Goal: Task Accomplishment & Management: Manage account settings

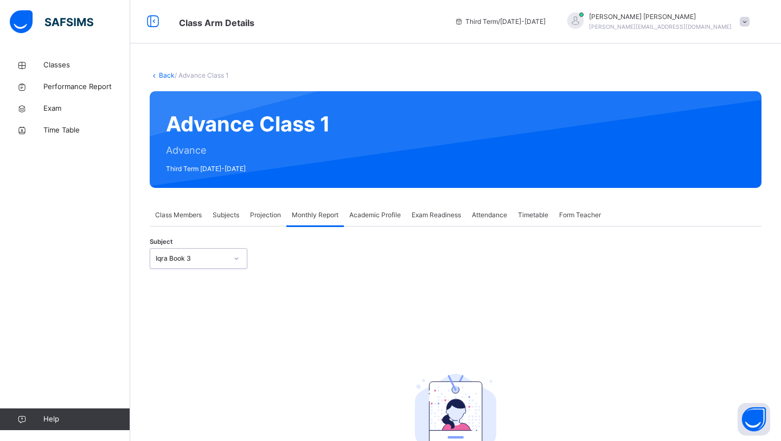
click at [261, 212] on span "Projection" at bounding box center [265, 215] width 31 height 10
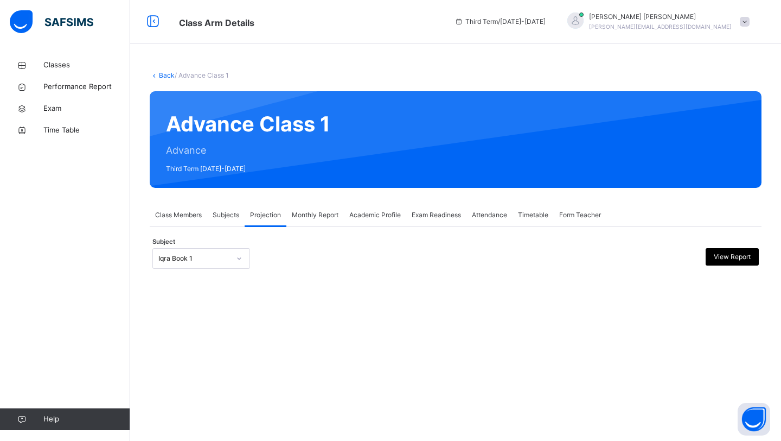
click at [229, 263] on div at bounding box center [239, 258] width 21 height 20
click at [280, 280] on div "Back / Advance Class 1 Advance Class 1 Advance Third Term [DATE]-[DATE] Class M…" at bounding box center [455, 180] width 651 height 252
click at [210, 216] on div "Subjects" at bounding box center [225, 215] width 37 height 22
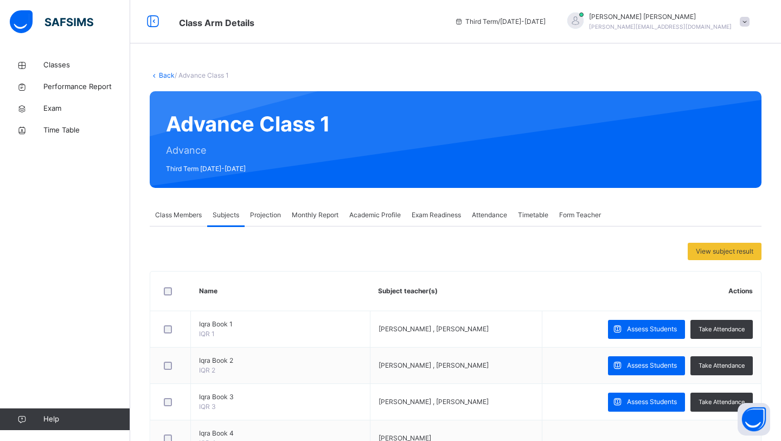
click at [174, 212] on span "Class Members" at bounding box center [178, 215] width 47 height 10
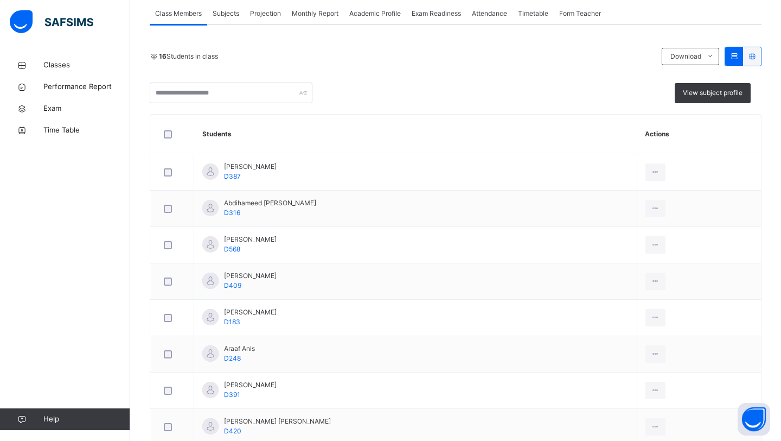
scroll to position [206, 0]
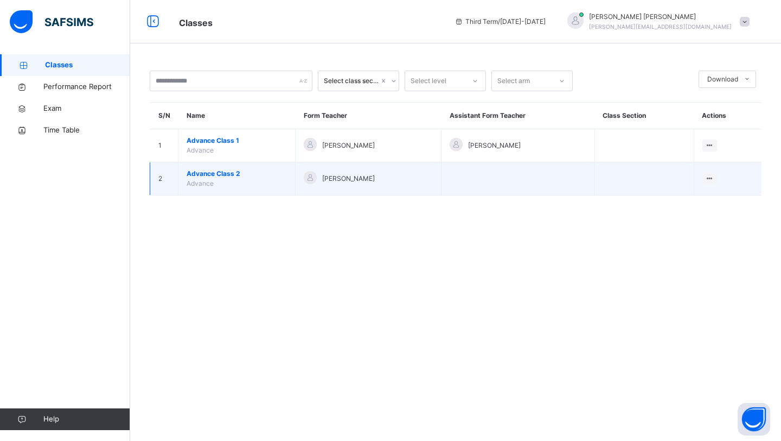
click at [223, 173] on span "Advance Class 2" at bounding box center [237, 174] width 100 height 10
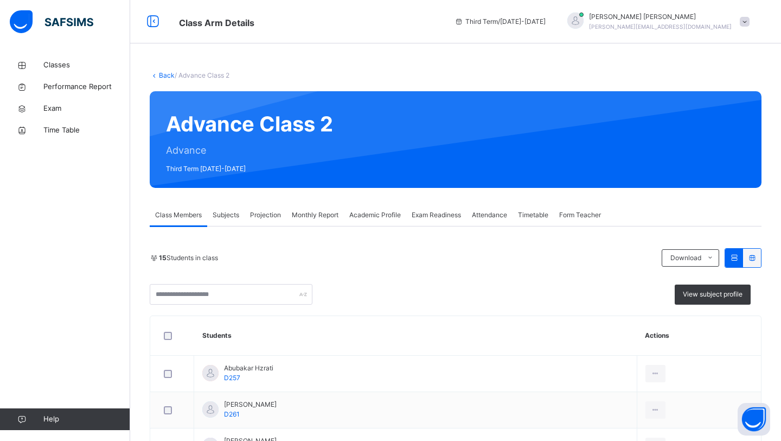
click at [318, 219] on span "Monthly Report" at bounding box center [315, 215] width 47 height 10
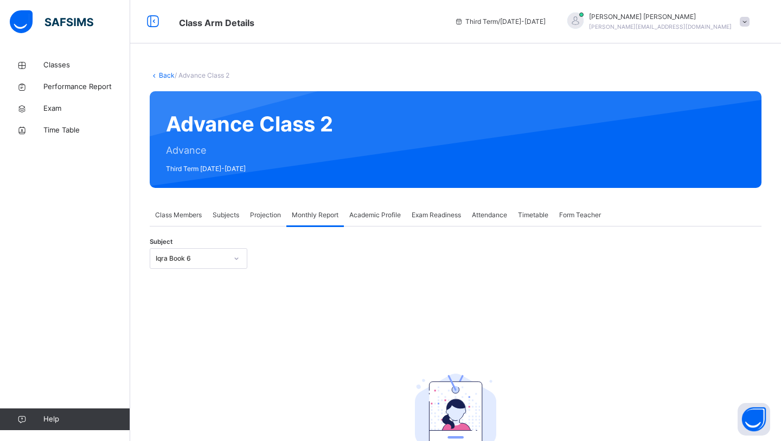
click at [240, 261] on div at bounding box center [236, 258] width 18 height 17
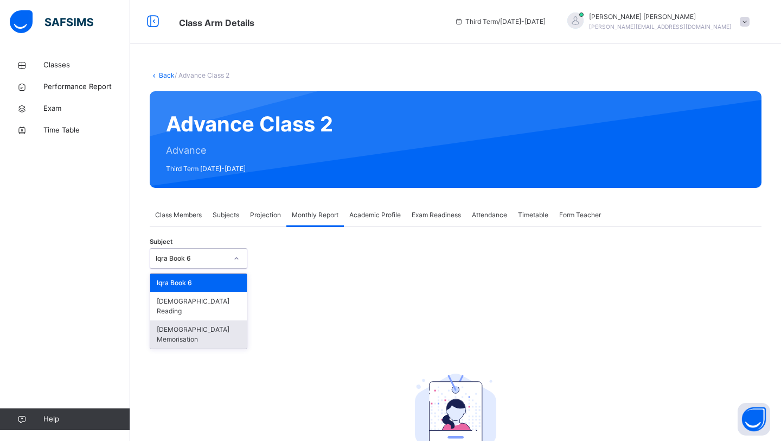
click at [200, 320] on div "[DEMOGRAPHIC_DATA] Memorisation" at bounding box center [198, 334] width 97 height 28
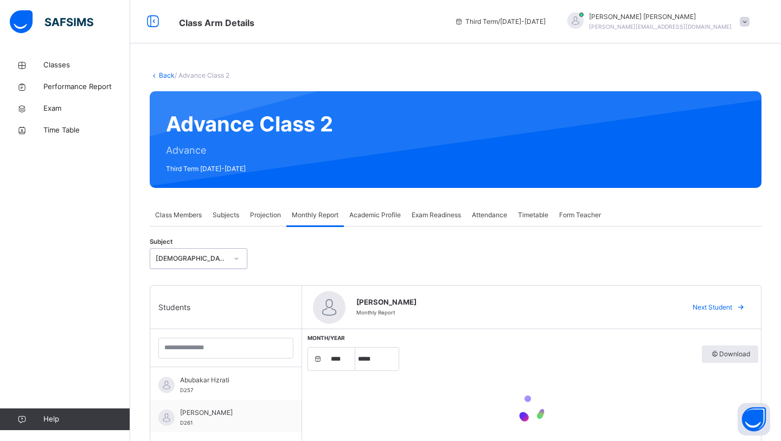
select select "****"
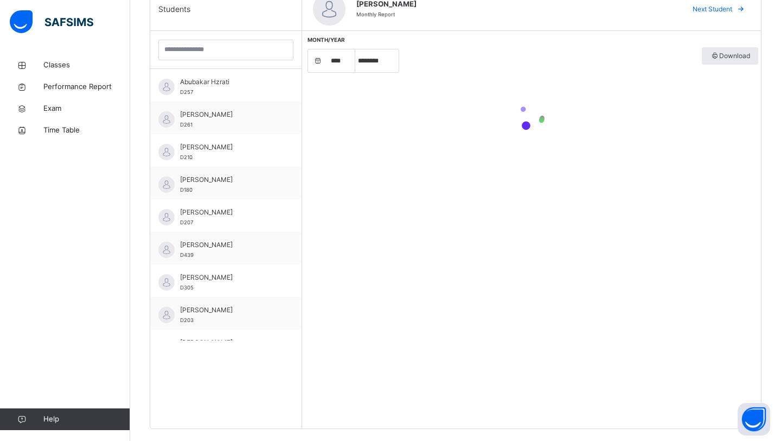
scroll to position [314, 0]
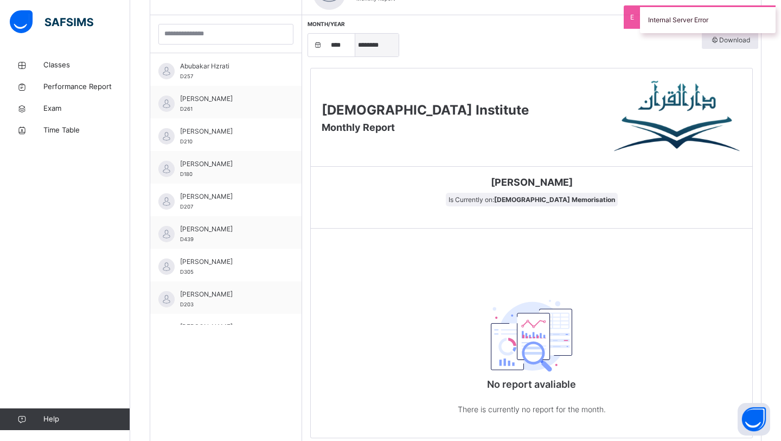
click at [381, 48] on select "***** ******** ***** ***** *** **** **** ****** ********* ******* ******** ****…" at bounding box center [376, 45] width 43 height 23
click at [355, 34] on select "***** ******** ***** ***** *** **** **** ****** ********* ******* ******** ****…" at bounding box center [376, 45] width 43 height 23
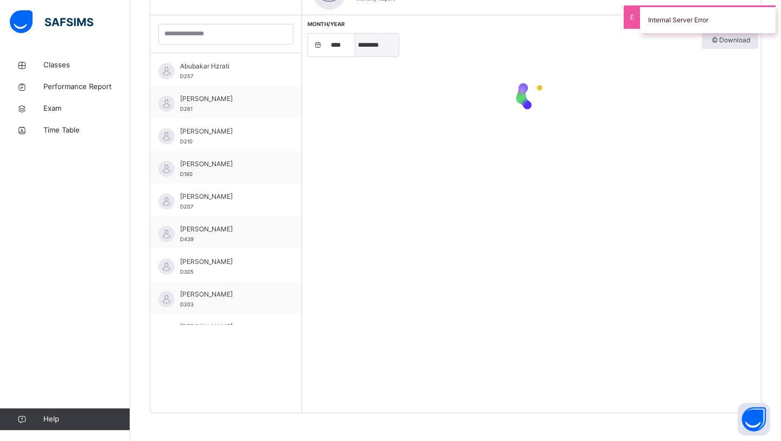
click at [373, 45] on select "***** ******** ***** ***** *** **** **** ****** ********* ******* ******** ****…" at bounding box center [376, 45] width 43 height 23
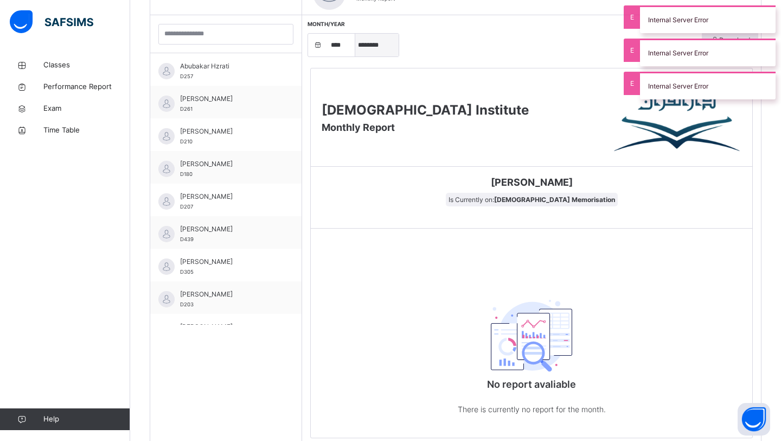
select select "*"
click at [355, 34] on select "***** ******** ***** ***** *** **** **** ****** ********* ******* ******** ****…" at bounding box center [376, 45] width 43 height 23
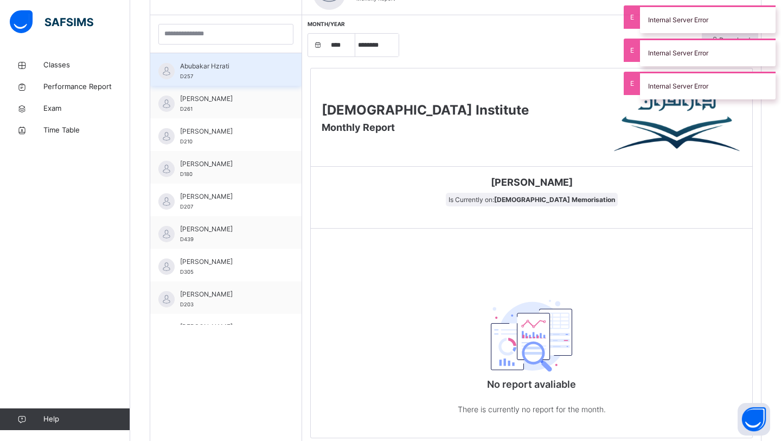
click at [248, 66] on span "Abubakar Hzrati" at bounding box center [228, 66] width 97 height 10
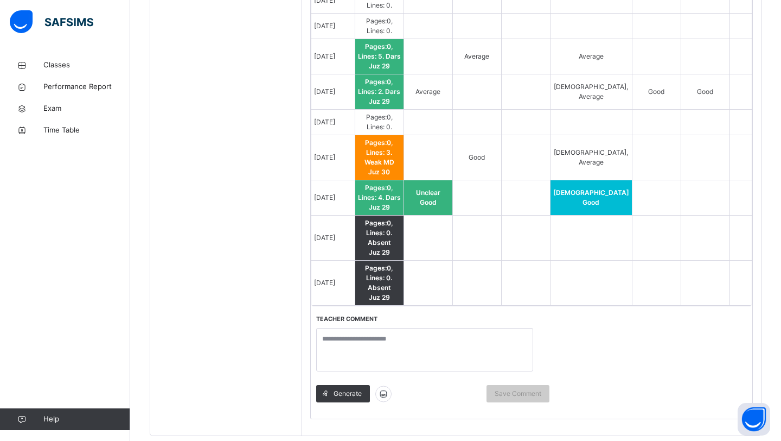
scroll to position [924, 0]
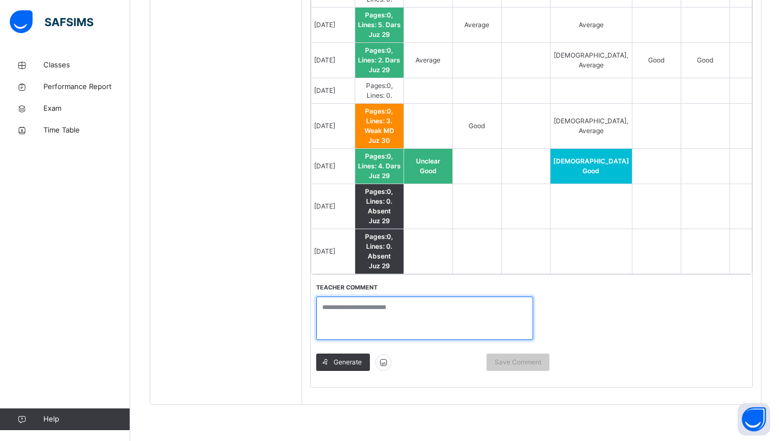
click at [391, 310] on textarea at bounding box center [424, 317] width 217 height 43
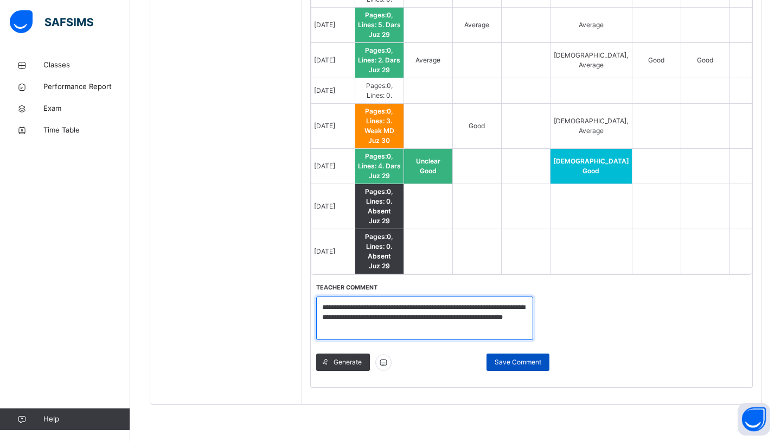
type textarea "**********"
click at [509, 365] on div "Save Comment" at bounding box center [518, 361] width 63 height 17
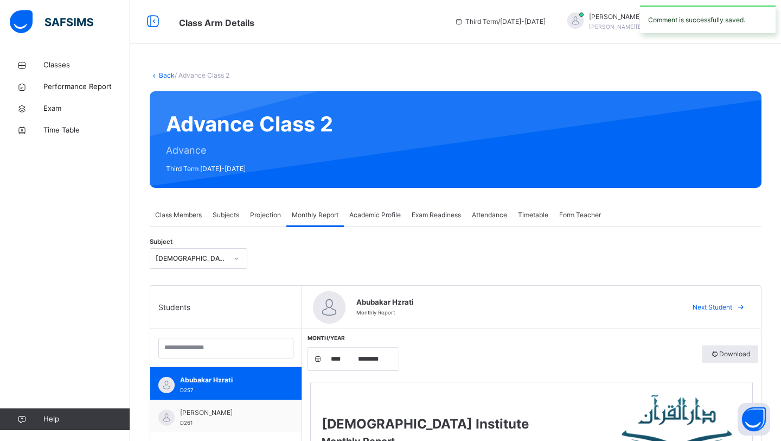
scroll to position [103, 0]
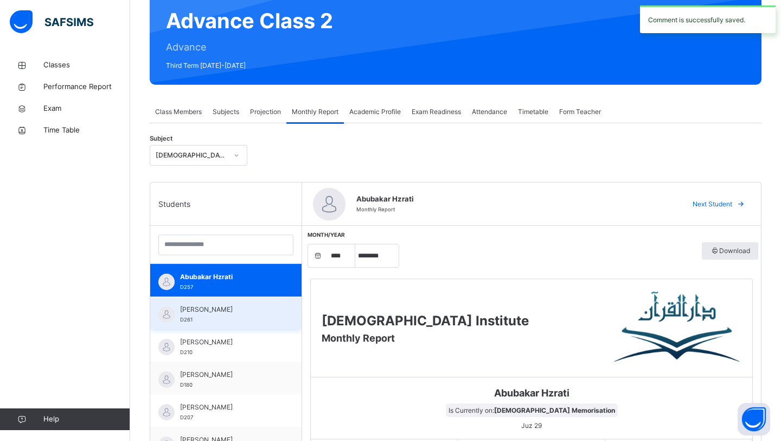
click at [228, 319] on div "[PERSON_NAME] D261" at bounding box center [228, 314] width 97 height 20
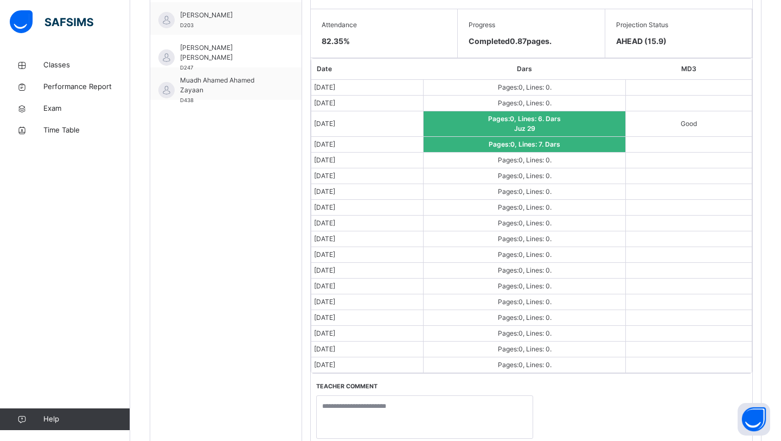
scroll to position [631, 0]
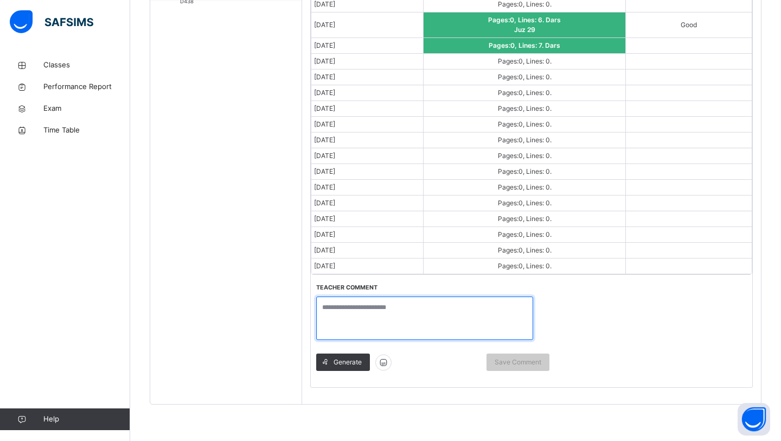
click at [438, 310] on textarea at bounding box center [424, 317] width 217 height 43
type textarea "*"
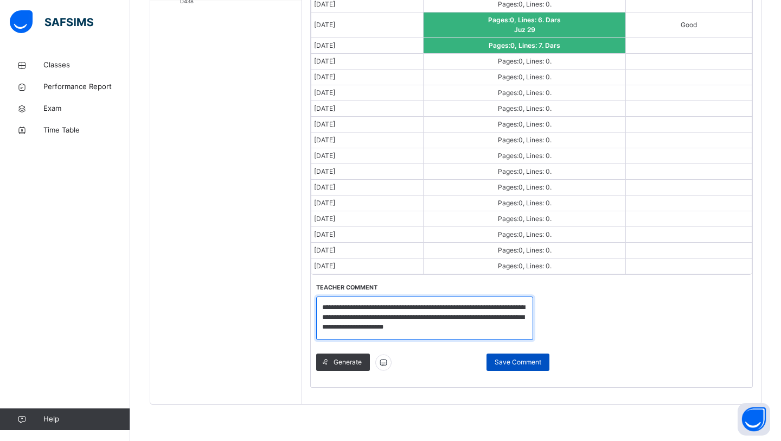
type textarea "**********"
click at [516, 362] on span "Save Comment" at bounding box center [518, 362] width 47 height 10
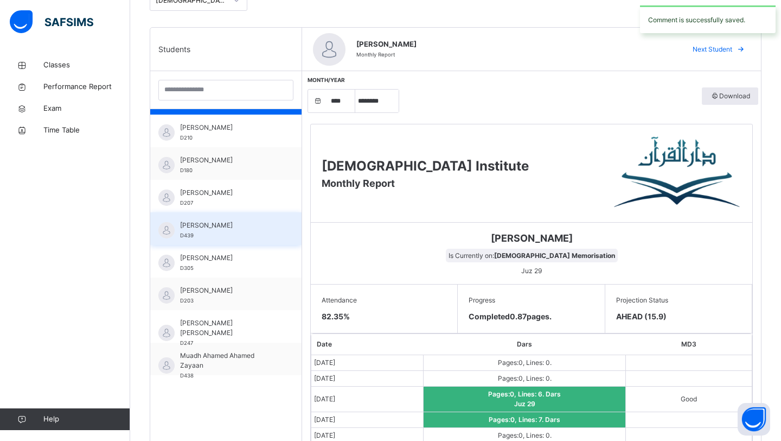
scroll to position [270, 0]
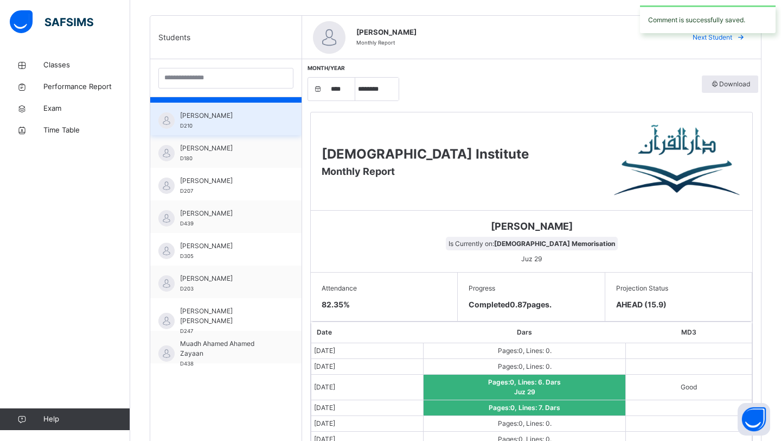
click at [216, 121] on div "[PERSON_NAME] D210" at bounding box center [228, 121] width 97 height 20
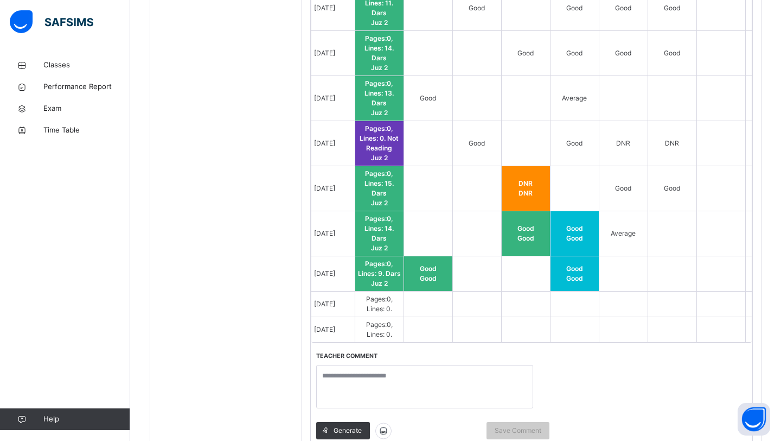
scroll to position [1051, 0]
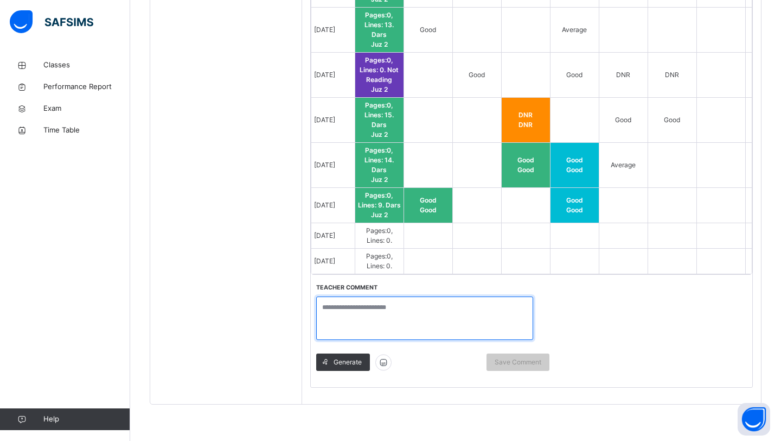
click at [446, 323] on textarea at bounding box center [424, 317] width 217 height 43
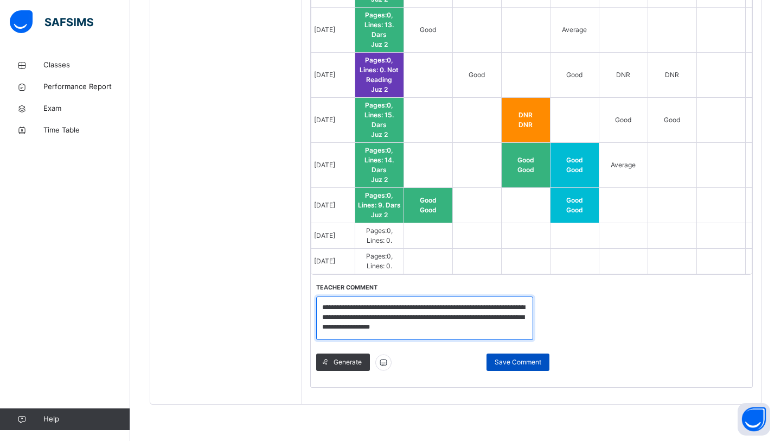
type textarea "**********"
click at [522, 366] on div "Save Comment" at bounding box center [518, 361] width 63 height 17
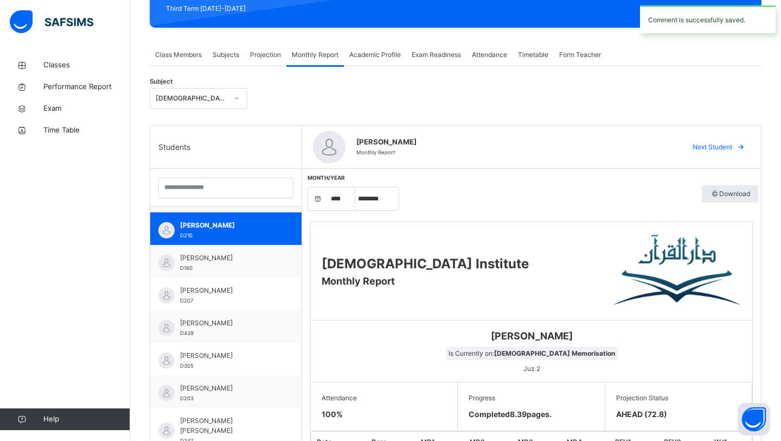
scroll to position [239, 0]
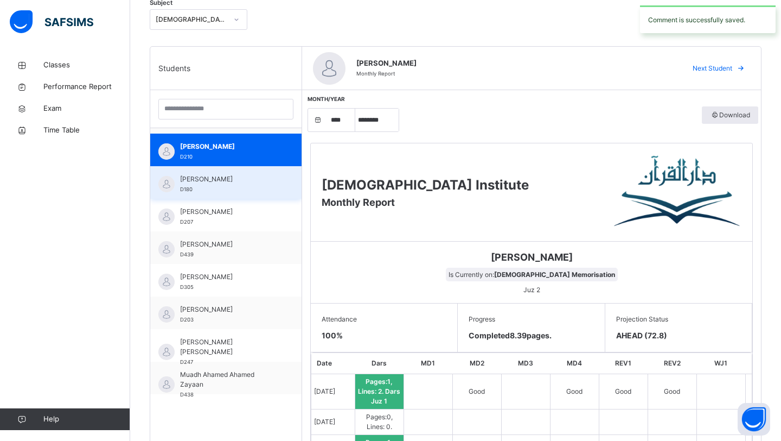
click at [233, 171] on div "[PERSON_NAME] D180" at bounding box center [225, 182] width 151 height 33
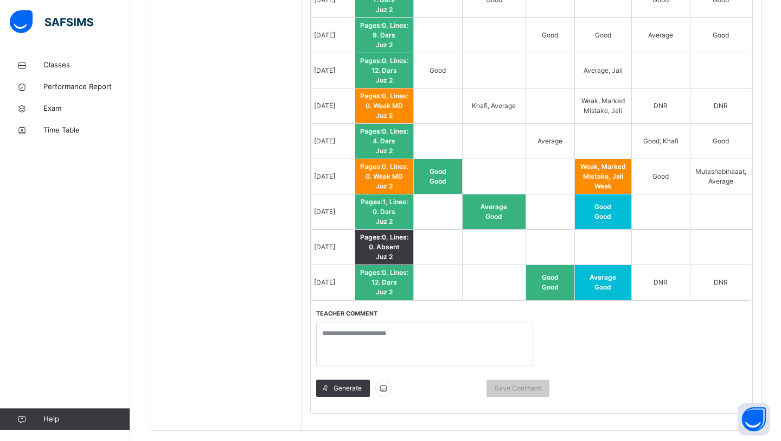
scroll to position [973, 0]
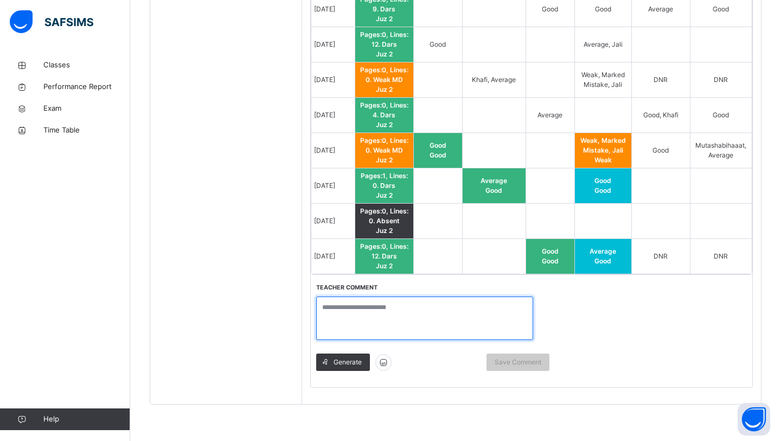
click at [486, 310] on textarea at bounding box center [424, 317] width 217 height 43
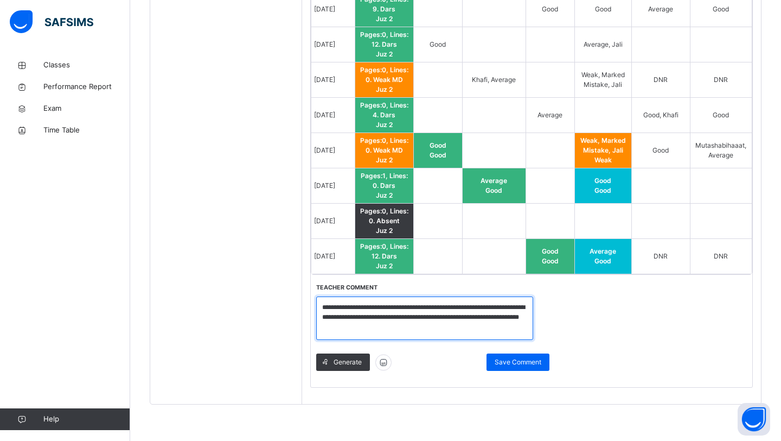
click at [472, 307] on textarea "**********" at bounding box center [424, 317] width 217 height 43
type textarea "**********"
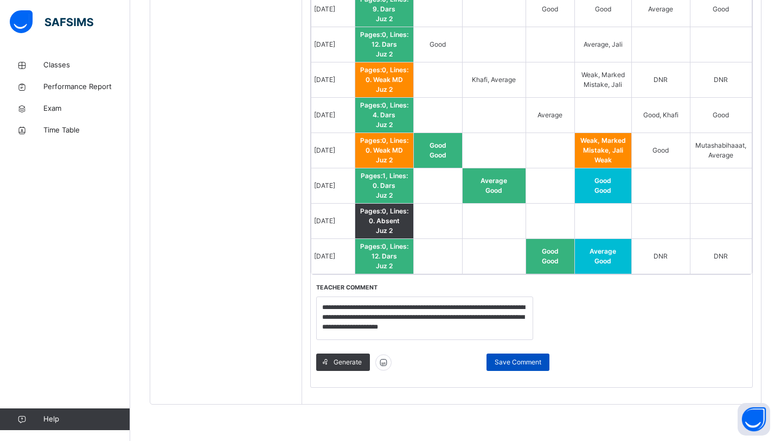
click at [527, 366] on div "Save Comment" at bounding box center [518, 361] width 63 height 17
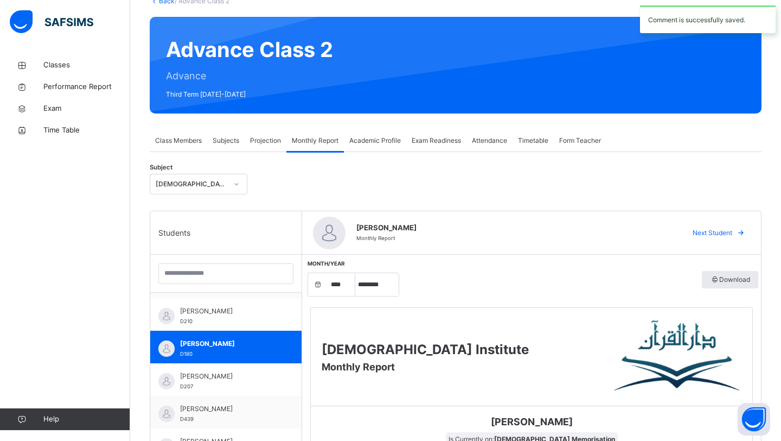
scroll to position [165, 0]
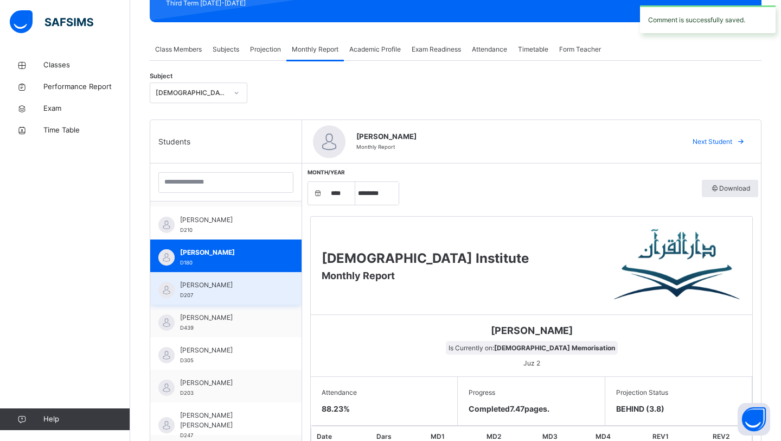
click at [247, 293] on div "[PERSON_NAME] D207" at bounding box center [228, 290] width 97 height 20
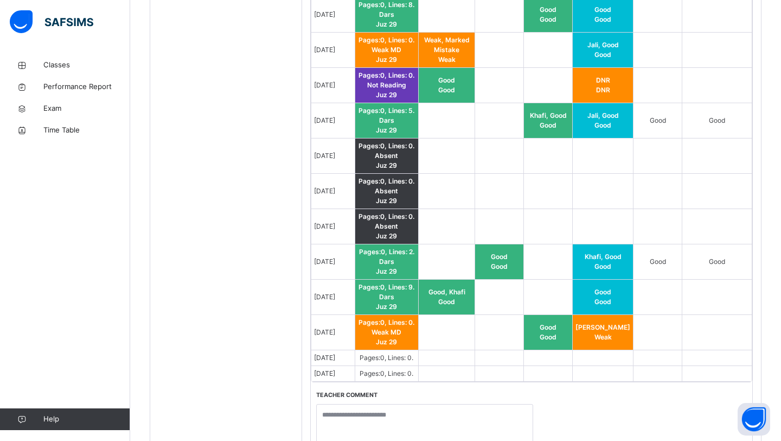
scroll to position [915, 0]
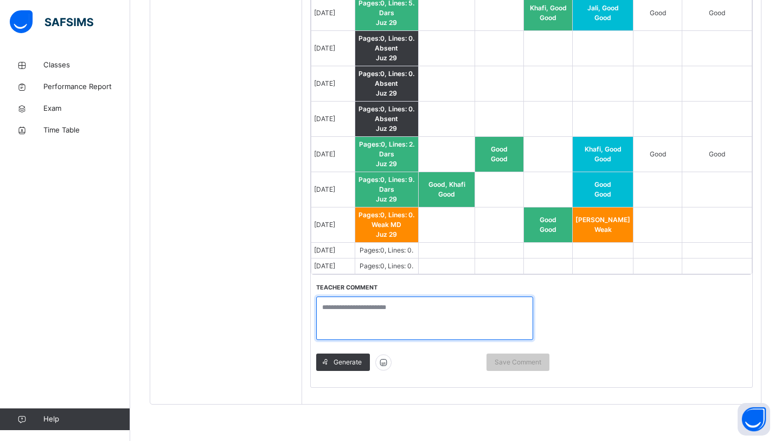
click at [431, 326] on textarea at bounding box center [424, 317] width 217 height 43
click at [430, 308] on textarea "**********" at bounding box center [424, 317] width 217 height 43
click at [493, 306] on textarea "**********" at bounding box center [424, 317] width 217 height 43
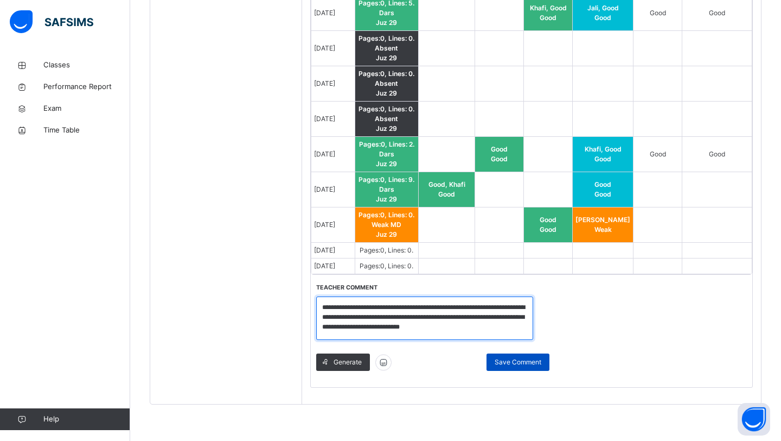
type textarea "**********"
click at [525, 363] on span "Save Comment" at bounding box center [518, 362] width 47 height 10
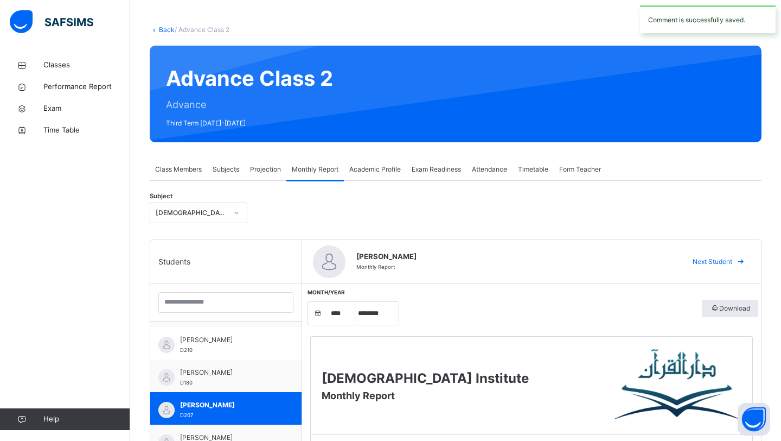
scroll to position [0, 0]
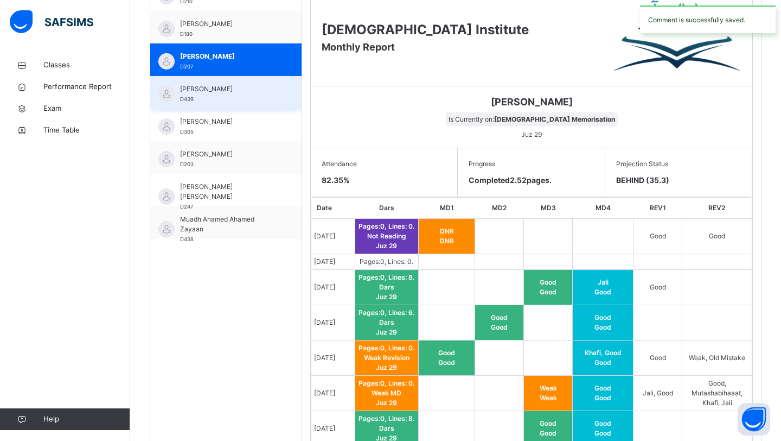
click at [229, 103] on div "[PERSON_NAME] D439" at bounding box center [228, 94] width 97 height 20
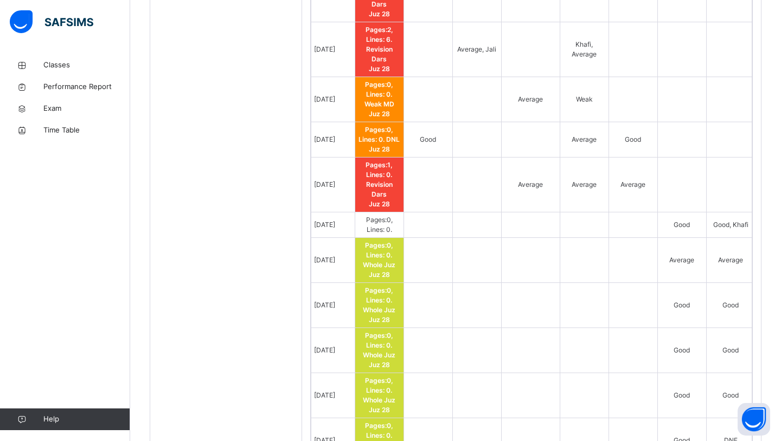
scroll to position [1042, 0]
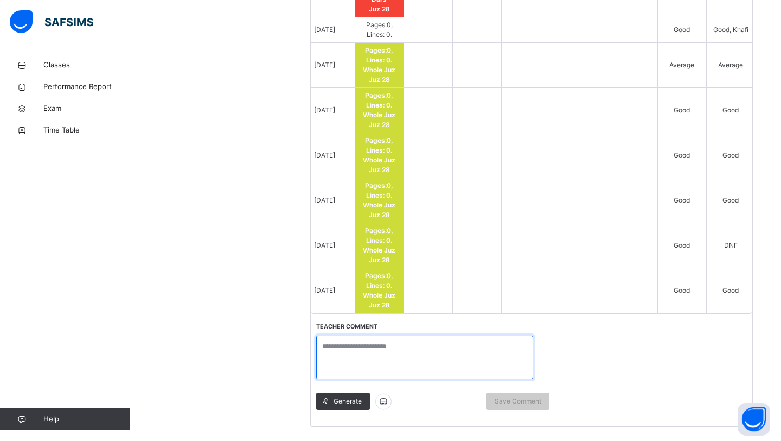
click at [417, 335] on textarea at bounding box center [424, 356] width 217 height 43
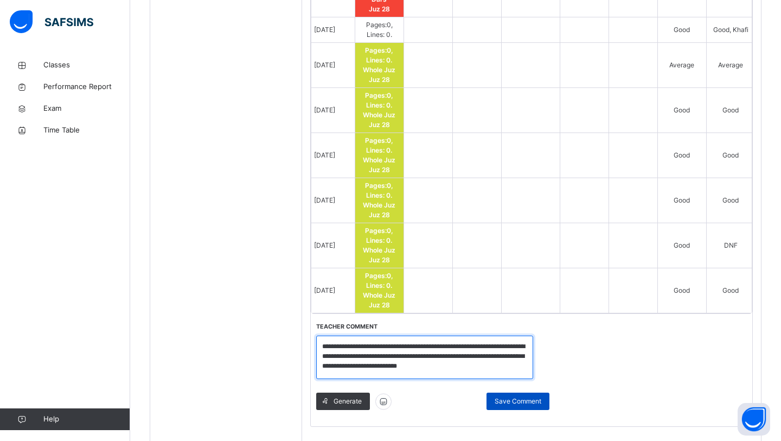
type textarea "**********"
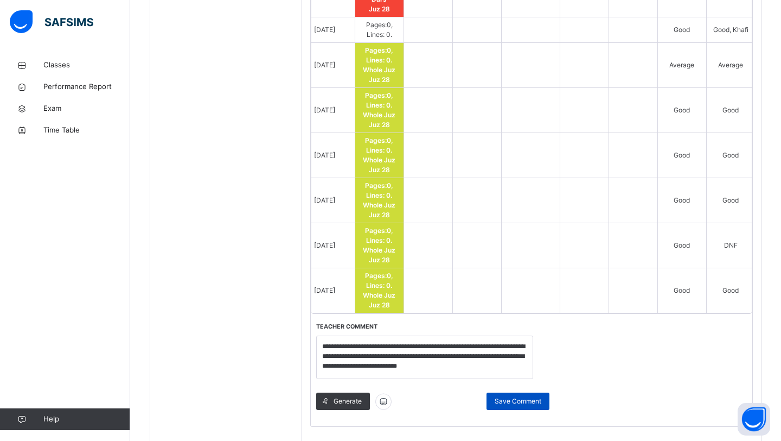
click at [524, 396] on span "Save Comment" at bounding box center [518, 401] width 47 height 10
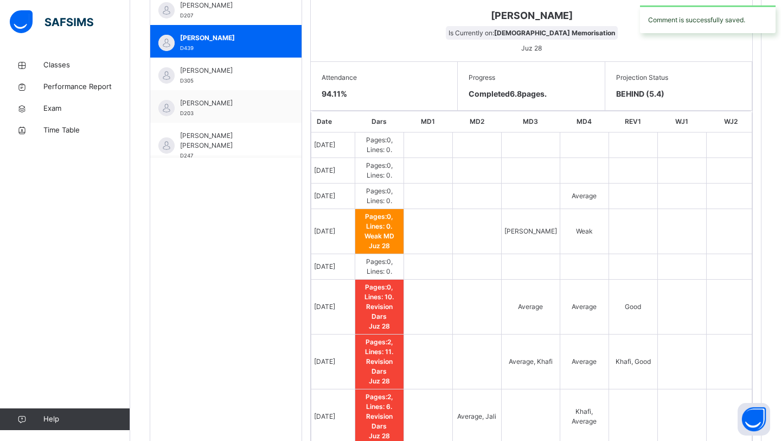
scroll to position [0, 0]
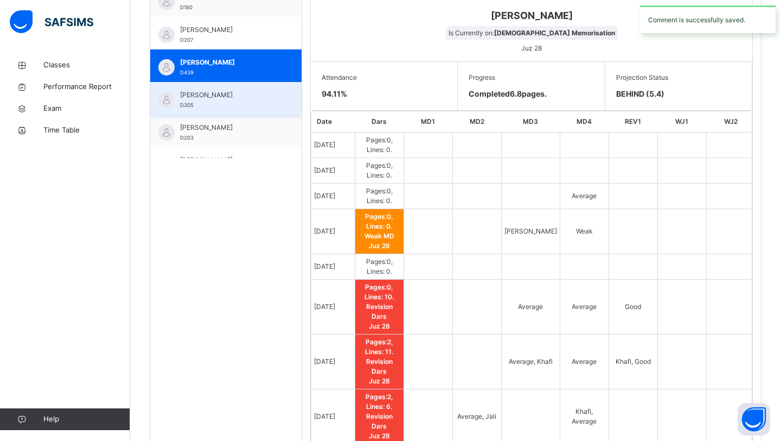
click at [245, 100] on div "[PERSON_NAME] D305" at bounding box center [228, 100] width 97 height 20
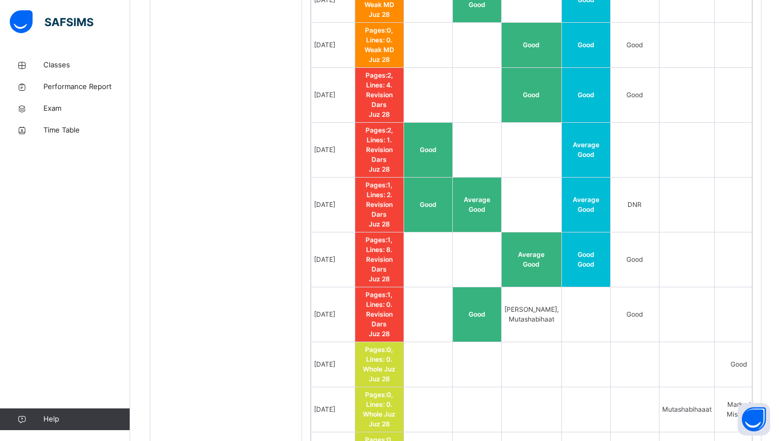
scroll to position [1130, 0]
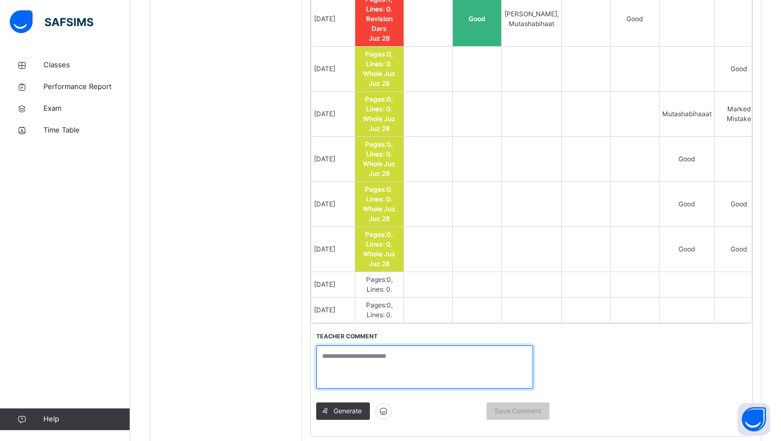
click at [425, 345] on textarea at bounding box center [424, 366] width 217 height 43
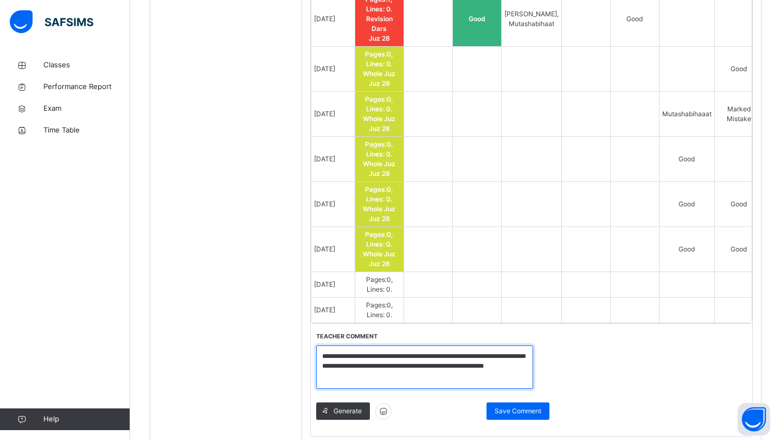
click at [349, 345] on textarea "**********" at bounding box center [424, 366] width 217 height 43
click at [402, 345] on textarea "**********" at bounding box center [424, 366] width 217 height 43
click at [408, 345] on textarea "**********" at bounding box center [424, 366] width 217 height 43
click at [431, 345] on textarea "**********" at bounding box center [424, 366] width 217 height 43
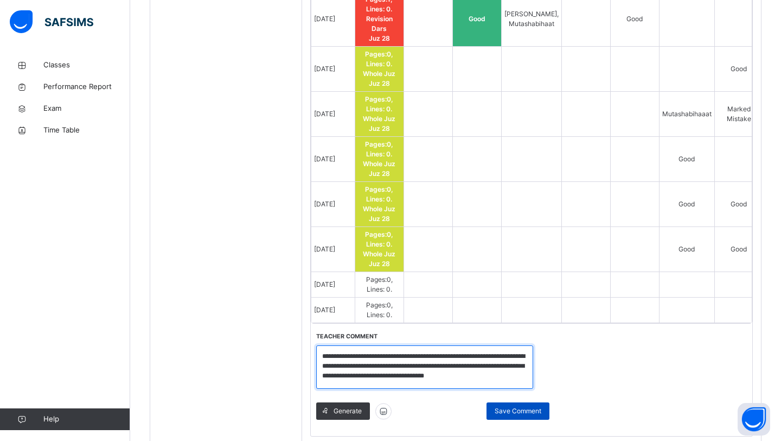
type textarea "**********"
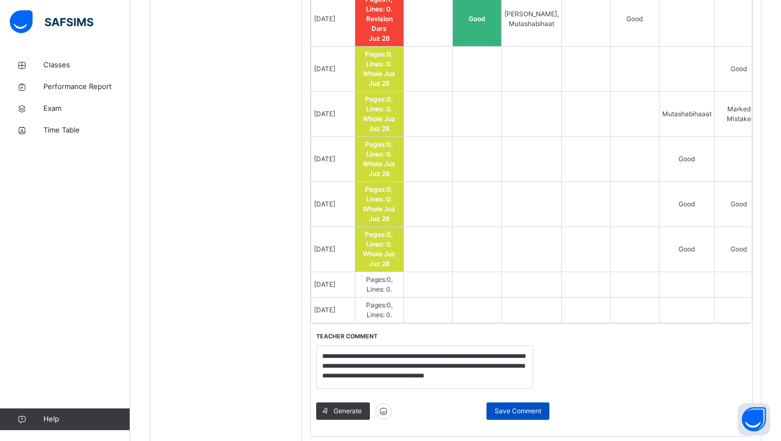
click at [499, 402] on div "Save Comment" at bounding box center [518, 410] width 63 height 17
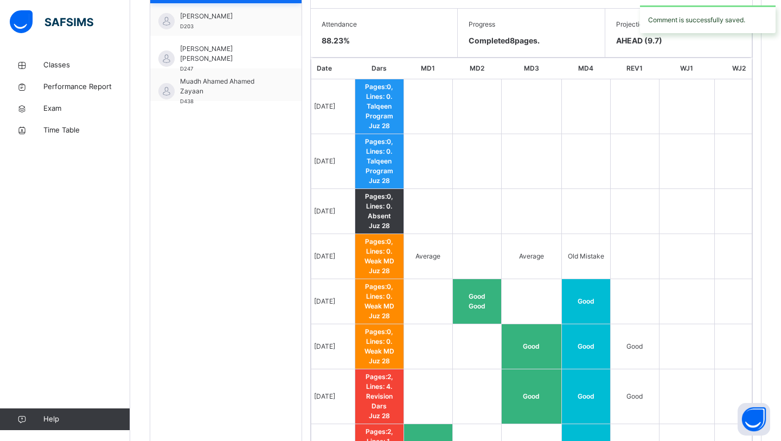
scroll to position [66, 0]
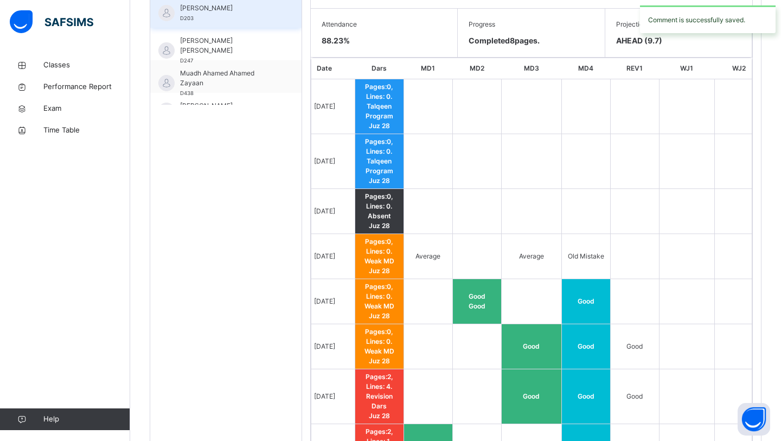
click at [226, 18] on div "[PERSON_NAME] D203" at bounding box center [228, 13] width 97 height 20
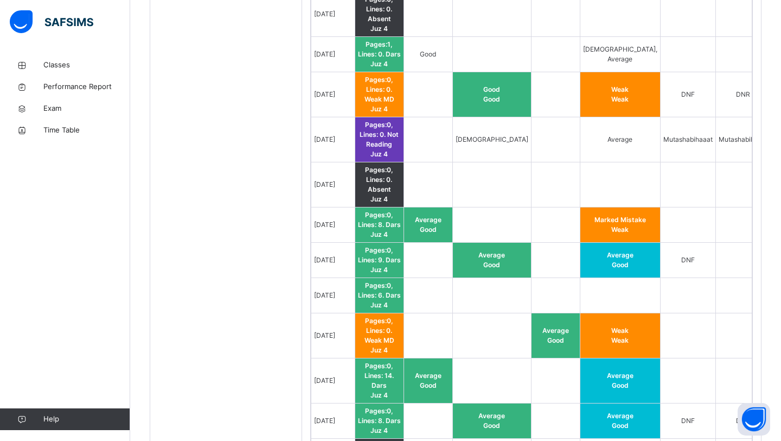
scroll to position [954, 0]
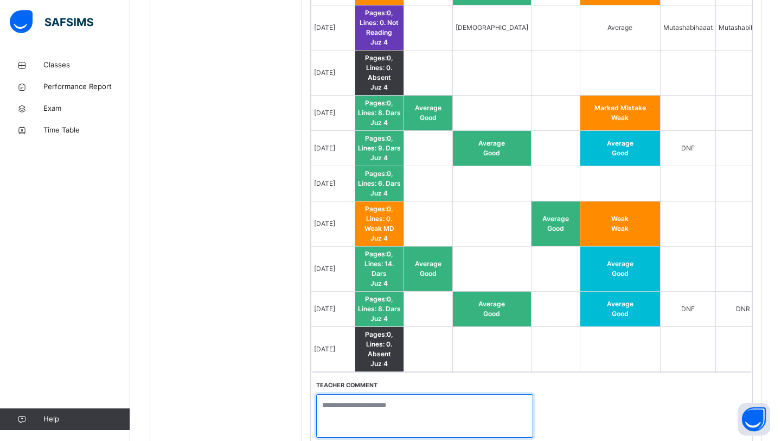
click at [403, 394] on textarea at bounding box center [424, 415] width 217 height 43
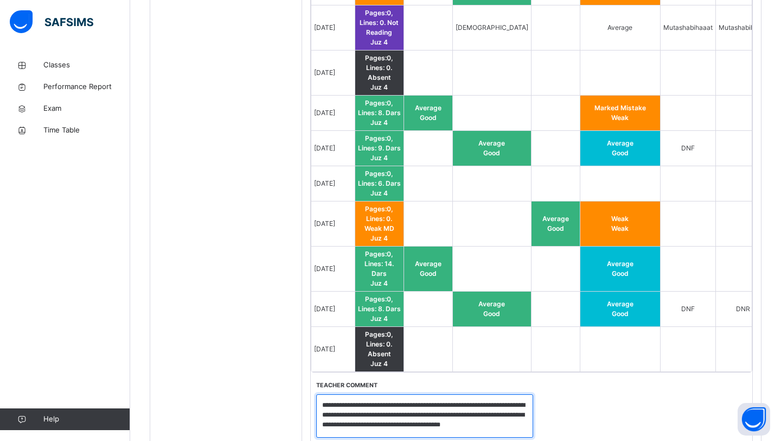
scroll to position [1, 0]
type textarea "**********"
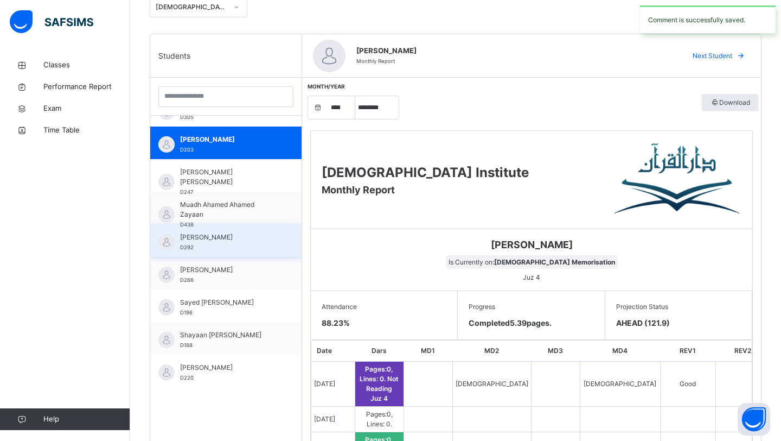
scroll to position [247, 0]
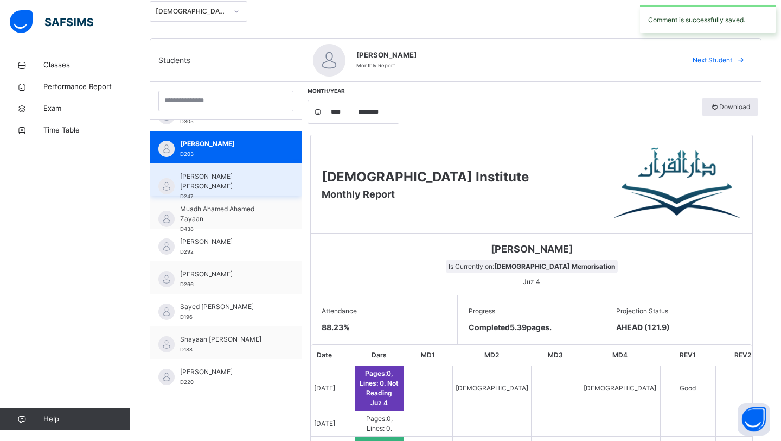
click at [257, 188] on div "[PERSON_NAME] [PERSON_NAME] D247" at bounding box center [228, 185] width 97 height 29
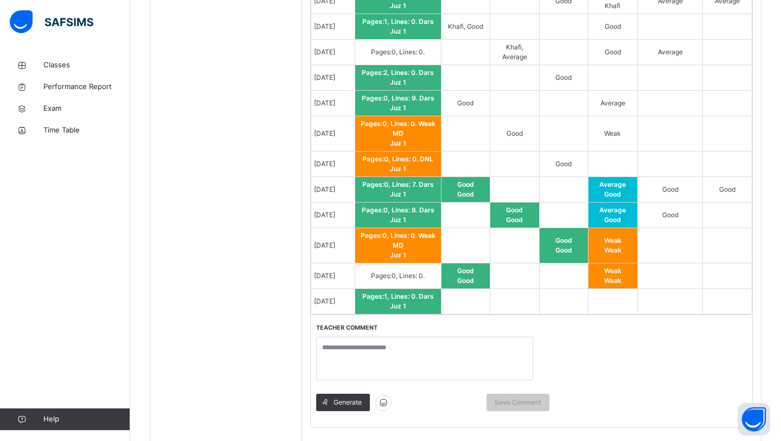
scroll to position [817, 0]
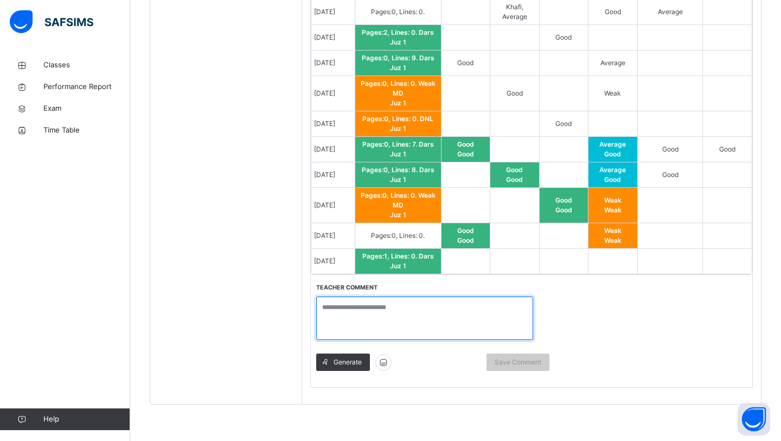
click at [463, 306] on textarea at bounding box center [424, 317] width 217 height 43
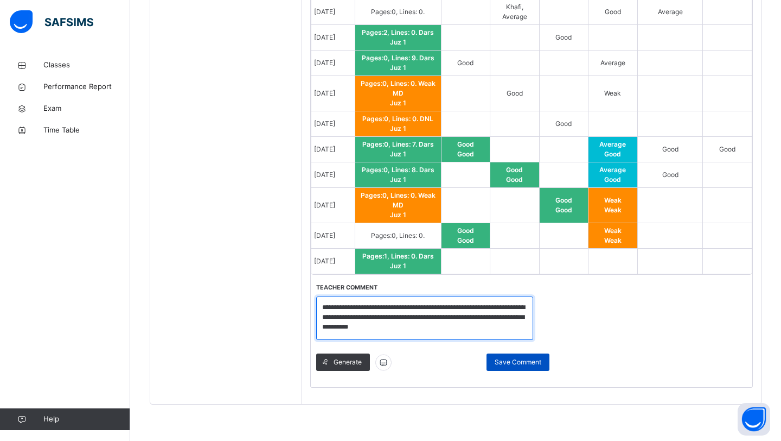
type textarea "**********"
click at [514, 363] on span "Save Comment" at bounding box center [518, 362] width 47 height 10
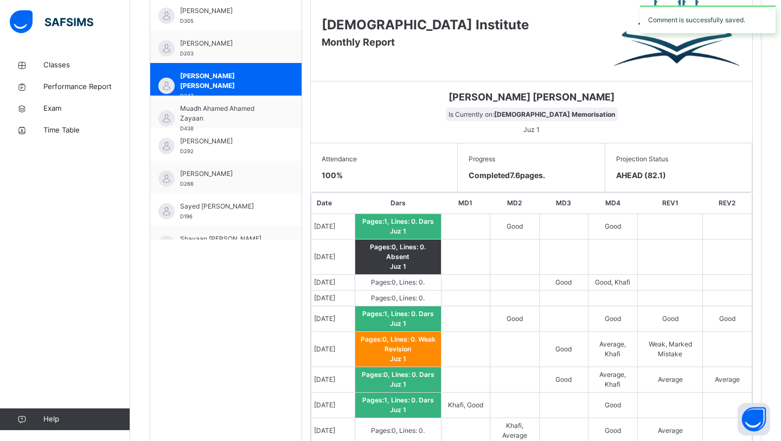
scroll to position [141, 0]
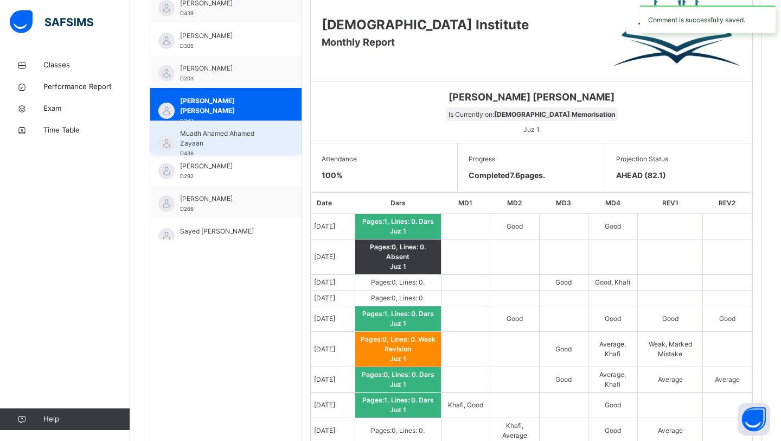
click at [257, 135] on span "Muadh Ahamed Ahamed Zayaan" at bounding box center [228, 139] width 97 height 20
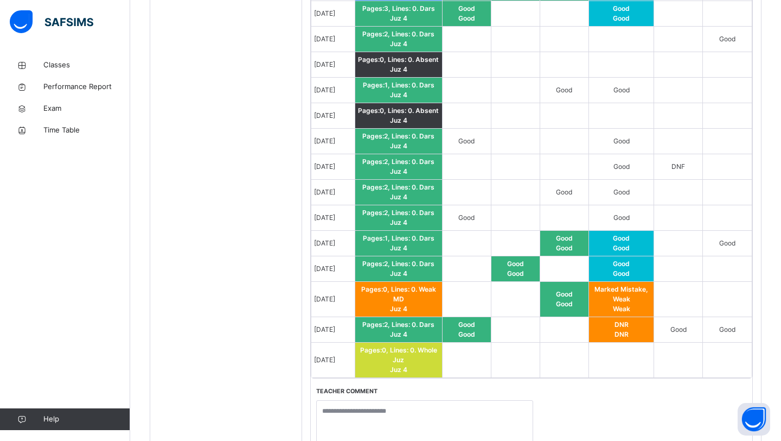
scroll to position [837, 0]
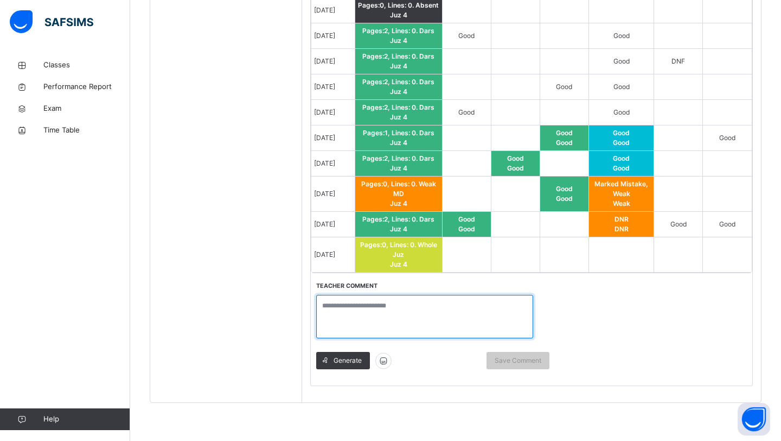
click at [433, 314] on textarea at bounding box center [424, 316] width 217 height 43
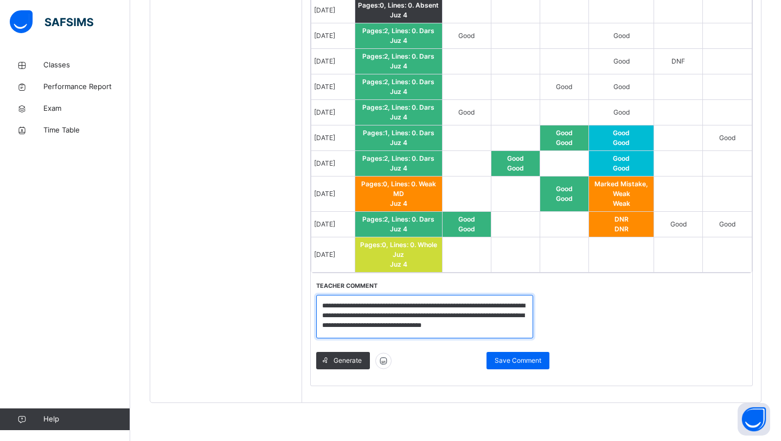
scroll to position [1, 0]
type textarea "**********"
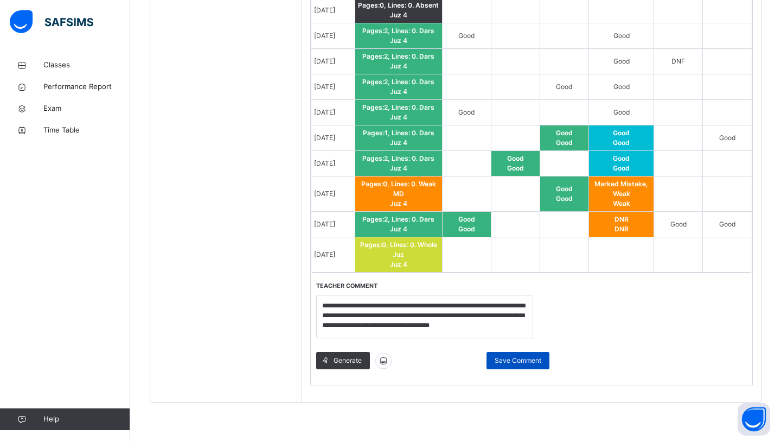
click at [505, 355] on div "Save Comment" at bounding box center [518, 360] width 63 height 17
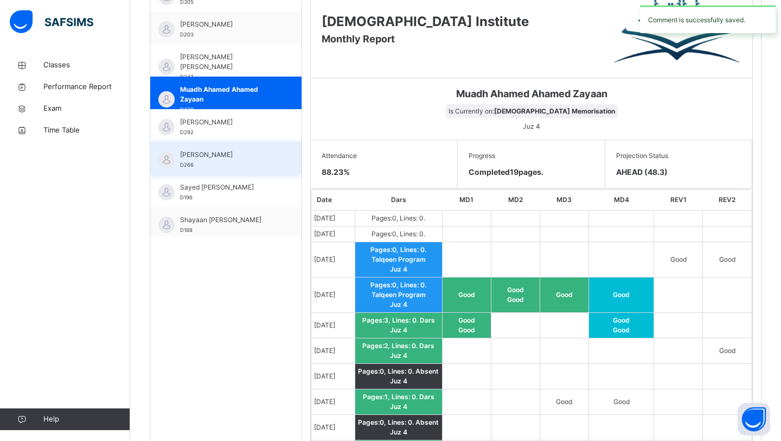
scroll to position [217, 0]
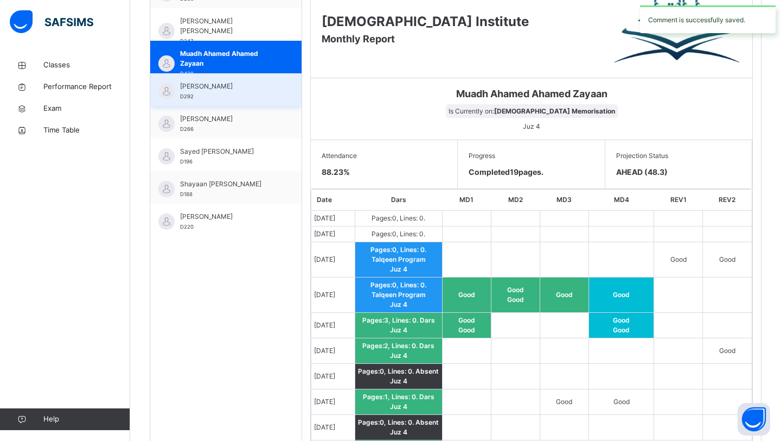
click at [244, 94] on div "[PERSON_NAME] D292" at bounding box center [228, 91] width 97 height 20
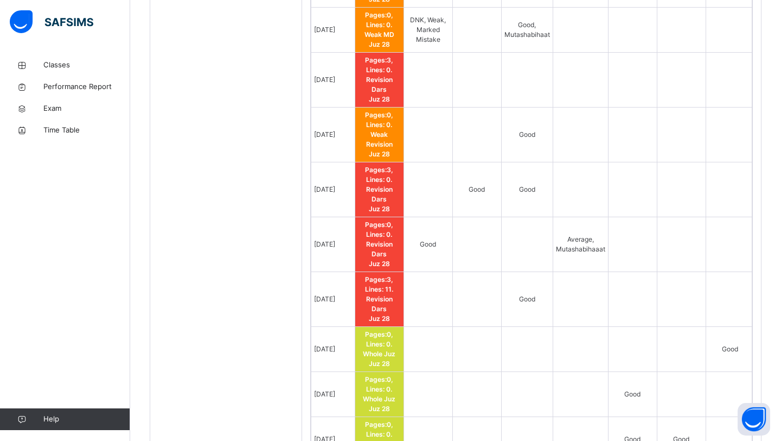
scroll to position [1110, 0]
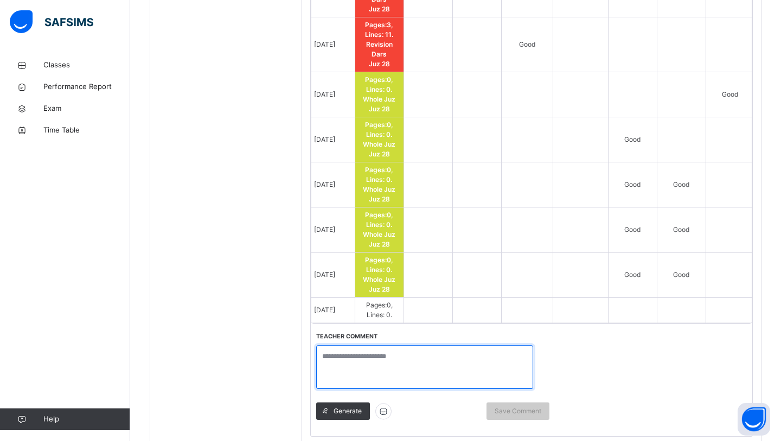
click at [391, 345] on textarea at bounding box center [424, 366] width 217 height 43
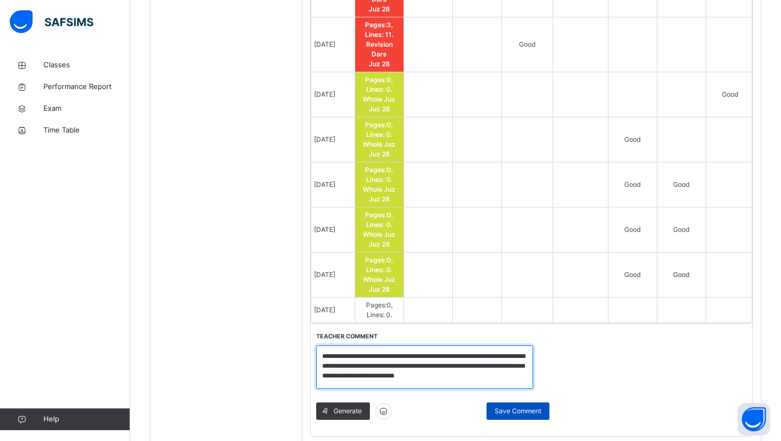
type textarea "**********"
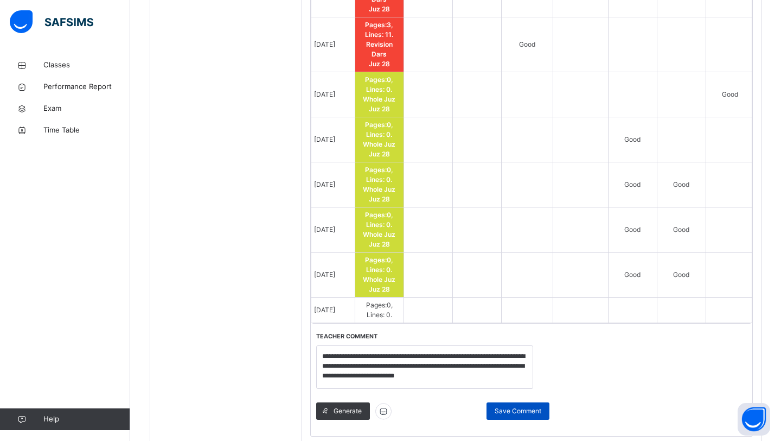
click at [508, 406] on span "Save Comment" at bounding box center [518, 411] width 47 height 10
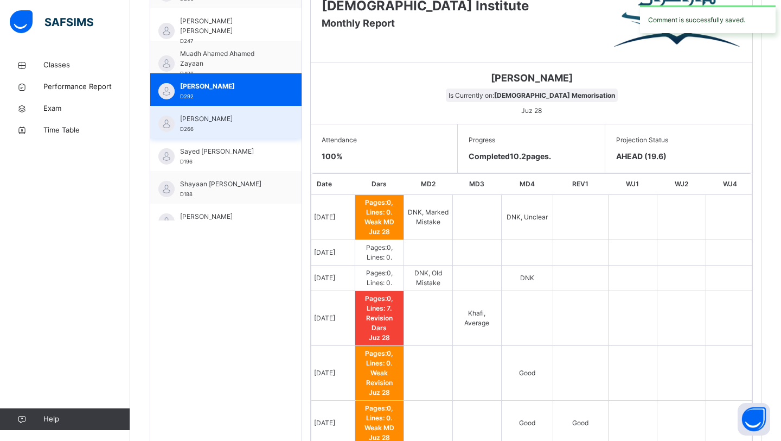
scroll to position [217, 0]
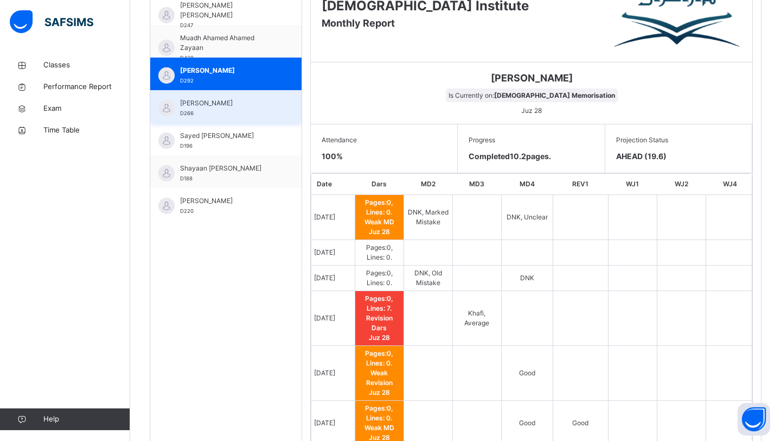
click at [235, 102] on span "[PERSON_NAME]" at bounding box center [228, 103] width 97 height 10
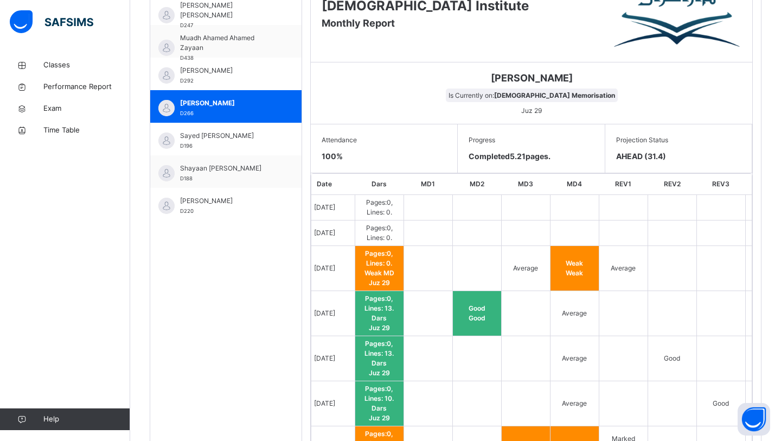
scroll to position [1090, 0]
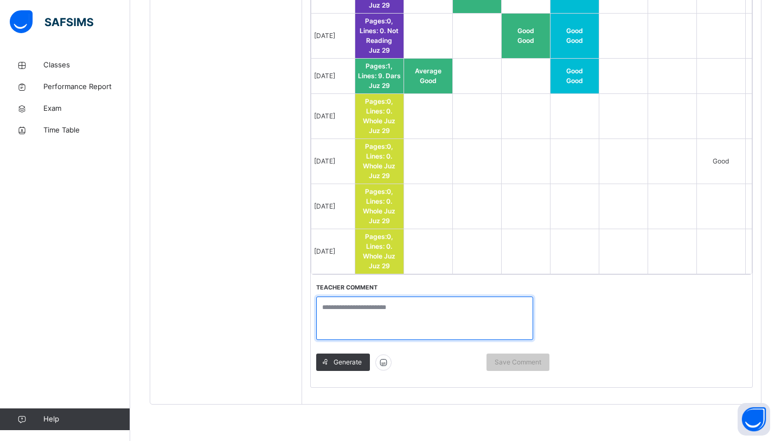
click at [423, 328] on textarea at bounding box center [424, 317] width 217 height 43
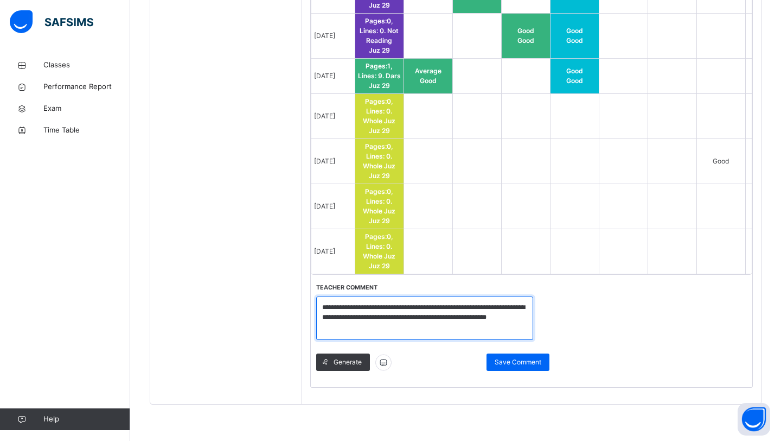
click at [525, 315] on textarea "**********" at bounding box center [424, 317] width 217 height 43
click at [465, 329] on textarea "**********" at bounding box center [424, 317] width 217 height 43
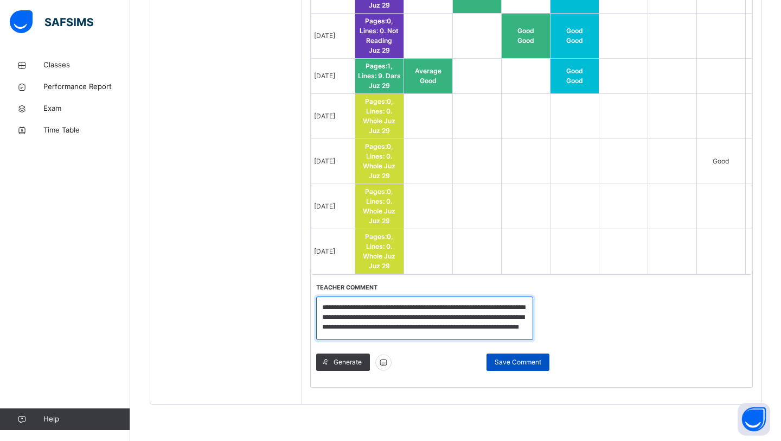
type textarea "**********"
click at [522, 363] on span "Save Comment" at bounding box center [518, 362] width 47 height 10
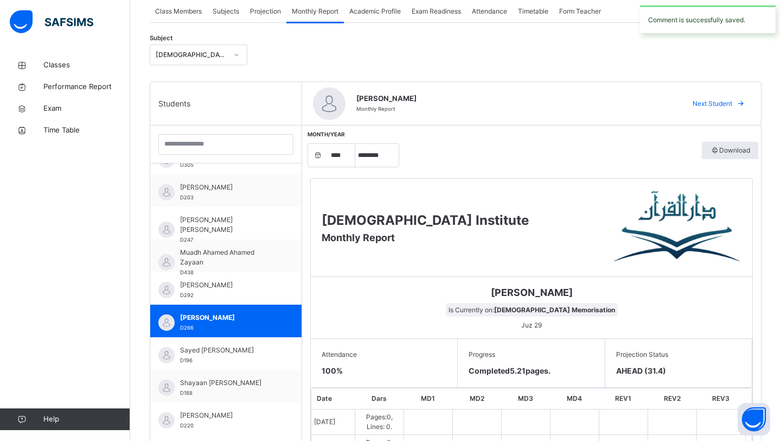
scroll to position [461, 0]
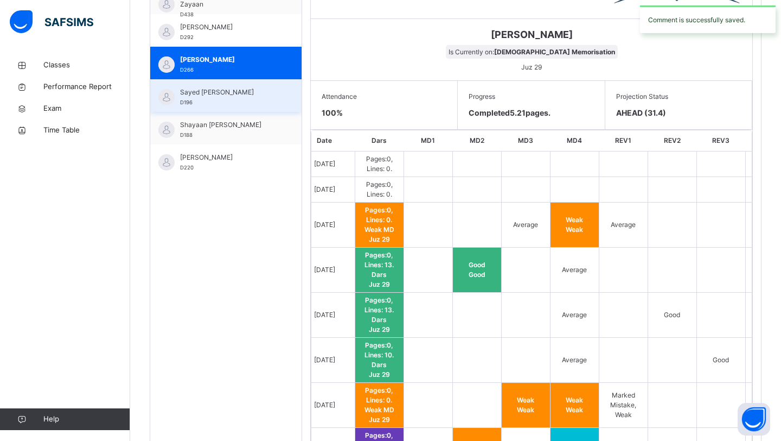
click at [266, 98] on div "Sayed [PERSON_NAME] D196" at bounding box center [228, 97] width 97 height 20
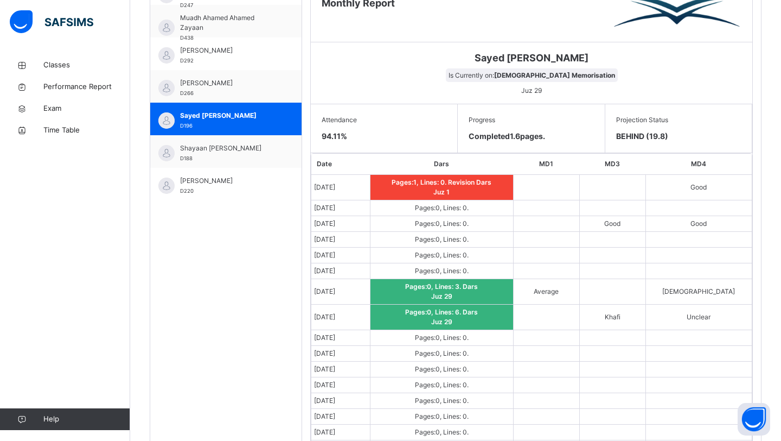
scroll to position [651, 0]
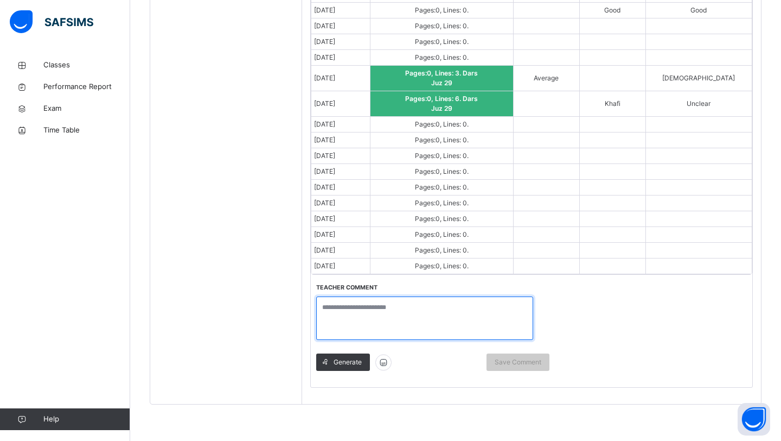
click at [436, 310] on textarea at bounding box center [424, 317] width 217 height 43
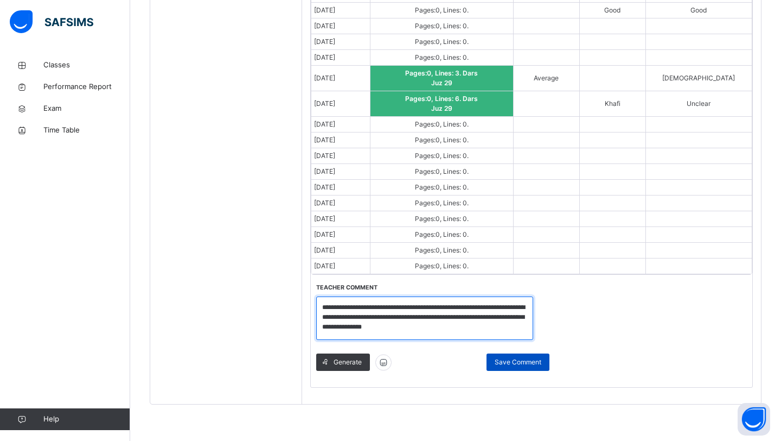
type textarea "**********"
click at [526, 357] on span "Save Comment" at bounding box center [518, 362] width 47 height 10
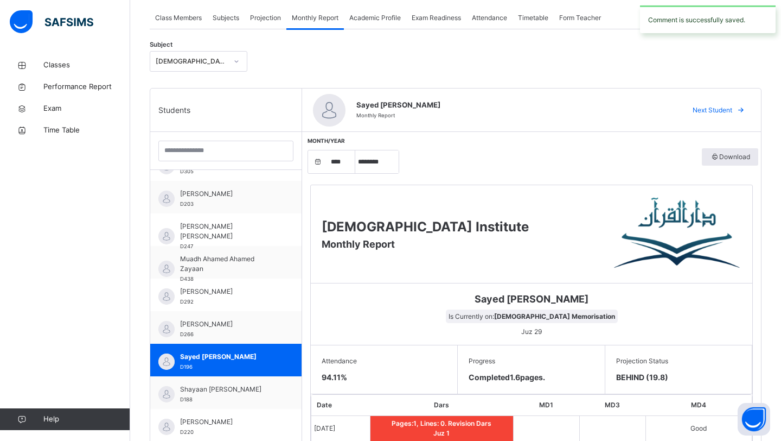
scroll to position [0, 0]
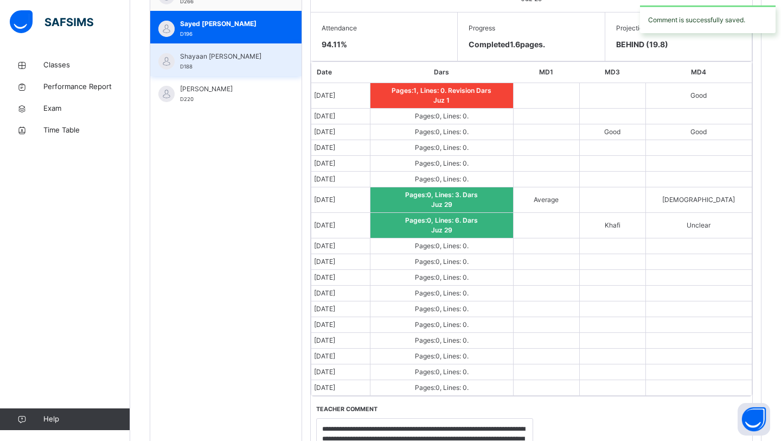
click at [245, 66] on div "Shayaan [PERSON_NAME] D188" at bounding box center [228, 62] width 97 height 20
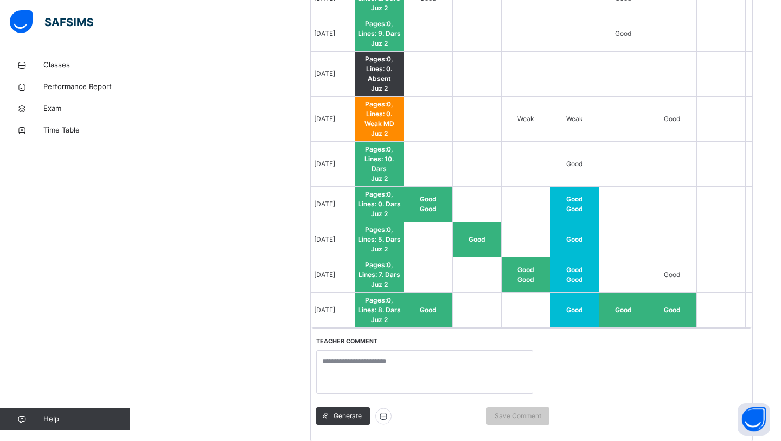
scroll to position [1061, 0]
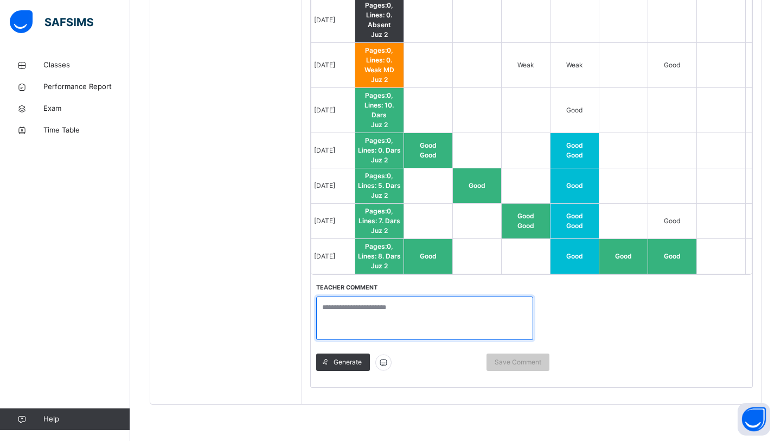
click at [401, 324] on textarea at bounding box center [424, 317] width 217 height 43
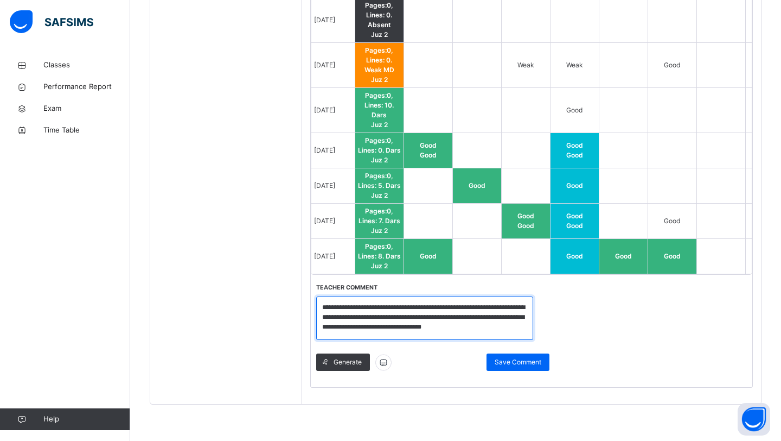
scroll to position [1, 0]
type textarea "**********"
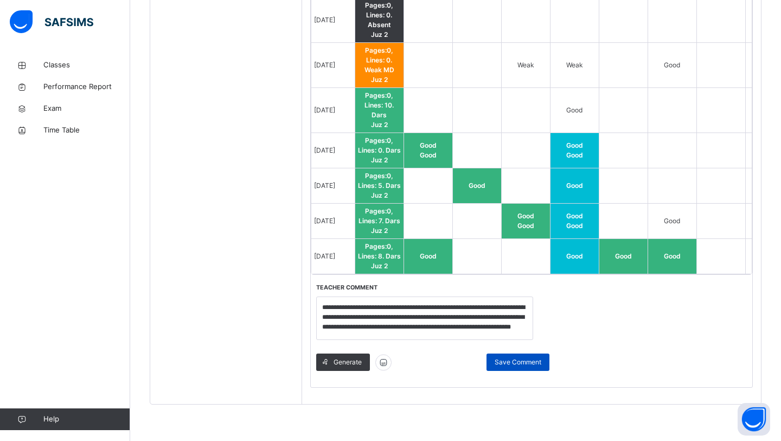
click at [499, 358] on span "Save Comment" at bounding box center [518, 362] width 47 height 10
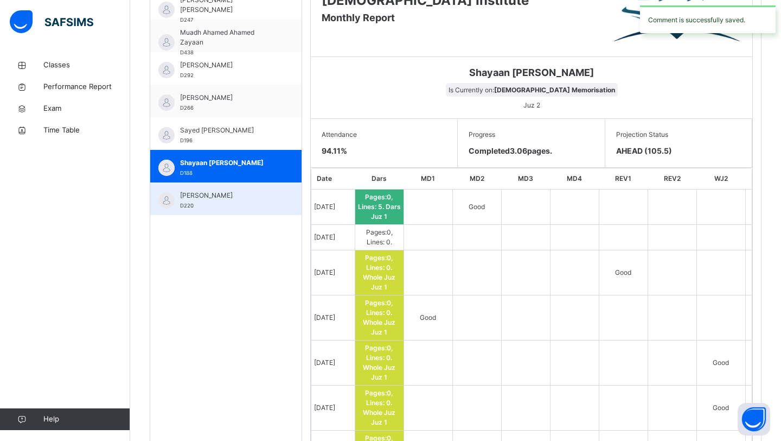
click at [261, 207] on div "[PERSON_NAME] D220" at bounding box center [228, 200] width 97 height 20
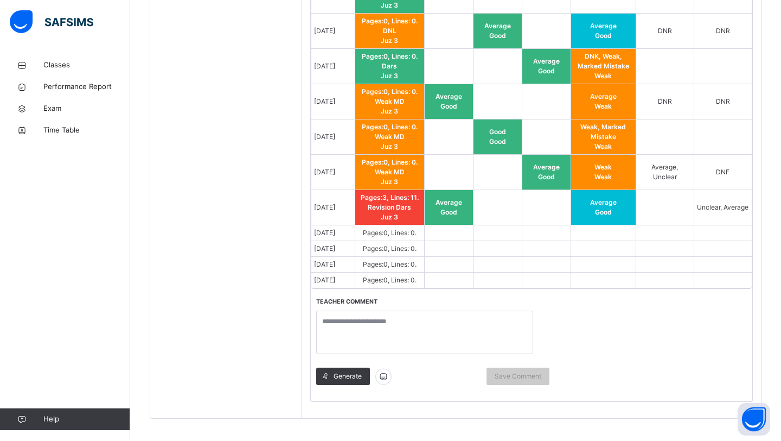
scroll to position [876, 0]
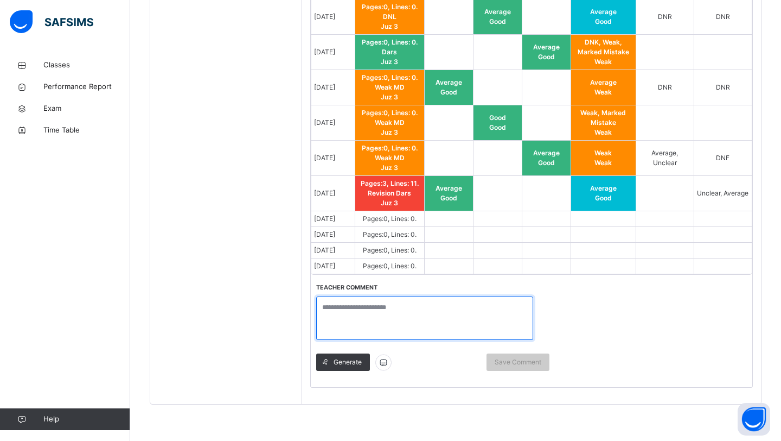
click at [409, 316] on textarea at bounding box center [424, 317] width 217 height 43
click at [442, 305] on textarea at bounding box center [424, 317] width 217 height 43
click at [469, 329] on textarea at bounding box center [424, 317] width 217 height 43
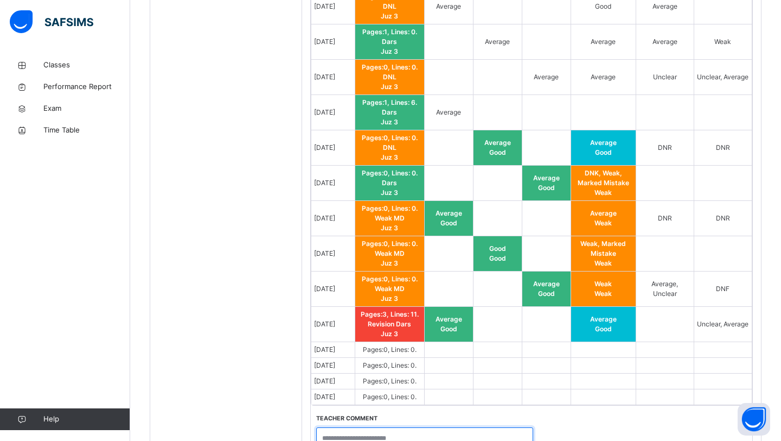
scroll to position [749, 0]
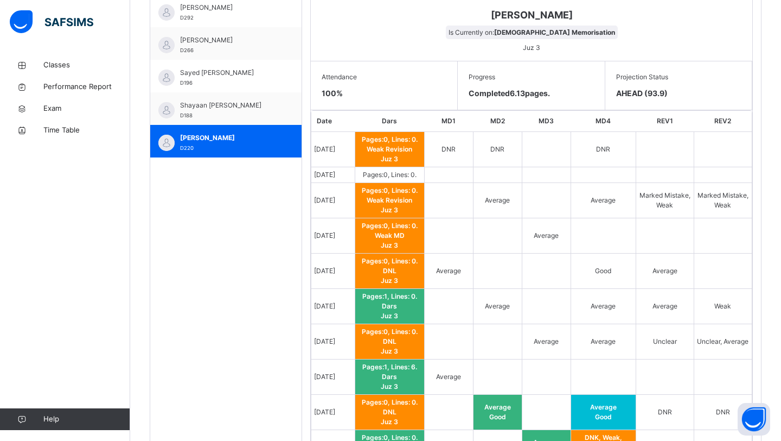
type textarea "*"
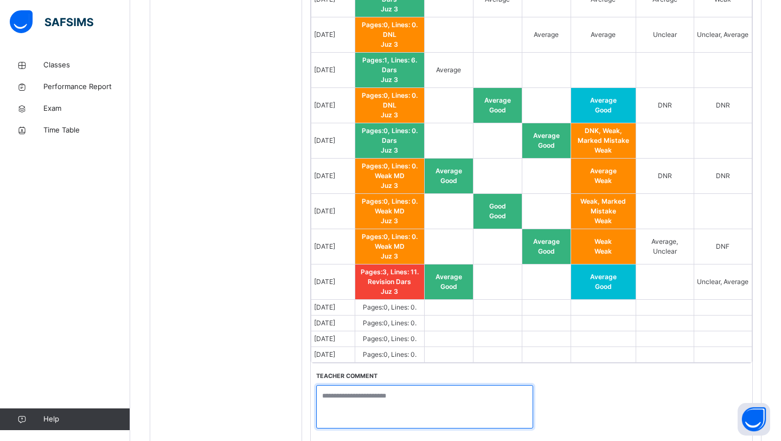
scroll to position [876, 0]
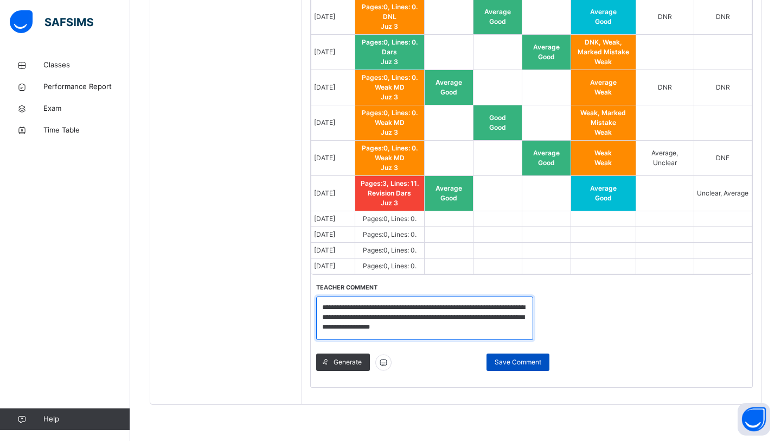
type textarea "**********"
click at [528, 368] on div "Save Comment" at bounding box center [518, 361] width 63 height 17
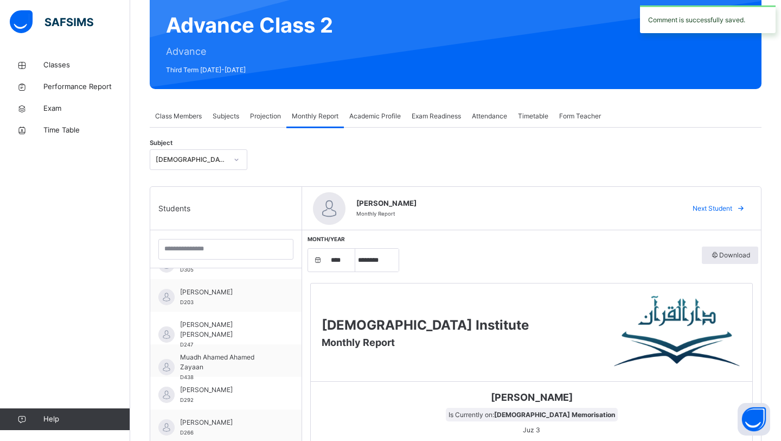
scroll to position [0, 0]
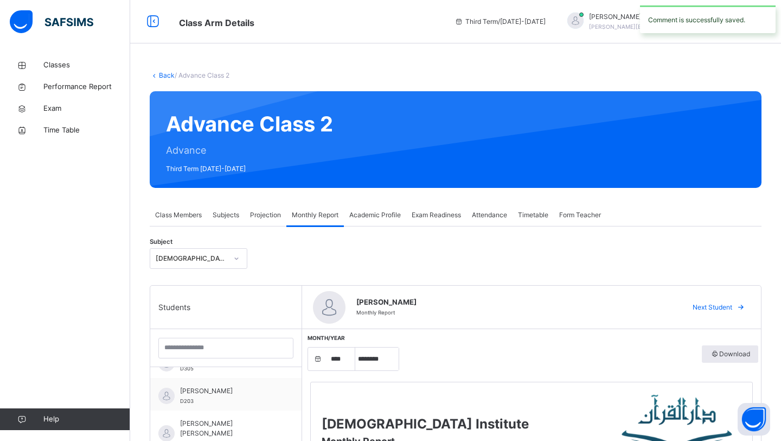
click at [265, 215] on span "Projection" at bounding box center [265, 215] width 31 height 10
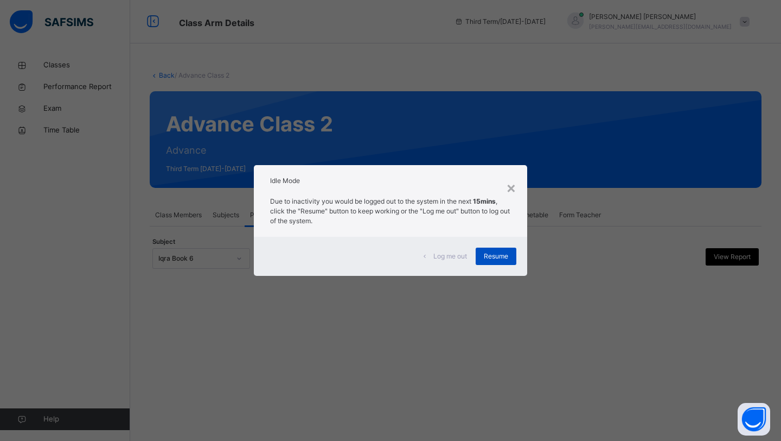
click at [505, 249] on div "Resume" at bounding box center [496, 255] width 41 height 17
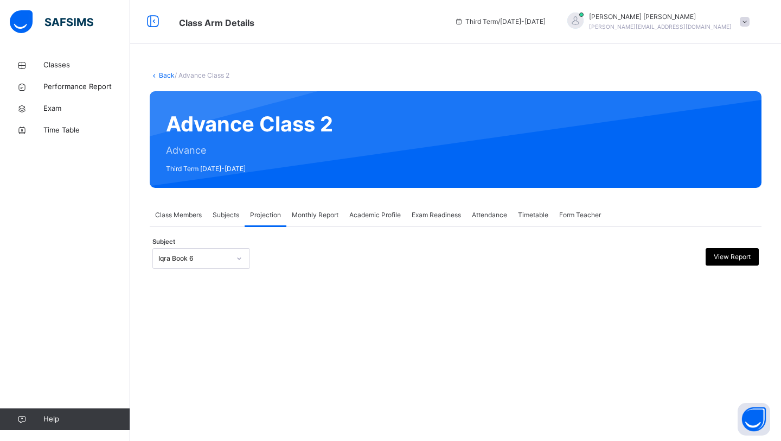
click at [500, 218] on span "Attendance" at bounding box center [489, 215] width 35 height 10
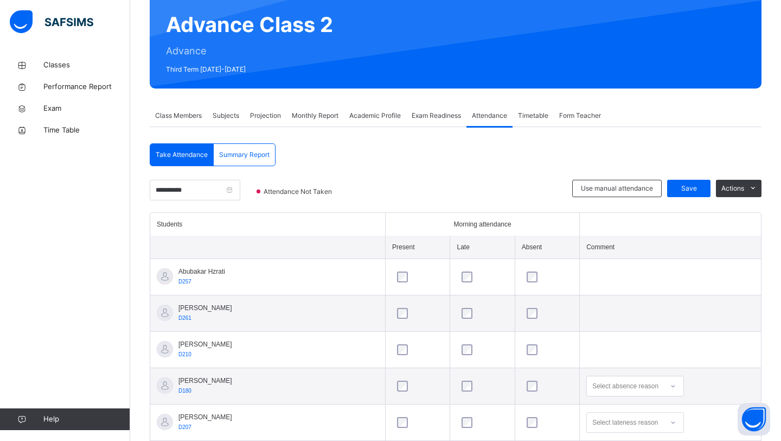
scroll to position [89, 0]
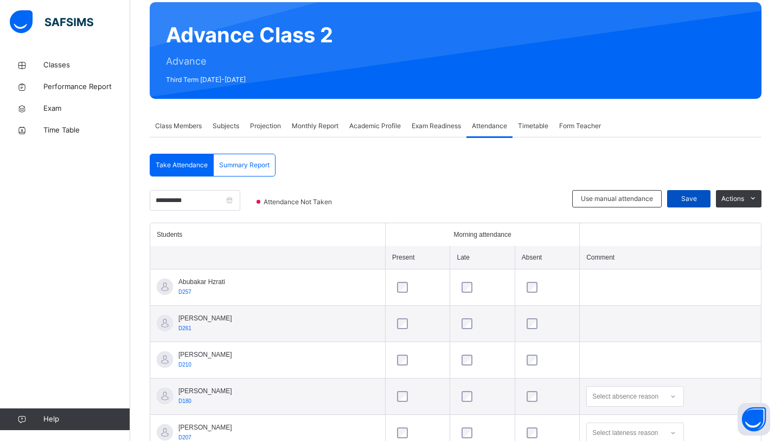
click at [682, 200] on span "Save" at bounding box center [688, 199] width 27 height 10
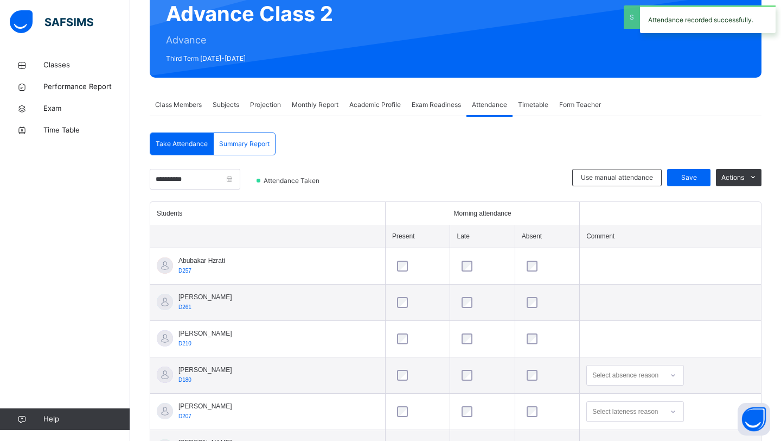
scroll to position [129, 0]
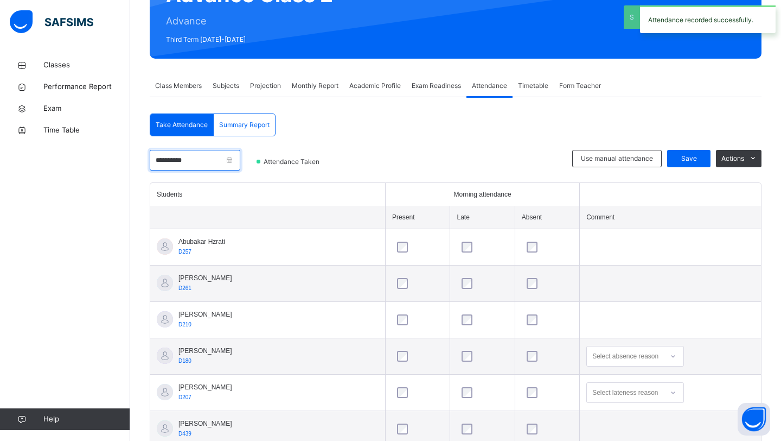
click at [236, 163] on input "**********" at bounding box center [195, 160] width 91 height 21
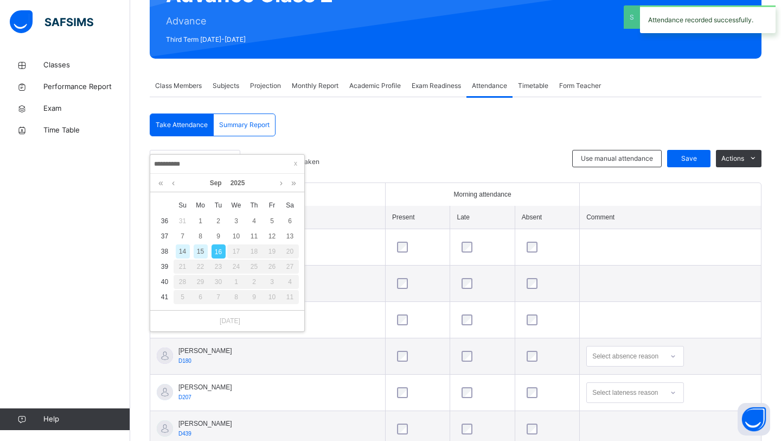
click at [181, 251] on div "14" at bounding box center [183, 251] width 14 height 14
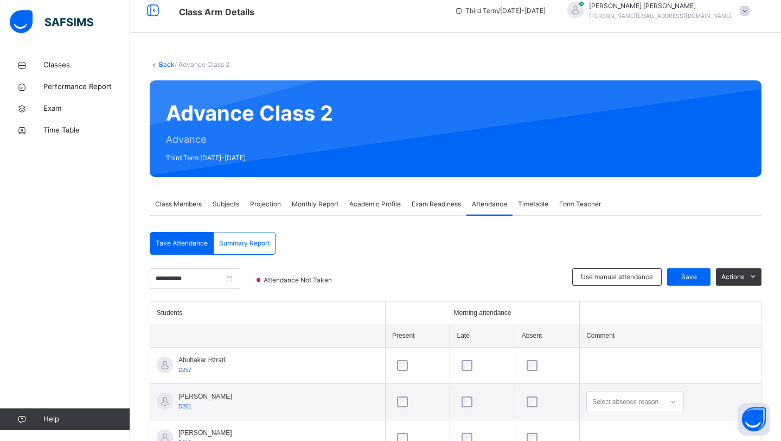
scroll to position [0, 0]
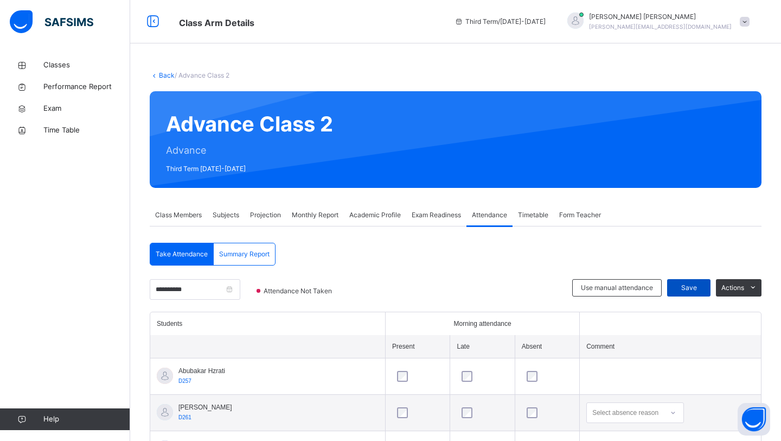
click at [685, 285] on span "Save" at bounding box center [688, 288] width 27 height 10
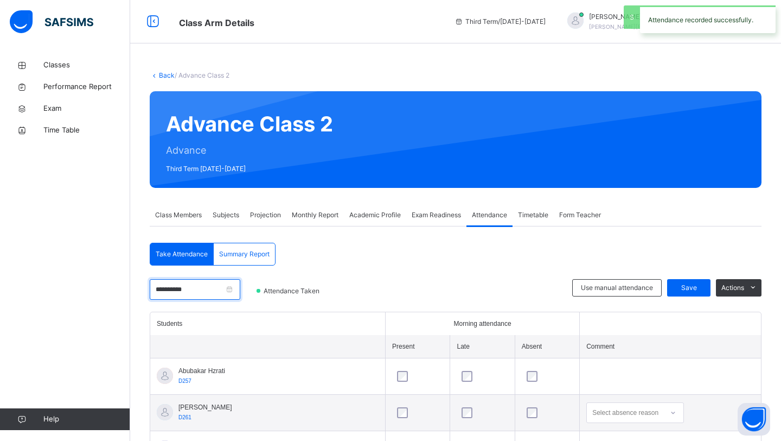
click at [239, 289] on input "**********" at bounding box center [195, 289] width 91 height 21
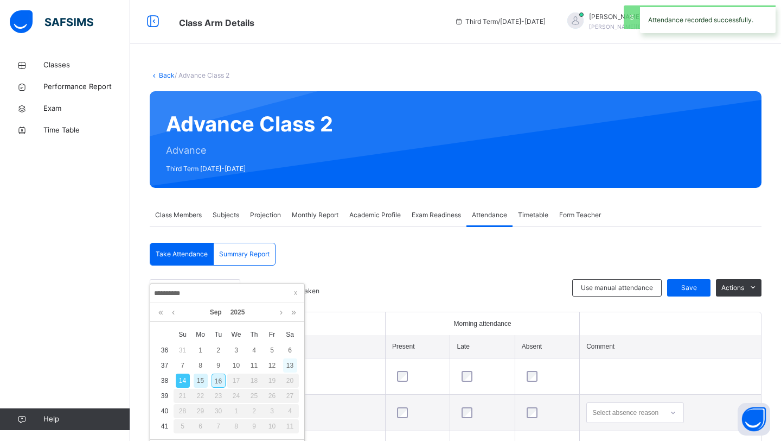
click at [290, 368] on div "13" at bounding box center [290, 365] width 14 height 14
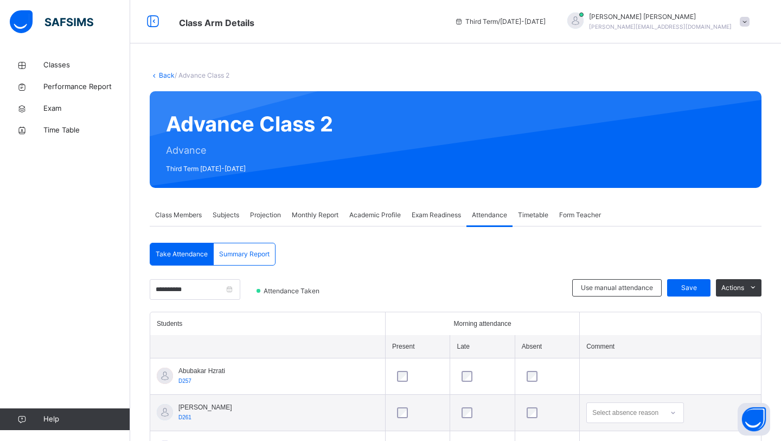
click at [269, 212] on span "Projection" at bounding box center [265, 215] width 31 height 10
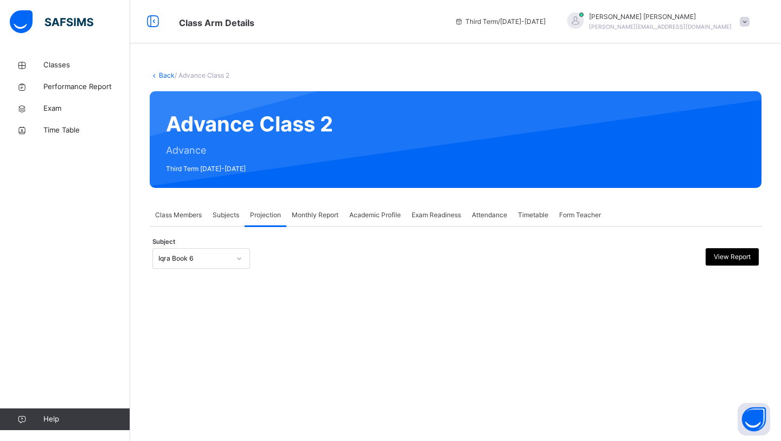
click at [202, 262] on div "Iqra Book 6" at bounding box center [194, 258] width 72 height 10
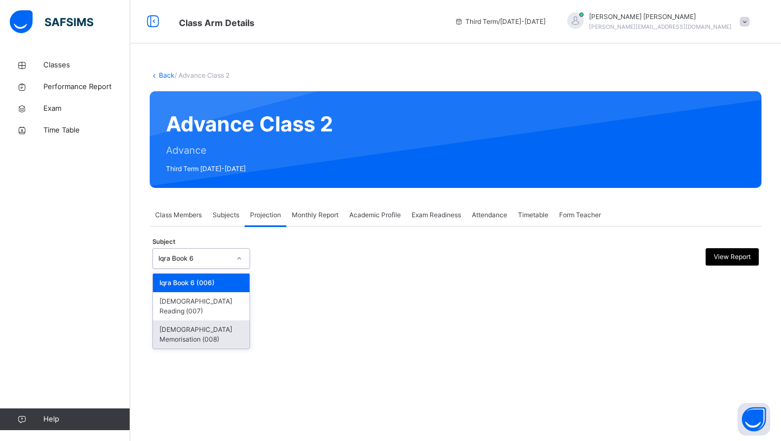
click at [189, 323] on div "[DEMOGRAPHIC_DATA] Memorisation (008)" at bounding box center [201, 334] width 97 height 28
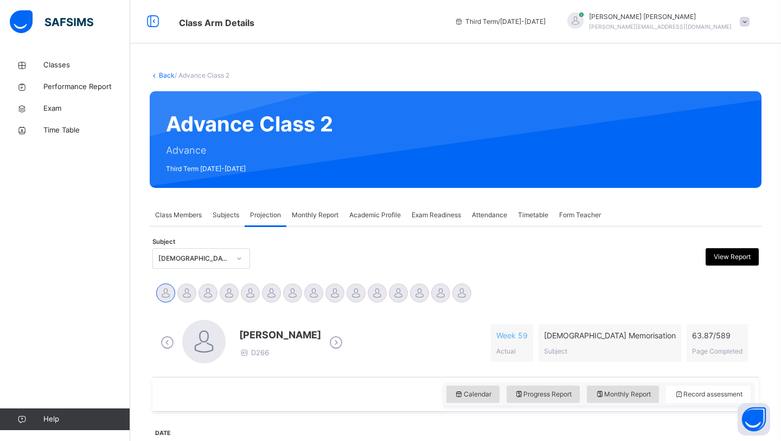
click at [324, 214] on span "Monthly Report" at bounding box center [315, 215] width 47 height 10
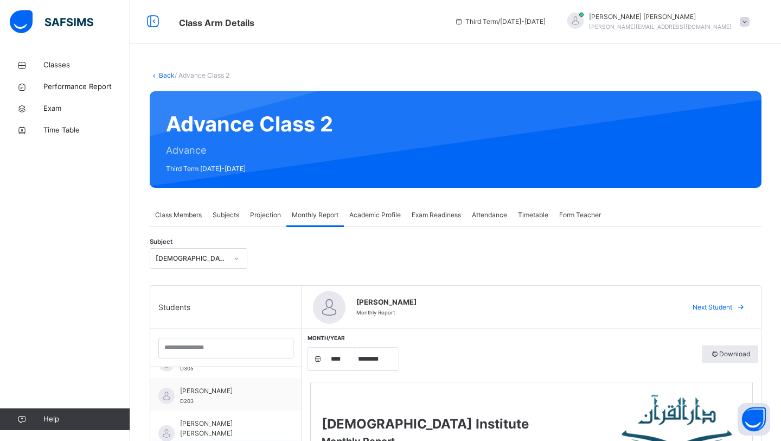
scroll to position [127, 0]
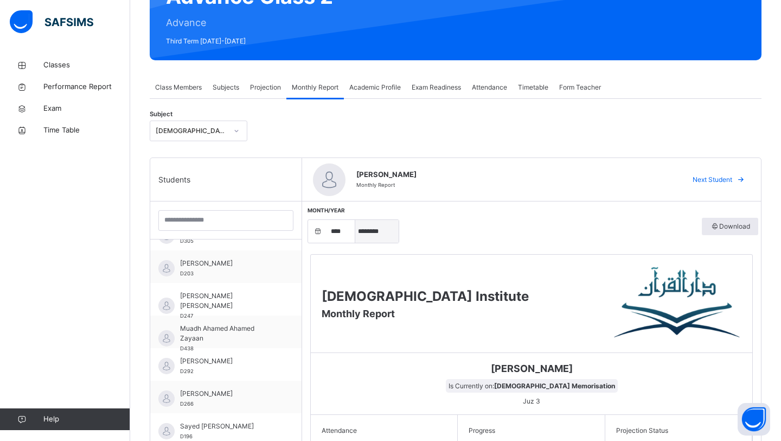
click at [369, 228] on select "***** ******** ***** ***** *** **** **** ****** ********* ******* ******** ****…" at bounding box center [376, 231] width 43 height 23
select select "*"
click at [355, 220] on select "***** ******** ***** ***** *** **** **** ****** ********* ******* ******** ****…" at bounding box center [376, 231] width 43 height 23
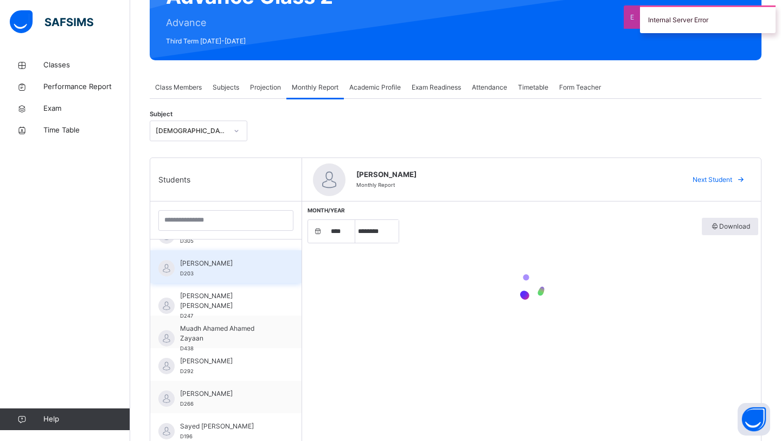
scroll to position [0, 0]
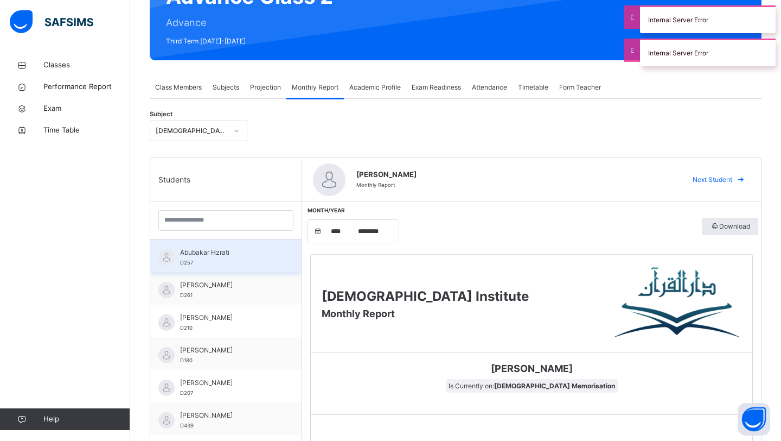
click at [228, 252] on span "Abubakar Hzrati" at bounding box center [228, 252] width 97 height 10
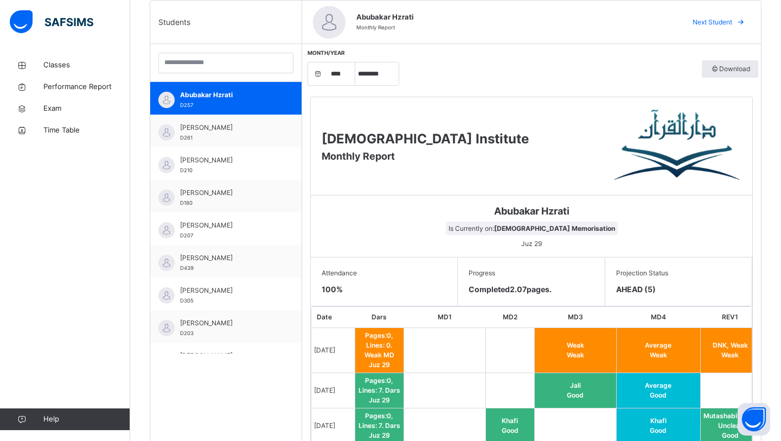
scroll to position [157, 0]
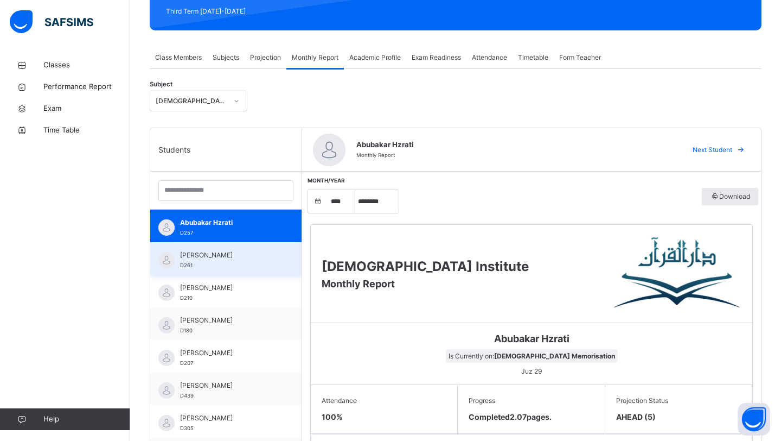
click at [256, 248] on div "[PERSON_NAME] D261" at bounding box center [225, 258] width 151 height 33
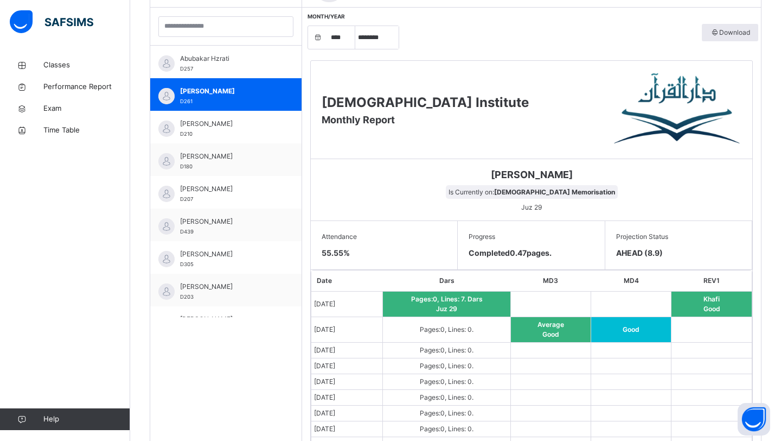
scroll to position [293, 0]
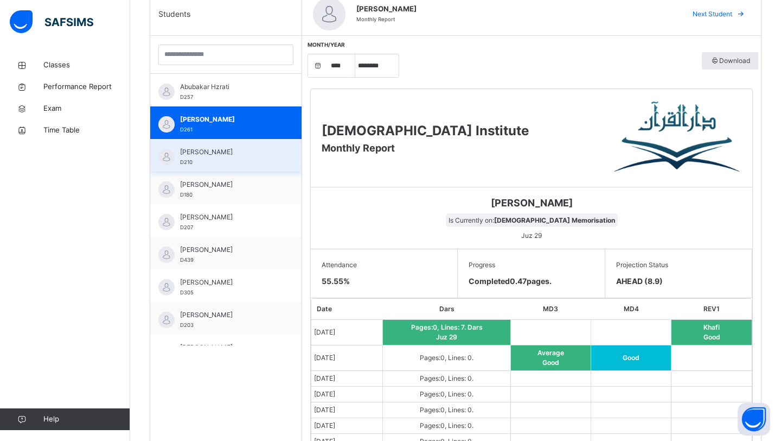
click at [201, 147] on span "[PERSON_NAME]" at bounding box center [228, 152] width 97 height 10
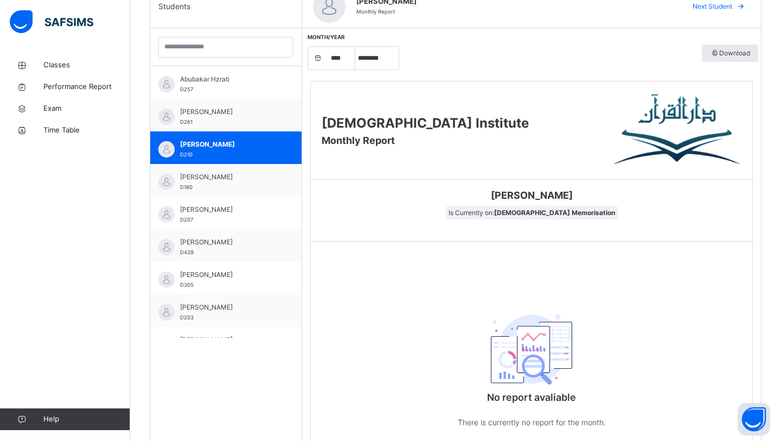
scroll to position [313, 0]
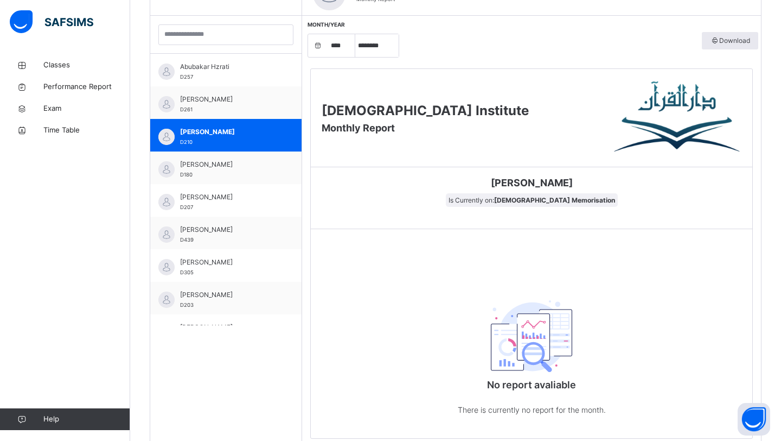
click at [489, 243] on div "[DEMOGRAPHIC_DATA] Institute Monthly Report [PERSON_NAME] Is Currently on: [DEM…" at bounding box center [531, 253] width 443 height 370
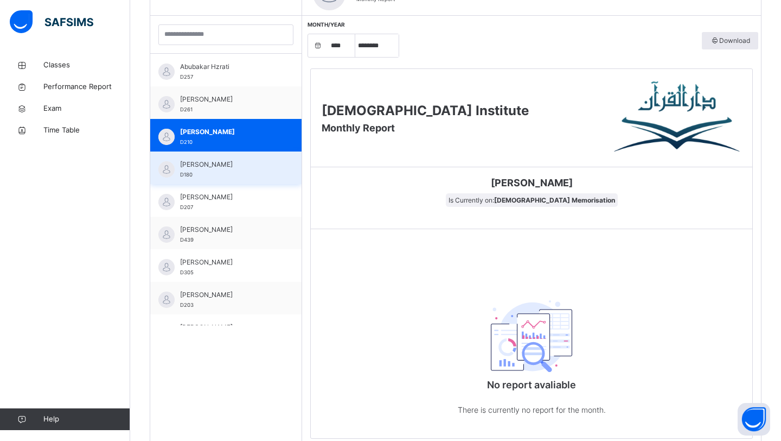
click at [257, 173] on div "[PERSON_NAME] D180" at bounding box center [228, 169] width 97 height 20
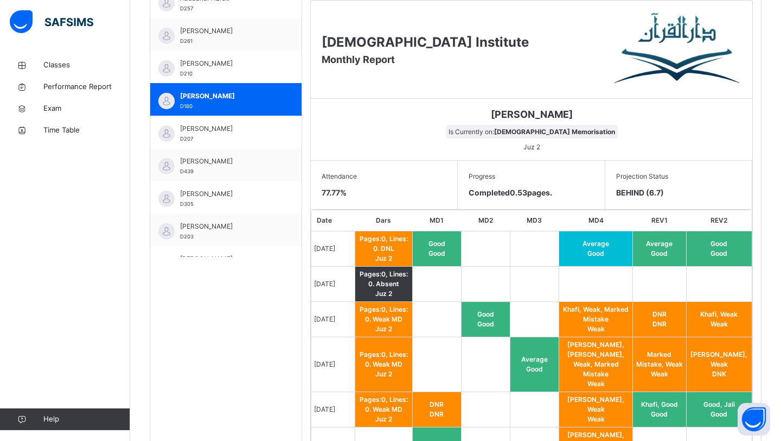
scroll to position [320, 0]
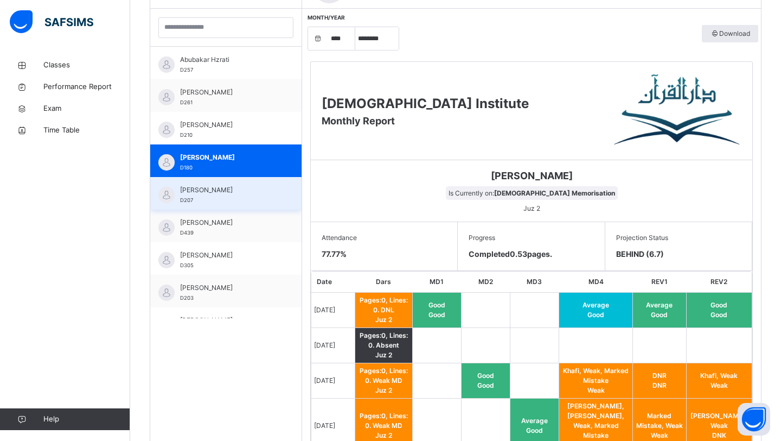
click at [277, 200] on div "[PERSON_NAME] D207" at bounding box center [228, 195] width 97 height 20
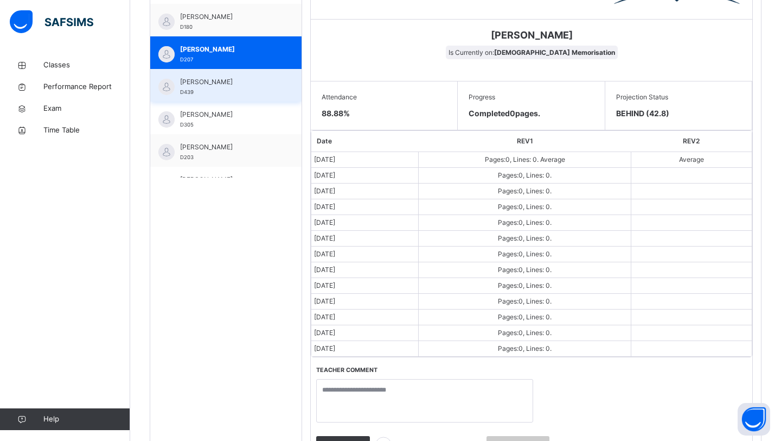
click at [265, 87] on div "[PERSON_NAME] D439" at bounding box center [228, 87] width 97 height 20
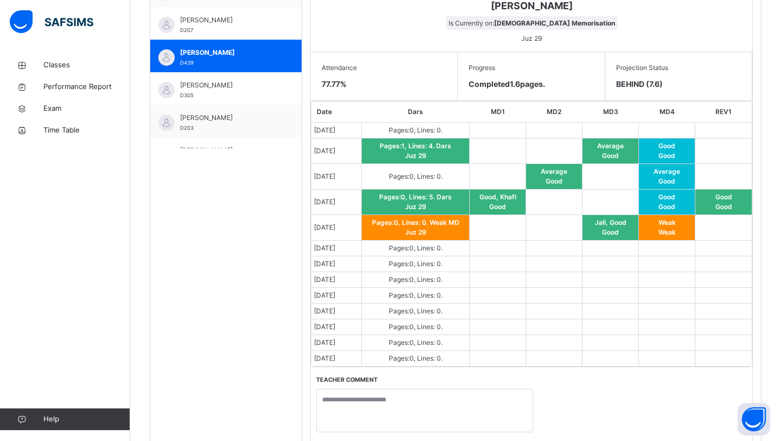
scroll to position [495, 0]
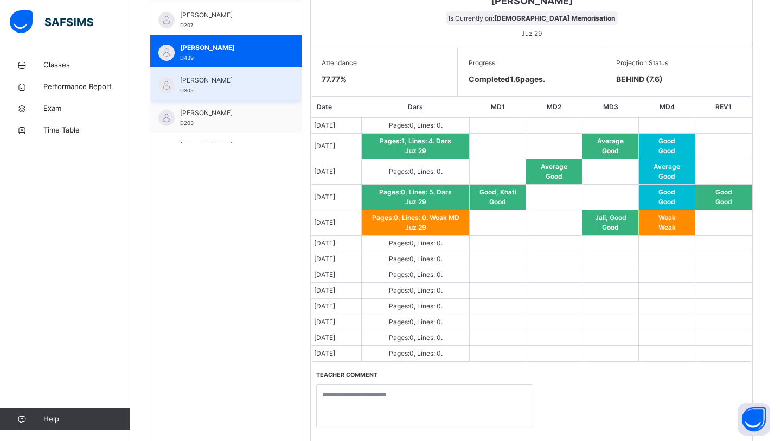
click at [241, 91] on div "[PERSON_NAME] D305" at bounding box center [228, 85] width 97 height 20
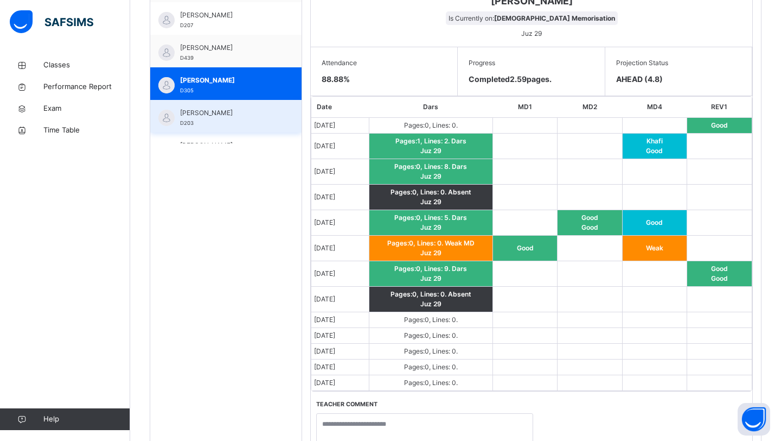
click at [232, 113] on span "[PERSON_NAME]" at bounding box center [228, 113] width 97 height 10
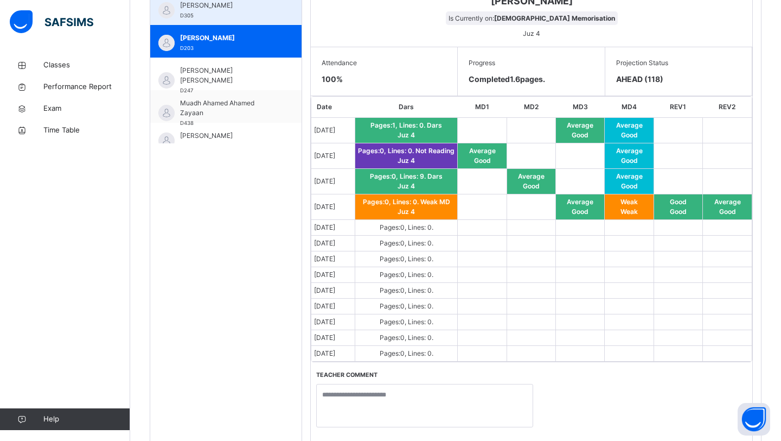
scroll to position [77, 0]
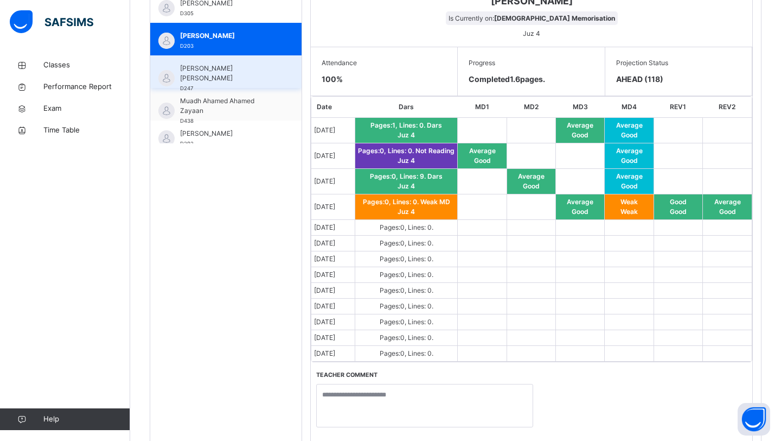
click at [235, 76] on div "[PERSON_NAME] [PERSON_NAME] D247" at bounding box center [228, 77] width 97 height 29
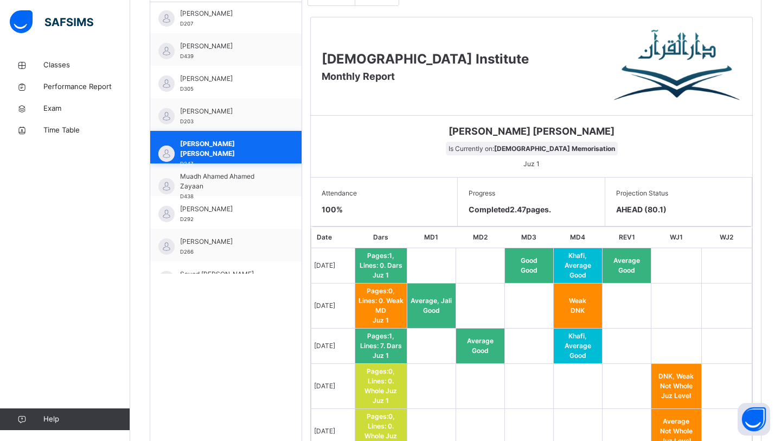
scroll to position [142, 0]
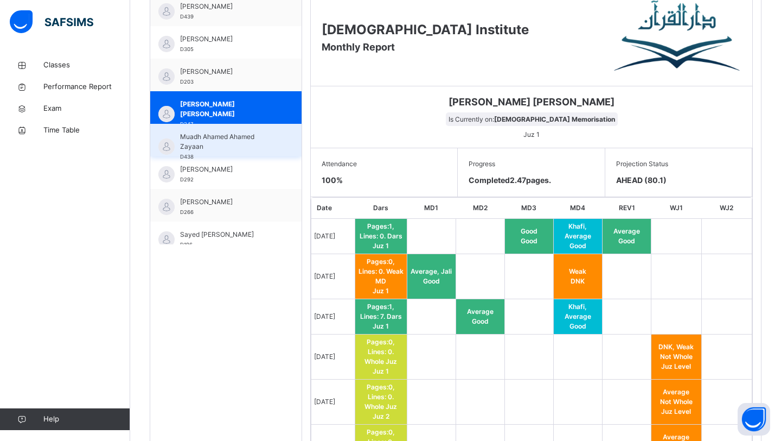
click at [237, 143] on span "Muadh Ahamed Ahamed Zayaan" at bounding box center [228, 142] width 97 height 20
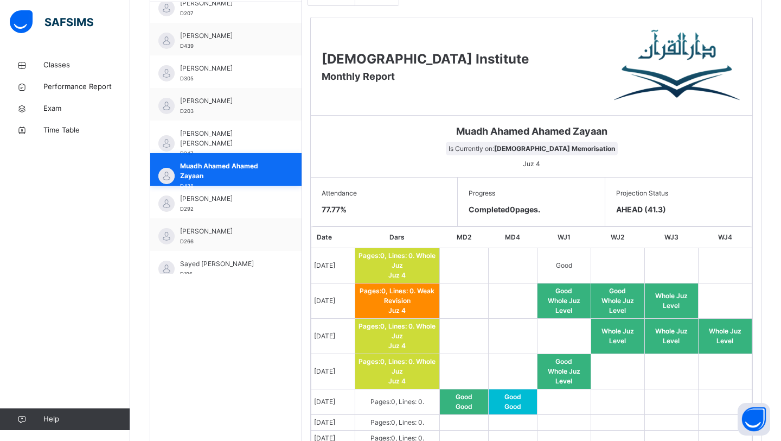
scroll to position [394, 0]
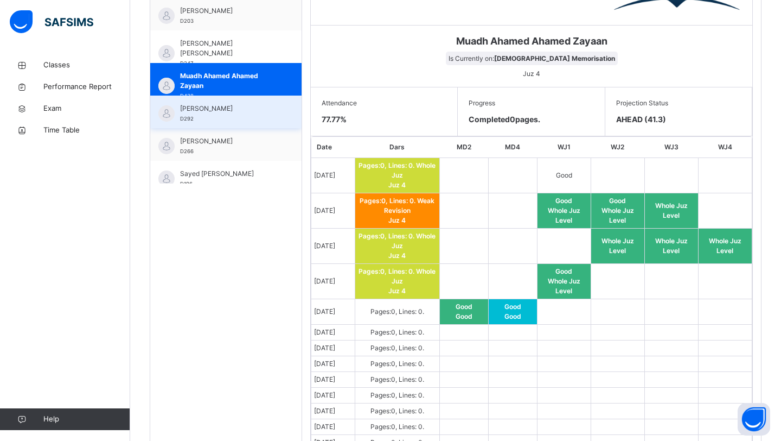
click at [260, 120] on div "[PERSON_NAME] D292" at bounding box center [228, 114] width 97 height 20
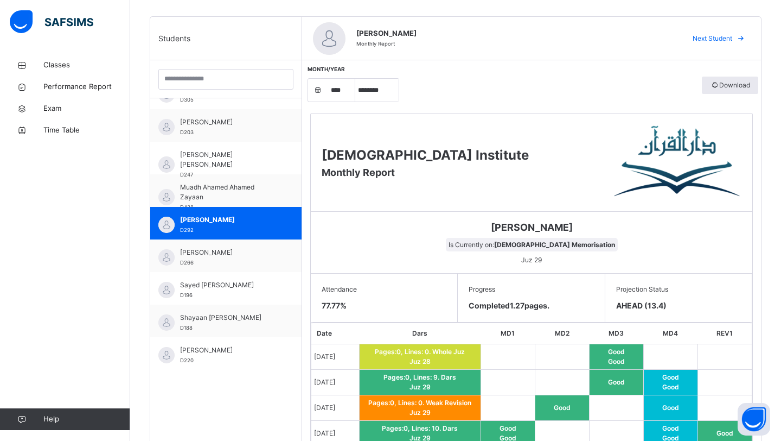
scroll to position [292, 0]
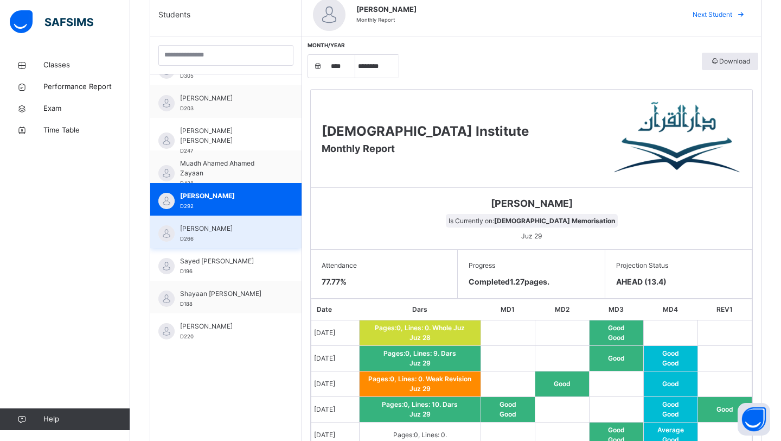
click at [248, 231] on span "[PERSON_NAME]" at bounding box center [228, 229] width 97 height 10
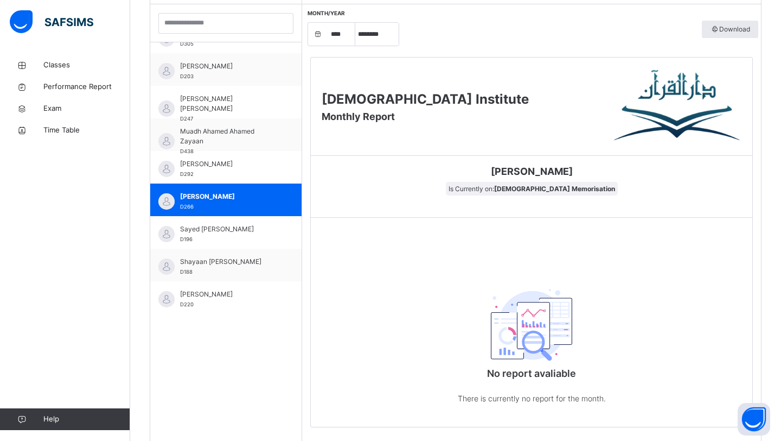
scroll to position [365, 0]
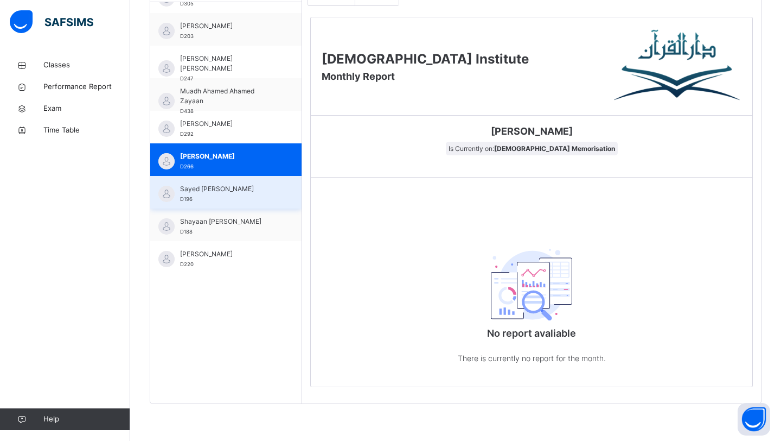
click at [252, 186] on span "Sayed [PERSON_NAME]" at bounding box center [228, 189] width 97 height 10
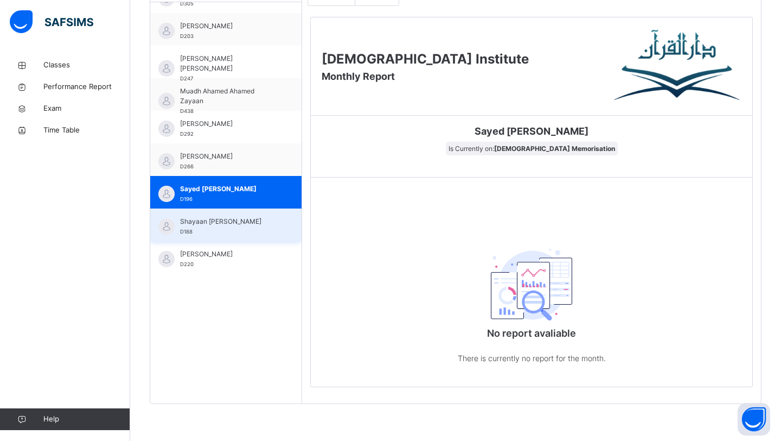
click at [223, 221] on span "Shayaan [PERSON_NAME]" at bounding box center [228, 221] width 97 height 10
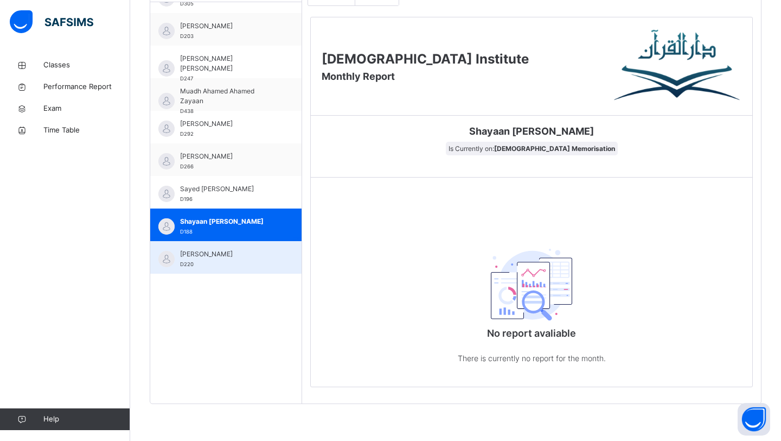
click at [217, 264] on div "[PERSON_NAME] D220" at bounding box center [228, 259] width 97 height 20
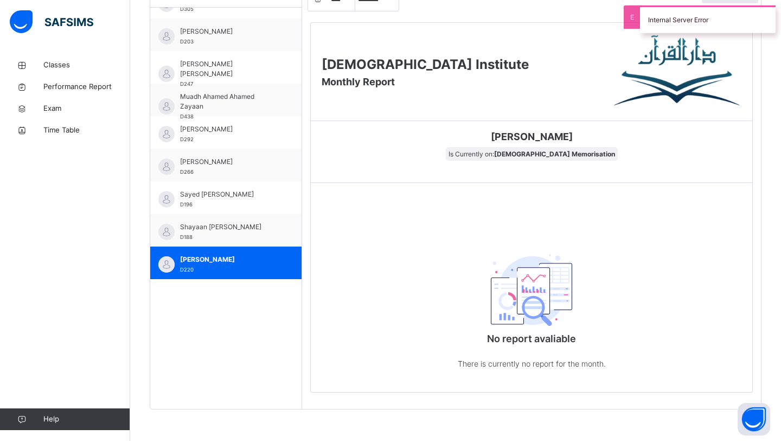
scroll to position [359, 0]
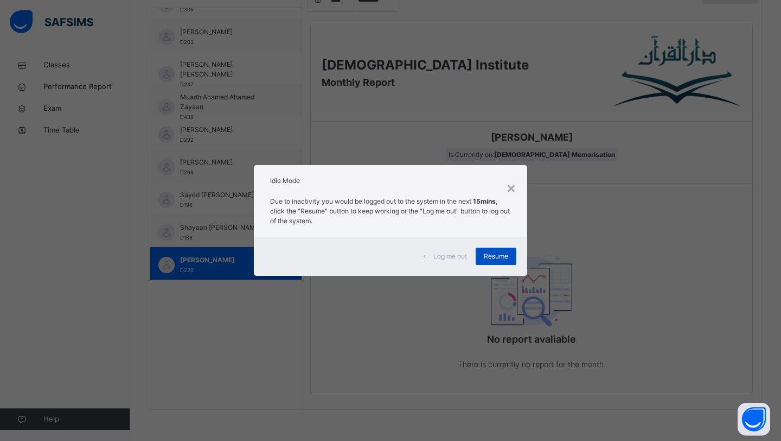
click at [499, 259] on span "Resume" at bounding box center [496, 256] width 24 height 10
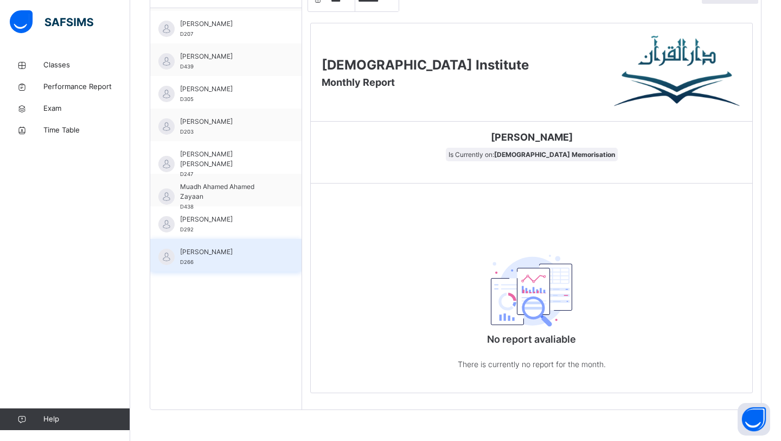
scroll to position [116, 0]
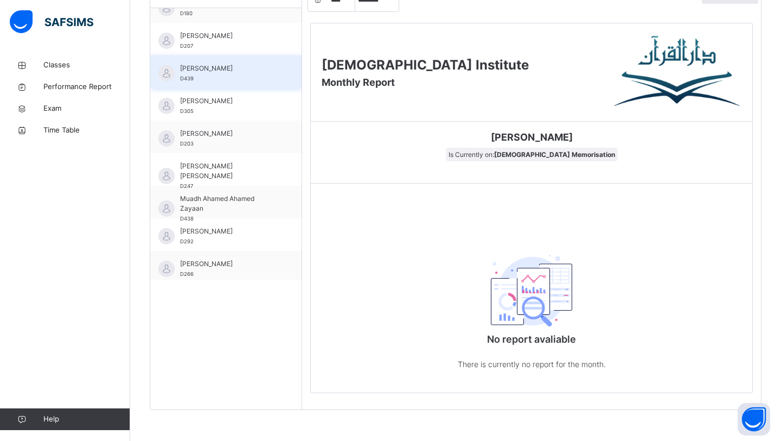
click at [212, 82] on div "[PERSON_NAME] D439" at bounding box center [228, 73] width 97 height 20
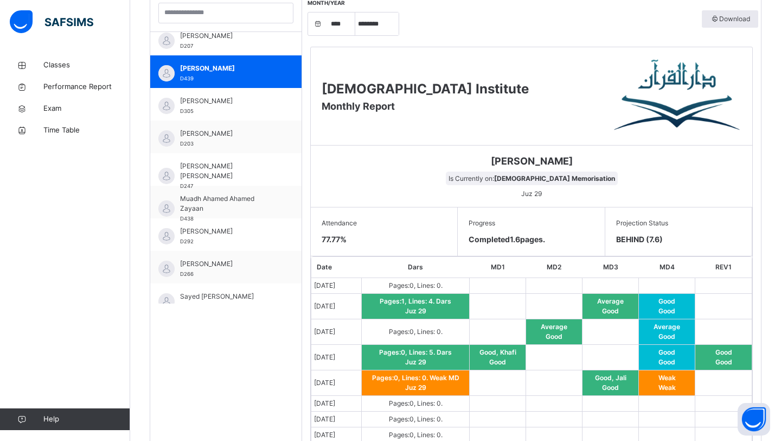
scroll to position [329, 0]
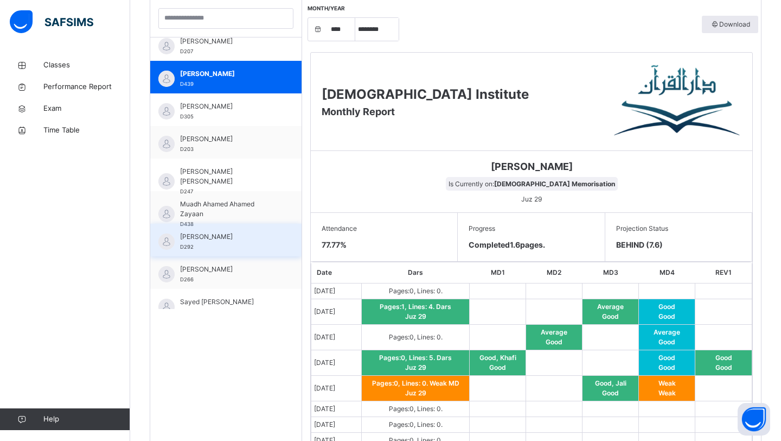
click at [227, 245] on div "[PERSON_NAME] D292" at bounding box center [228, 242] width 97 height 20
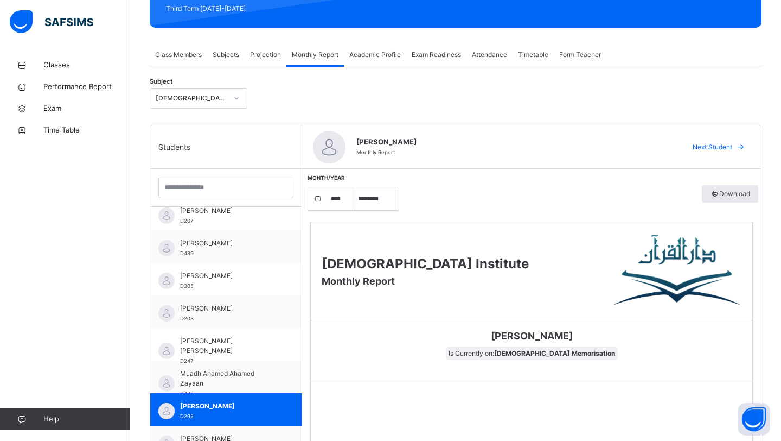
scroll to position [156, 0]
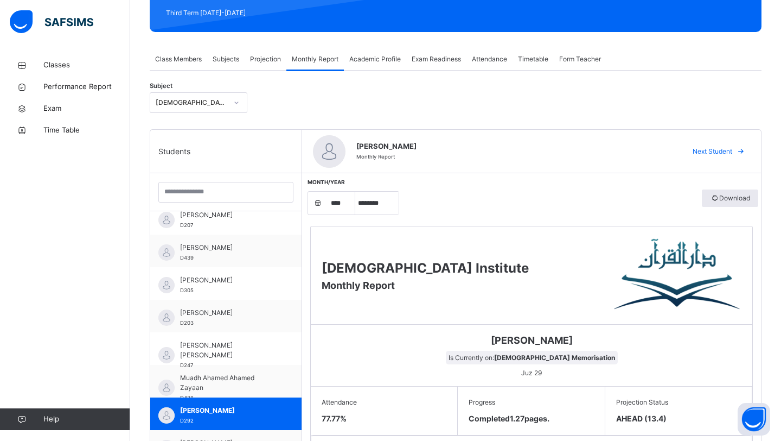
click at [386, 56] on span "Academic Profile" at bounding box center [375, 59] width 52 height 10
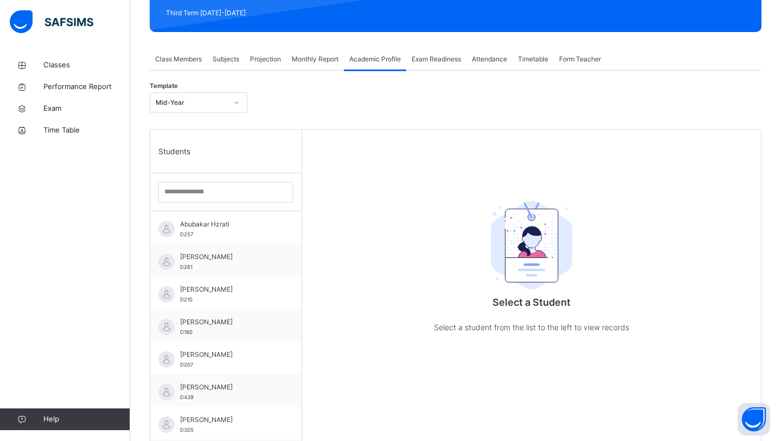
click at [439, 60] on span "Exam Readiness" at bounding box center [436, 59] width 49 height 10
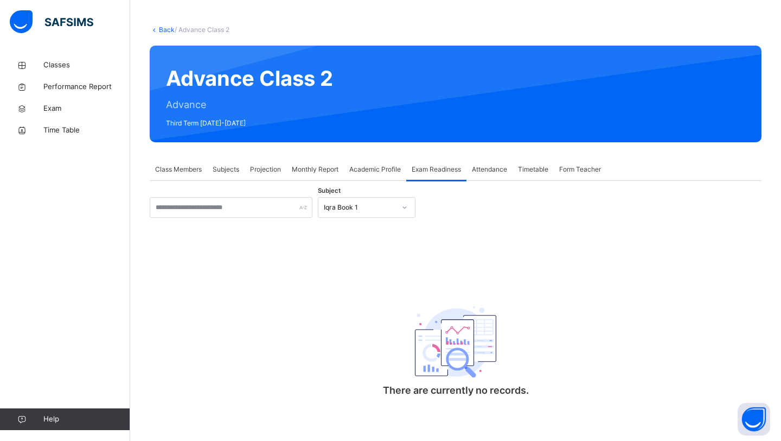
scroll to position [46, 0]
click at [269, 167] on span "Projection" at bounding box center [265, 169] width 31 height 10
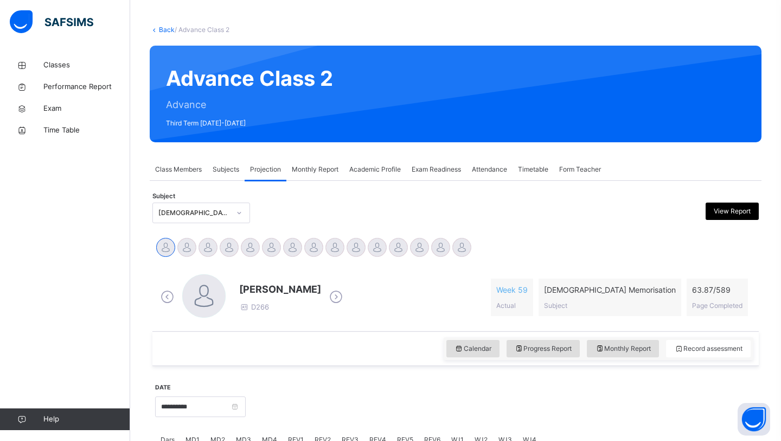
scroll to position [156, 0]
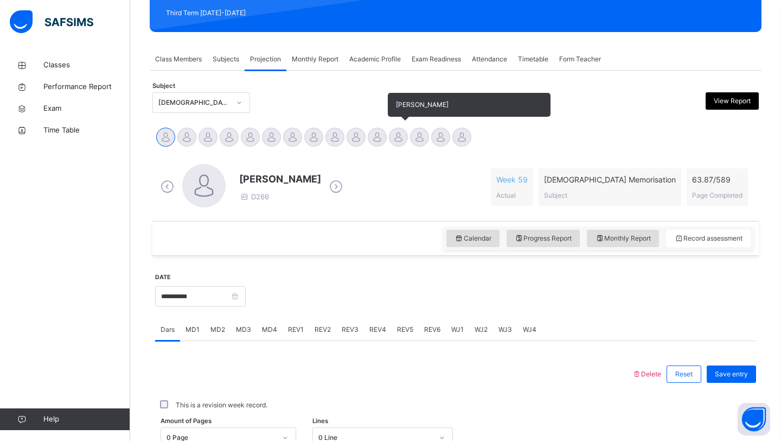
click at [396, 140] on div at bounding box center [398, 136] width 19 height 19
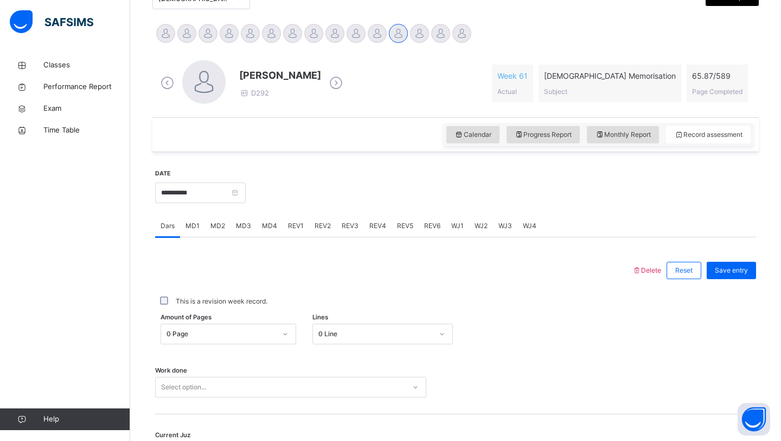
scroll to position [283, 0]
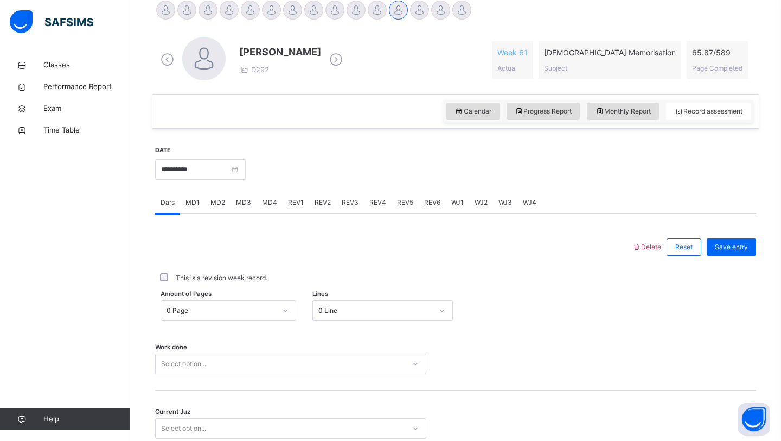
click at [195, 202] on span "MD1" at bounding box center [193, 202] width 14 height 10
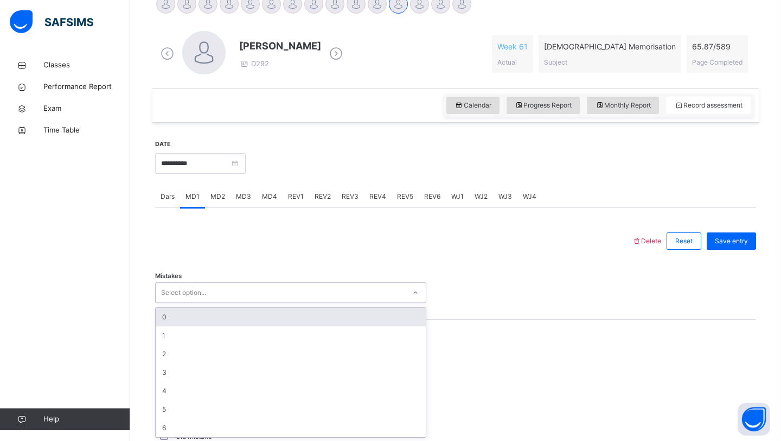
click at [264, 296] on div "Select option..." at bounding box center [281, 292] width 250 height 17
click at [251, 317] on div "0" at bounding box center [291, 316] width 270 height 18
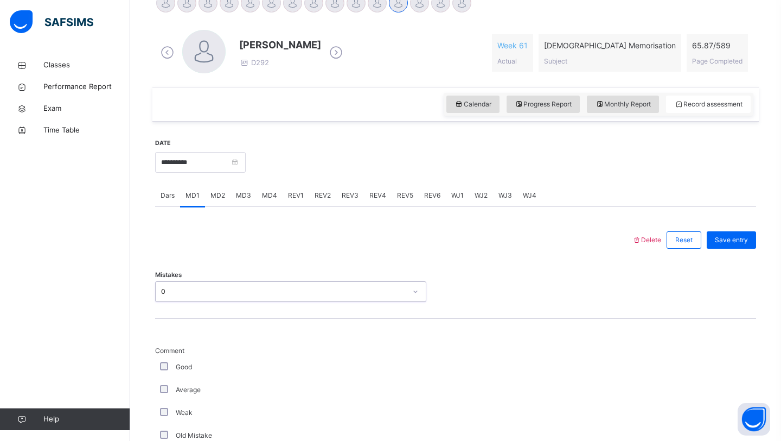
click at [251, 317] on div "Mistakes option 0, selected. 0 results available. Select is focused ,type to re…" at bounding box center [455, 286] width 601 height 65
click at [240, 293] on div "0" at bounding box center [283, 291] width 245 height 10
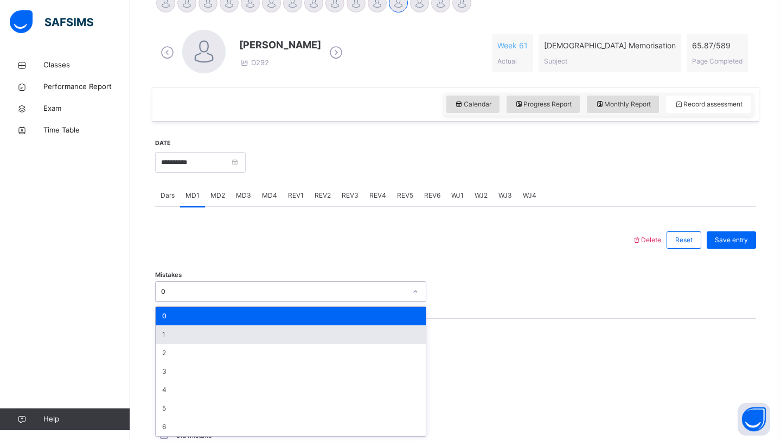
click at [240, 329] on div "1" at bounding box center [291, 334] width 270 height 18
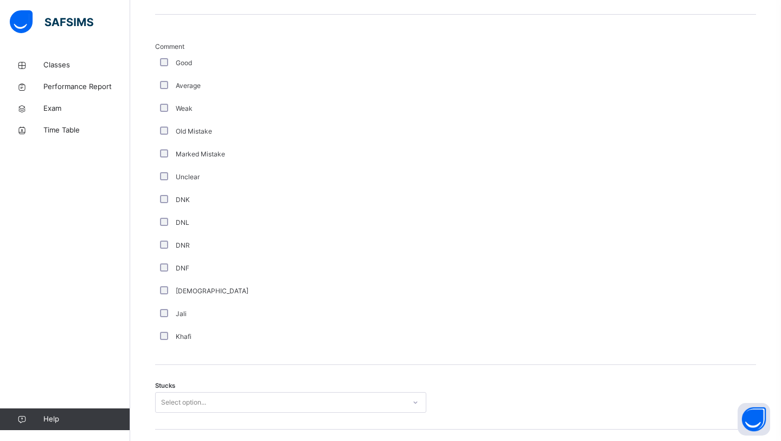
scroll to position [611, 0]
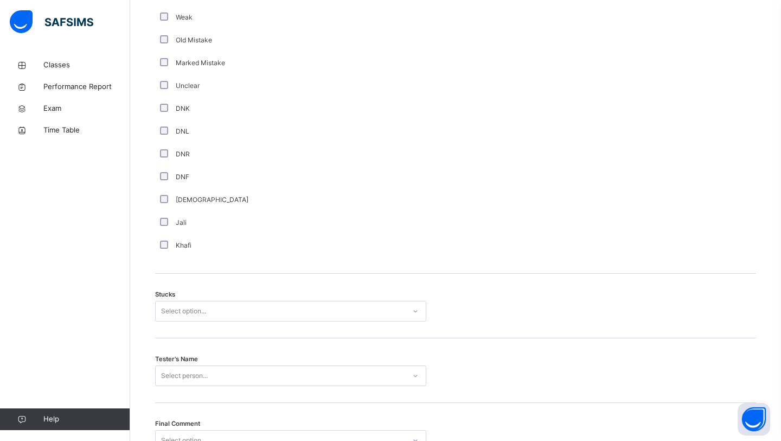
click at [230, 314] on div "Select option..." at bounding box center [281, 311] width 250 height 17
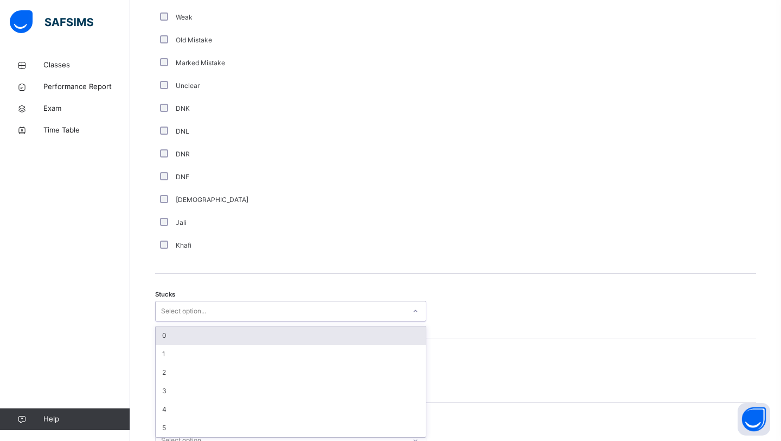
scroll to position [686, 0]
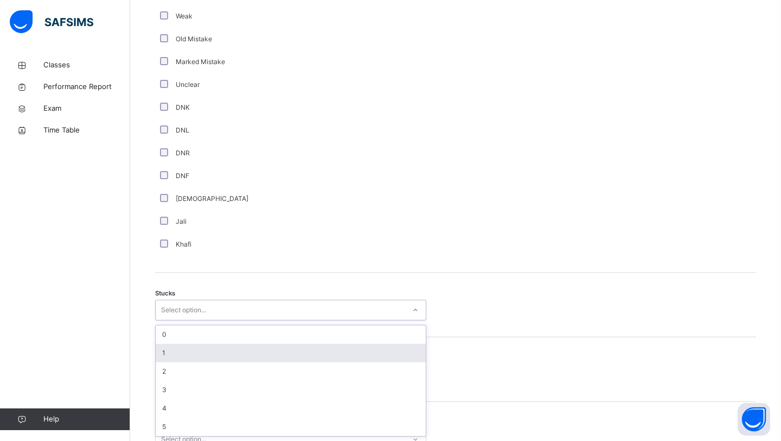
click at [206, 347] on div "1" at bounding box center [291, 352] width 270 height 18
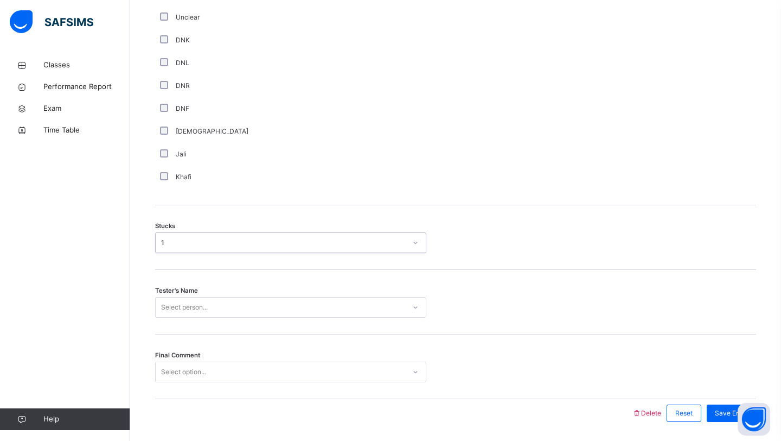
click at [199, 317] on div "Select person..." at bounding box center [290, 307] width 271 height 21
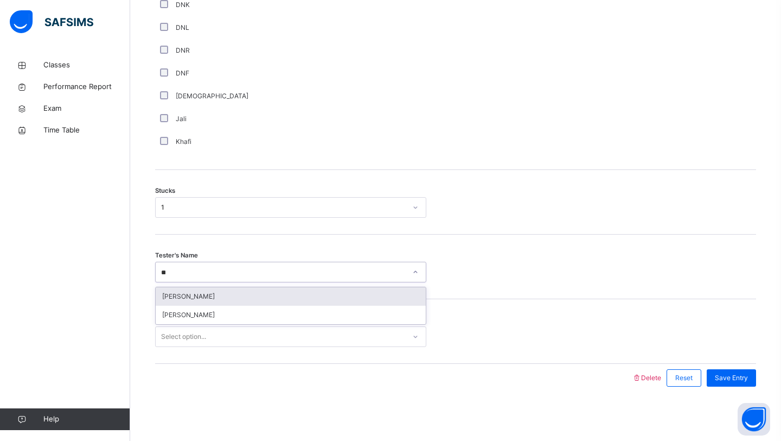
type input "***"
click at [196, 301] on div "[PERSON_NAME]" at bounding box center [291, 296] width 270 height 18
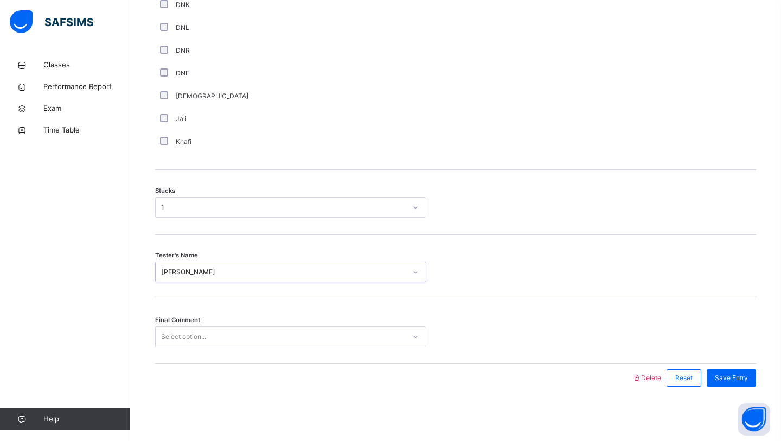
click at [202, 330] on div "Select option..." at bounding box center [183, 336] width 45 height 21
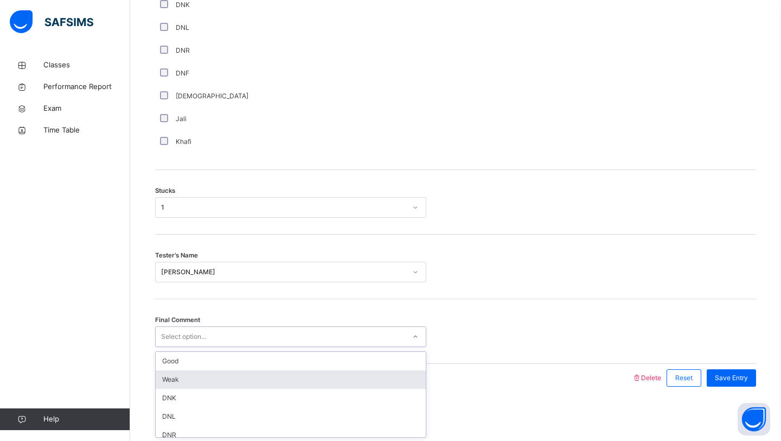
scroll to position [25, 0]
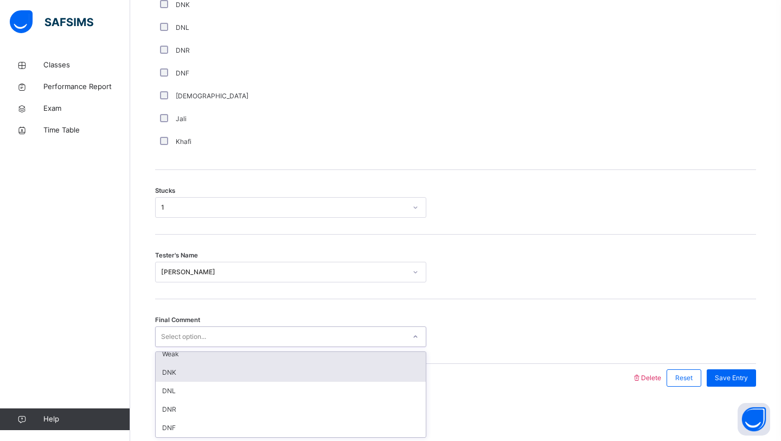
click at [203, 379] on div "DNK" at bounding box center [291, 372] width 270 height 18
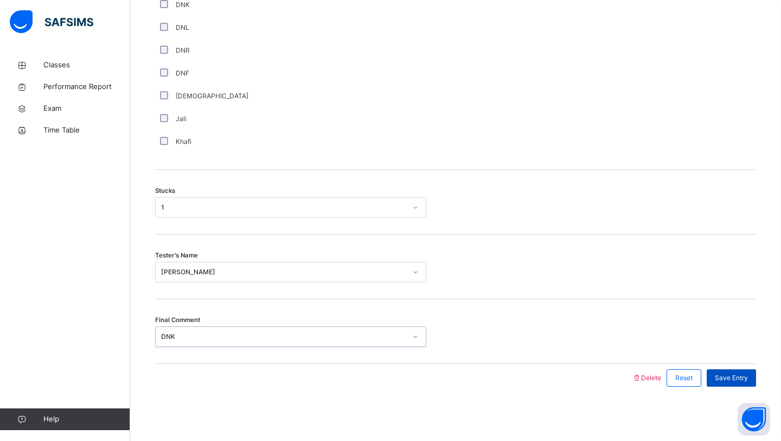
click at [712, 376] on div "Save Entry" at bounding box center [731, 377] width 49 height 17
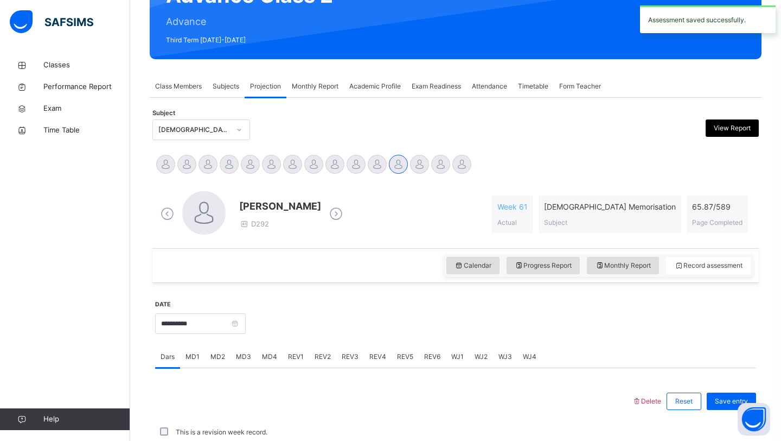
scroll to position [374, 0]
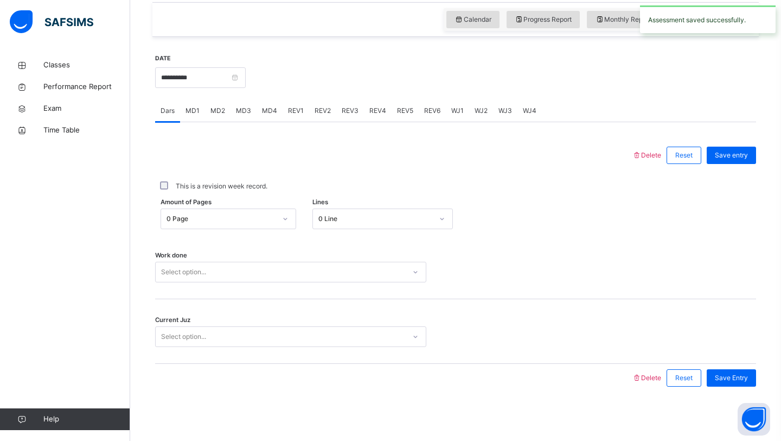
click at [195, 118] on div "MD1" at bounding box center [192, 111] width 25 height 22
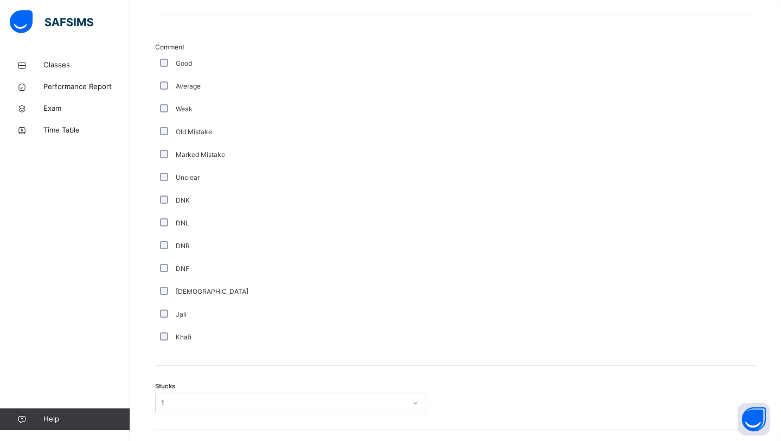
scroll to position [585, 0]
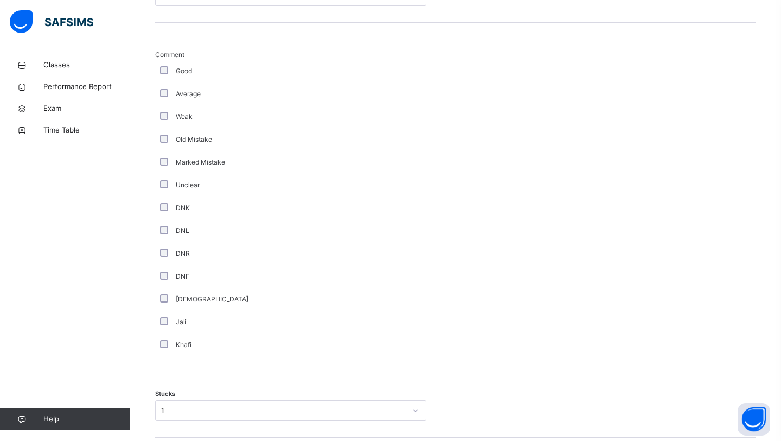
click at [163, 146] on div "Old Mistake" at bounding box center [290, 139] width 271 height 23
click at [163, 143] on div "Old Mistake" at bounding box center [291, 140] width 266 height 10
click at [162, 144] on div "Old Mistake" at bounding box center [291, 140] width 266 height 10
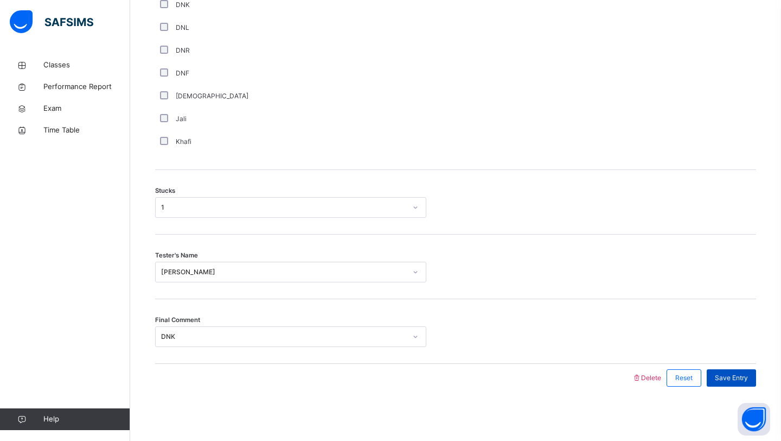
click at [728, 374] on span "Save Entry" at bounding box center [731, 378] width 33 height 10
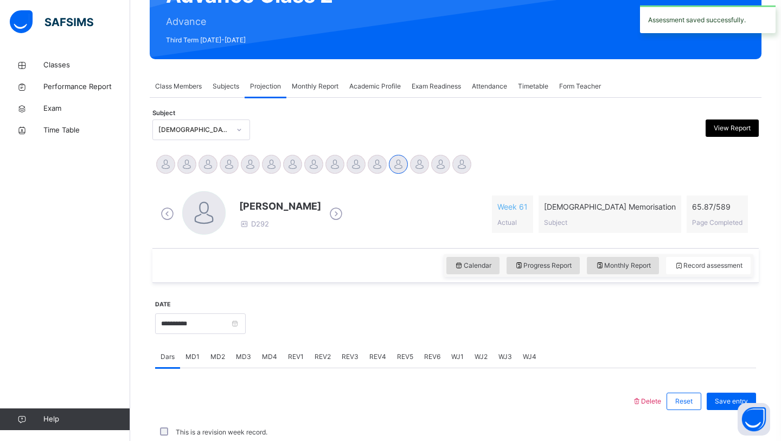
scroll to position [374, 0]
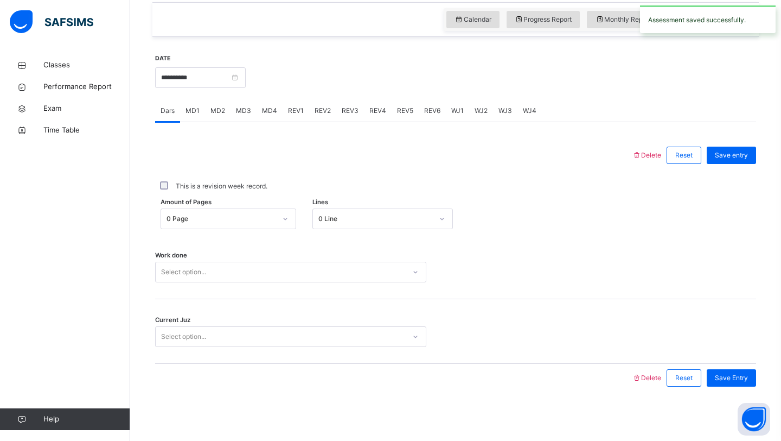
click at [268, 109] on span "MD4" at bounding box center [269, 111] width 15 height 10
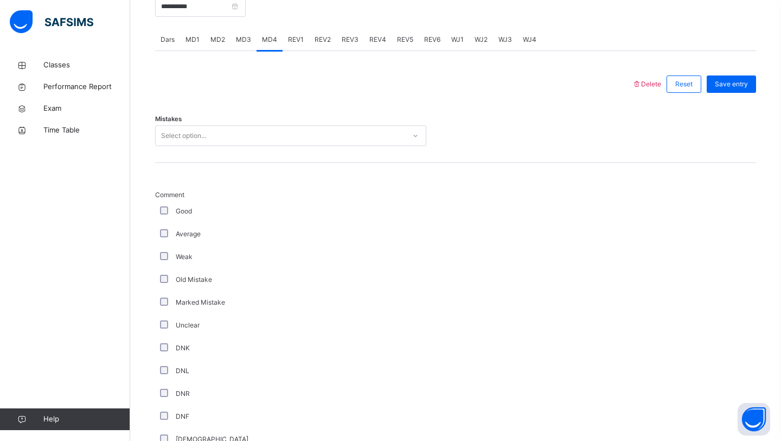
scroll to position [424, 0]
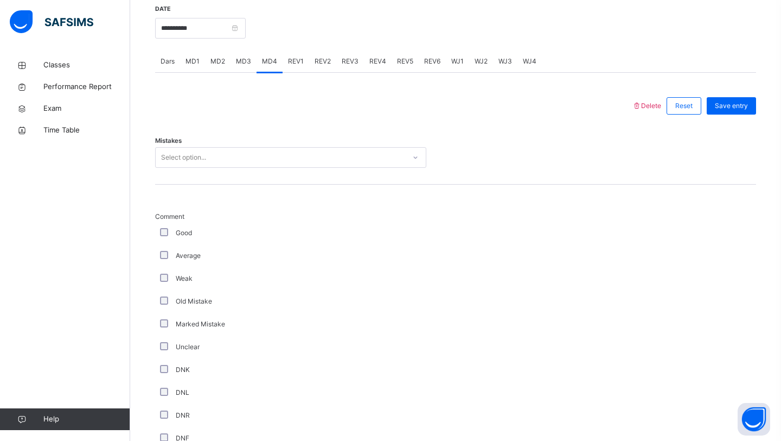
click at [258, 166] on div "Select option..." at bounding box center [290, 157] width 271 height 21
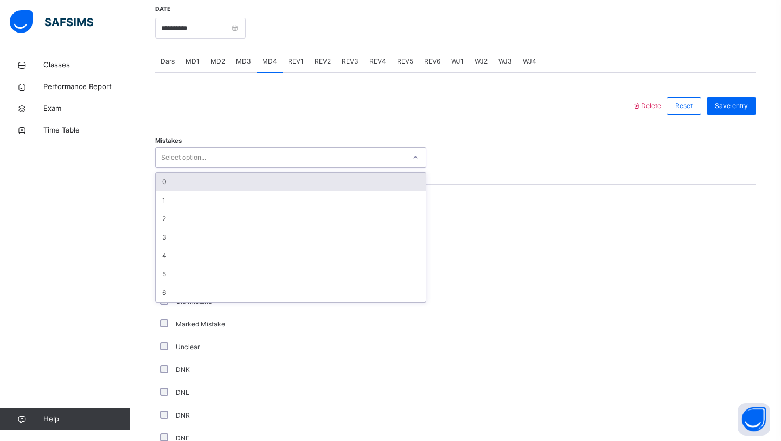
click at [256, 180] on div "0" at bounding box center [291, 182] width 270 height 18
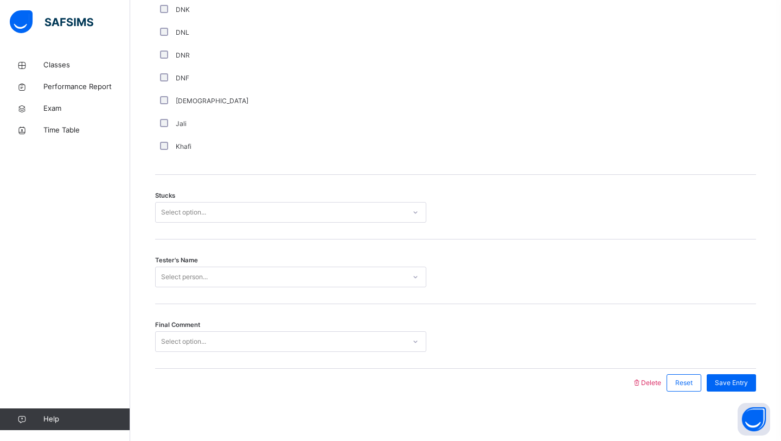
scroll to position [788, 0]
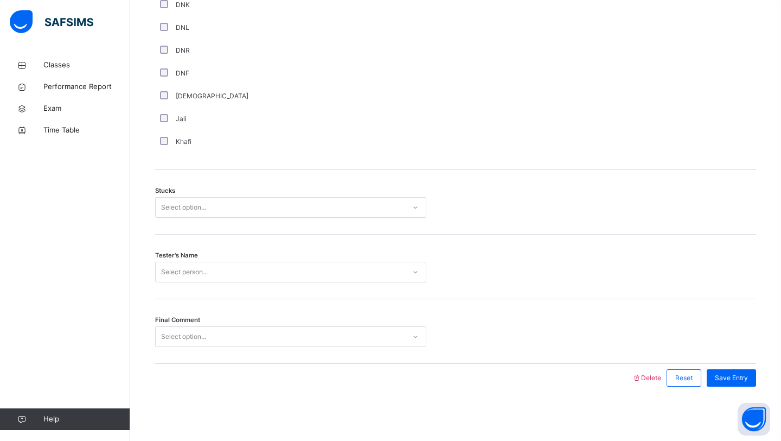
click at [194, 207] on div "Select option..." at bounding box center [183, 207] width 45 height 21
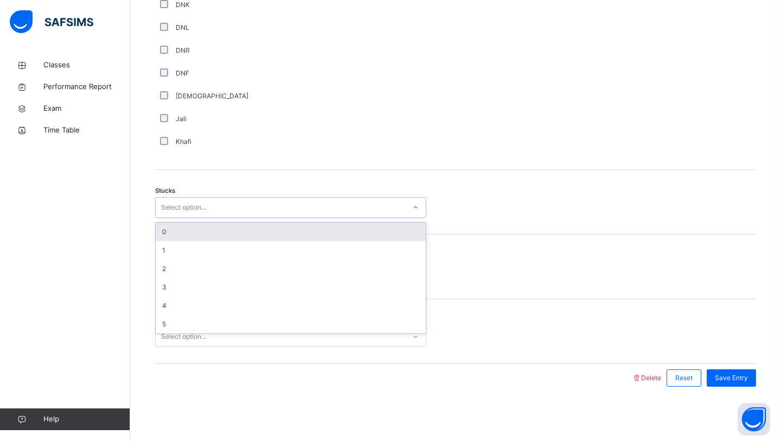
click at [195, 172] on div "Stucks option 0 focused, 1 of 6. 6 results available. Use Up and Down to choose…" at bounding box center [455, 202] width 601 height 65
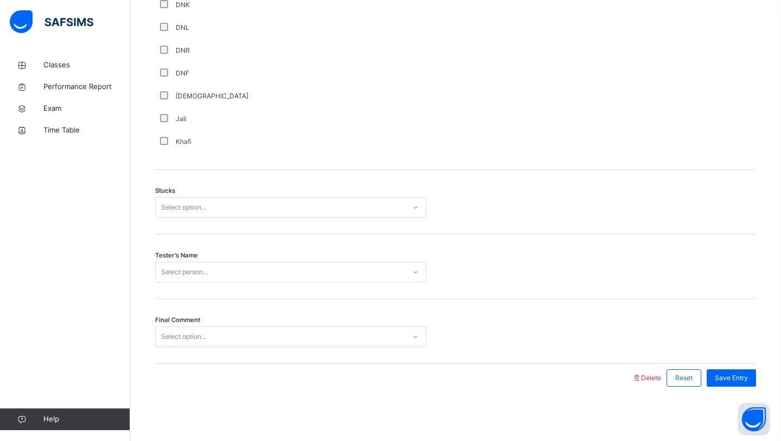
click at [215, 210] on div "Select option..." at bounding box center [281, 207] width 250 height 17
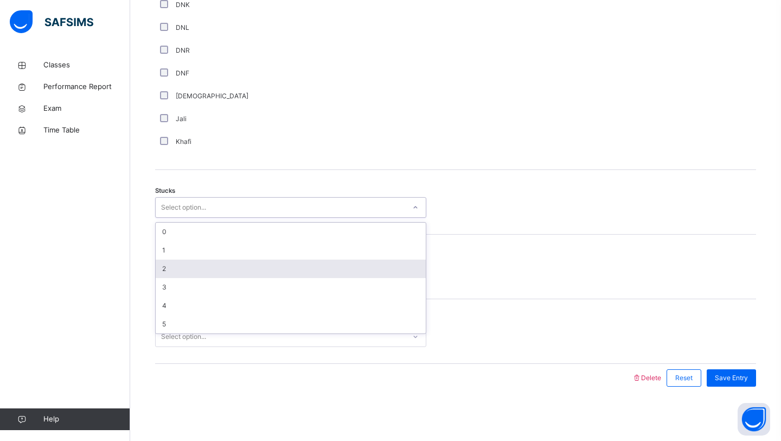
click at [210, 261] on div "2" at bounding box center [291, 268] width 270 height 18
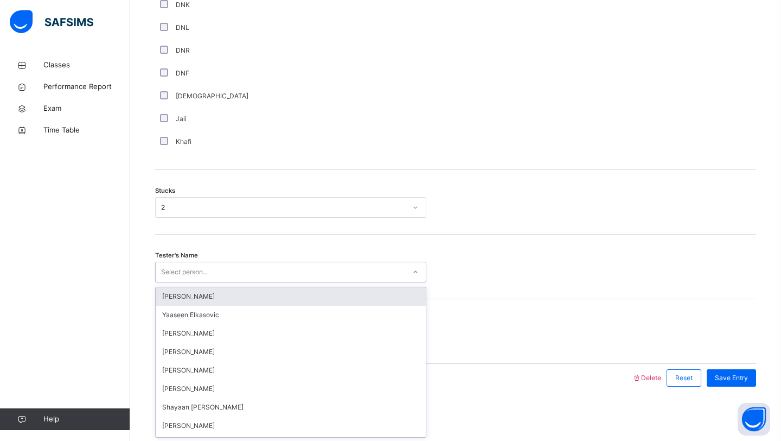
click at [210, 261] on div "Select person..." at bounding box center [290, 271] width 271 height 21
type input "***"
click at [246, 295] on div "[PERSON_NAME]" at bounding box center [291, 296] width 270 height 18
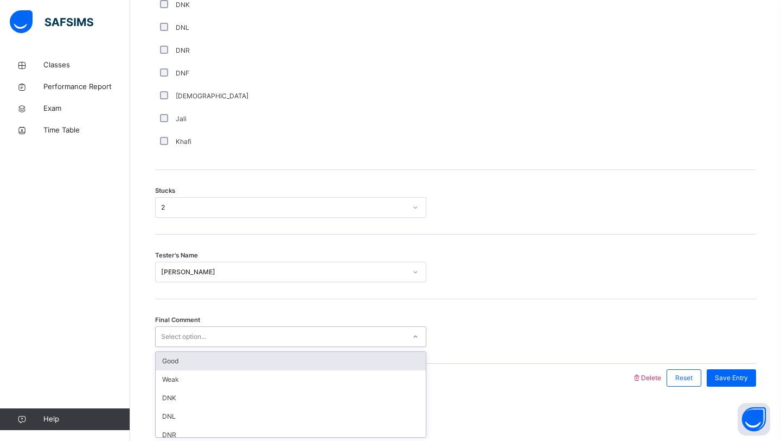
click at [247, 334] on div "Select option..." at bounding box center [281, 336] width 250 height 17
click at [231, 360] on div "Good" at bounding box center [291, 361] width 270 height 18
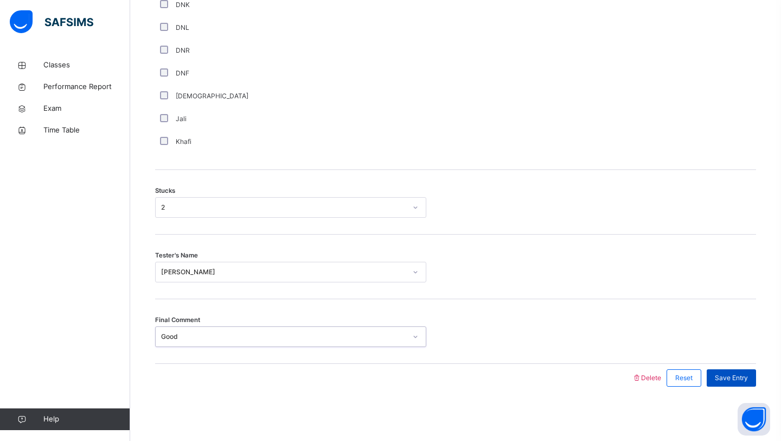
click at [718, 381] on span "Save Entry" at bounding box center [731, 378] width 33 height 10
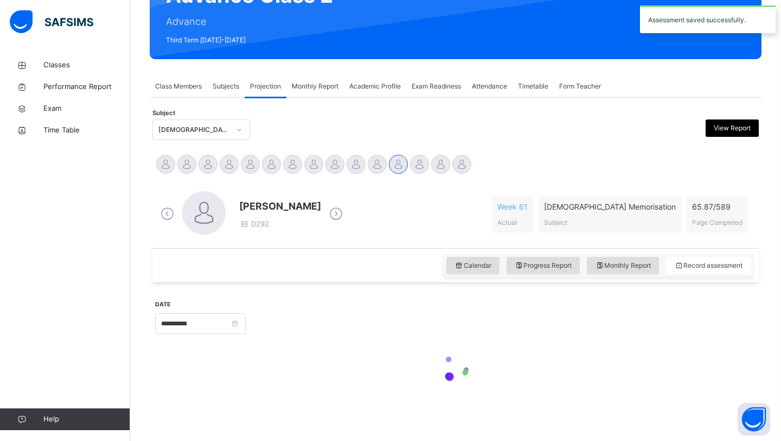
scroll to position [374, 0]
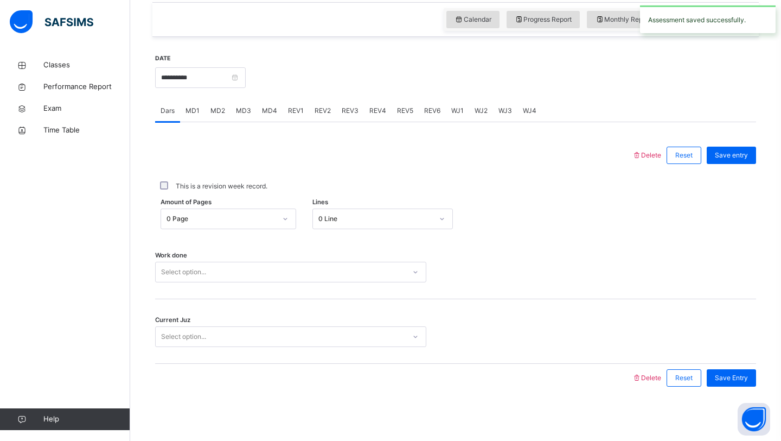
click at [289, 111] on span "REV1" at bounding box center [296, 111] width 16 height 10
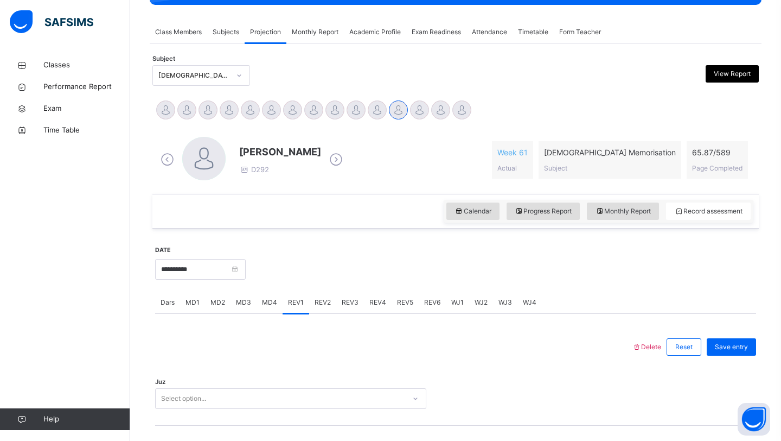
scroll to position [182, 0]
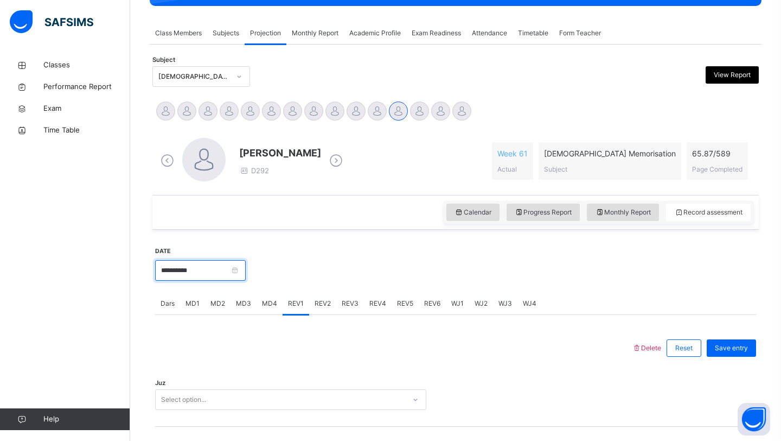
click at [215, 270] on input "**********" at bounding box center [200, 270] width 91 height 21
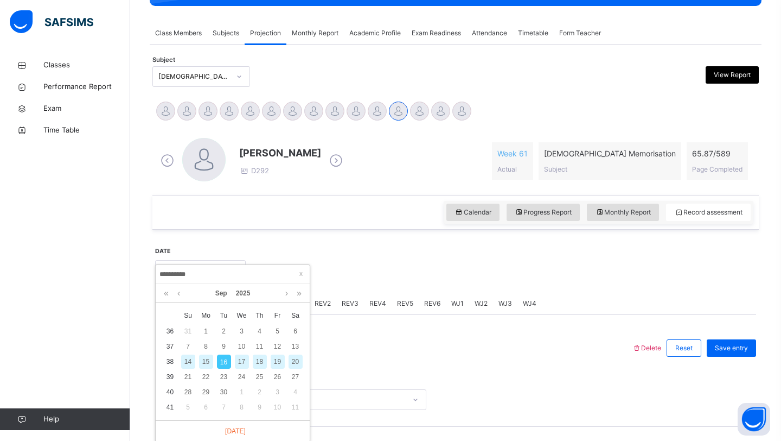
click at [191, 362] on div "14" at bounding box center [188, 361] width 14 height 14
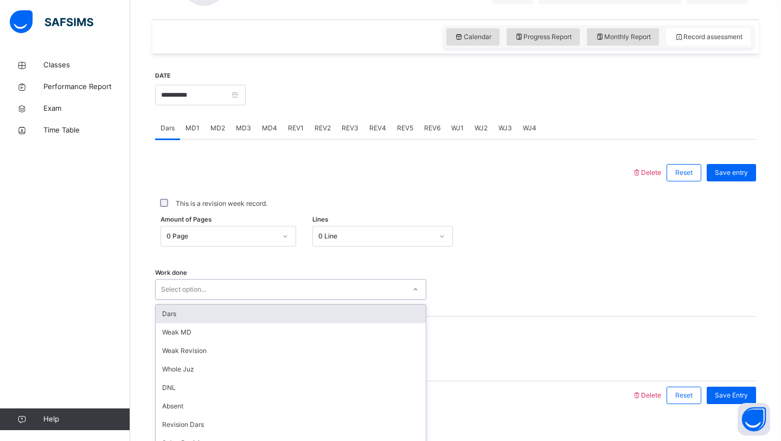
click at [233, 299] on div "option Dars focused, 1 of 14. 14 results available. Use Up and Down to choose o…" at bounding box center [290, 289] width 271 height 21
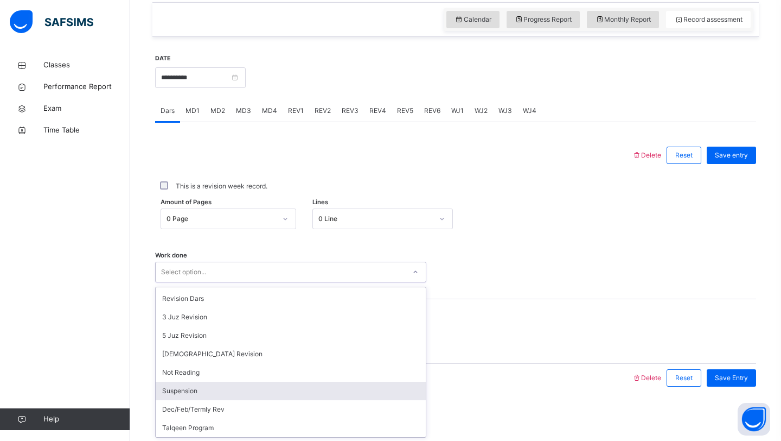
scroll to position [0, 0]
click at [227, 389] on div "Absent" at bounding box center [291, 388] width 270 height 18
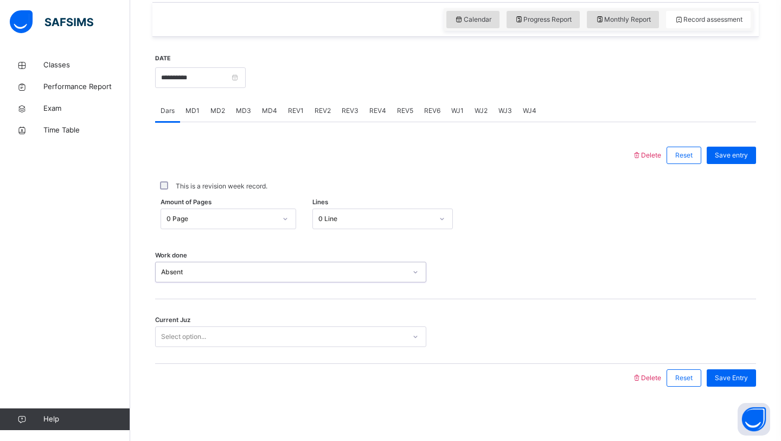
click at [243, 342] on div "Select option..." at bounding box center [281, 336] width 250 height 17
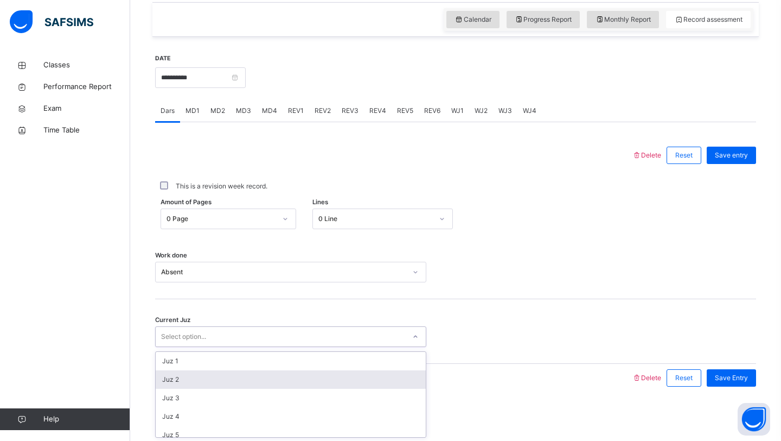
scroll to position [468, 0]
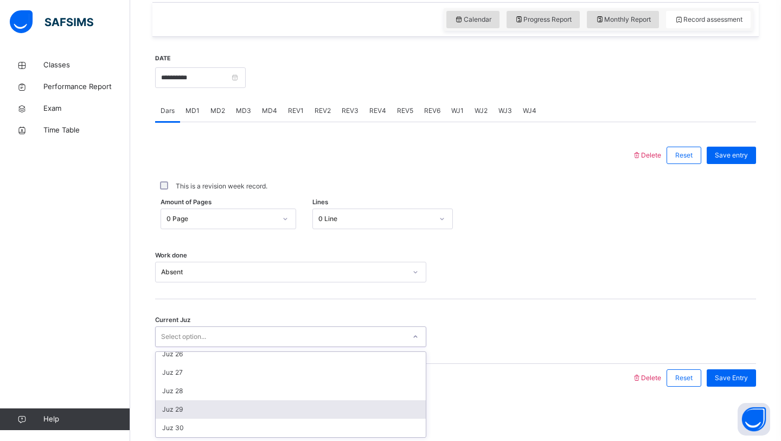
click at [210, 410] on div "Juz 29" at bounding box center [291, 409] width 270 height 18
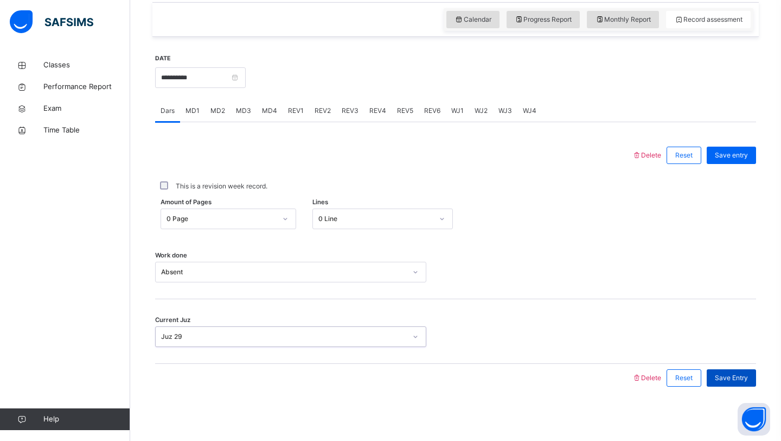
click at [716, 377] on span "Save Entry" at bounding box center [731, 378] width 33 height 10
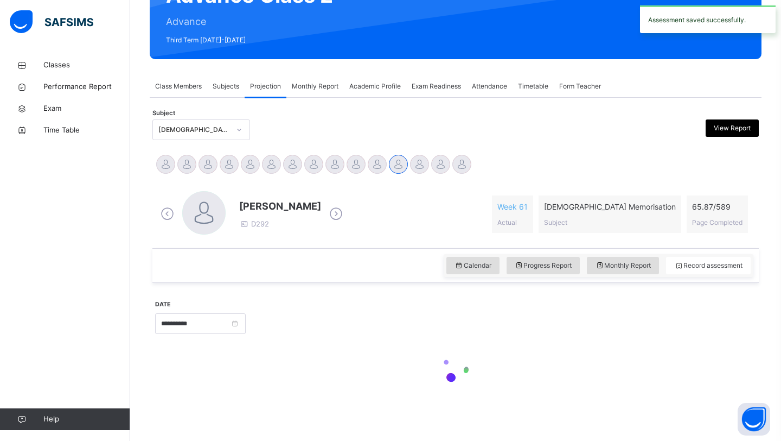
scroll to position [129, 0]
click at [234, 221] on div "[PERSON_NAME] D292" at bounding box center [252, 214] width 188 height 46
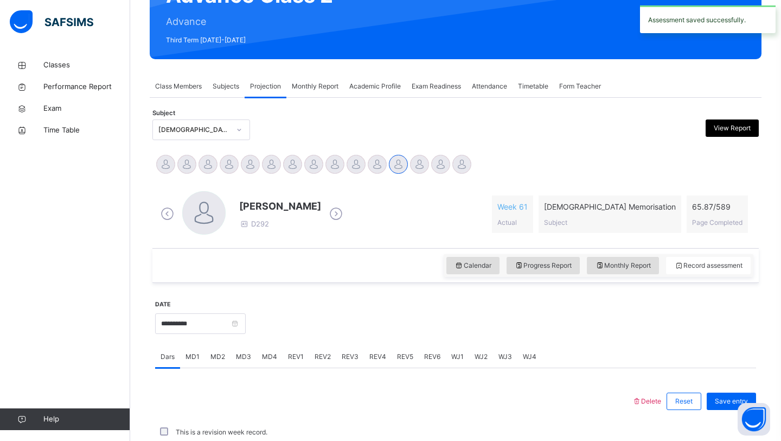
scroll to position [374, 0]
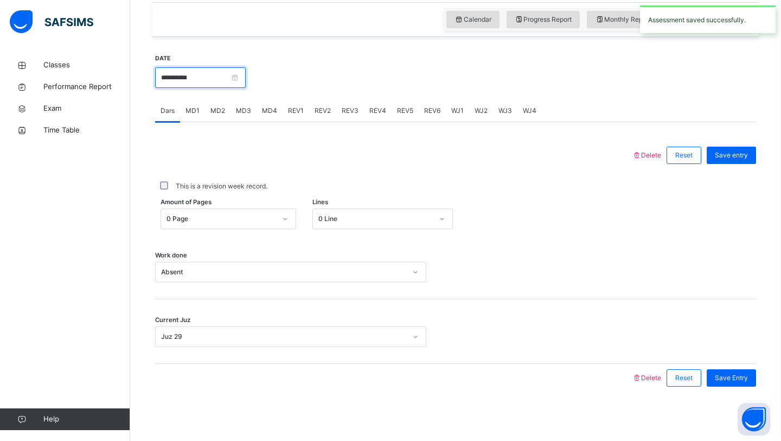
click at [221, 76] on input "**********" at bounding box center [200, 77] width 91 height 21
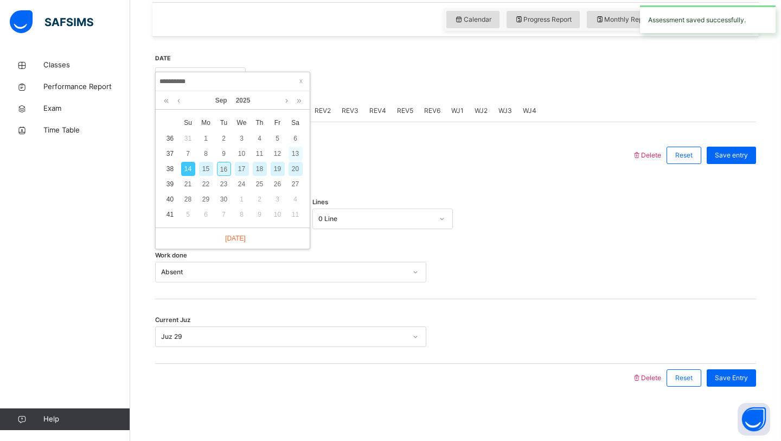
click at [293, 151] on div "13" at bounding box center [296, 153] width 14 height 14
type input "**********"
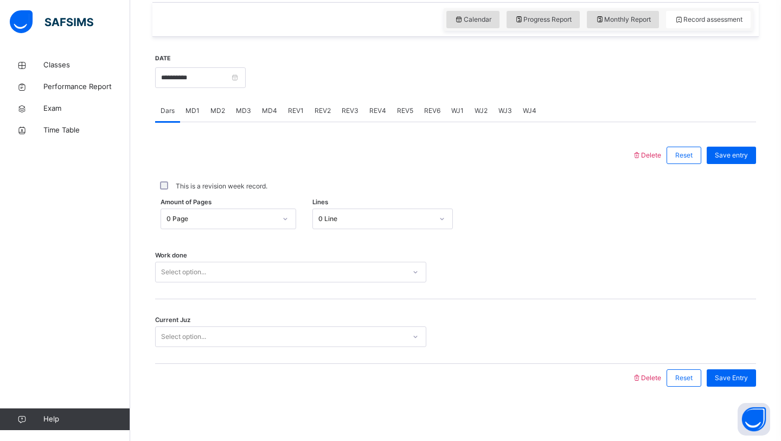
click at [340, 214] on div "0 Line" at bounding box center [375, 219] width 115 height 10
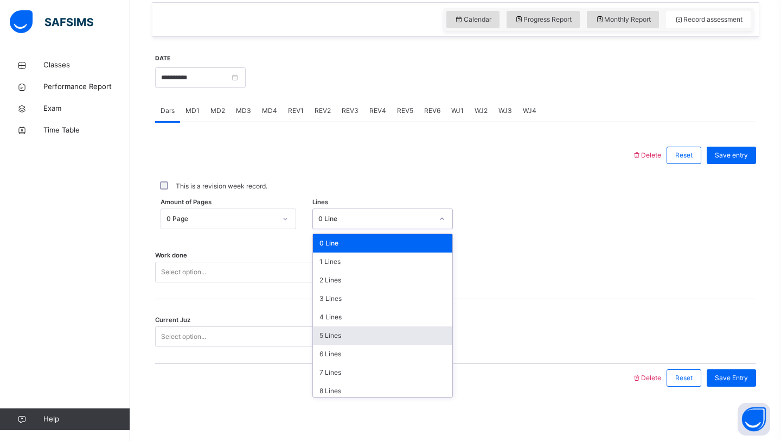
click at [344, 344] on div "5 Lines" at bounding box center [383, 335] width 140 height 18
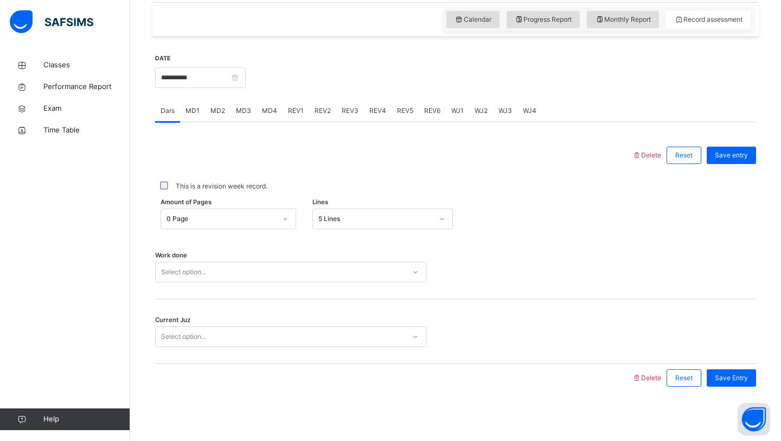
click at [283, 286] on div "Work done Select option..." at bounding box center [455, 266] width 601 height 65
click at [280, 275] on div "Select option..." at bounding box center [281, 272] width 250 height 17
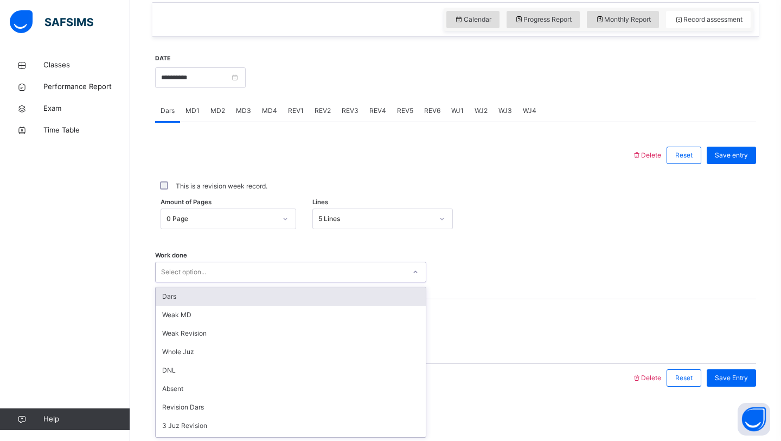
click at [283, 299] on div "Dars" at bounding box center [291, 296] width 270 height 18
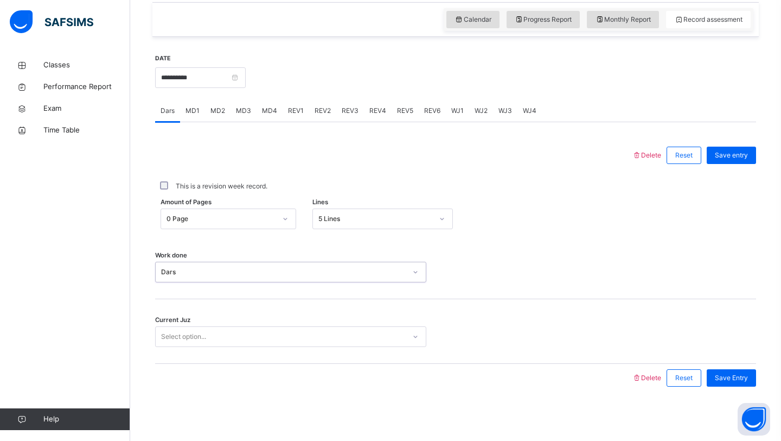
click at [279, 342] on div "Select option..." at bounding box center [281, 336] width 250 height 17
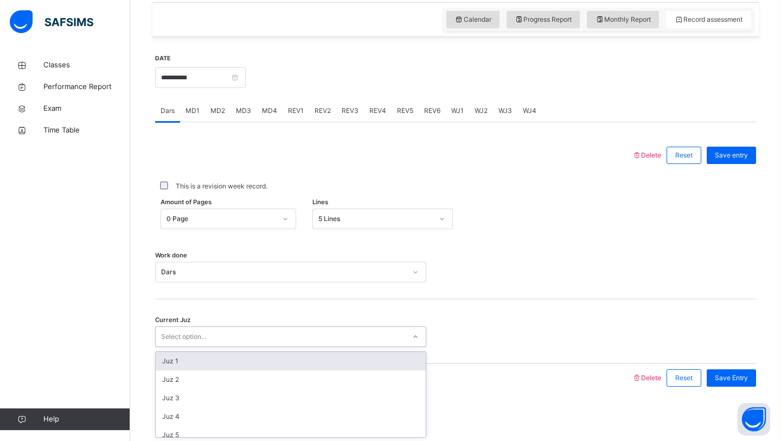
scroll to position [468, 0]
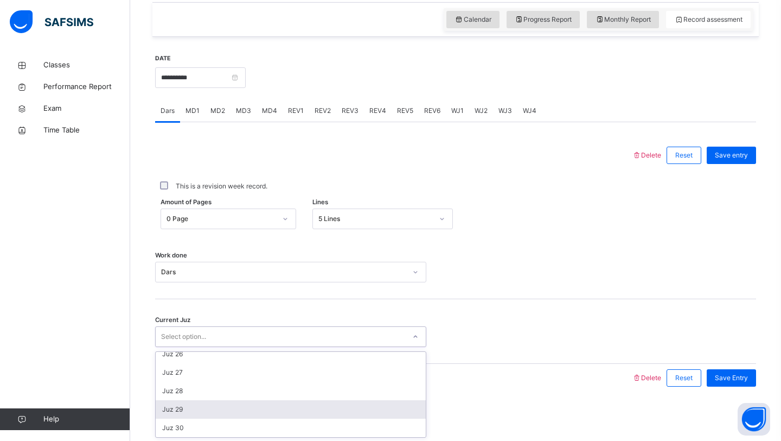
click at [280, 414] on div "Juz 29" at bounding box center [291, 409] width 270 height 18
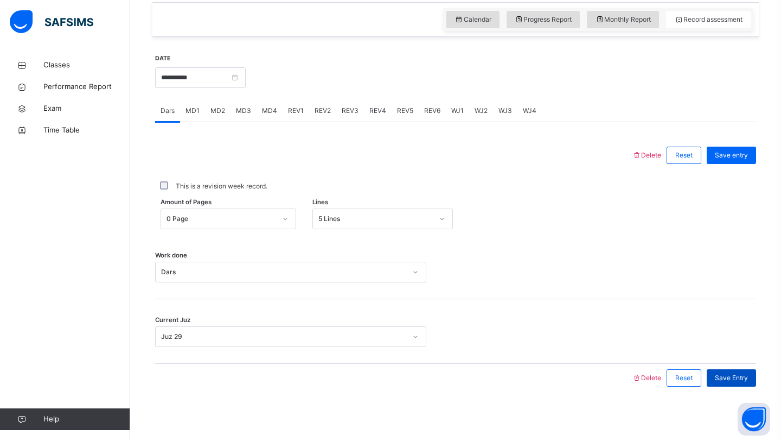
click at [729, 375] on span "Save Entry" at bounding box center [731, 378] width 33 height 10
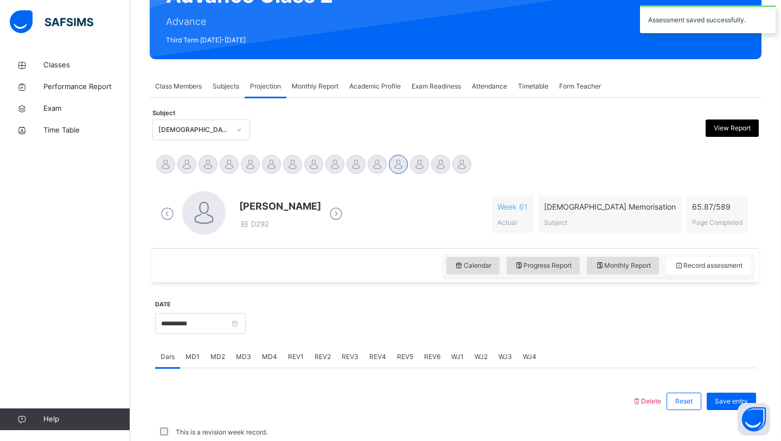
scroll to position [374, 0]
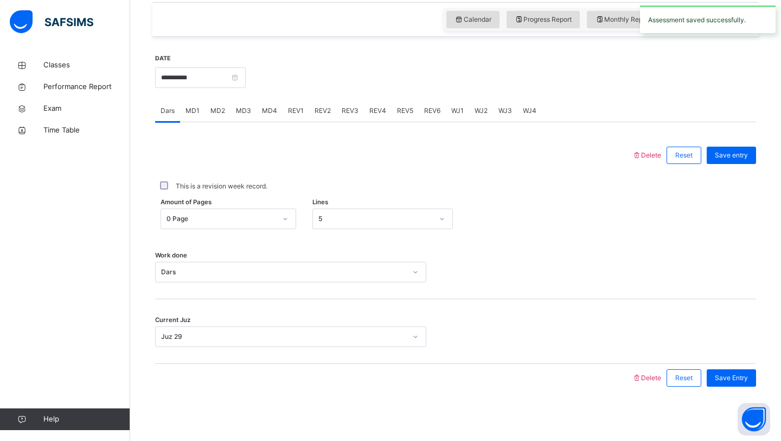
click at [217, 110] on span "MD2" at bounding box center [217, 111] width 15 height 10
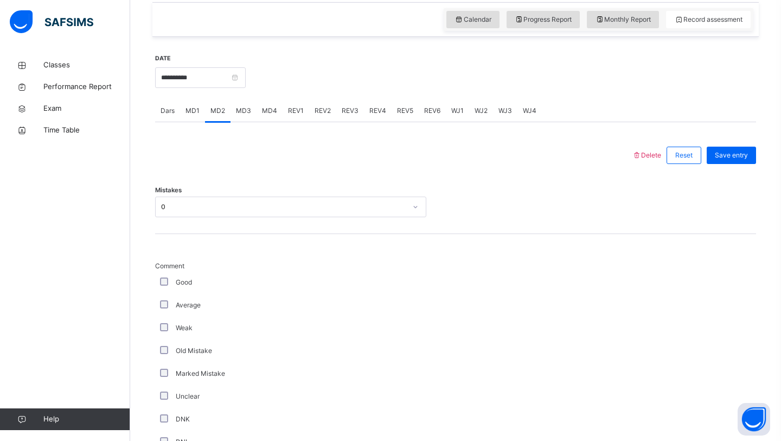
click at [275, 112] on span "MD4" at bounding box center [269, 111] width 15 height 10
click at [247, 213] on div "Select option..." at bounding box center [281, 207] width 250 height 17
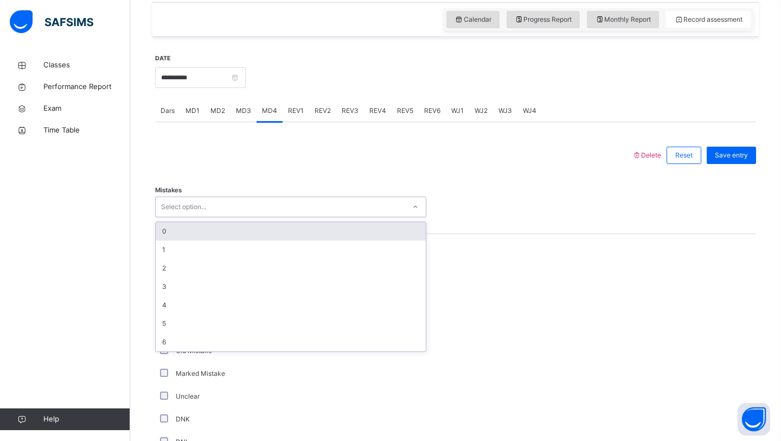
click at [237, 233] on div "0" at bounding box center [291, 231] width 270 height 18
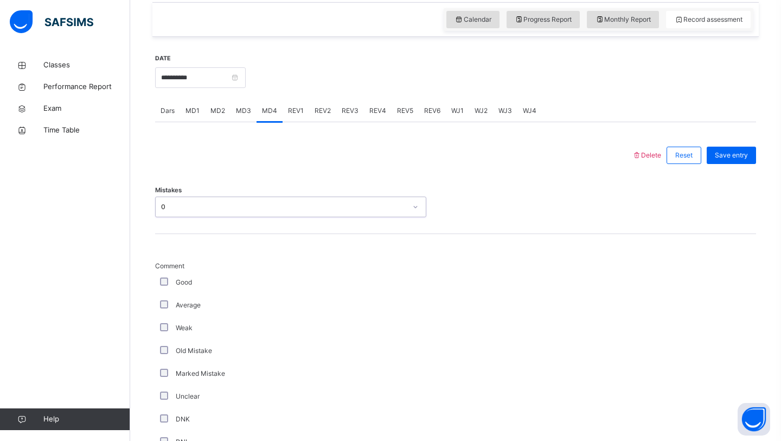
click at [226, 197] on div "0" at bounding box center [290, 206] width 271 height 21
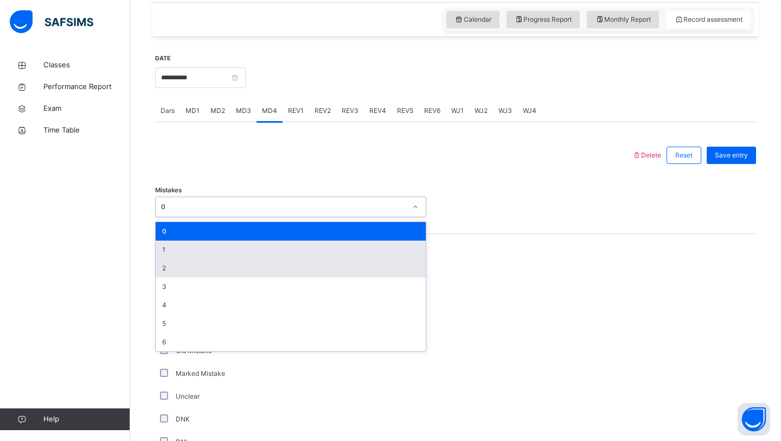
click at [215, 267] on div "2" at bounding box center [291, 268] width 270 height 18
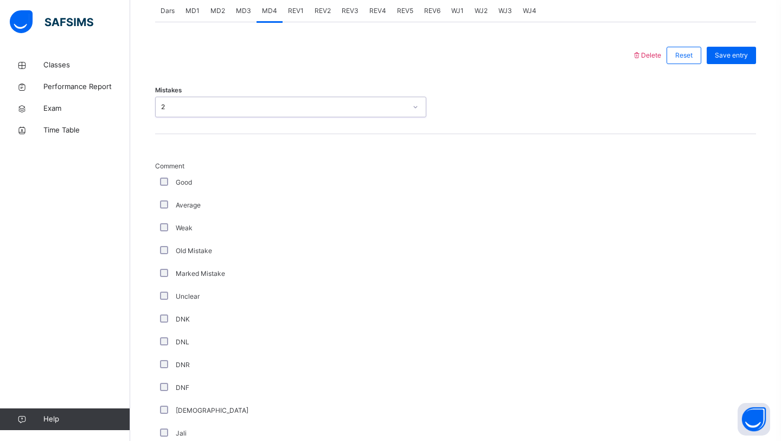
scroll to position [788, 0]
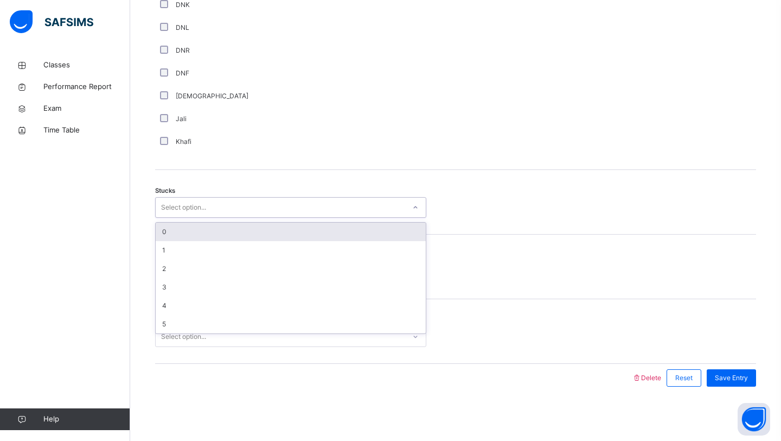
click at [220, 207] on div "Select option..." at bounding box center [281, 207] width 250 height 17
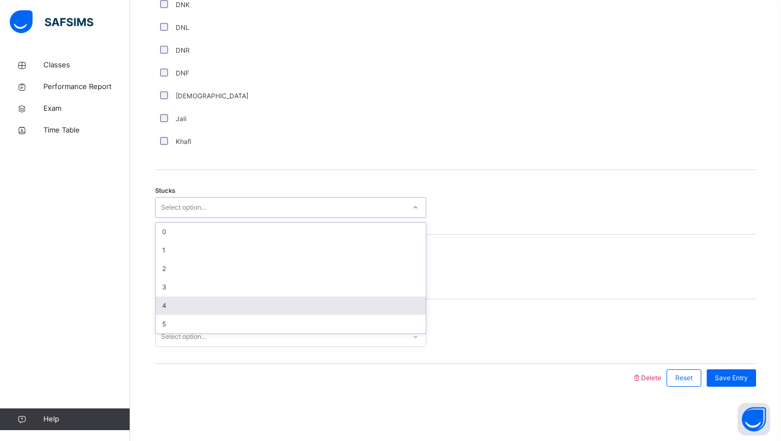
click at [201, 305] on div "4" at bounding box center [291, 305] width 270 height 18
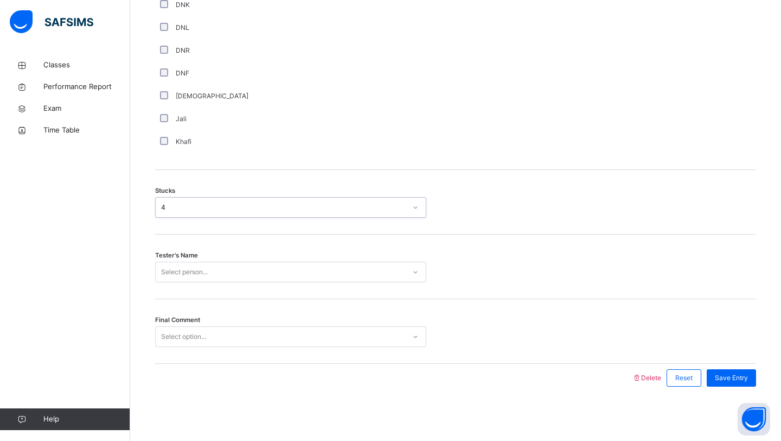
click at [200, 270] on div "Select person..." at bounding box center [184, 271] width 47 height 21
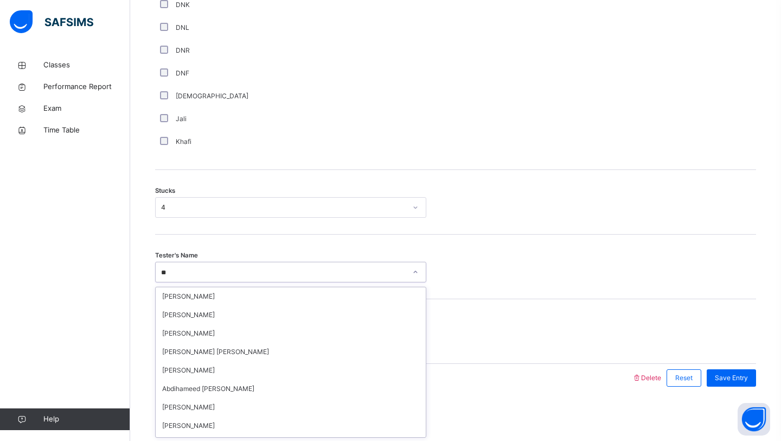
type input "*"
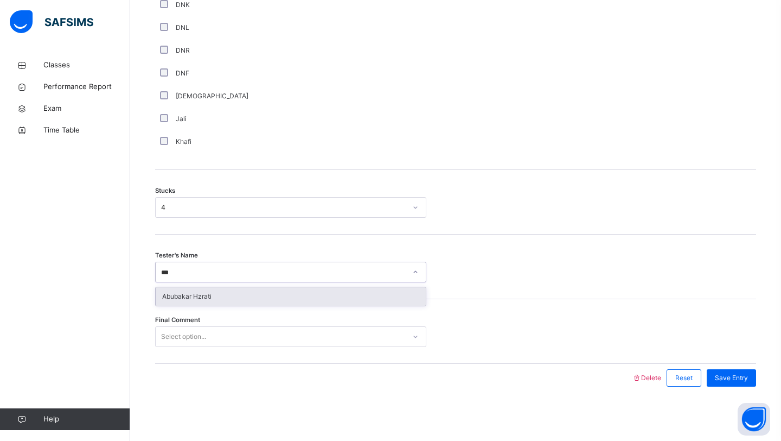
type input "****"
click at [243, 294] on div "Abubakar Hzrati" at bounding box center [291, 296] width 270 height 18
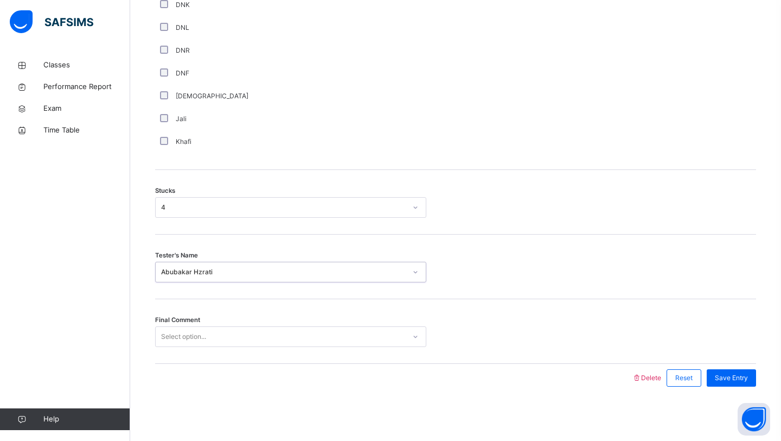
click at [238, 335] on div "Select option..." at bounding box center [281, 336] width 250 height 17
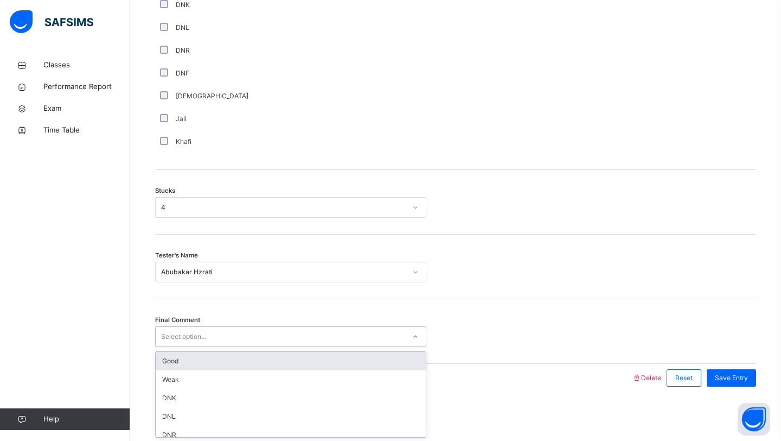
click at [234, 364] on div "Good" at bounding box center [291, 361] width 270 height 18
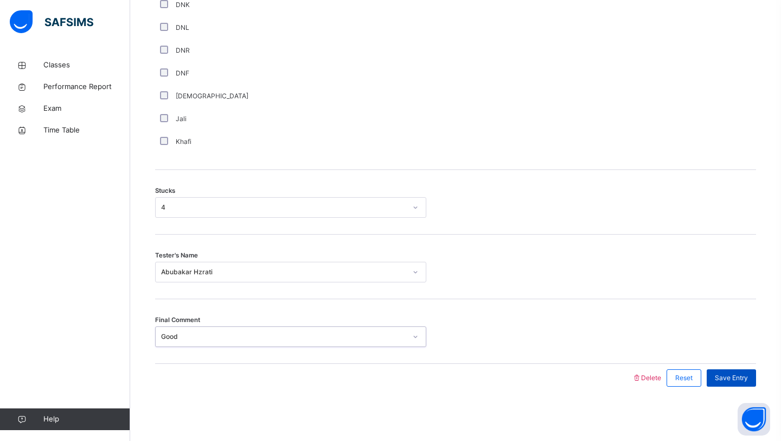
click at [720, 374] on span "Save Entry" at bounding box center [731, 378] width 33 height 10
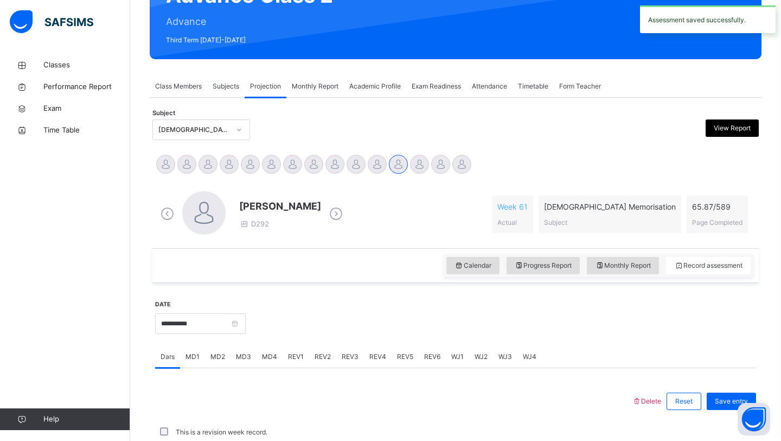
scroll to position [374, 0]
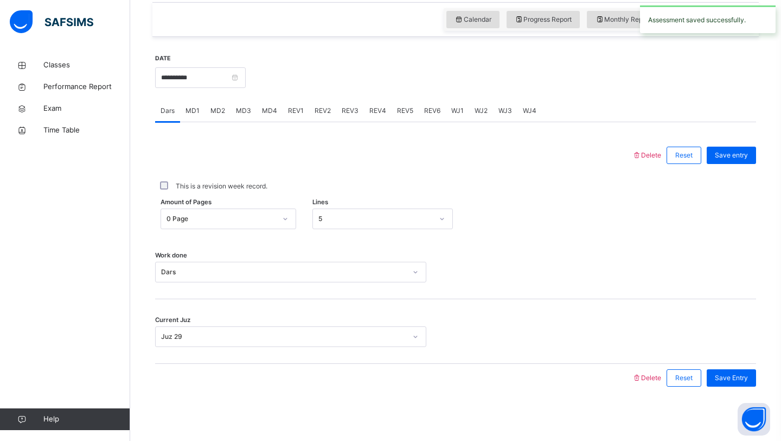
click at [299, 112] on span "REV1" at bounding box center [296, 111] width 16 height 10
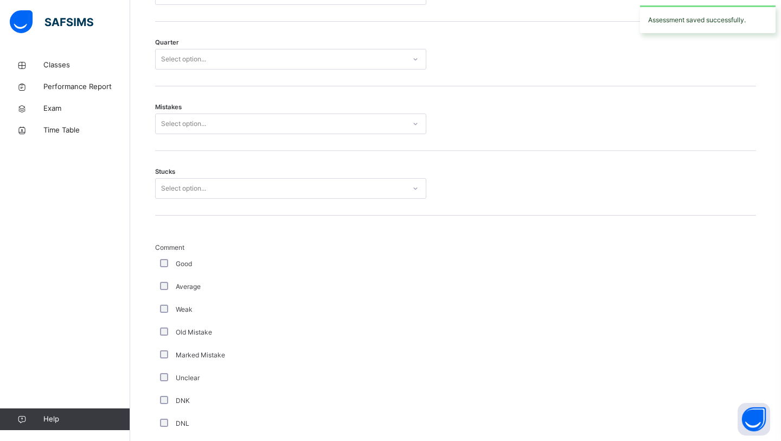
scroll to position [513, 0]
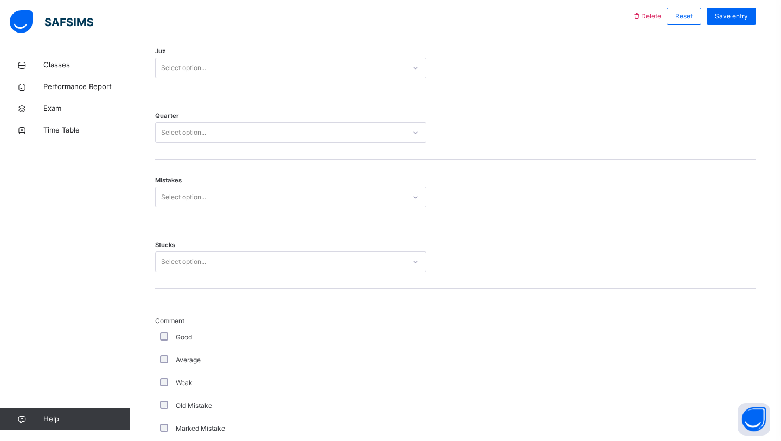
click at [237, 65] on div "Select option..." at bounding box center [281, 68] width 250 height 17
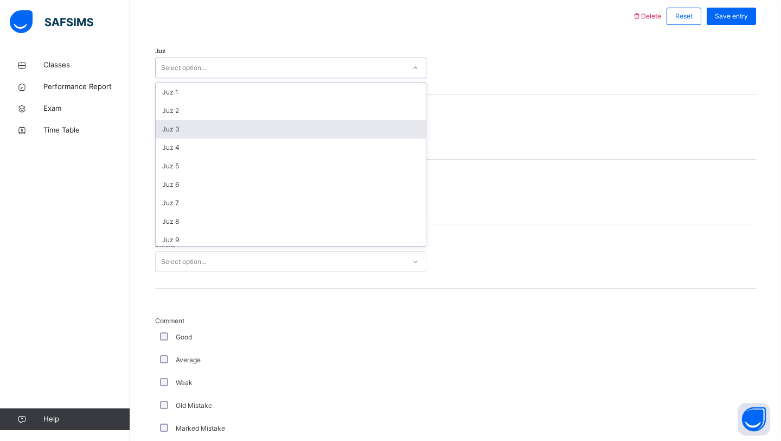
scroll to position [391, 0]
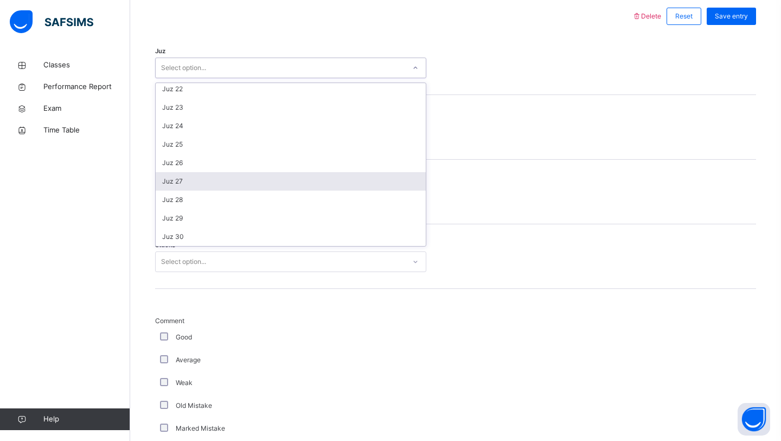
click at [210, 177] on div "Juz 27" at bounding box center [291, 181] width 270 height 18
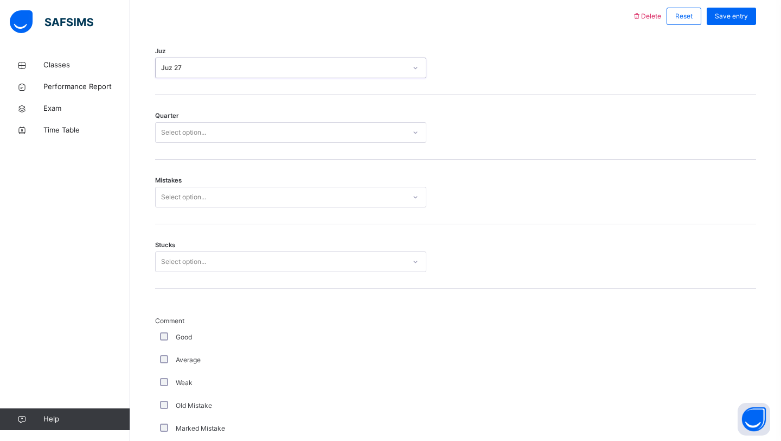
click at [199, 119] on div "Quarter Select option..." at bounding box center [455, 127] width 601 height 65
click at [199, 133] on div "Select option..." at bounding box center [183, 132] width 45 height 21
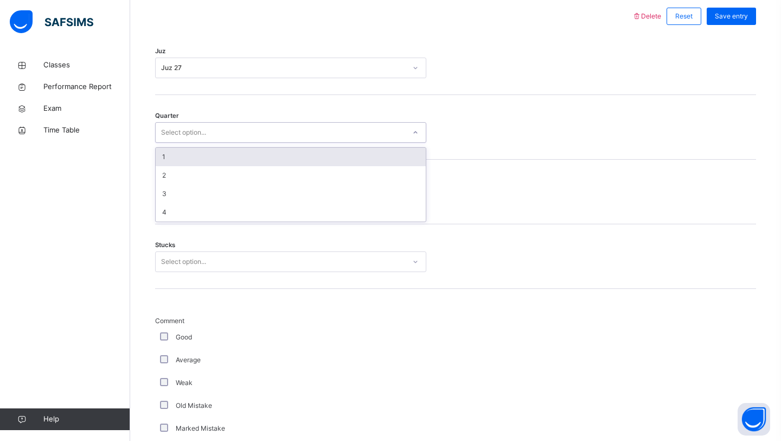
click at [198, 152] on div "1" at bounding box center [291, 157] width 270 height 18
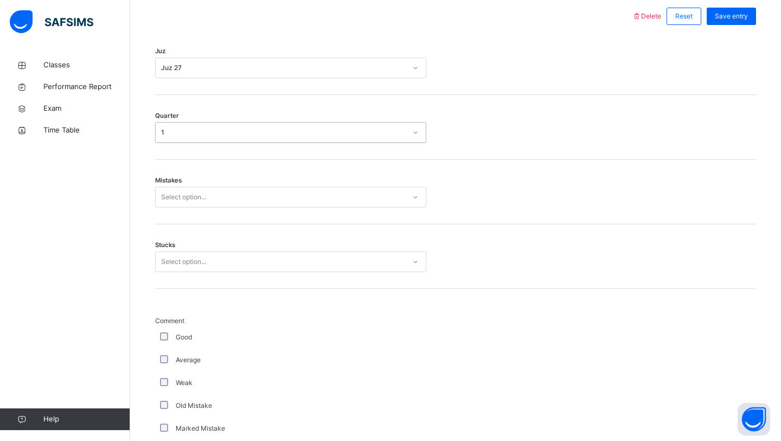
click at [202, 194] on div "Select option..." at bounding box center [183, 197] width 45 height 21
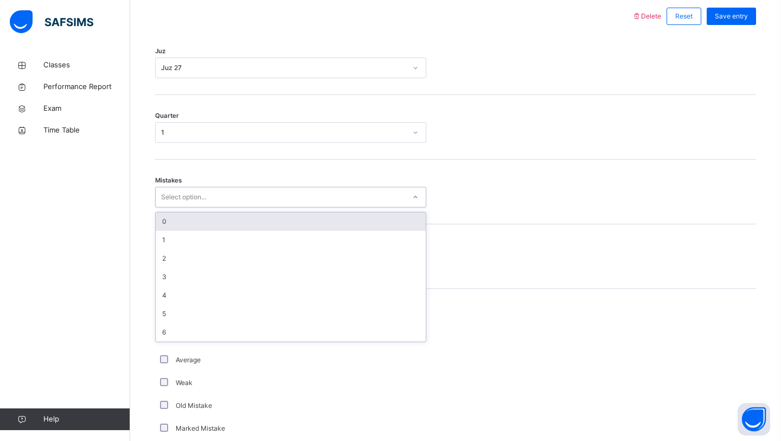
click at [199, 212] on div "0" at bounding box center [291, 221] width 270 height 18
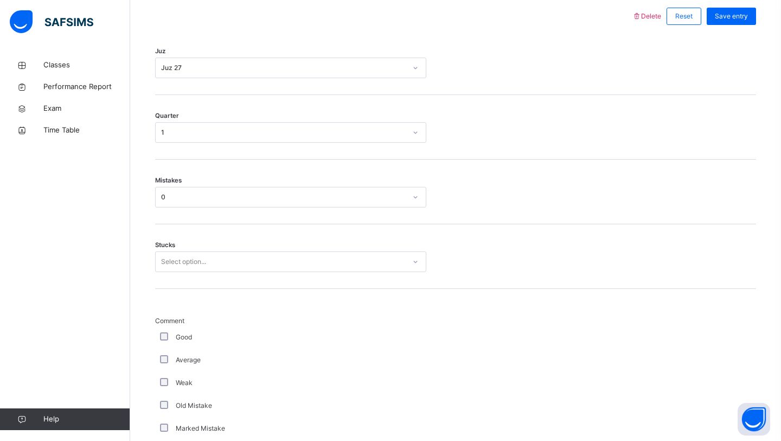
click at [199, 216] on div "Mistakes 0" at bounding box center [455, 191] width 601 height 65
click at [201, 256] on div "Select option..." at bounding box center [183, 261] width 45 height 21
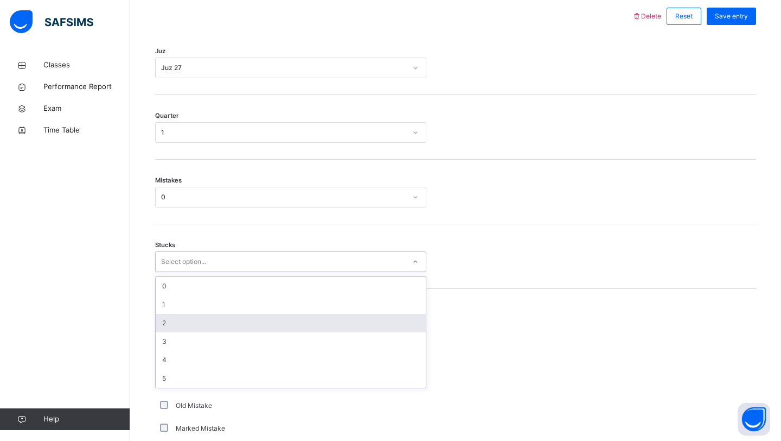
click at [195, 331] on div "2" at bounding box center [291, 323] width 270 height 18
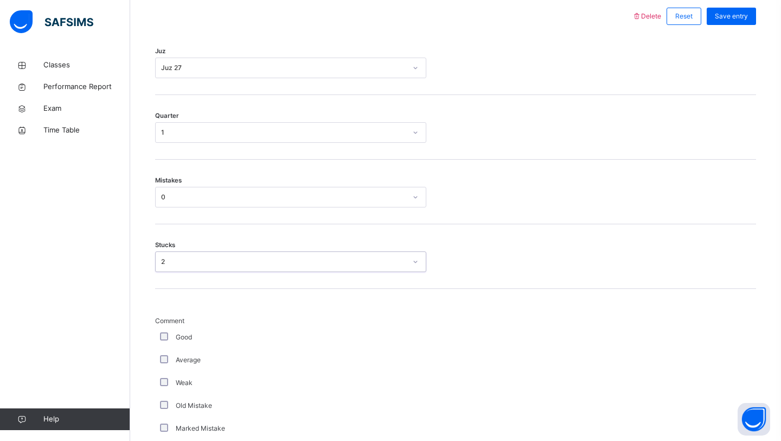
click at [190, 247] on div "Stucks option 2, selected. 0 results available. Select is focused ,type to refi…" at bounding box center [455, 256] width 601 height 65
click at [190, 265] on div "2" at bounding box center [283, 262] width 245 height 10
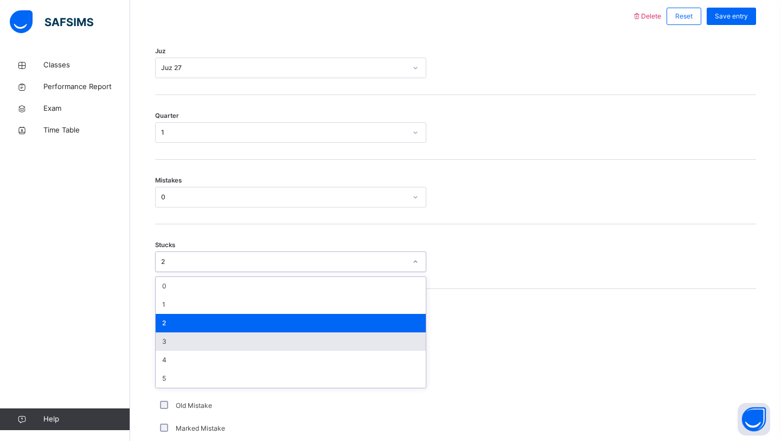
click at [183, 343] on div "3" at bounding box center [291, 341] width 270 height 18
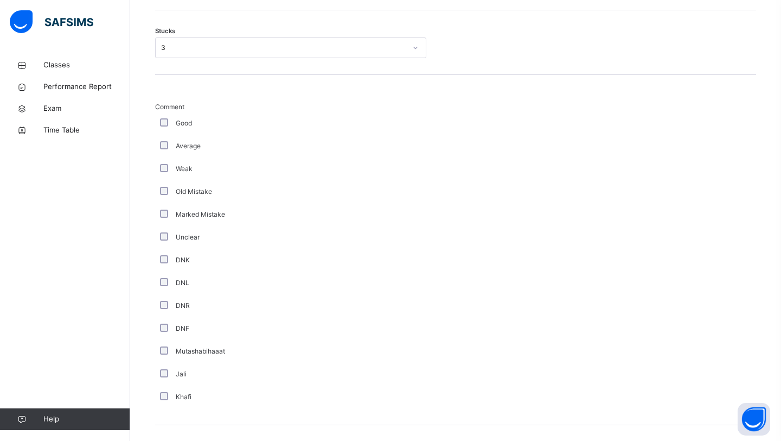
scroll to position [917, 0]
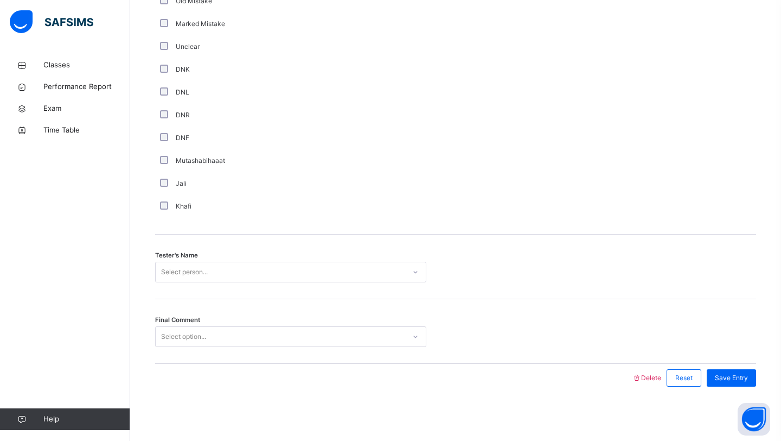
click at [219, 266] on div "Select person..." at bounding box center [281, 272] width 250 height 17
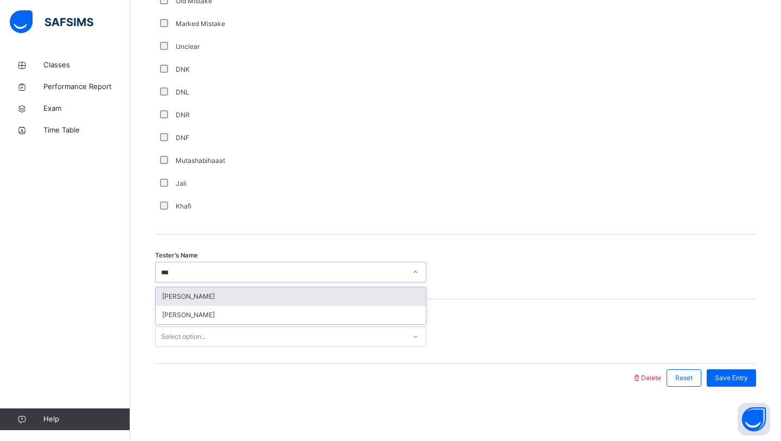
type input "****"
click at [234, 292] on div "[PERSON_NAME]" at bounding box center [291, 296] width 270 height 18
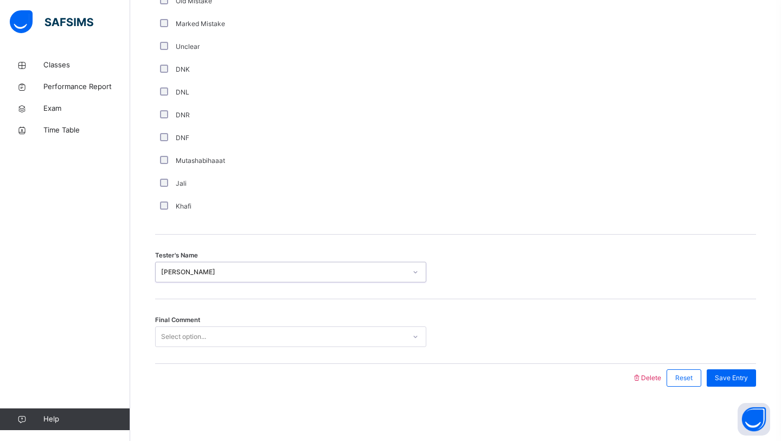
click at [244, 343] on div "Select option..." at bounding box center [281, 336] width 250 height 17
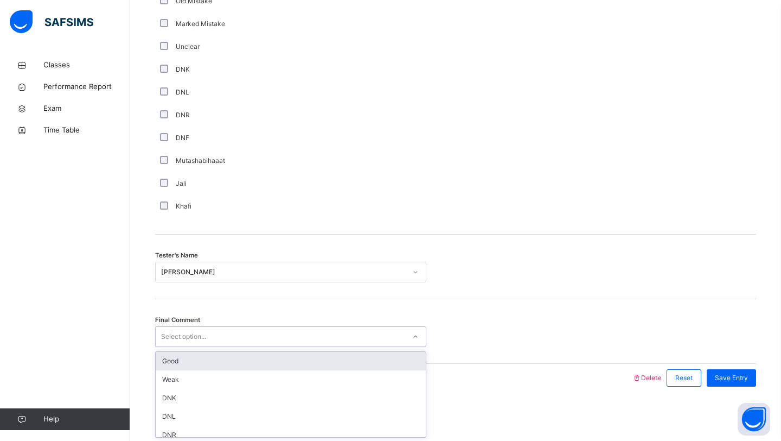
click at [248, 359] on div "Good" at bounding box center [291, 361] width 270 height 18
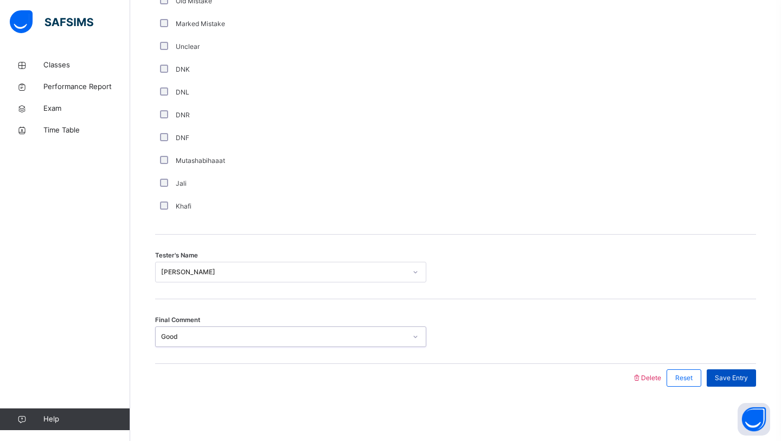
click at [724, 380] on span "Save Entry" at bounding box center [731, 378] width 33 height 10
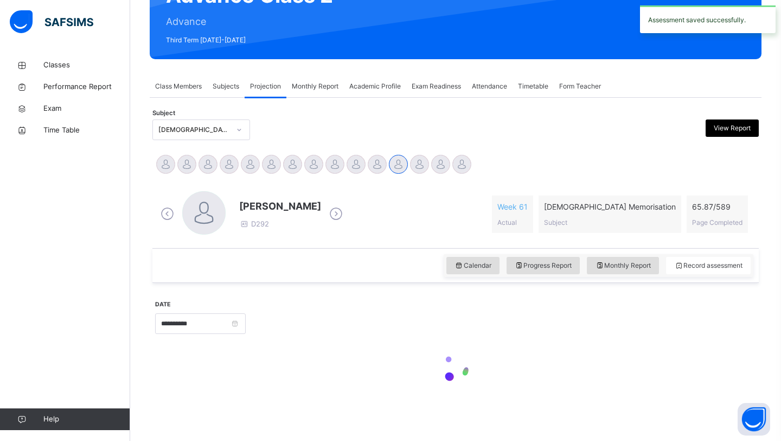
scroll to position [374, 0]
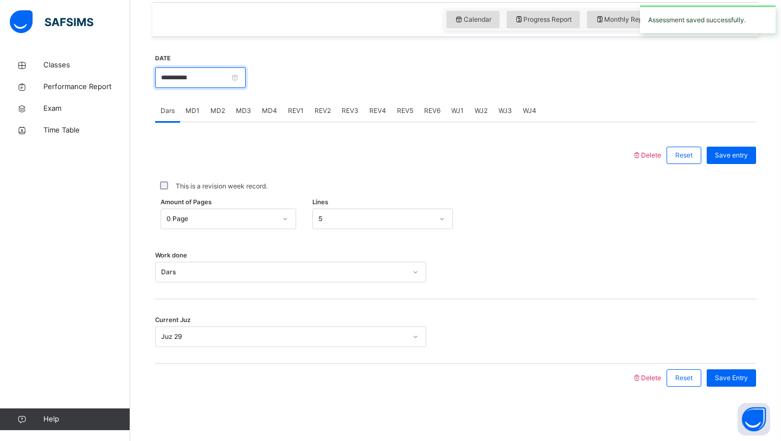
click at [190, 82] on input "**********" at bounding box center [200, 77] width 91 height 21
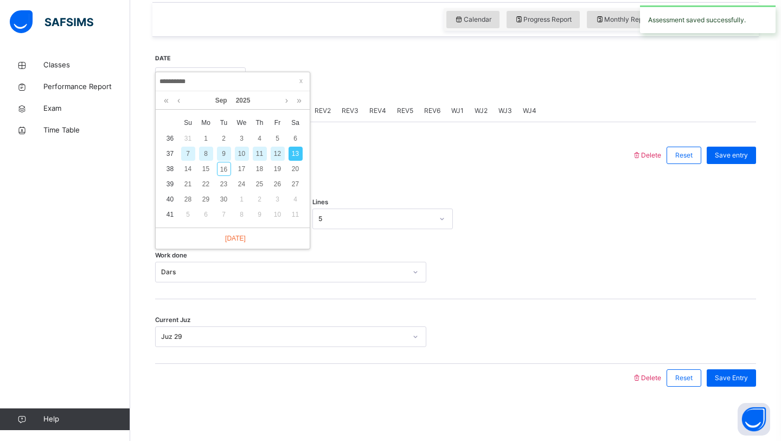
click at [260, 151] on div "11" at bounding box center [260, 153] width 14 height 14
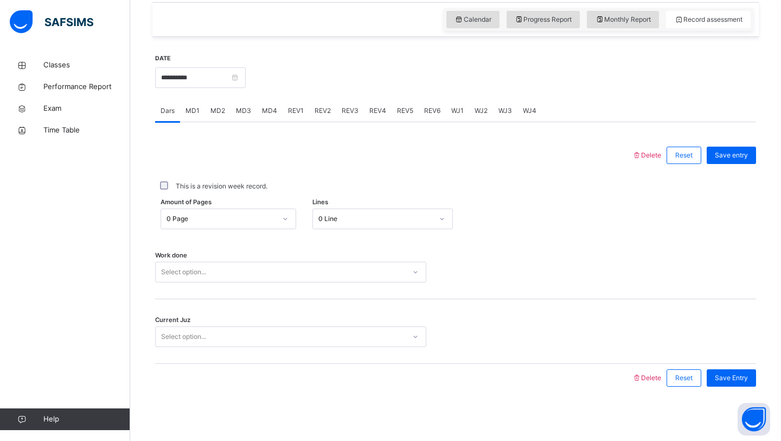
click at [289, 276] on div "Select option..." at bounding box center [281, 272] width 250 height 17
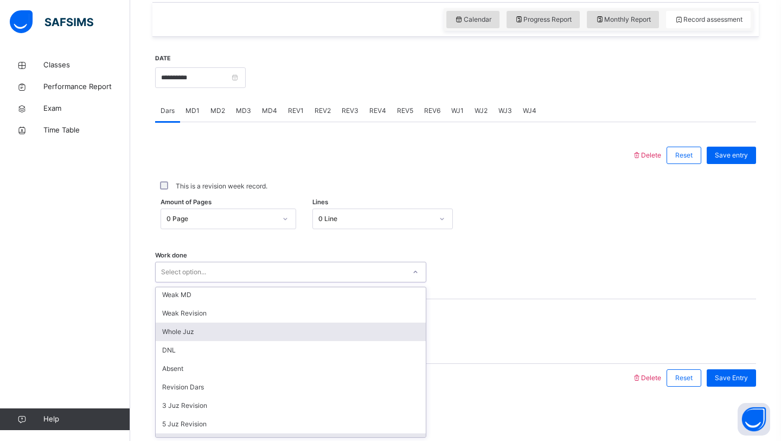
scroll to position [0, 0]
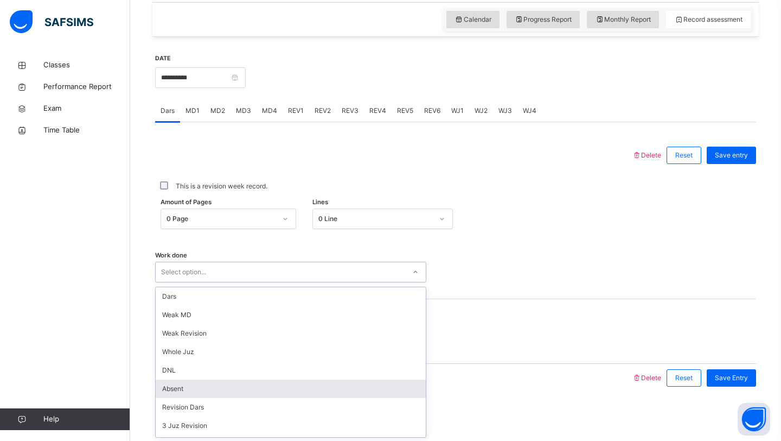
click at [252, 392] on div "Absent" at bounding box center [291, 388] width 270 height 18
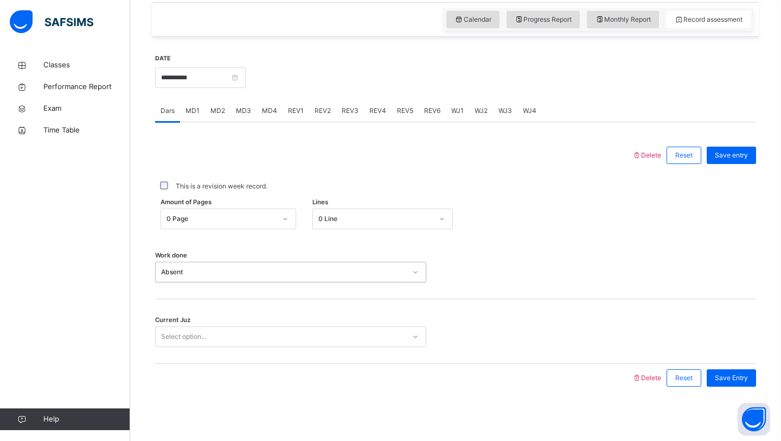
click at [271, 341] on div "Select option..." at bounding box center [281, 336] width 250 height 17
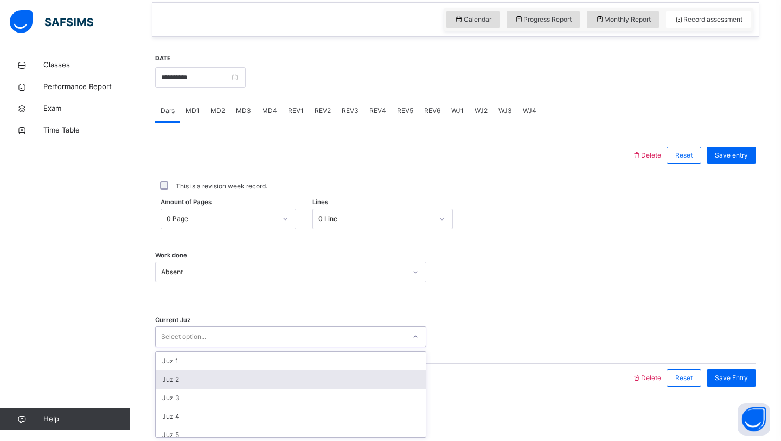
scroll to position [468, 0]
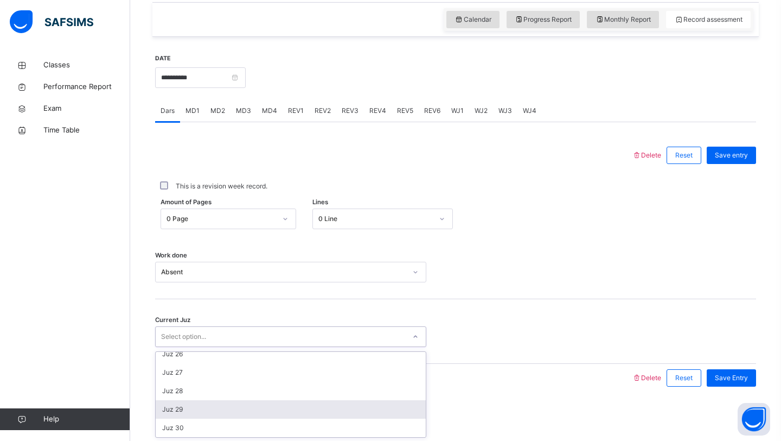
click at [275, 409] on div "Juz 29" at bounding box center [291, 409] width 270 height 18
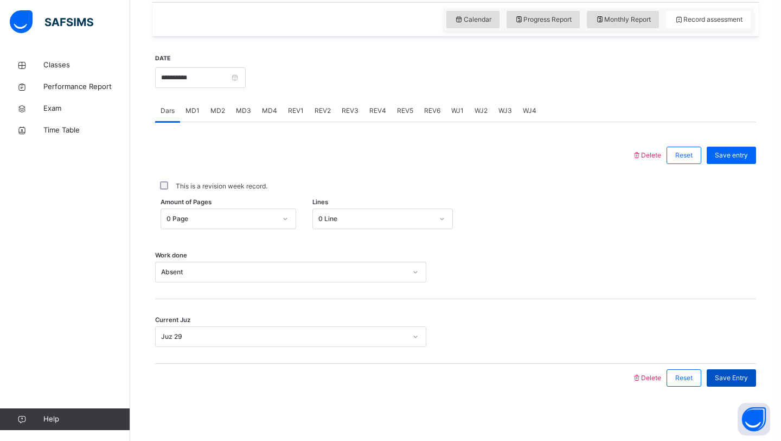
click at [748, 377] on span "Save Entry" at bounding box center [731, 378] width 33 height 10
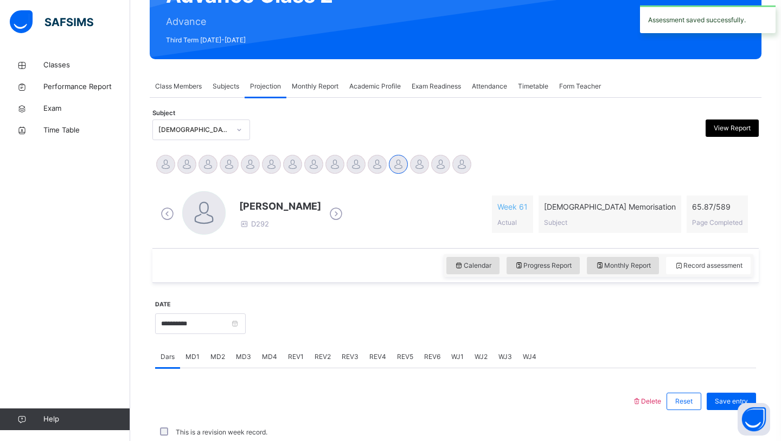
scroll to position [374, 0]
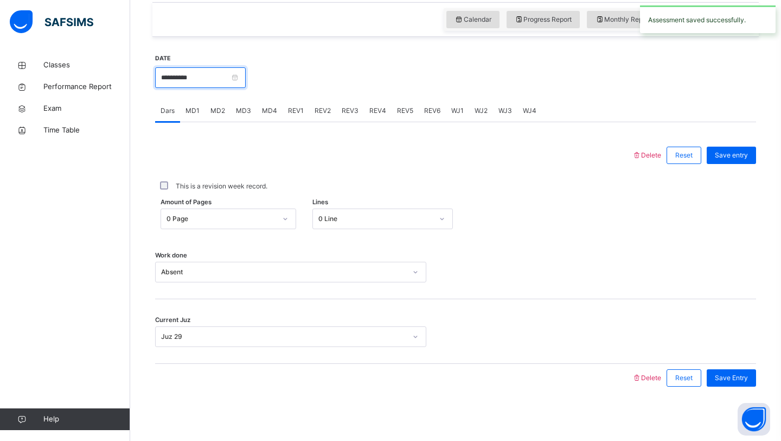
click at [234, 76] on input "**********" at bounding box center [200, 77] width 91 height 21
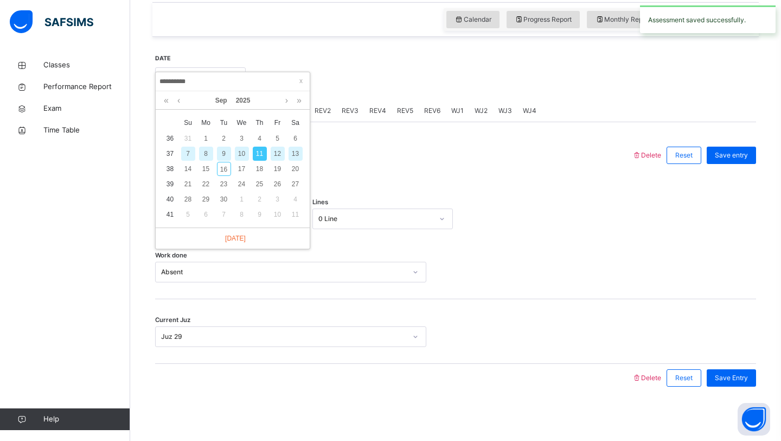
click at [229, 150] on div "9" at bounding box center [224, 153] width 14 height 14
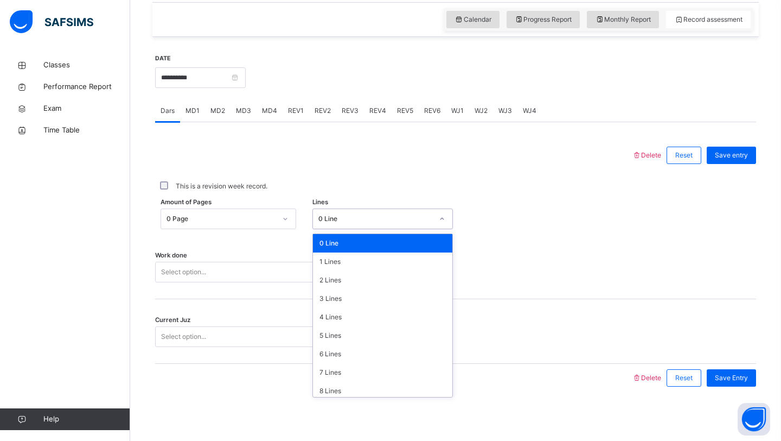
click at [367, 217] on div "0 Line" at bounding box center [375, 219] width 115 height 10
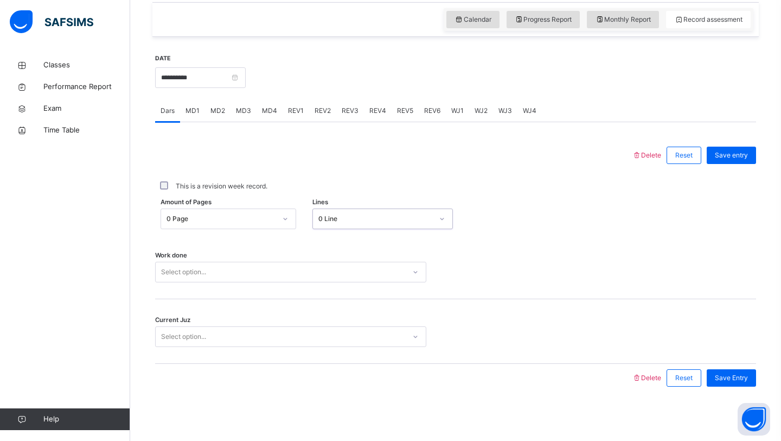
click at [367, 217] on div "0 Line" at bounding box center [375, 219] width 115 height 10
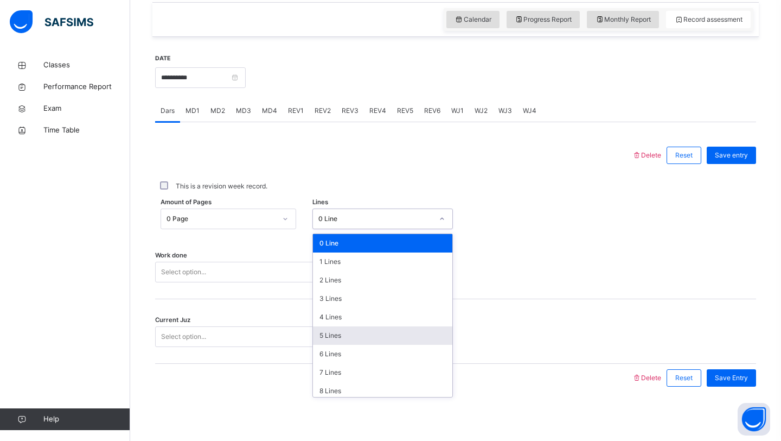
scroll to position [132, 0]
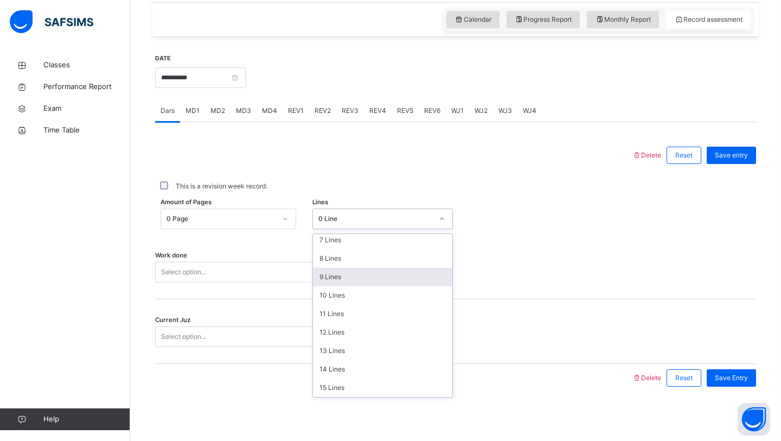
click at [355, 278] on div "9 Lines" at bounding box center [383, 276] width 140 height 18
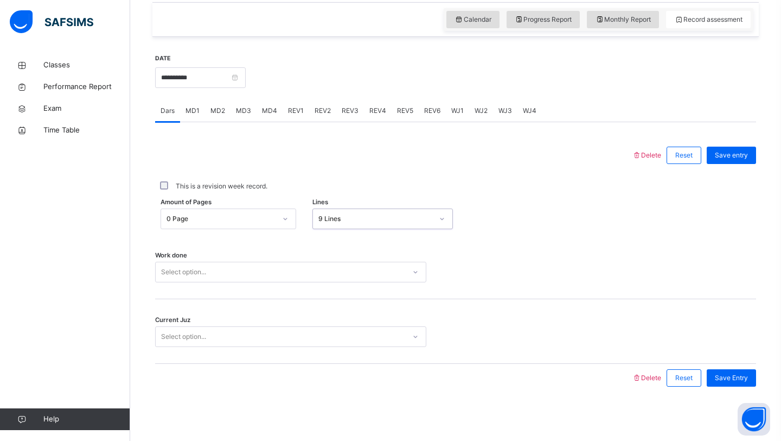
click at [318, 267] on div "Select option..." at bounding box center [281, 272] width 250 height 17
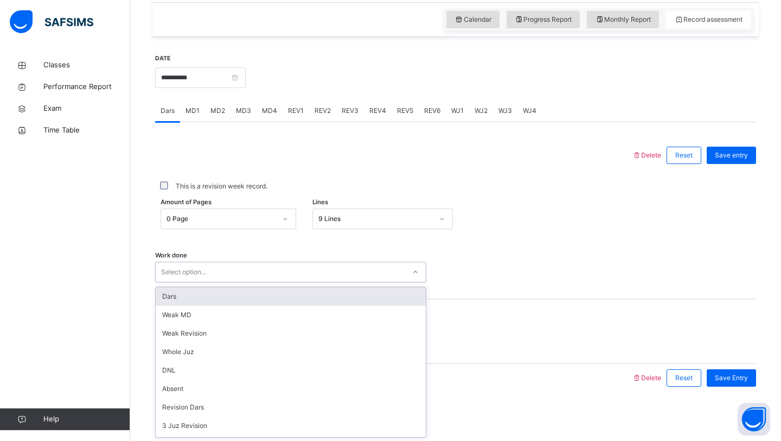
click at [284, 299] on div "Dars" at bounding box center [291, 296] width 270 height 18
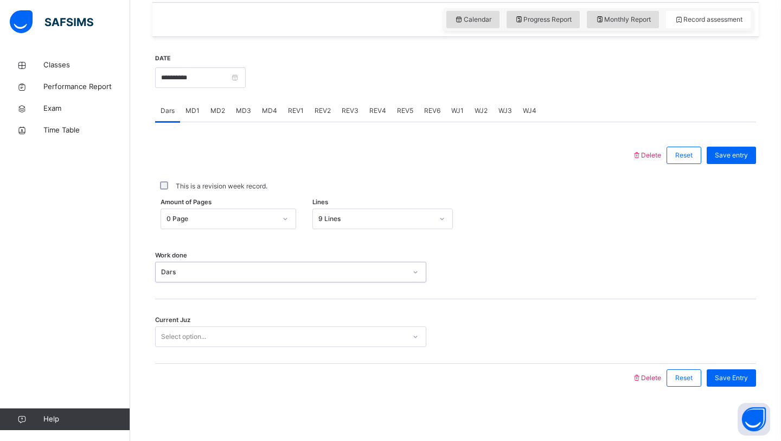
click at [283, 329] on div "Select option..." at bounding box center [281, 336] width 250 height 17
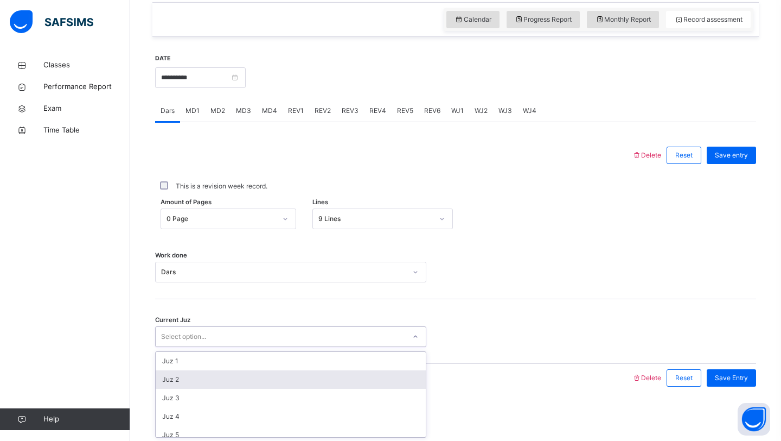
scroll to position [468, 0]
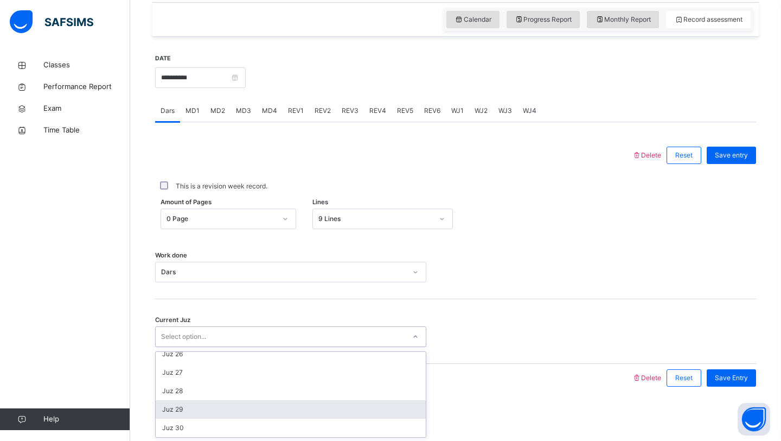
click at [289, 405] on div "Juz 29" at bounding box center [291, 409] width 270 height 18
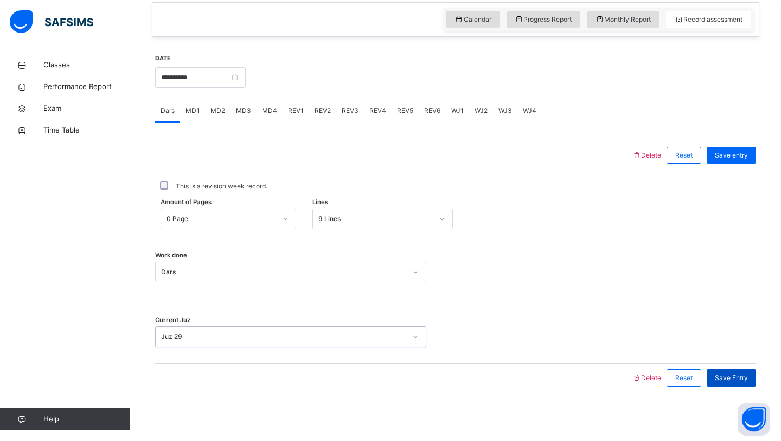
click at [729, 375] on span "Save Entry" at bounding box center [731, 378] width 33 height 10
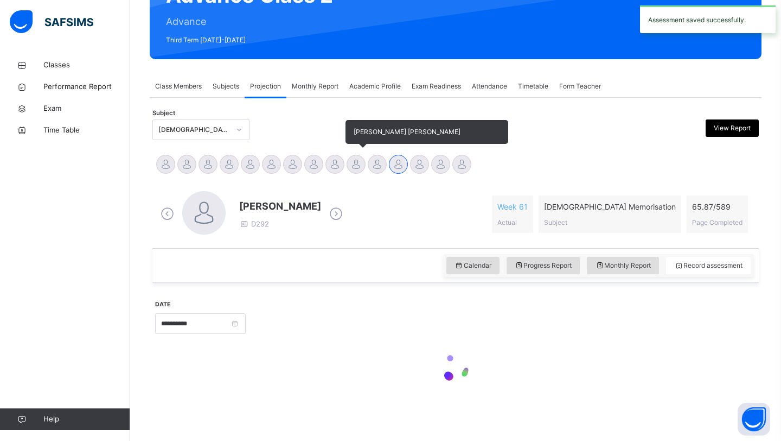
scroll to position [374, 0]
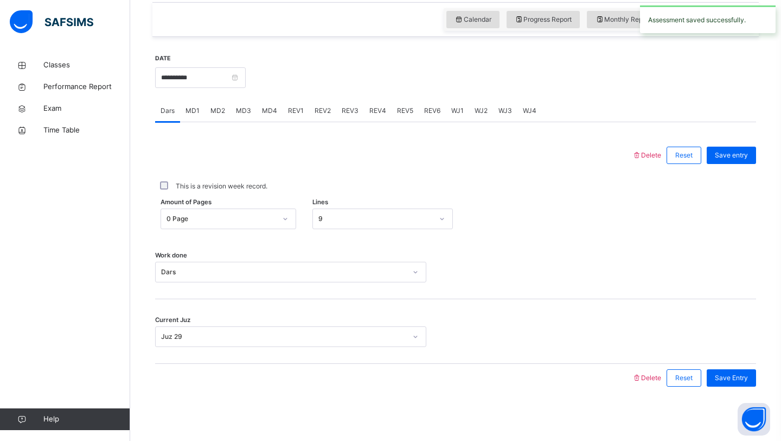
click at [238, 106] on span "MD3" at bounding box center [243, 111] width 15 height 10
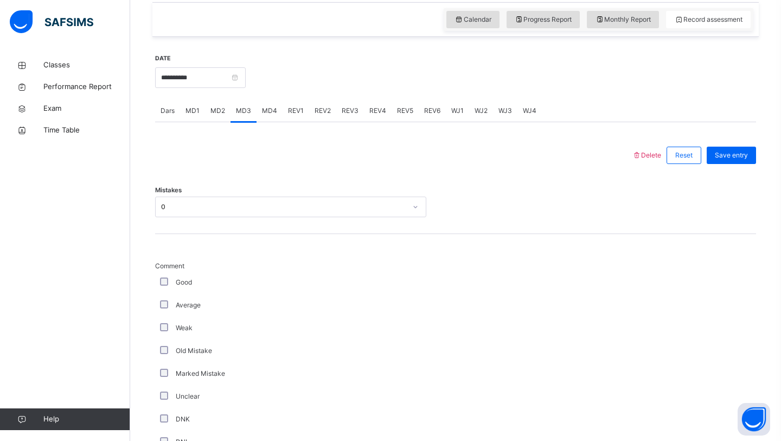
click at [272, 110] on span "MD4" at bounding box center [269, 111] width 15 height 10
click at [296, 113] on span "REV1" at bounding box center [296, 111] width 16 height 10
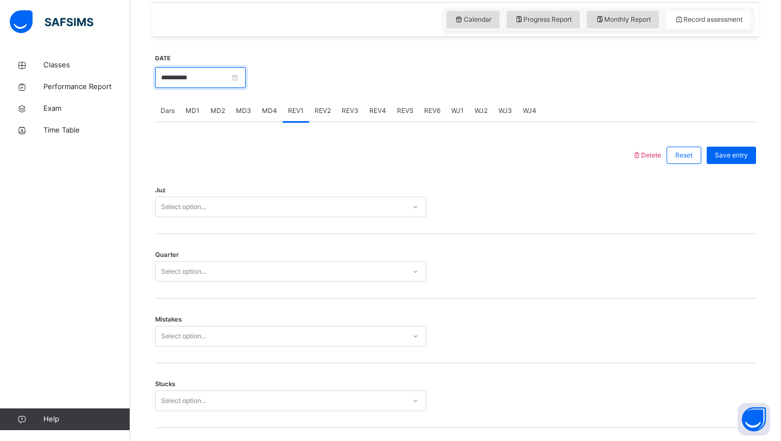
click at [229, 87] on input "**********" at bounding box center [200, 77] width 91 height 21
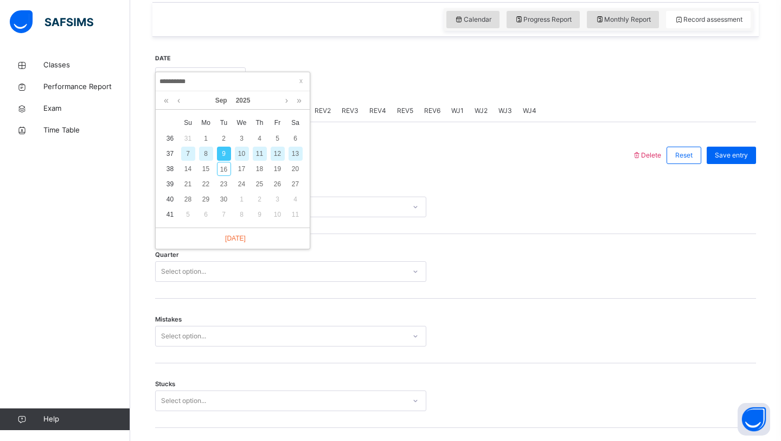
click at [189, 152] on div "7" at bounding box center [188, 153] width 14 height 14
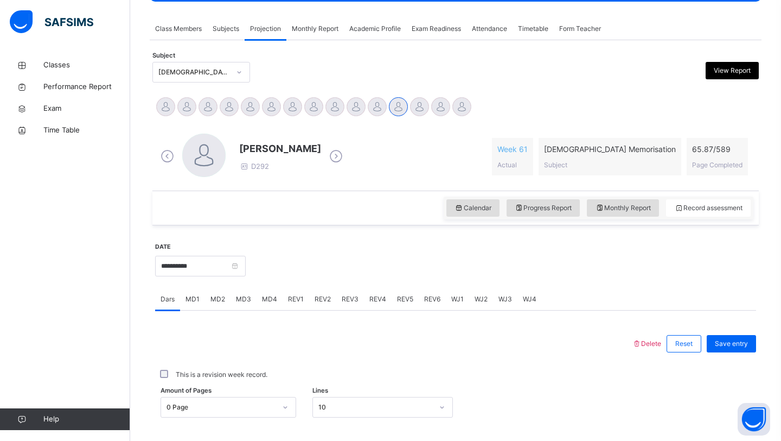
scroll to position [170, 0]
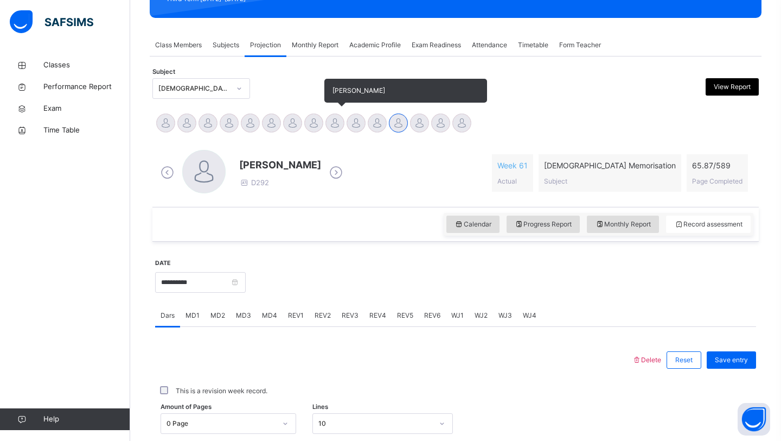
click at [333, 127] on div at bounding box center [335, 122] width 19 height 19
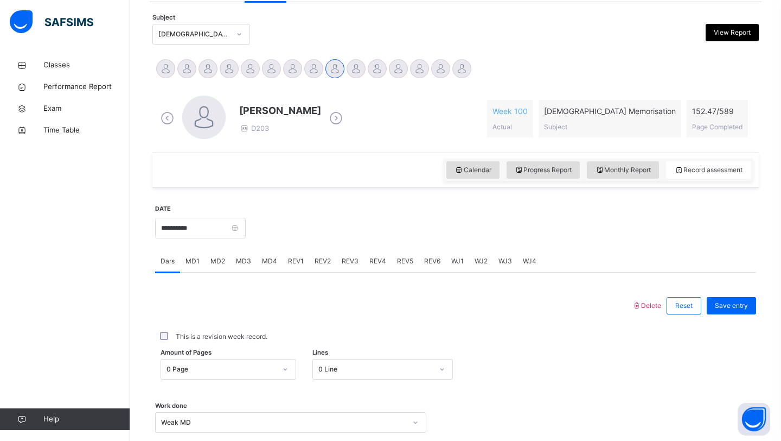
scroll to position [231, 0]
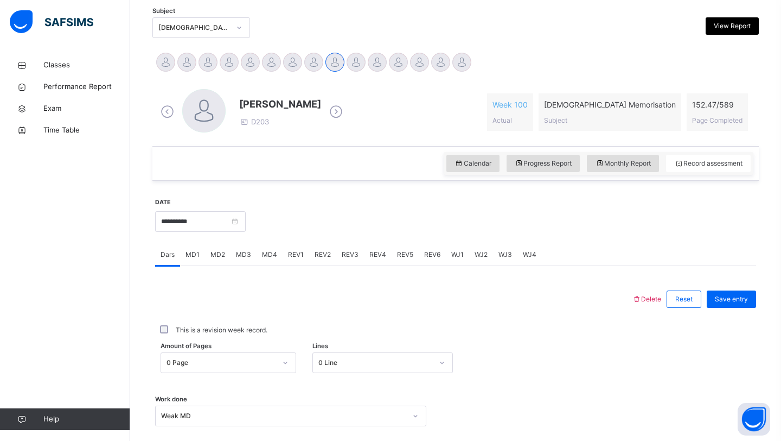
click at [217, 205] on div "**********" at bounding box center [200, 220] width 91 height 47
click at [217, 215] on input "**********" at bounding box center [200, 221] width 91 height 21
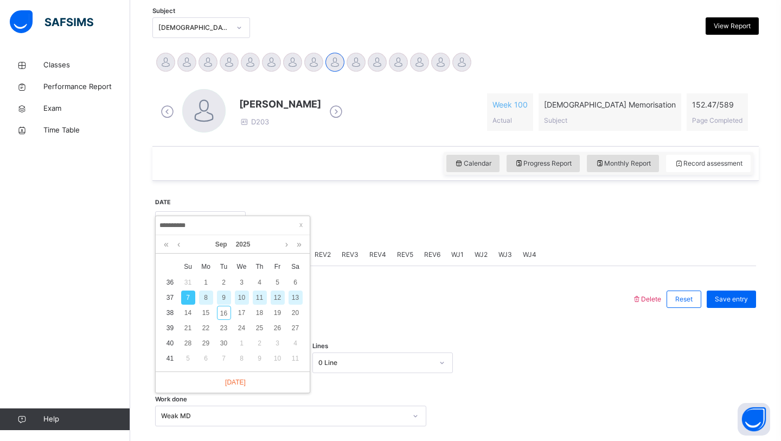
click at [233, 189] on div "**********" at bounding box center [455, 366] width 601 height 360
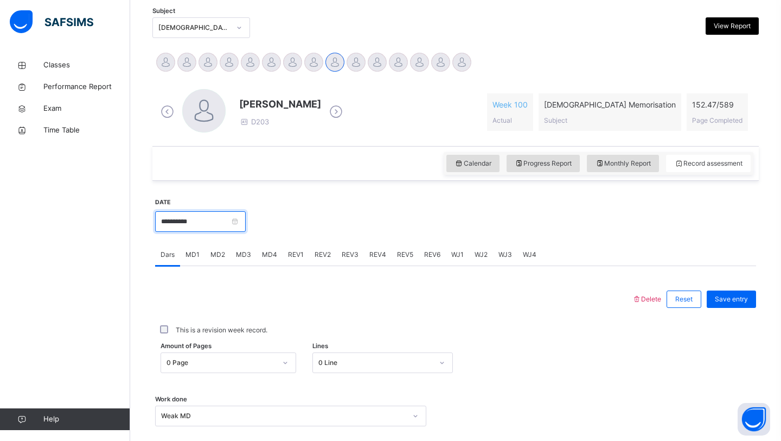
click at [210, 222] on input "**********" at bounding box center [200, 221] width 91 height 21
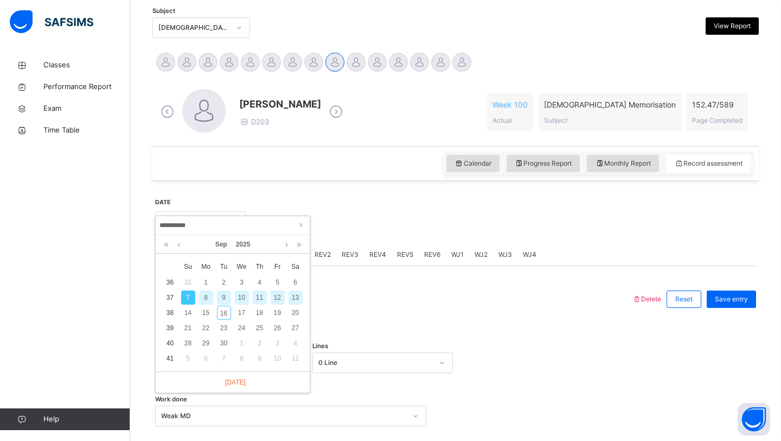
click at [256, 297] on div "11" at bounding box center [260, 297] width 14 height 14
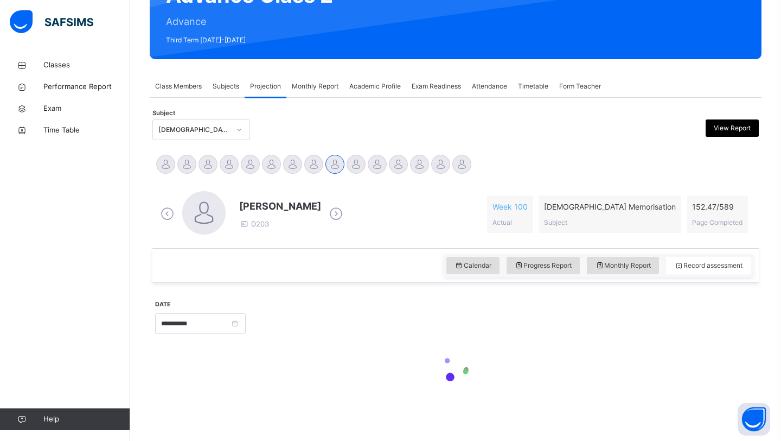
scroll to position [129, 0]
click at [273, 317] on div at bounding box center [501, 322] width 500 height 47
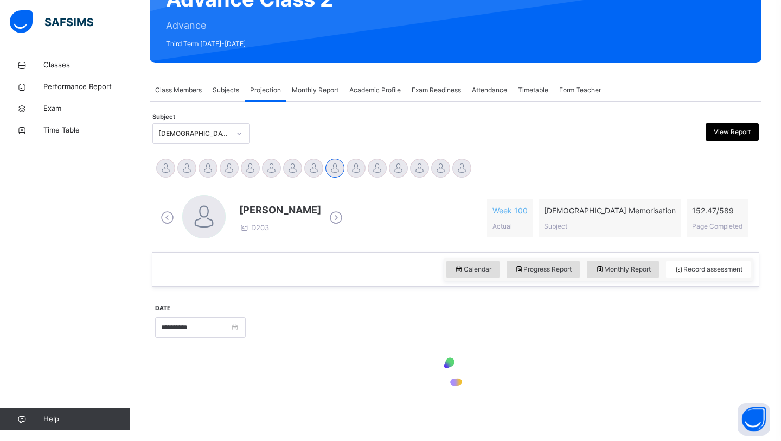
scroll to position [126, 0]
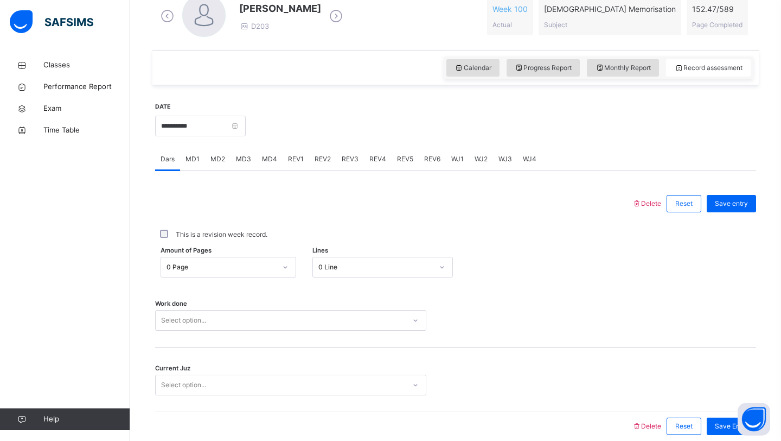
click at [243, 277] on div "0 Page" at bounding box center [229, 267] width 136 height 21
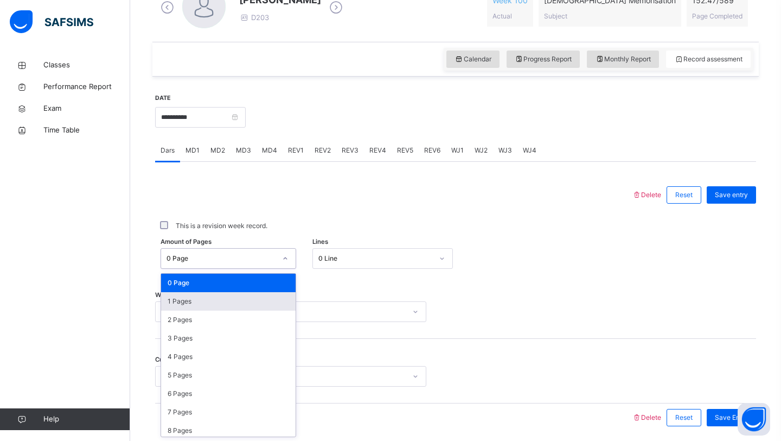
scroll to position [335, 0]
click at [321, 266] on div "0 Line" at bounding box center [382, 257] width 141 height 21
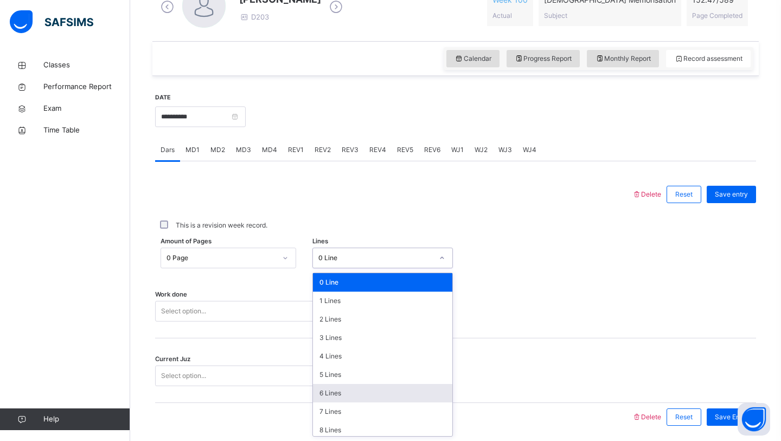
click at [327, 392] on div "6 Lines" at bounding box center [383, 393] width 140 height 18
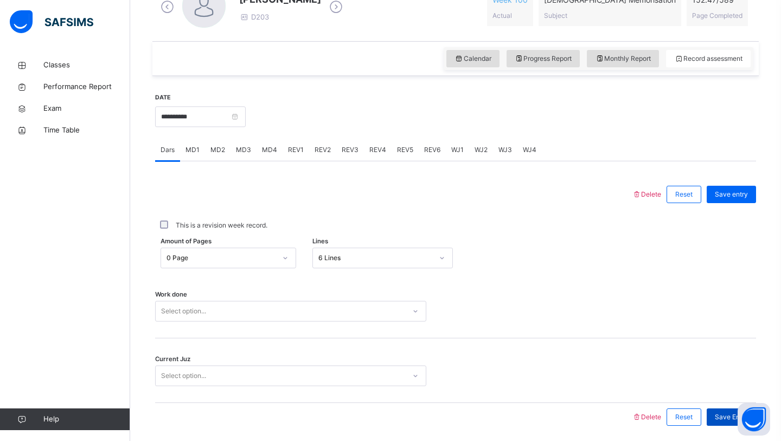
click at [715, 413] on span "Save Entry" at bounding box center [731, 417] width 33 height 10
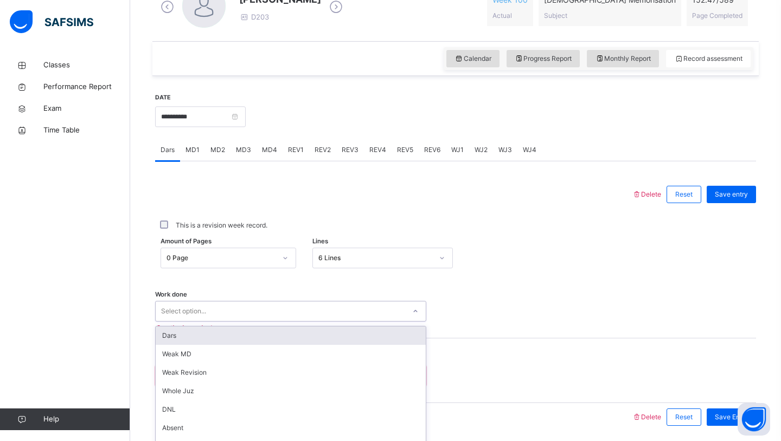
scroll to position [374, 0]
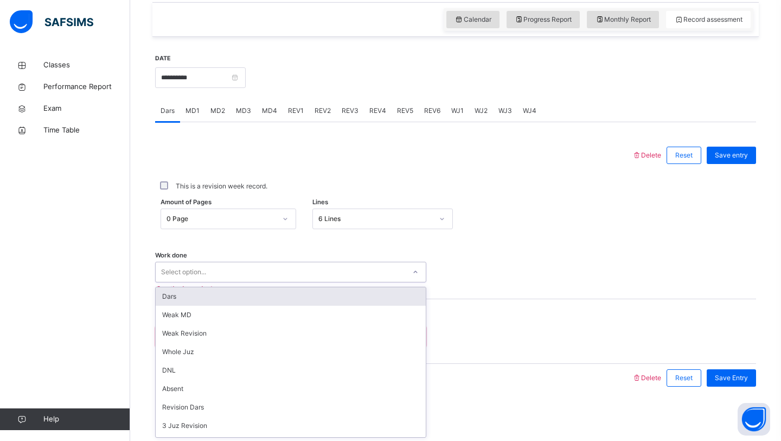
click at [381, 282] on div "option Dars focused, 1 of 14. 14 results available. Use Up and Down to choose o…" at bounding box center [290, 271] width 271 height 21
click at [278, 292] on div "Dars" at bounding box center [291, 296] width 270 height 18
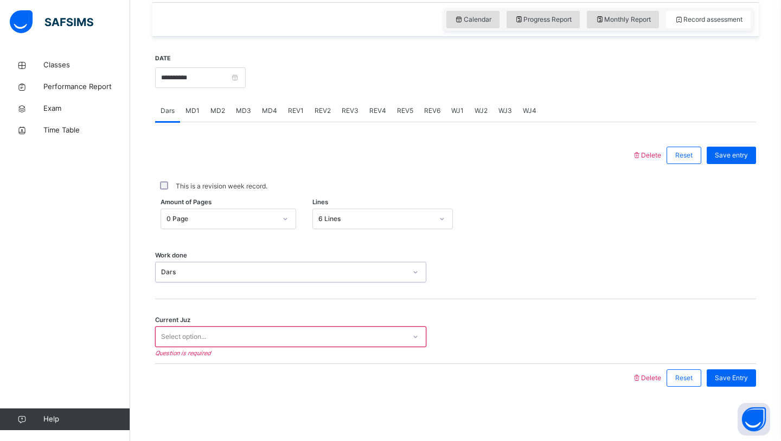
click at [264, 333] on div "Select option..." at bounding box center [281, 336] width 250 height 17
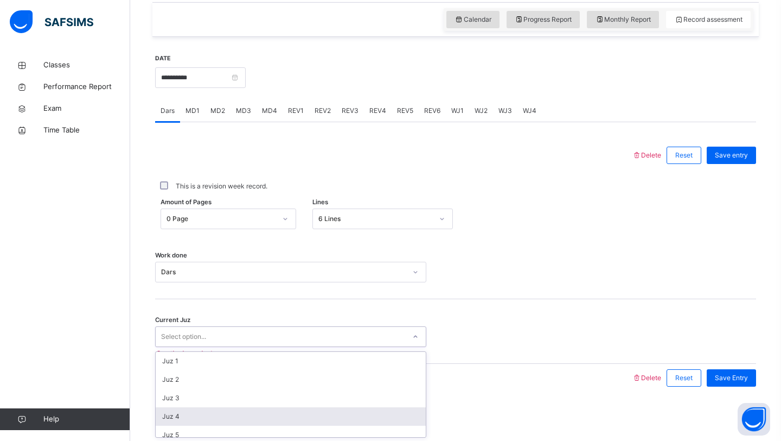
click at [247, 411] on div "Juz 4" at bounding box center [291, 416] width 270 height 18
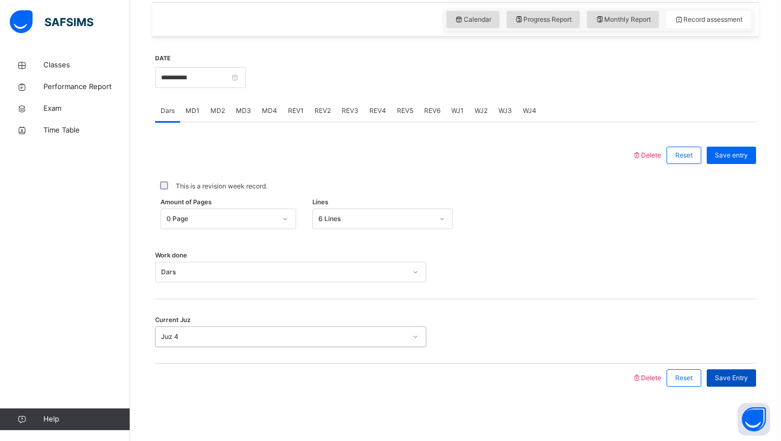
click at [730, 375] on span "Save Entry" at bounding box center [731, 378] width 33 height 10
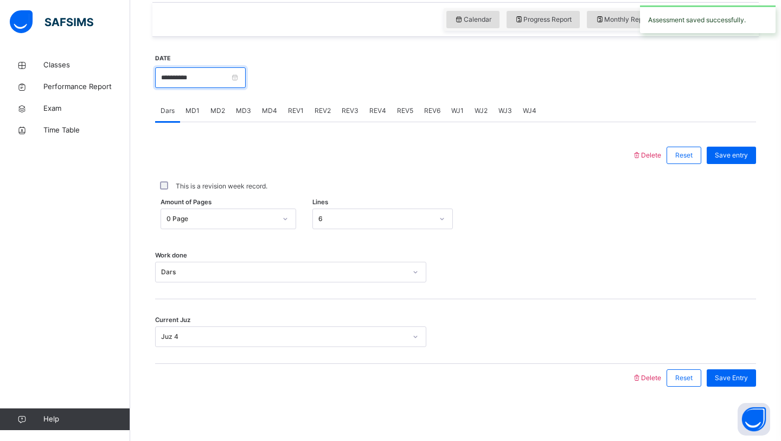
click at [200, 78] on input "**********" at bounding box center [200, 77] width 91 height 21
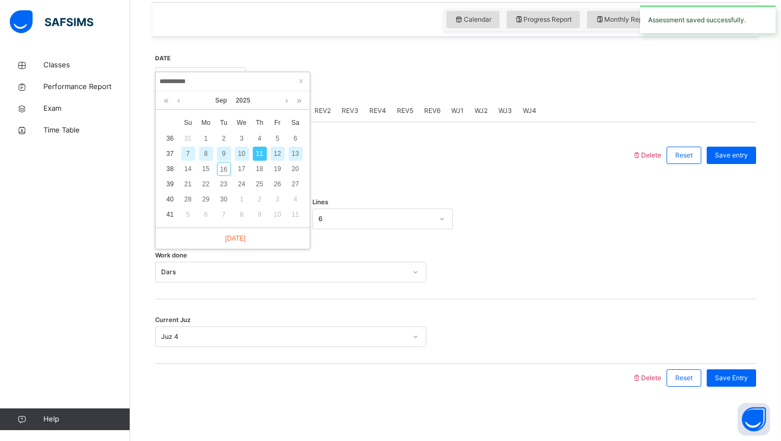
click at [293, 155] on div "13" at bounding box center [296, 153] width 14 height 14
type input "**********"
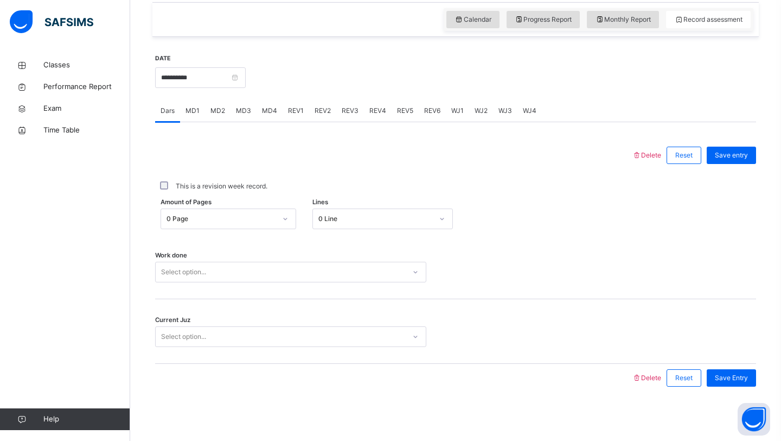
click at [256, 265] on div "Select option..." at bounding box center [281, 272] width 250 height 17
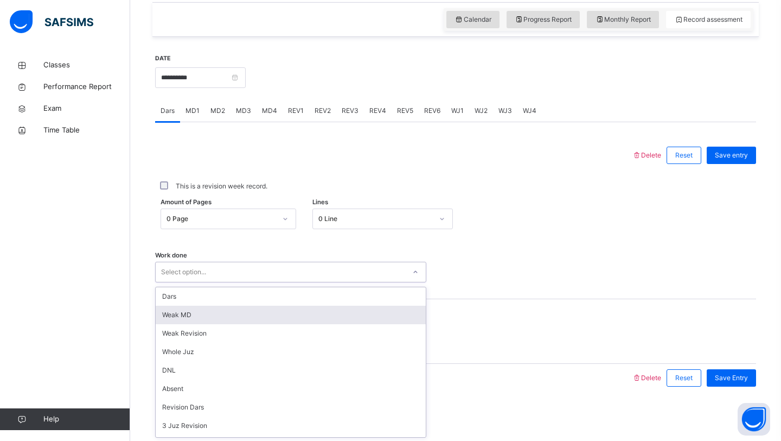
click at [247, 320] on div "Weak MD" at bounding box center [291, 314] width 270 height 18
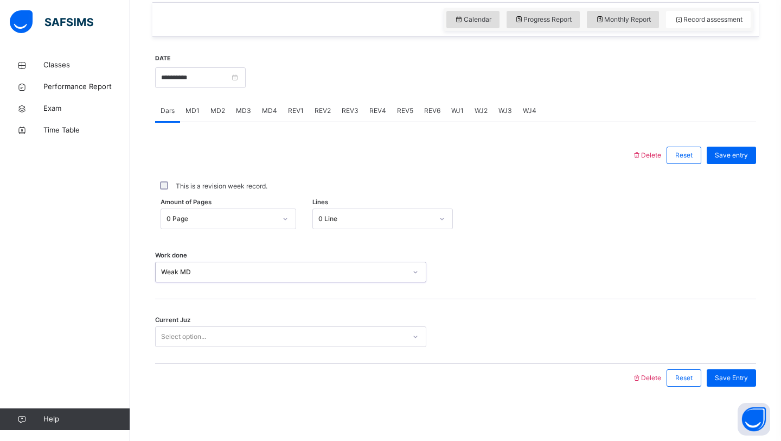
click at [244, 340] on div "Select option..." at bounding box center [281, 336] width 250 height 17
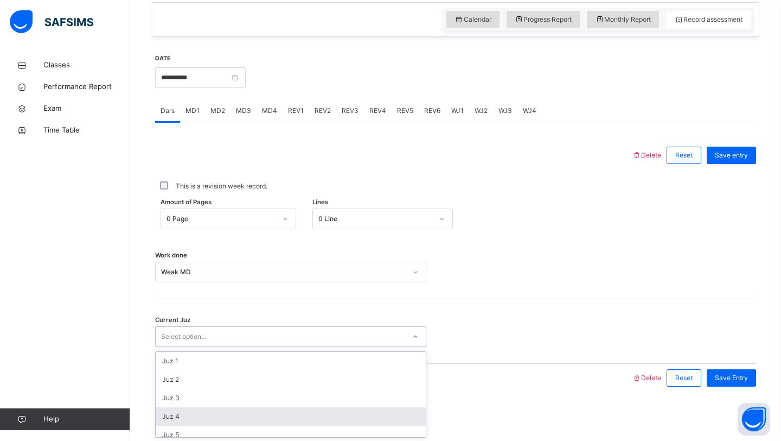
click at [242, 417] on div "Juz 4" at bounding box center [291, 416] width 270 height 18
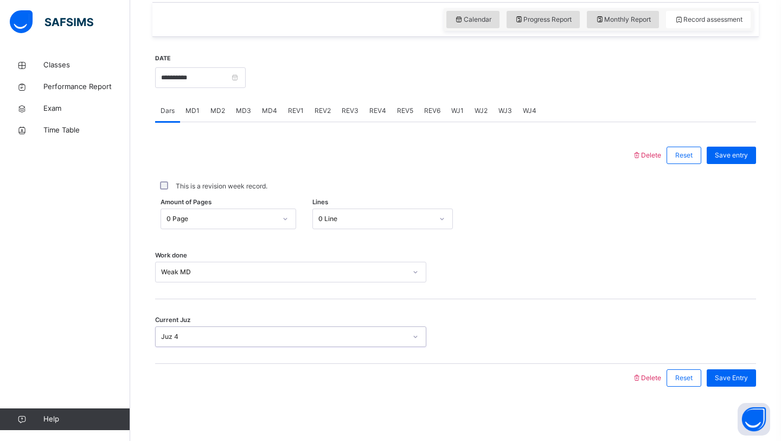
click at [733, 368] on div "Save Entry" at bounding box center [728, 377] width 55 height 28
click at [727, 374] on span "Save Entry" at bounding box center [731, 378] width 33 height 10
click at [220, 117] on div "MD2" at bounding box center [217, 111] width 25 height 22
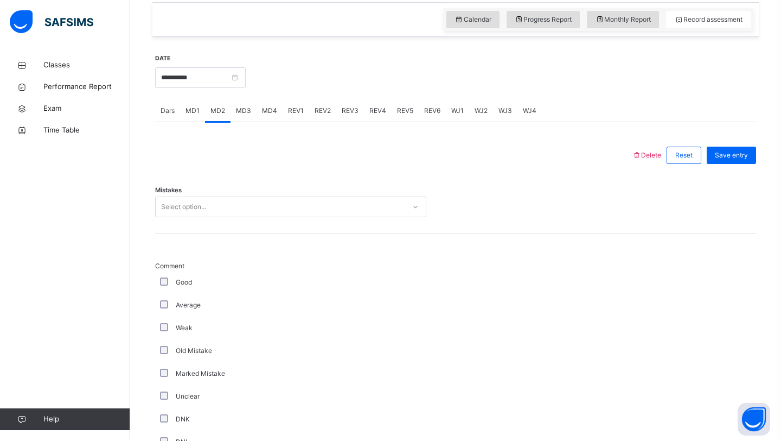
click at [224, 203] on div "Select option..." at bounding box center [281, 207] width 250 height 17
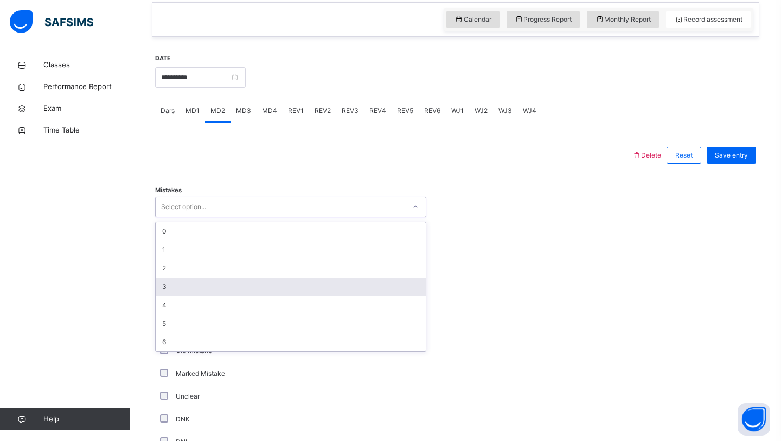
click at [205, 283] on div "3" at bounding box center [291, 286] width 270 height 18
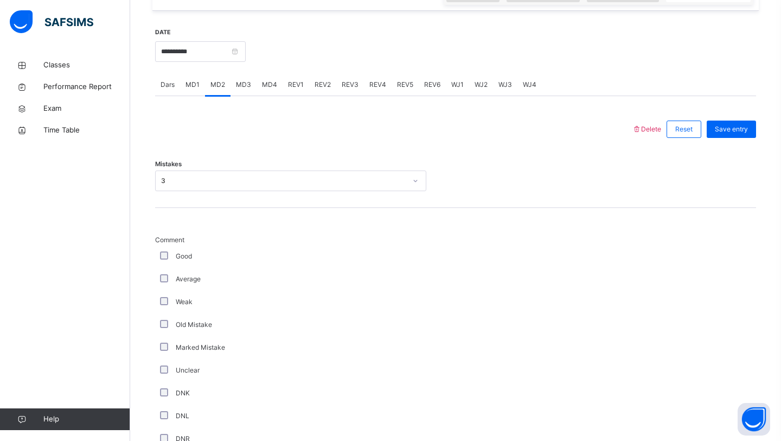
scroll to position [788, 0]
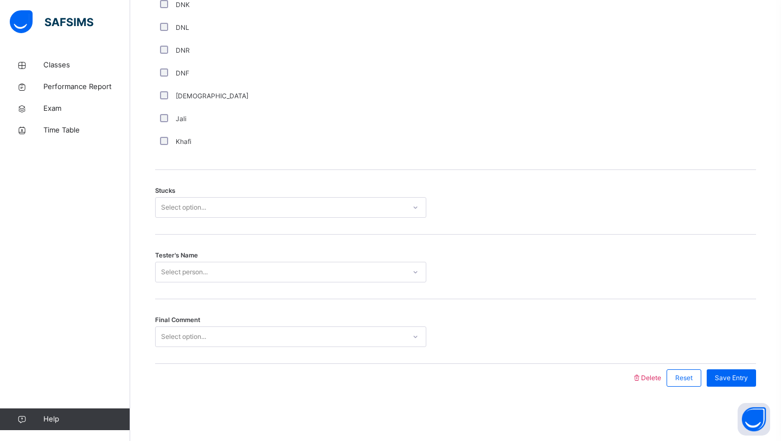
click at [218, 211] on div "Select option..." at bounding box center [281, 207] width 250 height 17
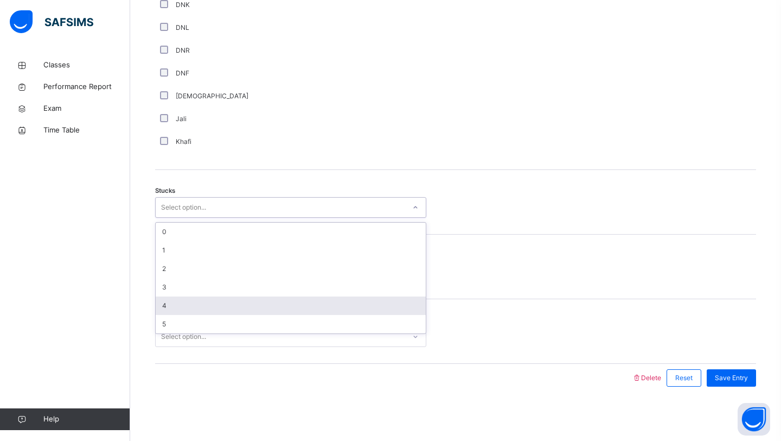
click at [197, 301] on div "4" at bounding box center [291, 305] width 270 height 18
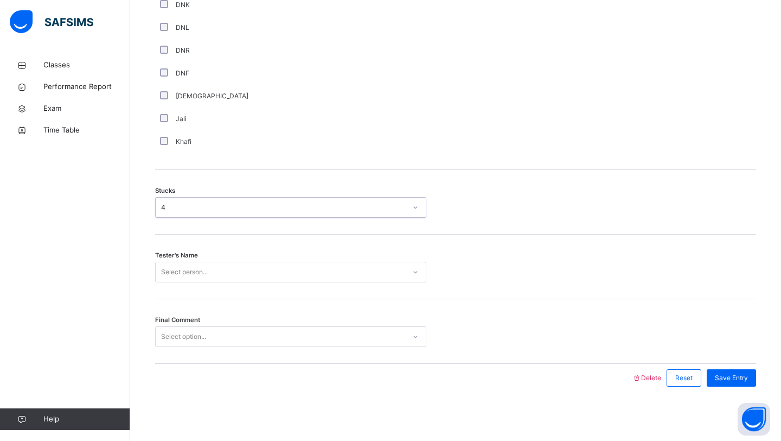
click at [227, 275] on div "Select person..." at bounding box center [281, 272] width 250 height 17
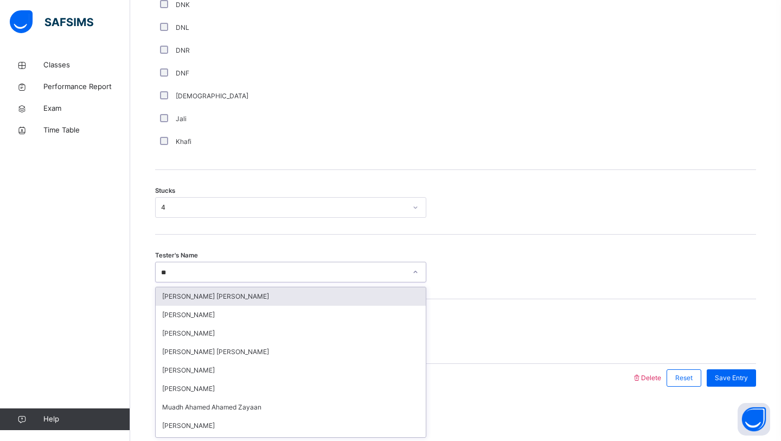
type input "***"
click at [232, 298] on div "Muadh Ahamed Ahamed Zayaan" at bounding box center [291, 296] width 270 height 18
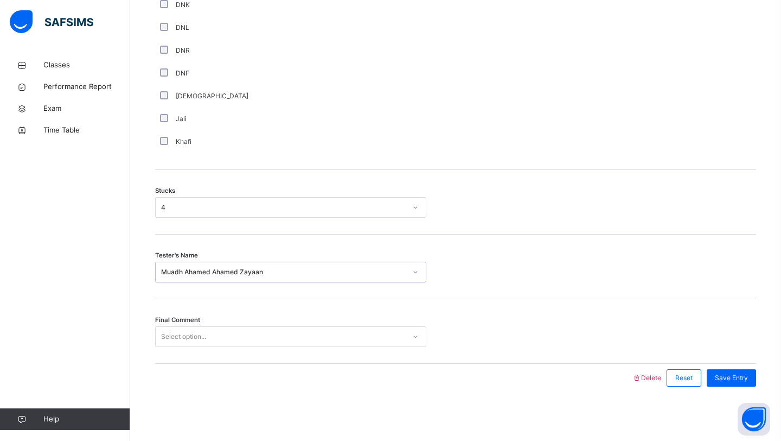
click at [227, 326] on div "Select option..." at bounding box center [290, 336] width 271 height 21
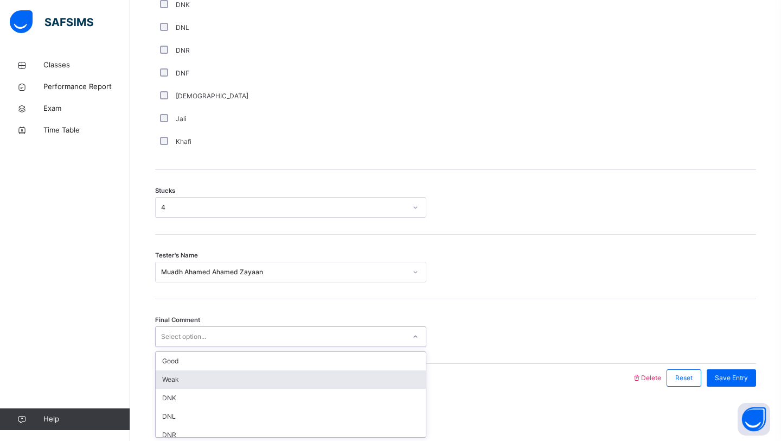
click at [223, 378] on div "Weak" at bounding box center [291, 379] width 270 height 18
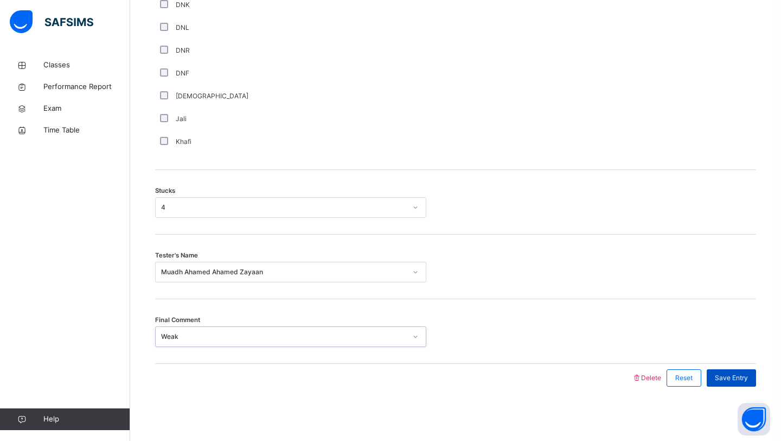
click at [739, 373] on span "Save Entry" at bounding box center [731, 378] width 33 height 10
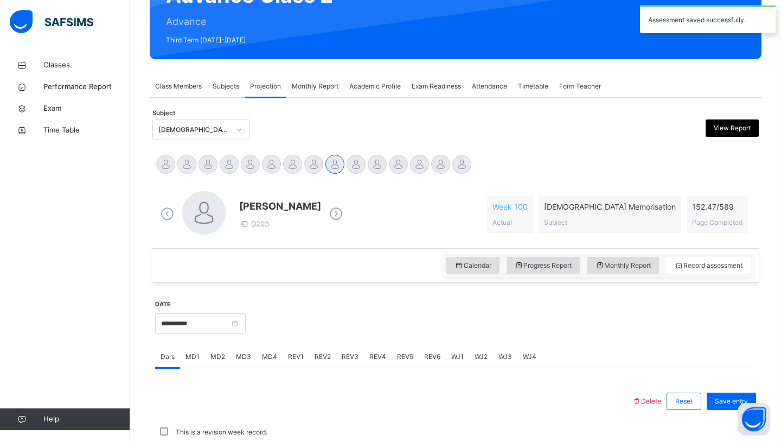
scroll to position [374, 0]
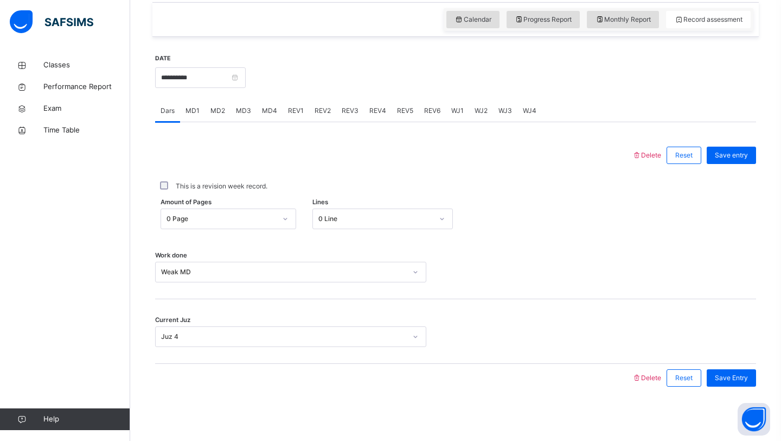
click at [270, 112] on span "MD4" at bounding box center [269, 111] width 15 height 10
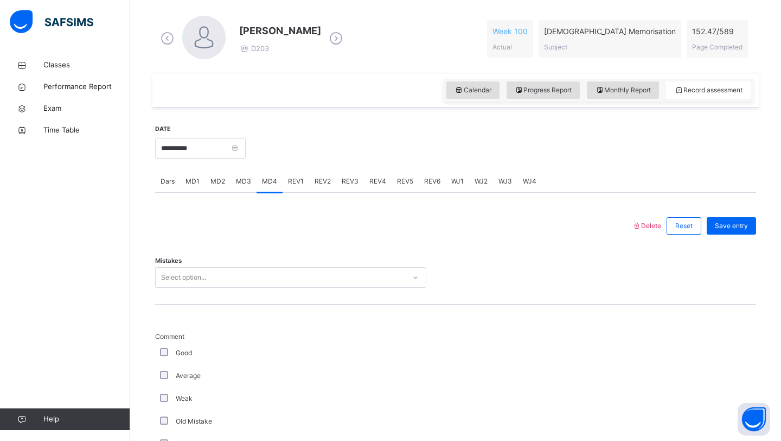
scroll to position [298, 0]
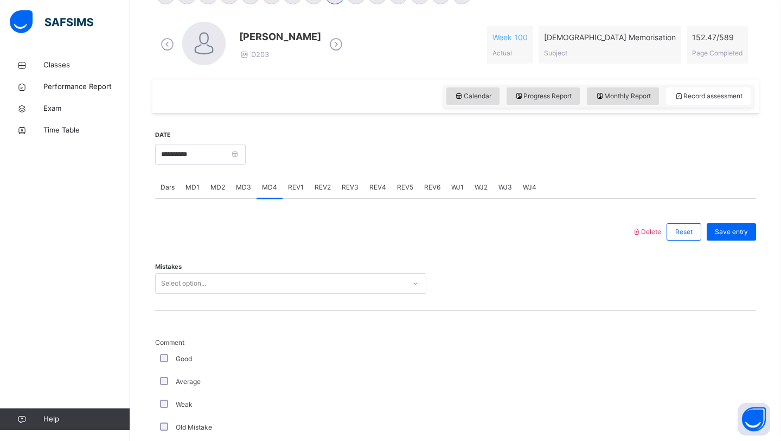
click at [259, 270] on div "Mistakes Select option..." at bounding box center [455, 278] width 601 height 65
click at [261, 281] on div "Select option..." at bounding box center [281, 283] width 250 height 17
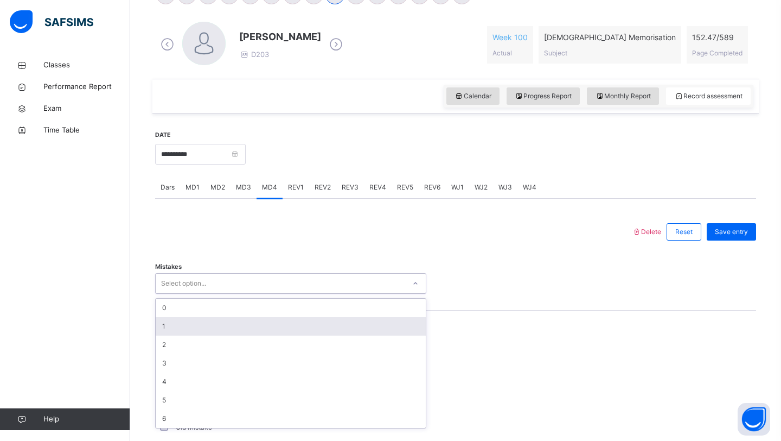
click at [245, 332] on div "1" at bounding box center [291, 326] width 270 height 18
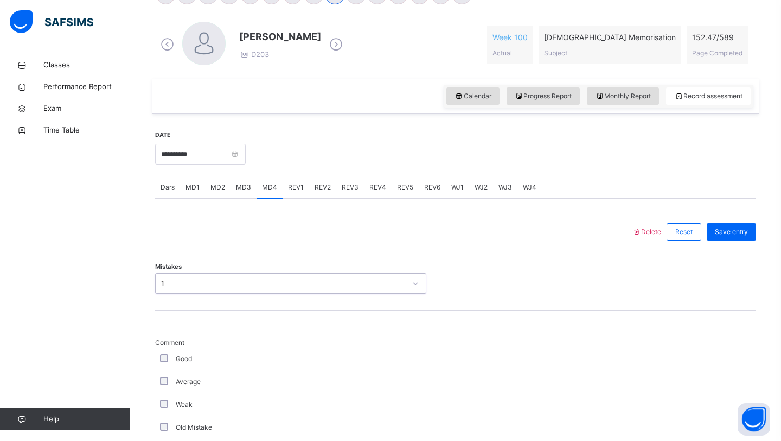
scroll to position [374, 0]
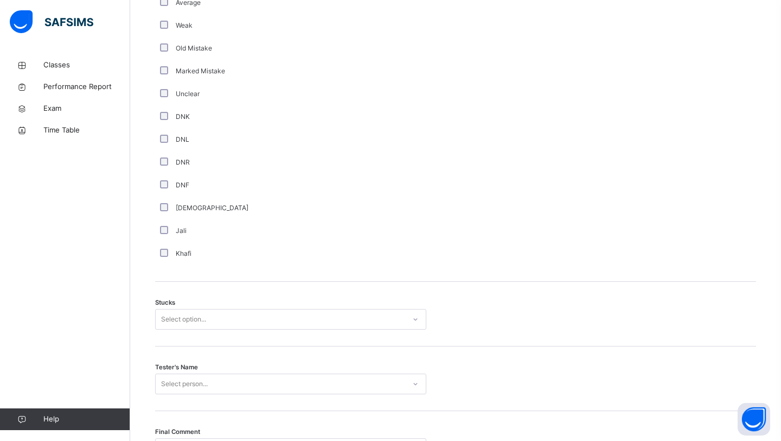
click at [176, 318] on div "Select option..." at bounding box center [183, 319] width 45 height 21
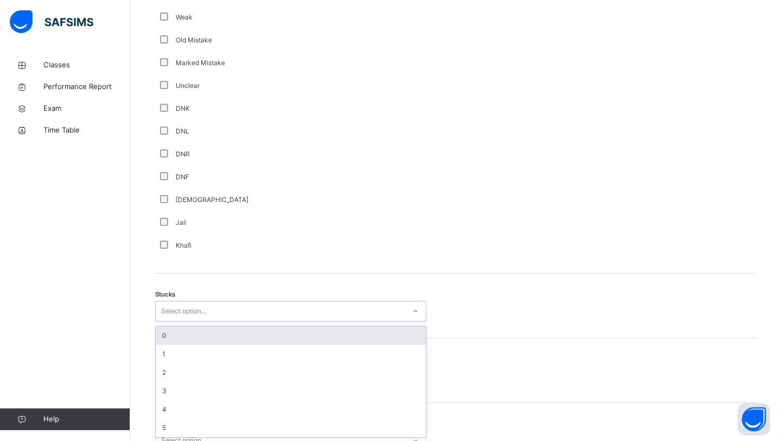
scroll to position [686, 0]
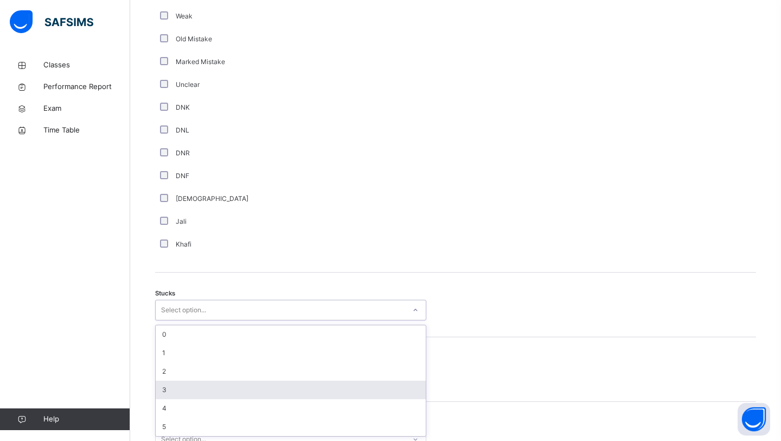
click at [178, 382] on div "3" at bounding box center [291, 389] width 270 height 18
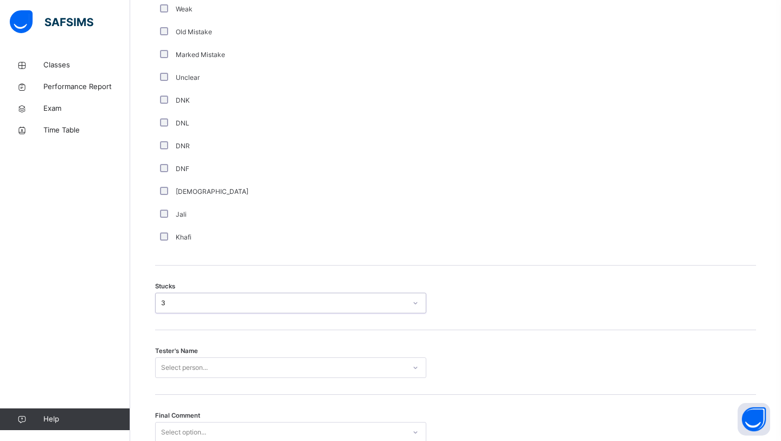
click at [192, 365] on div "Select person..." at bounding box center [290, 367] width 271 height 21
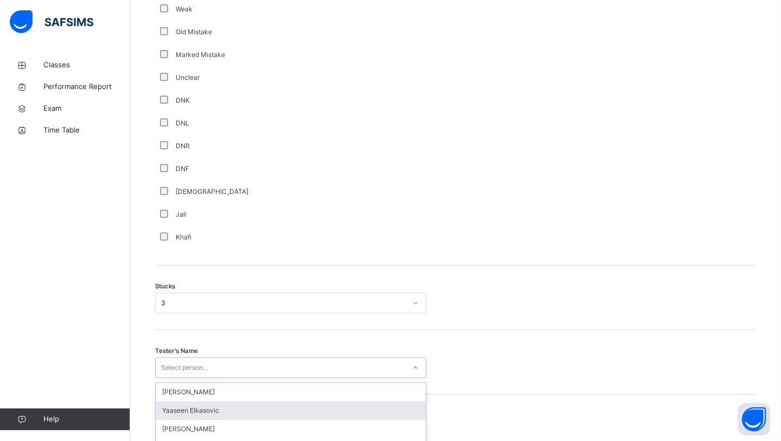
scroll to position [788, 0]
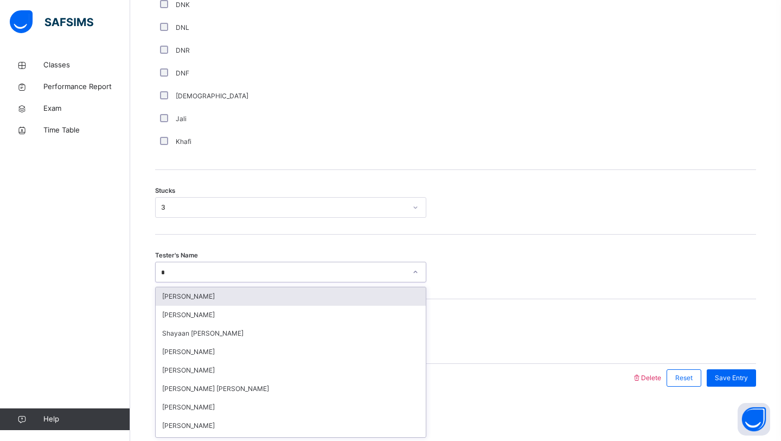
type input "**"
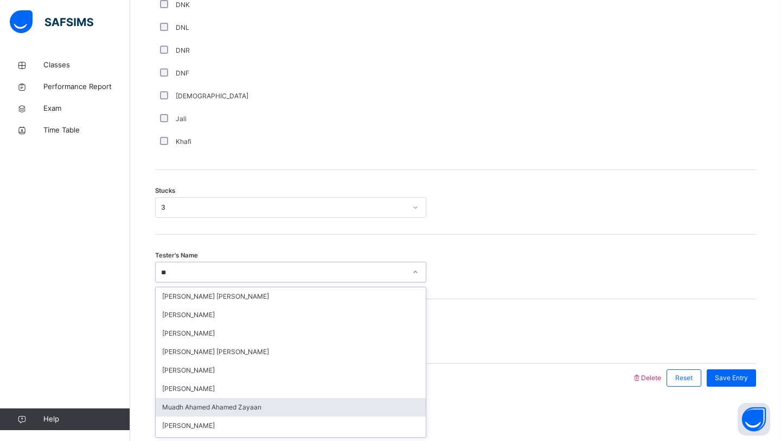
click at [190, 411] on div "Muadh Ahamed Ahamed Zayaan" at bounding box center [291, 407] width 270 height 18
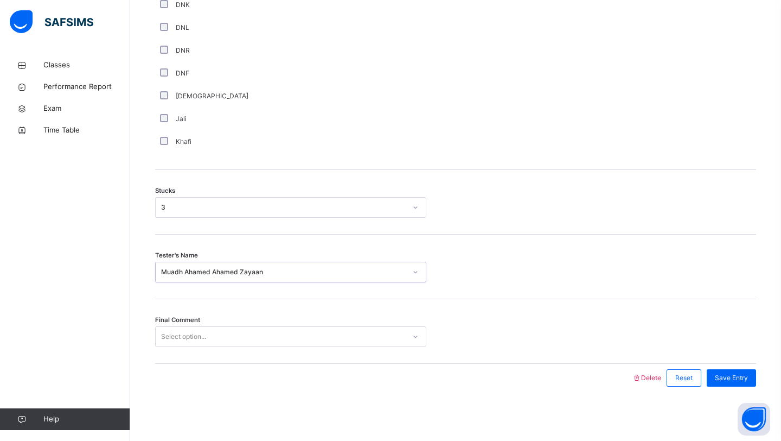
click at [258, 323] on div "Final Comment Select option..." at bounding box center [455, 331] width 601 height 65
click at [257, 330] on div "Select option..." at bounding box center [281, 336] width 250 height 17
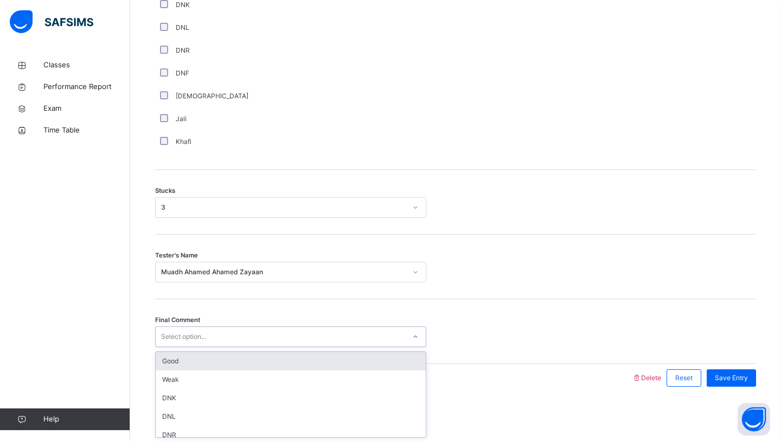
click at [240, 362] on div "Good" at bounding box center [291, 361] width 270 height 18
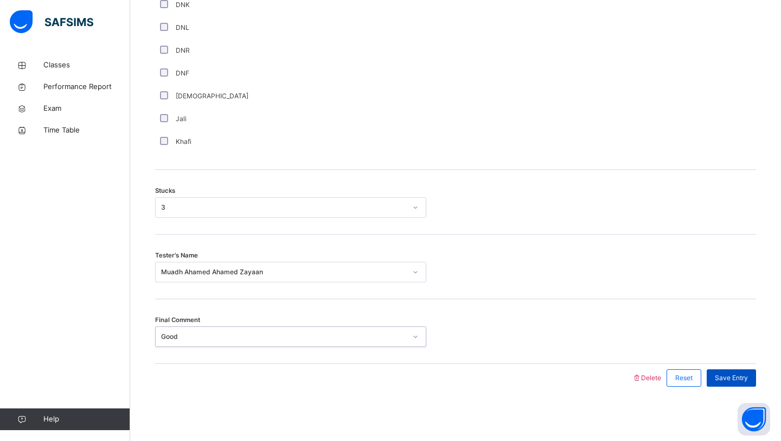
click at [744, 378] on span "Save Entry" at bounding box center [731, 378] width 33 height 10
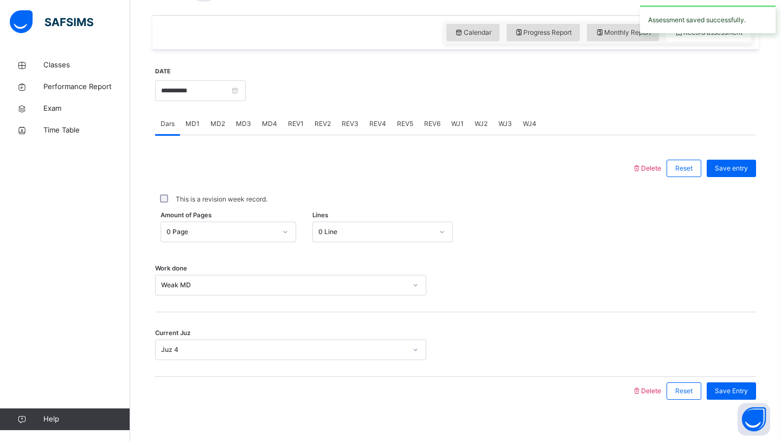
scroll to position [361, 0]
click at [293, 126] on span "REV1" at bounding box center [296, 124] width 16 height 10
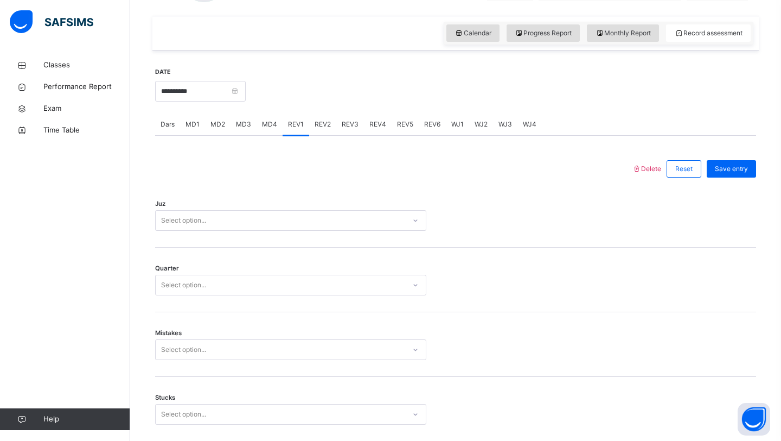
click at [219, 213] on div "Select option..." at bounding box center [281, 220] width 250 height 17
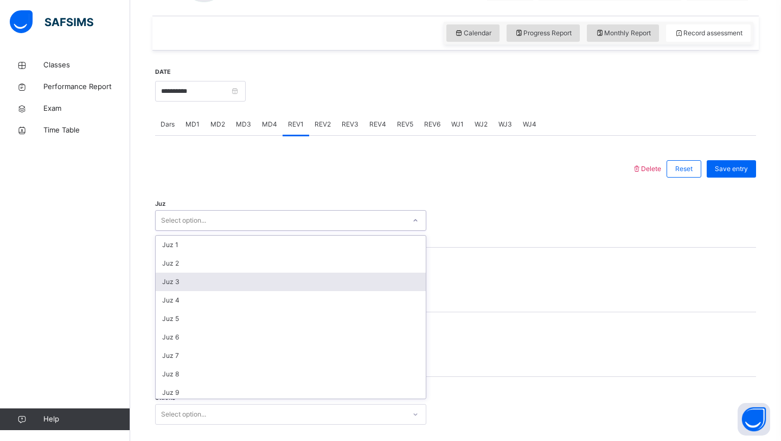
click at [215, 276] on div "Juz 3" at bounding box center [291, 281] width 270 height 18
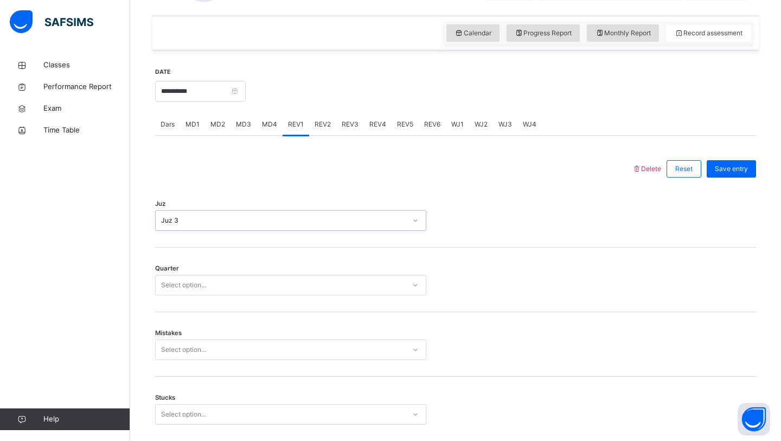
click at [219, 281] on div "Select option..." at bounding box center [281, 285] width 250 height 17
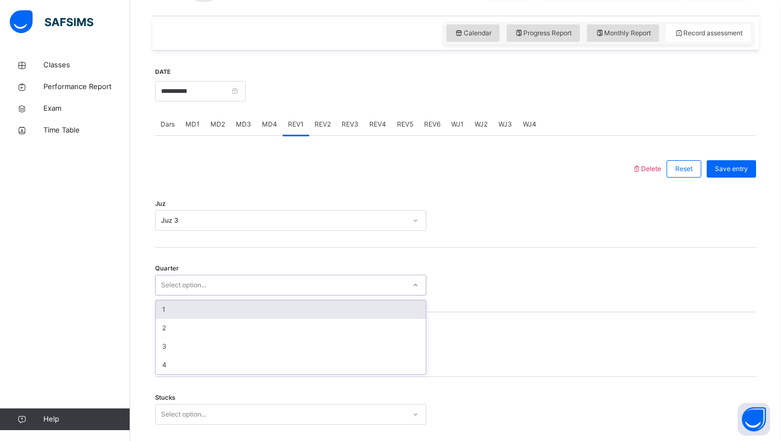
click at [219, 311] on div "1" at bounding box center [291, 309] width 270 height 18
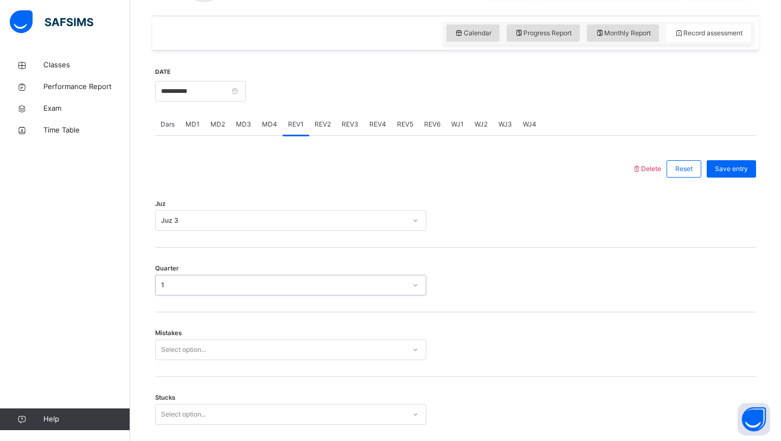
click at [211, 348] on div "Select option..." at bounding box center [290, 349] width 271 height 21
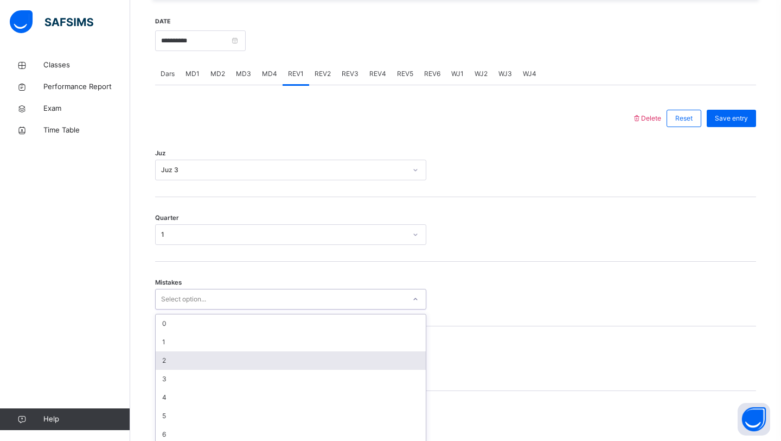
scroll to position [419, 0]
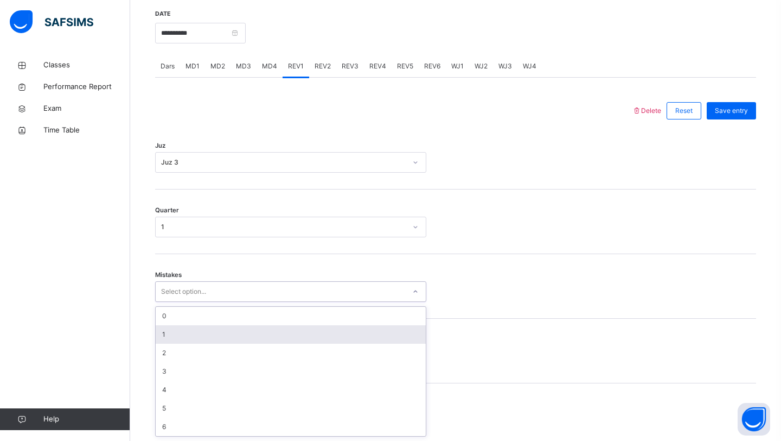
click at [224, 330] on div "1" at bounding box center [291, 334] width 270 height 18
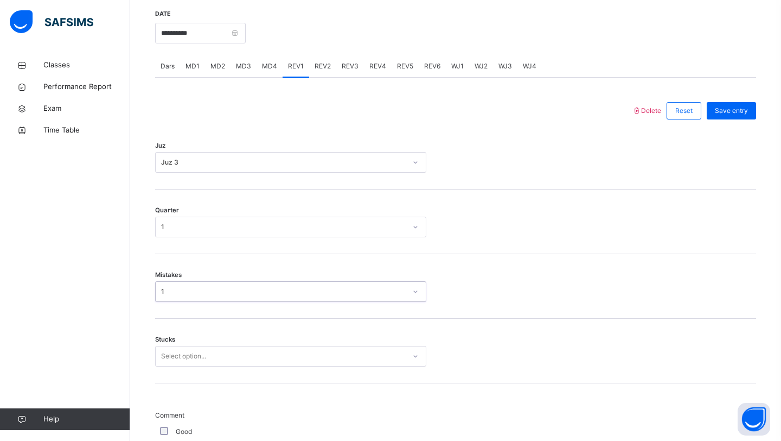
click at [225, 353] on div "Select option..." at bounding box center [281, 356] width 250 height 17
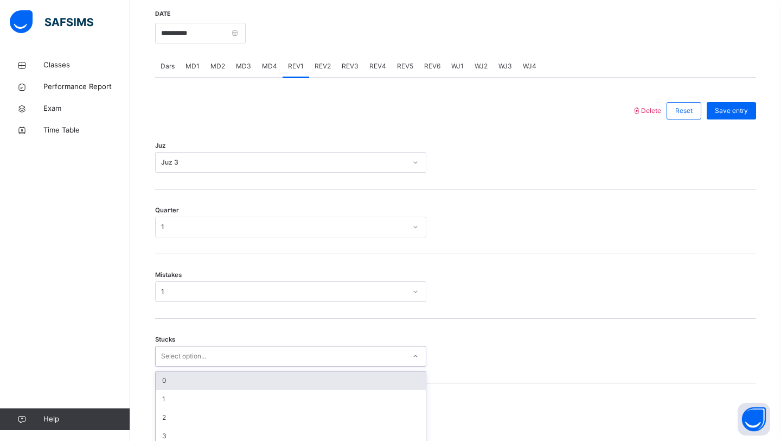
scroll to position [465, 0]
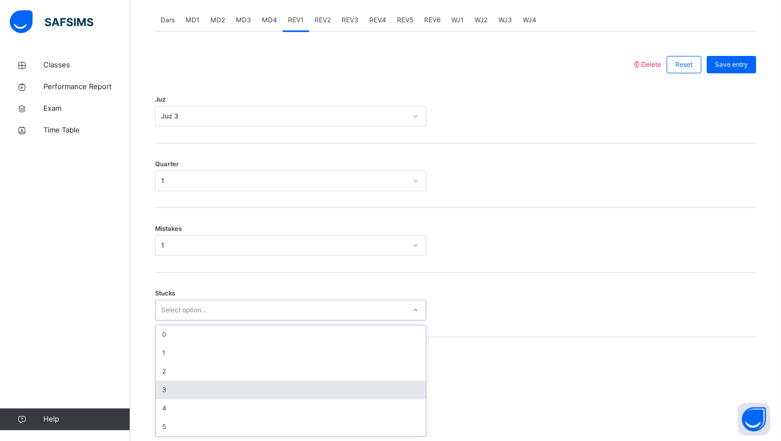
click at [222, 382] on div "3" at bounding box center [291, 389] width 270 height 18
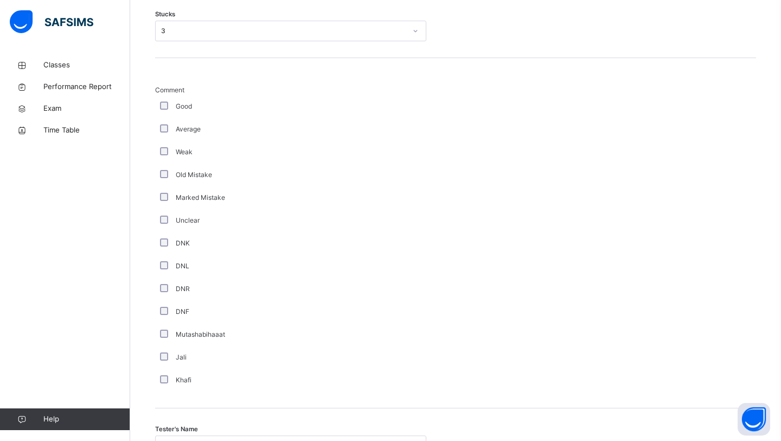
scroll to position [917, 0]
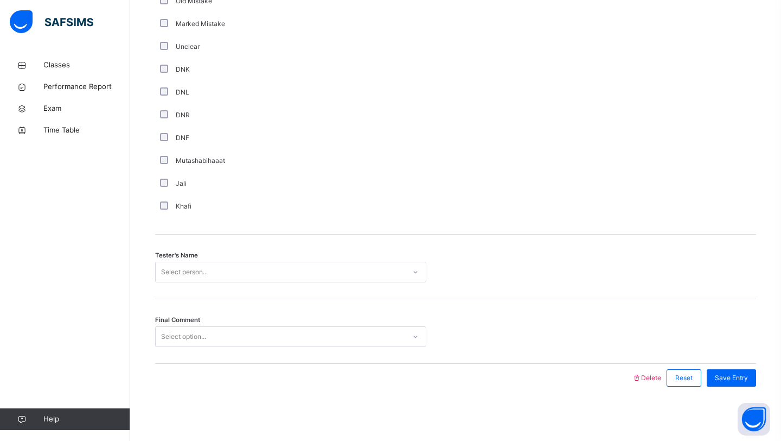
click at [209, 269] on div "Select person..." at bounding box center [281, 272] width 250 height 17
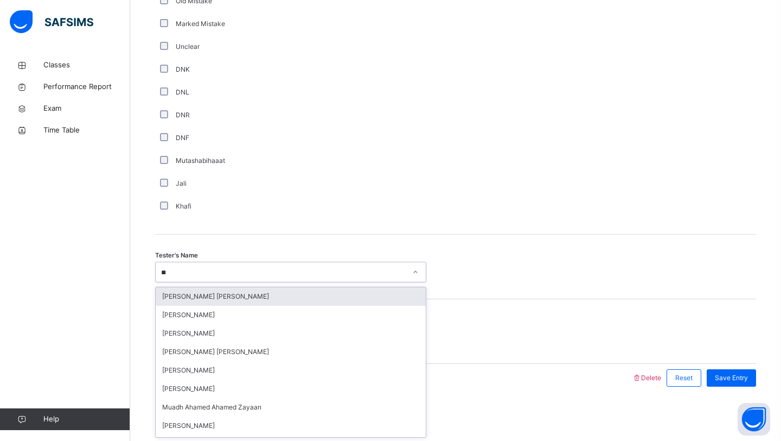
type input "***"
click at [235, 296] on div "Muadh Ahamed Ahamed Zayaan" at bounding box center [291, 296] width 270 height 18
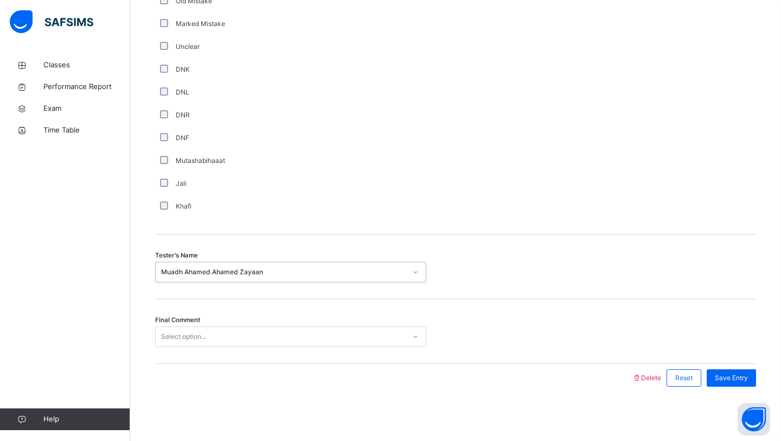
click at [218, 330] on div "Select option..." at bounding box center [281, 336] width 250 height 17
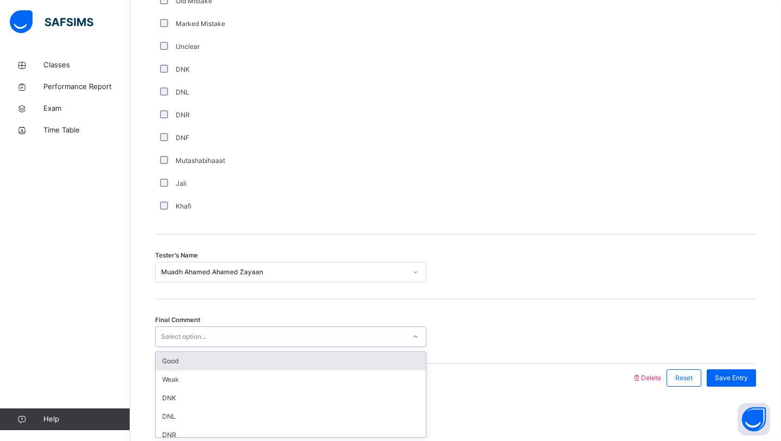
click at [210, 359] on div "Good" at bounding box center [291, 361] width 270 height 18
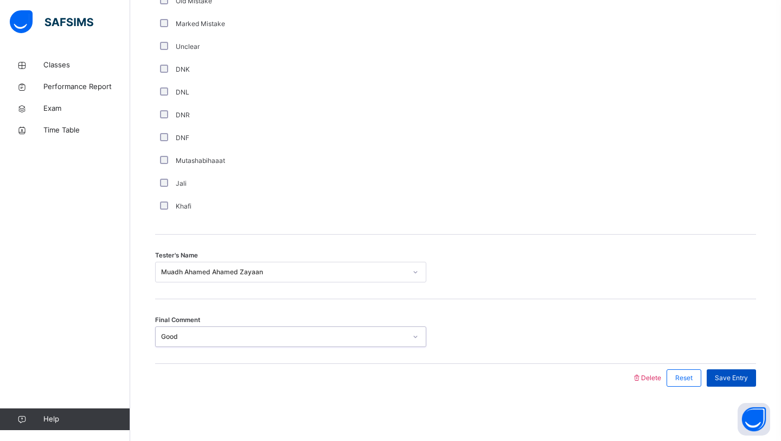
click at [743, 369] on div "Save Entry" at bounding box center [731, 377] width 49 height 17
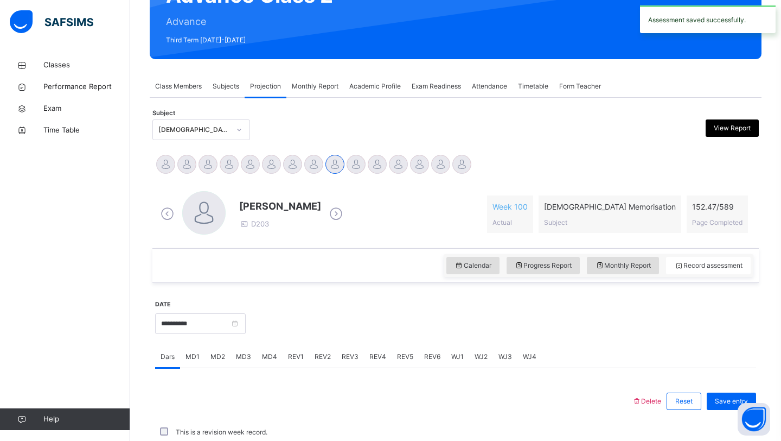
scroll to position [374, 0]
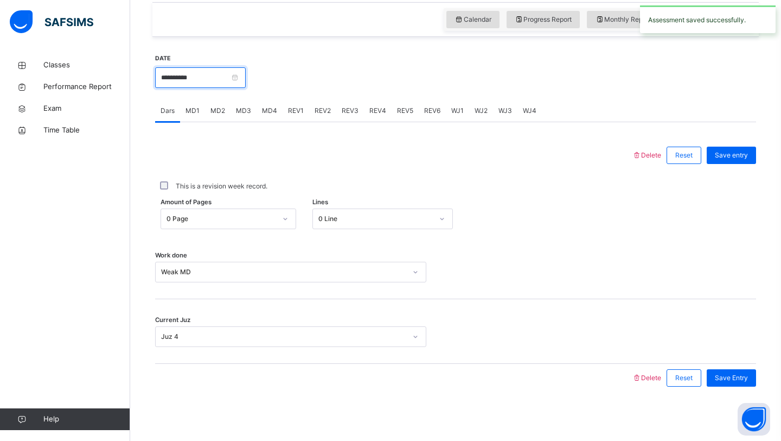
click at [212, 74] on input "**********" at bounding box center [200, 77] width 91 height 21
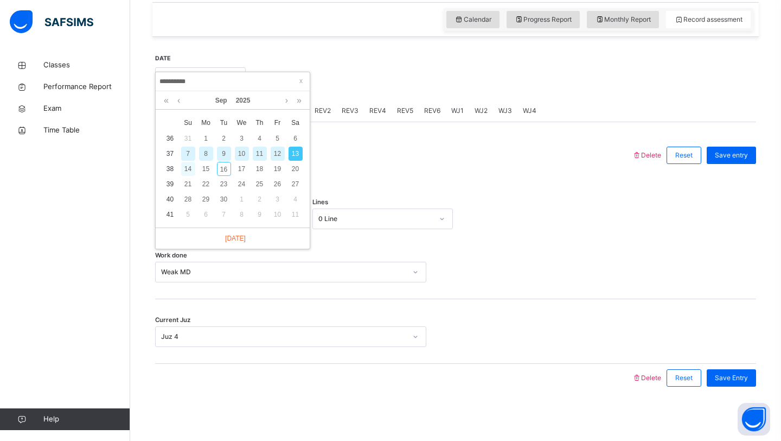
click at [191, 173] on div "14" at bounding box center [188, 169] width 14 height 14
type input "**********"
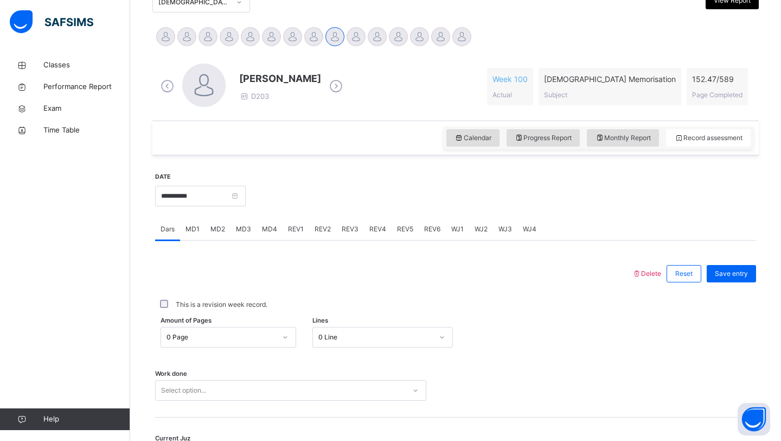
scroll to position [262, 0]
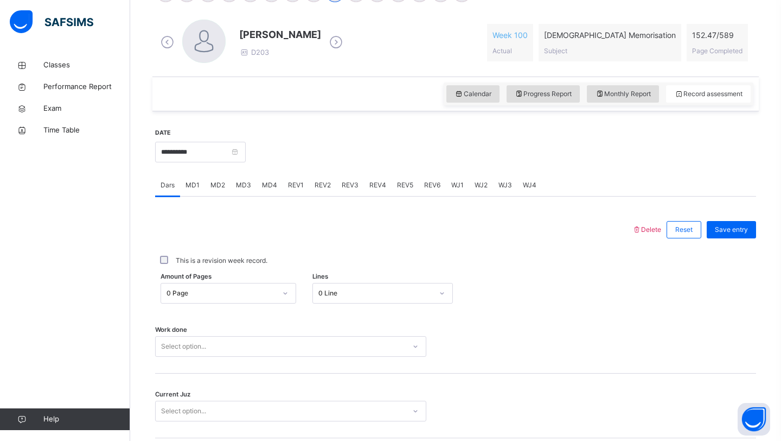
click at [252, 295] on div "0 Page" at bounding box center [218, 293] width 114 height 17
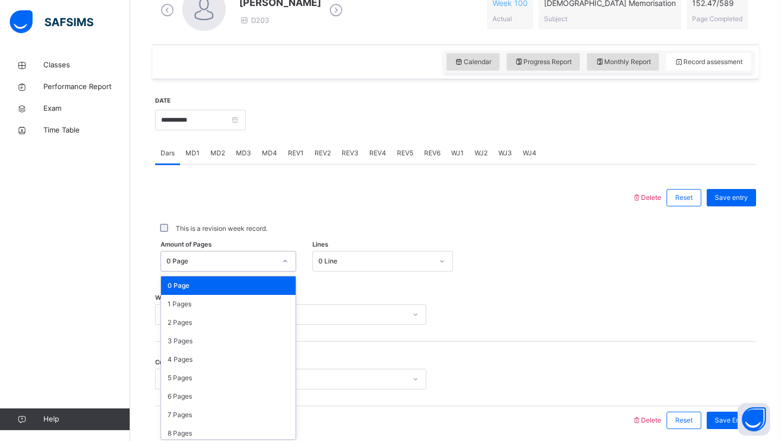
scroll to position [335, 0]
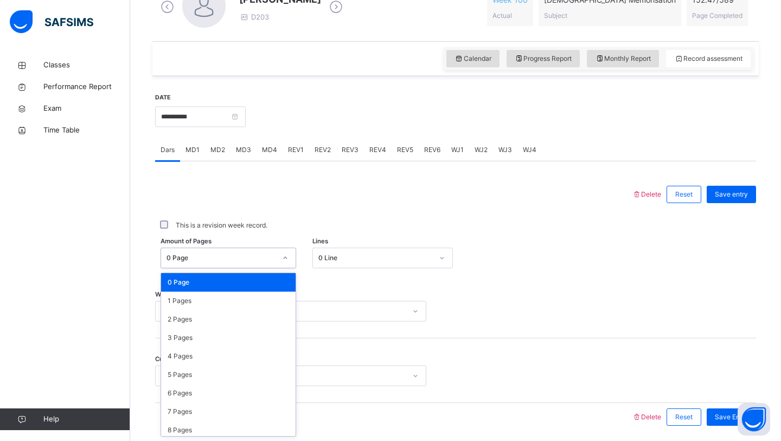
click at [334, 286] on div "Work done Select option..." at bounding box center [455, 305] width 601 height 65
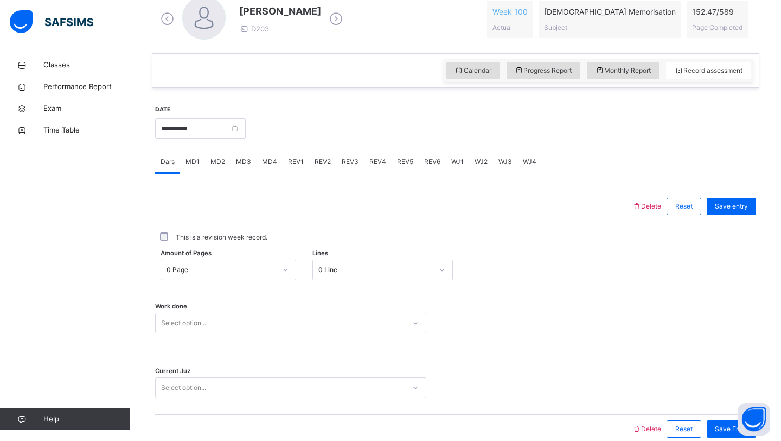
scroll to position [324, 0]
click at [237, 268] on div "0 Page" at bounding box center [222, 269] width 110 height 10
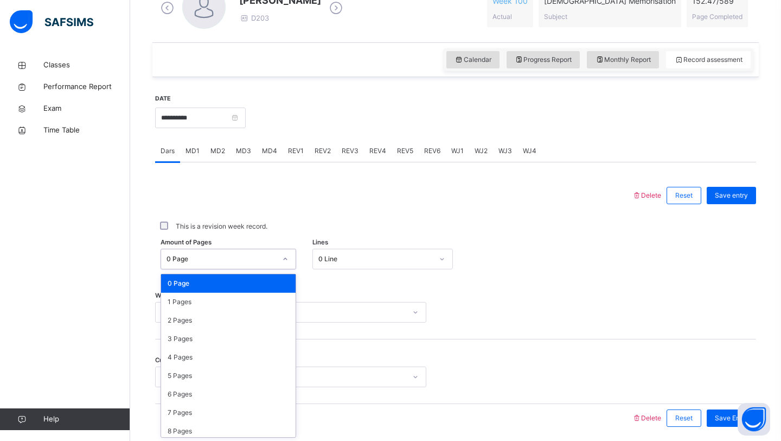
scroll to position [335, 0]
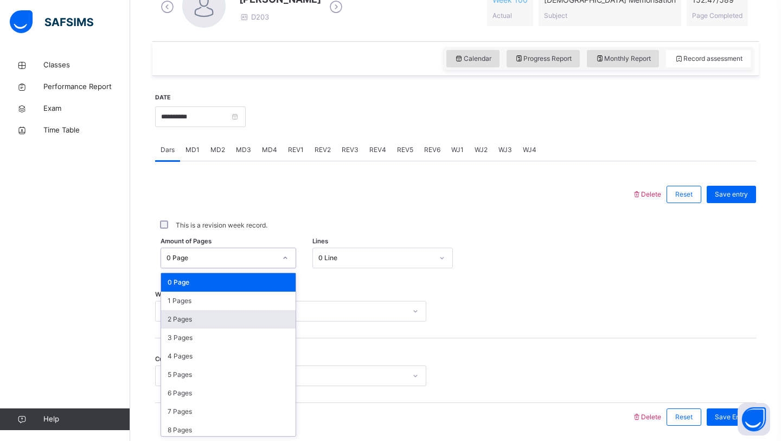
click at [234, 314] on div "2 Pages" at bounding box center [228, 319] width 135 height 18
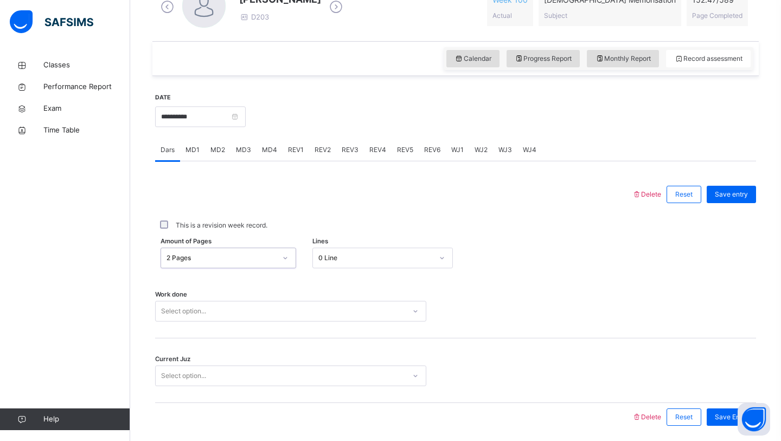
click at [267, 261] on div "2 Pages" at bounding box center [222, 258] width 110 height 10
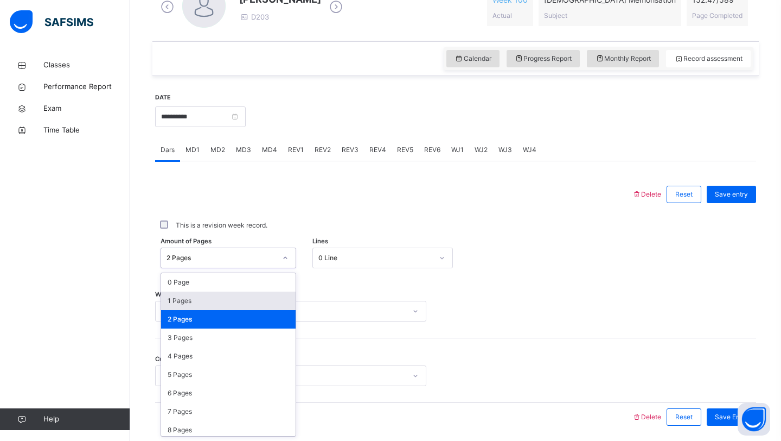
click at [240, 304] on div "1 Pages" at bounding box center [228, 300] width 135 height 18
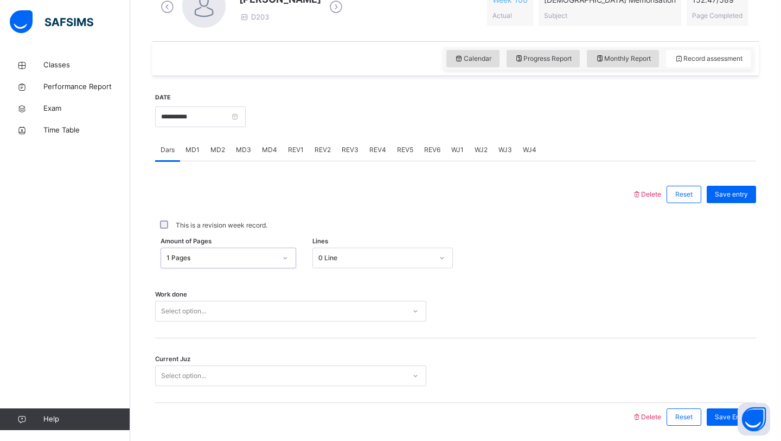
click at [356, 263] on div "0 Line" at bounding box center [372, 258] width 119 height 17
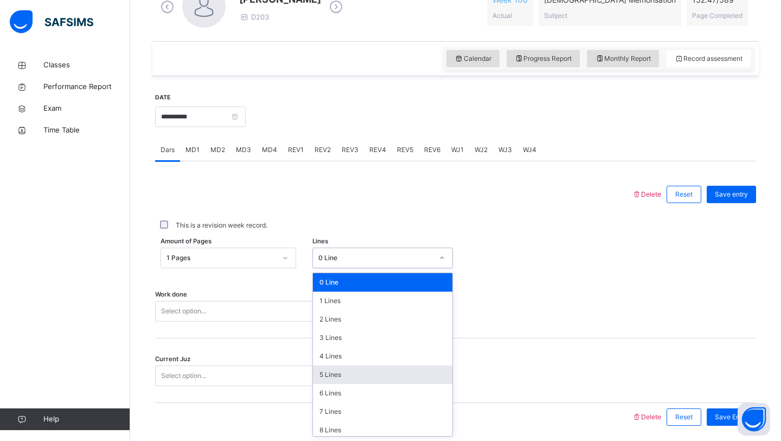
click at [263, 305] on div "Select option..." at bounding box center [281, 311] width 250 height 17
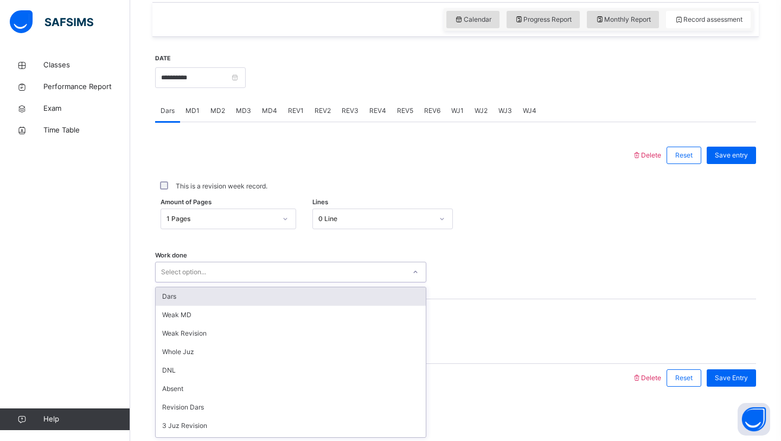
click at [263, 299] on div "Dars" at bounding box center [291, 296] width 270 height 18
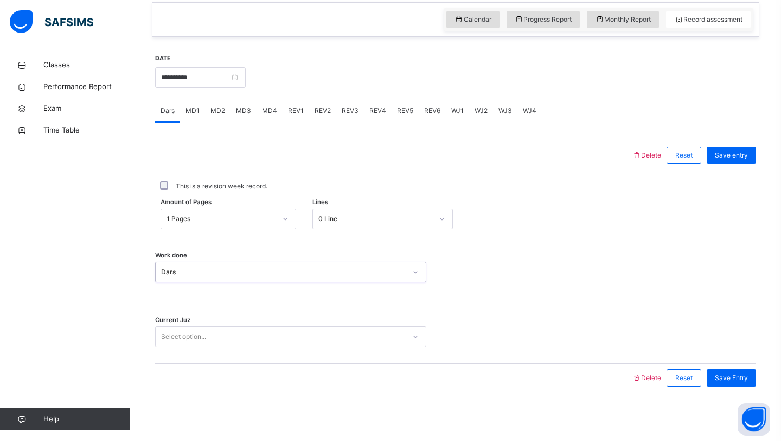
click at [246, 334] on div "Select option..." at bounding box center [281, 336] width 250 height 17
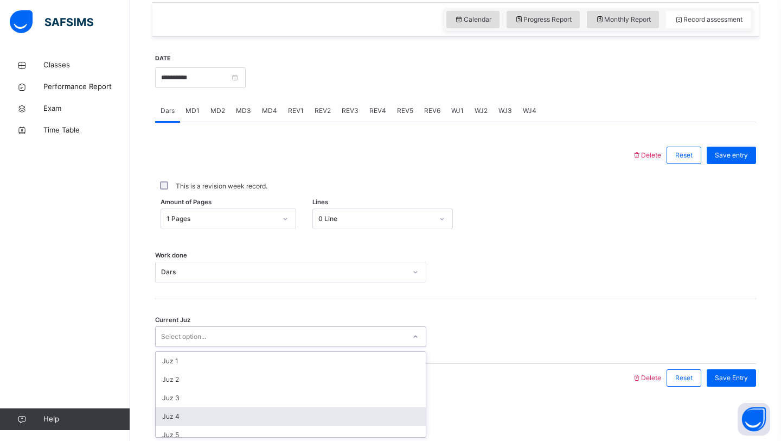
click at [235, 416] on div "Juz 4" at bounding box center [291, 416] width 270 height 18
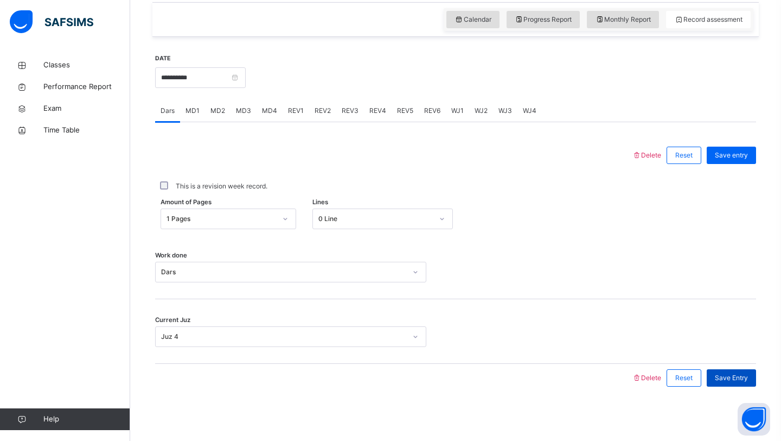
click at [724, 369] on div "Save Entry" at bounding box center [731, 377] width 49 height 17
click at [218, 112] on span "MD2" at bounding box center [217, 111] width 15 height 10
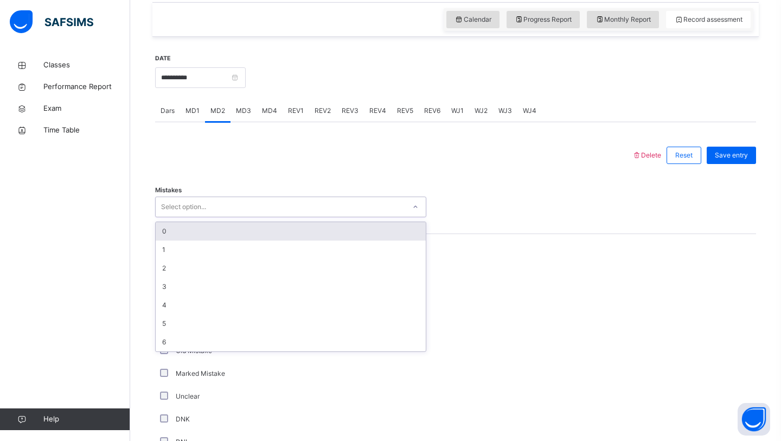
click at [218, 211] on div "Select option..." at bounding box center [281, 207] width 250 height 17
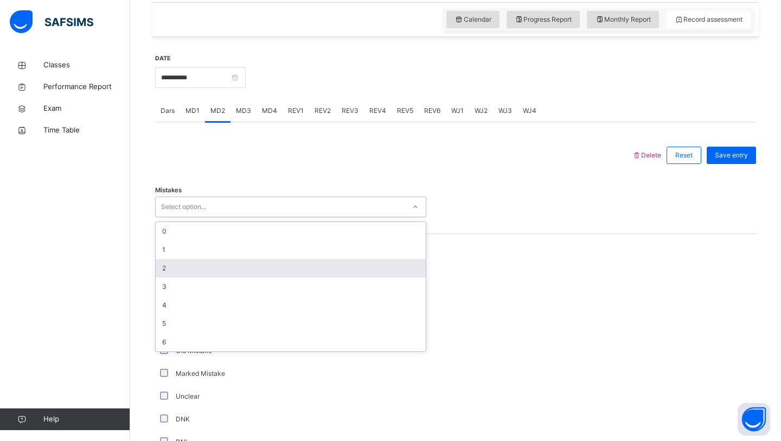
click at [207, 270] on div "2" at bounding box center [291, 268] width 270 height 18
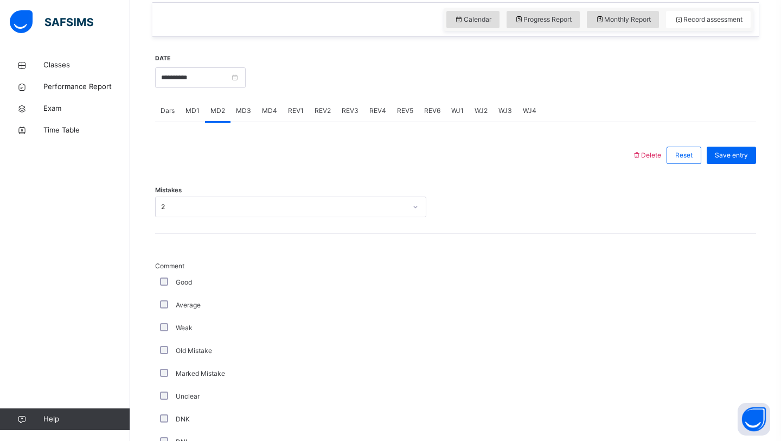
scroll to position [788, 0]
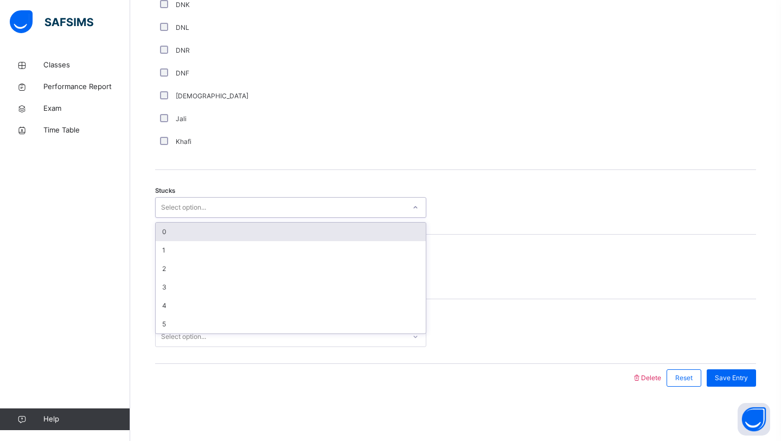
click at [229, 209] on div "Select option..." at bounding box center [281, 207] width 250 height 17
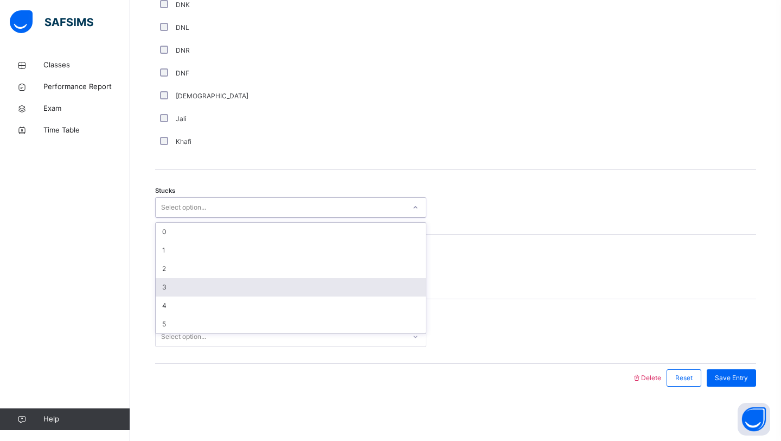
click at [194, 283] on div "3" at bounding box center [291, 287] width 270 height 18
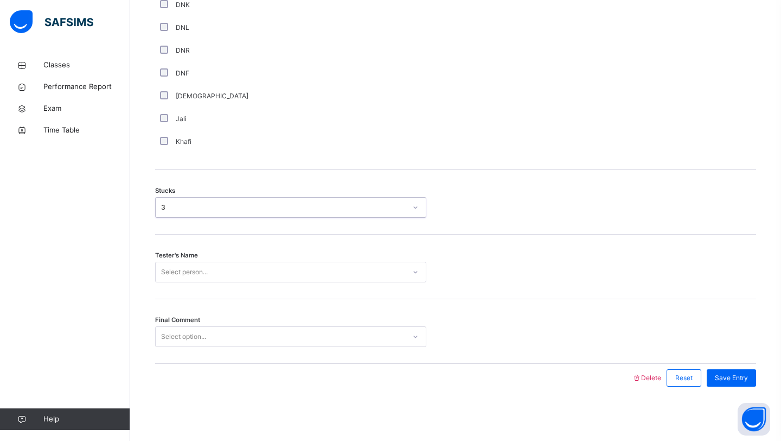
click at [213, 275] on div "Select person..." at bounding box center [281, 272] width 250 height 17
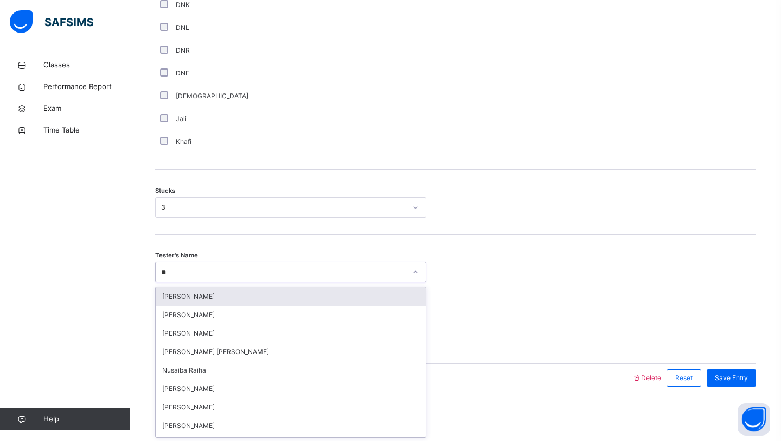
type input "***"
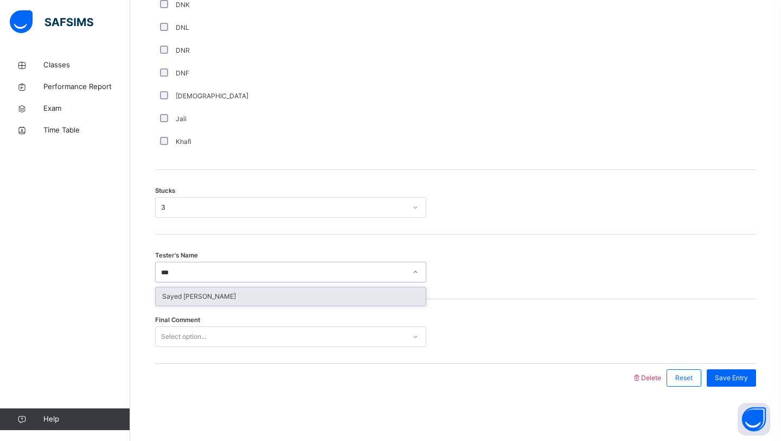
click at [197, 289] on div "Sayed [PERSON_NAME]" at bounding box center [291, 296] width 270 height 18
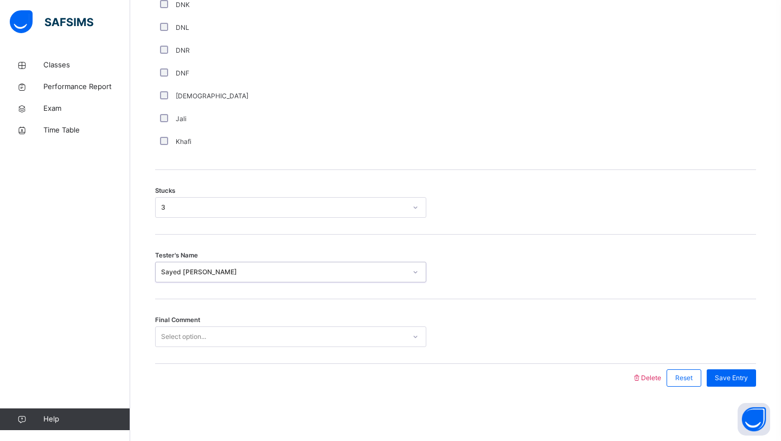
click at [189, 328] on div "Select option..." at bounding box center [183, 336] width 45 height 21
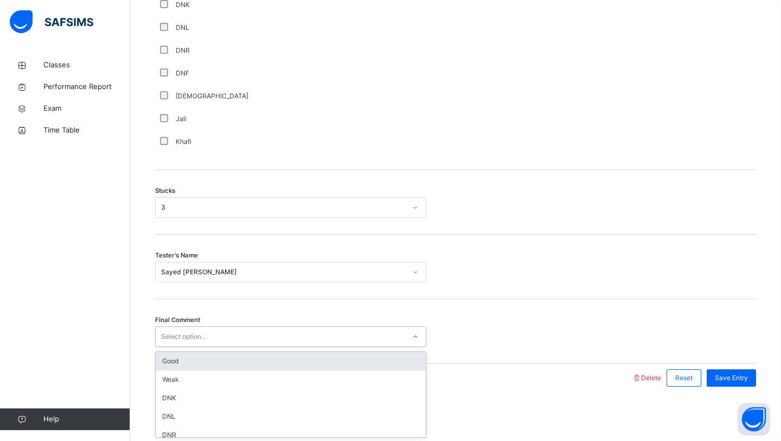
click at [186, 355] on div "Good" at bounding box center [291, 361] width 270 height 18
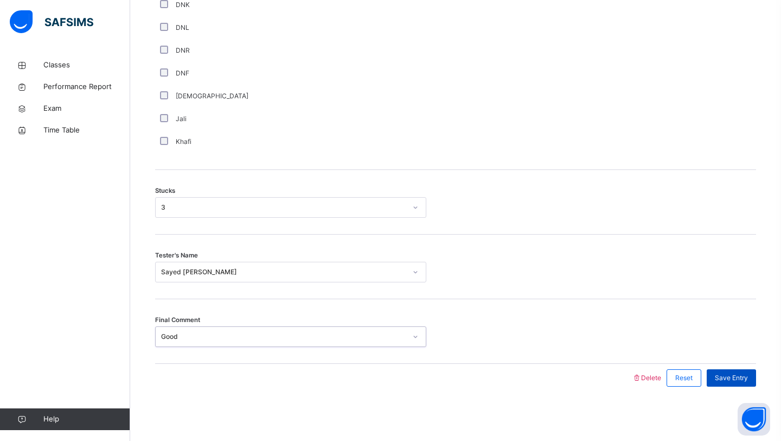
click at [741, 378] on span "Save Entry" at bounding box center [731, 378] width 33 height 10
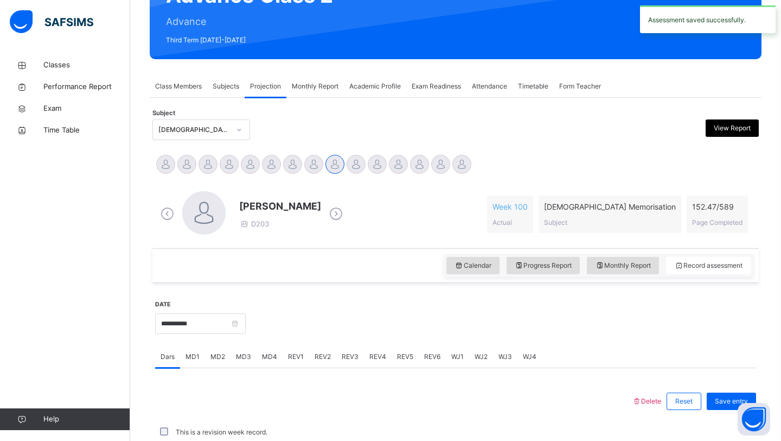
scroll to position [374, 0]
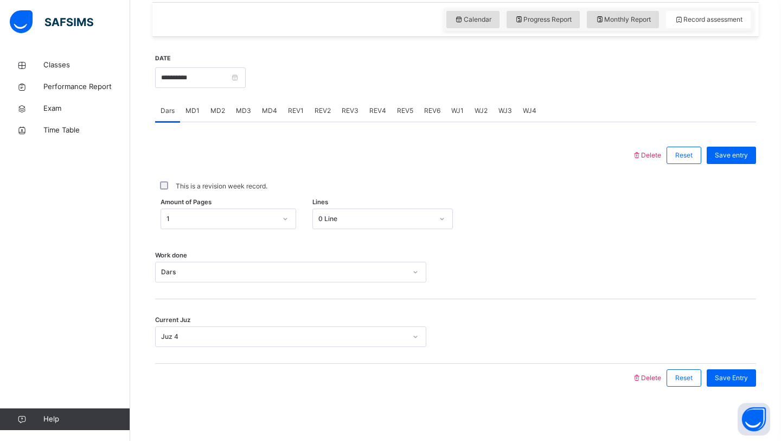
click at [272, 113] on span "MD4" at bounding box center [269, 111] width 15 height 10
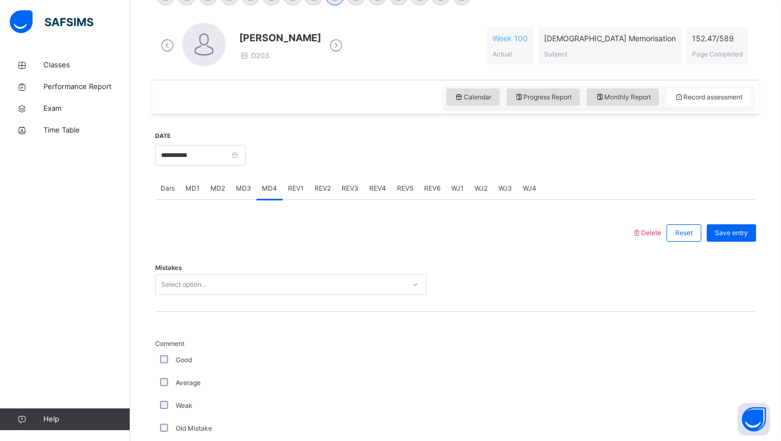
scroll to position [290, 0]
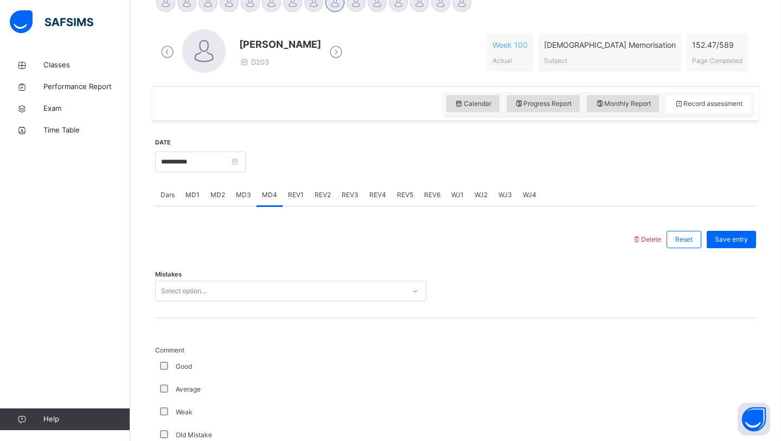
click at [218, 294] on div "Select option..." at bounding box center [281, 291] width 250 height 17
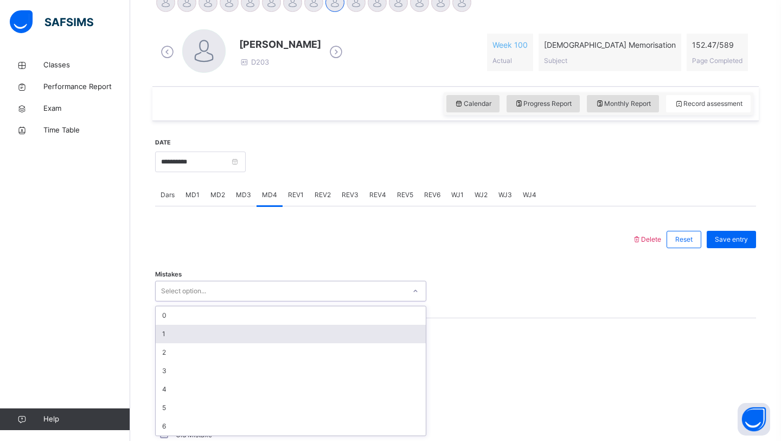
click at [197, 329] on div "1" at bounding box center [291, 333] width 270 height 18
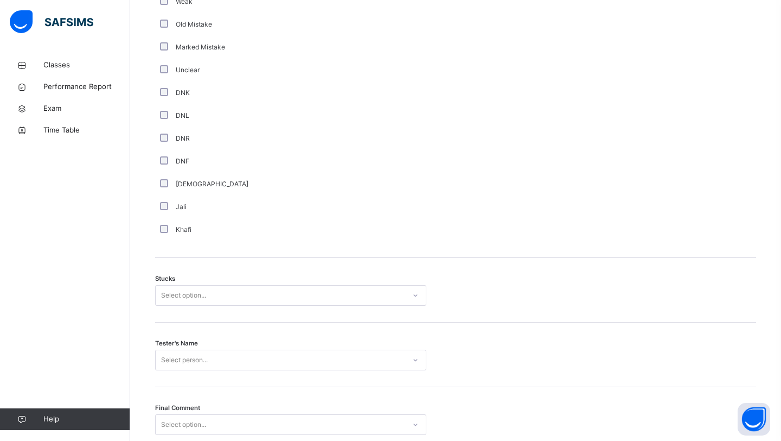
scroll to position [724, 0]
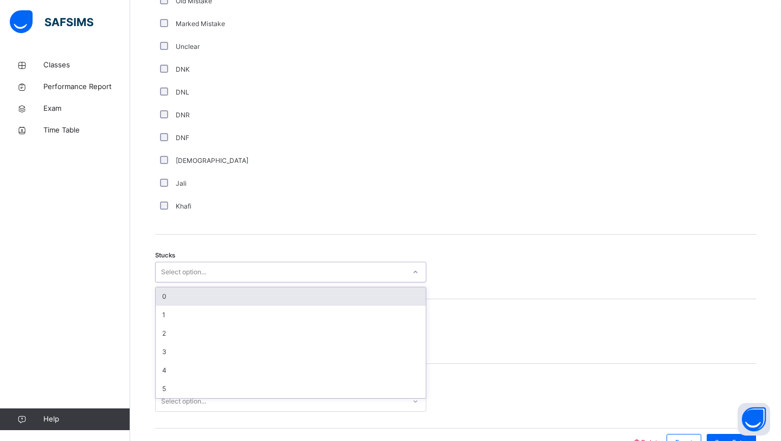
click at [217, 270] on div "Select option..." at bounding box center [281, 272] width 250 height 17
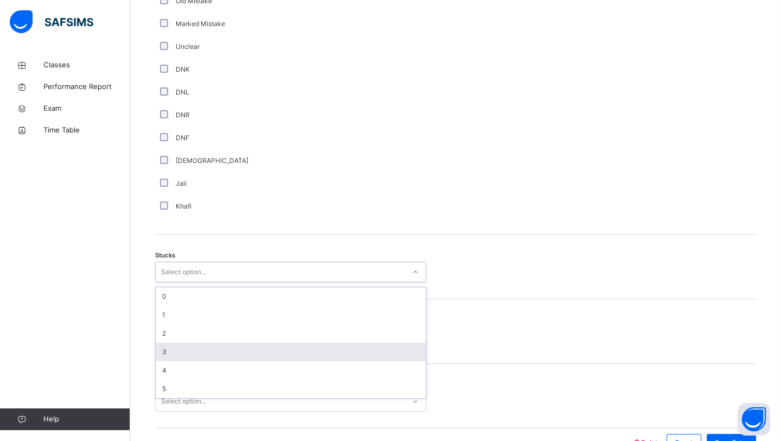
click at [185, 344] on div "3" at bounding box center [291, 351] width 270 height 18
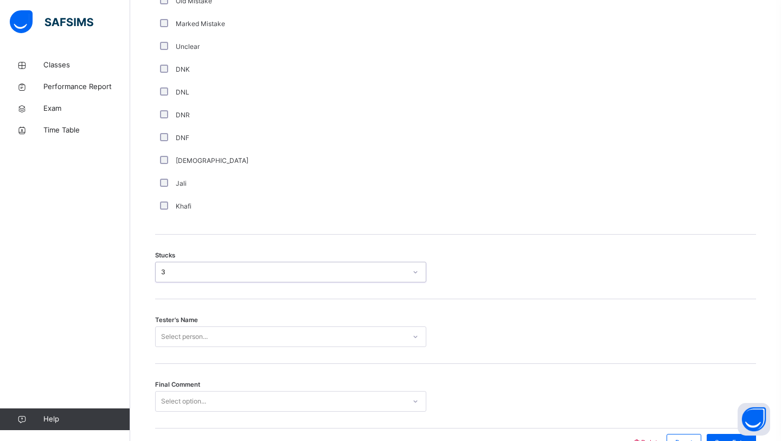
click at [194, 334] on div "Tester's Name Select person..." at bounding box center [455, 331] width 601 height 65
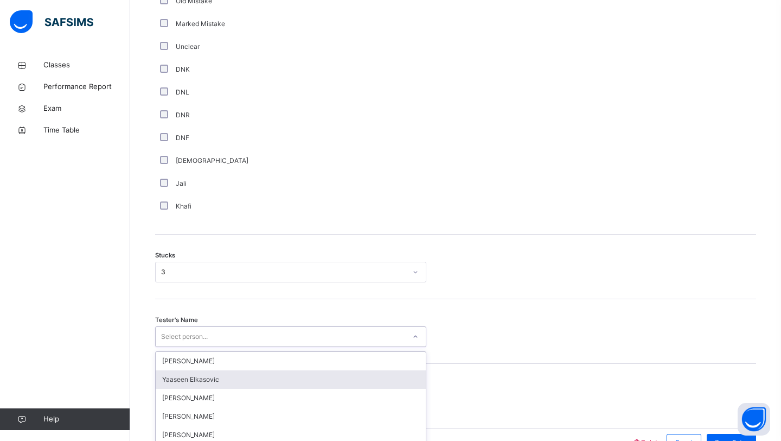
scroll to position [788, 0]
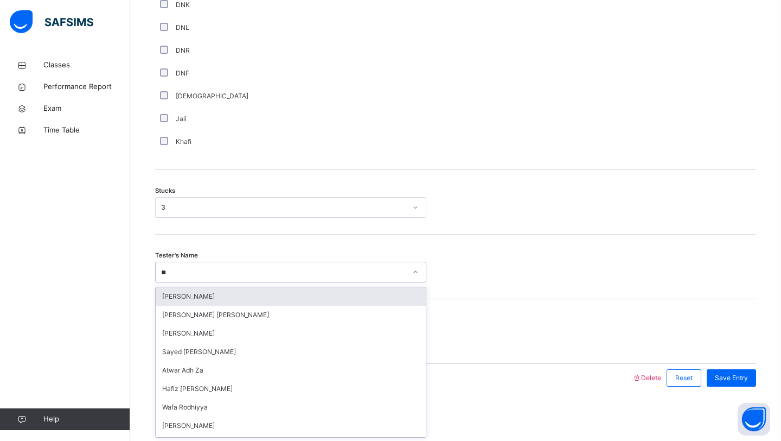
type input "***"
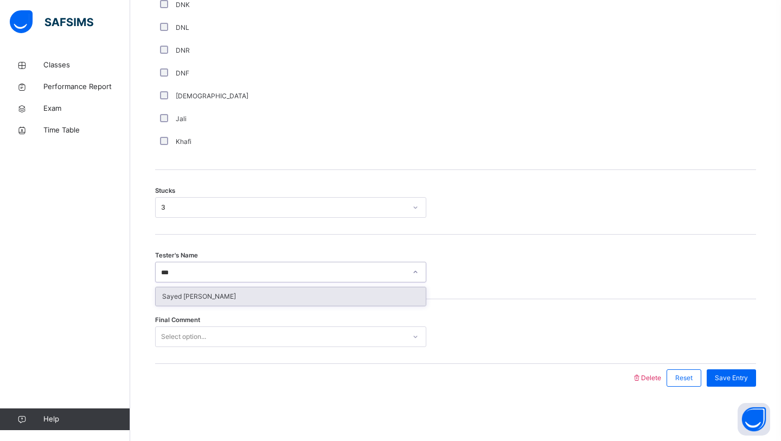
click at [244, 292] on div "Sayed [PERSON_NAME]" at bounding box center [291, 296] width 270 height 18
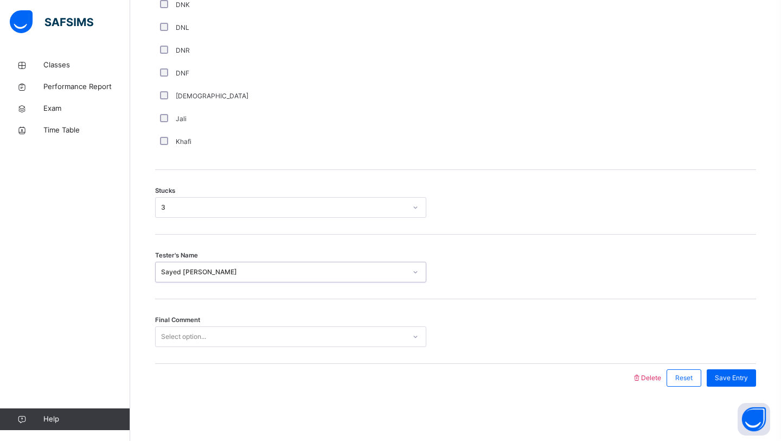
click at [225, 335] on div "Select option..." at bounding box center [281, 336] width 250 height 17
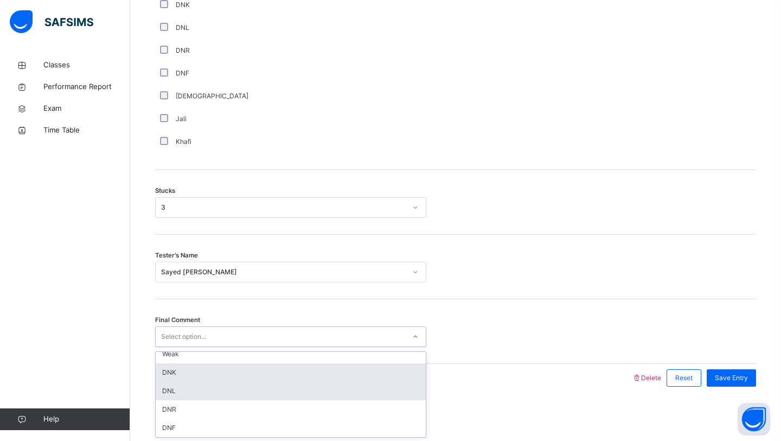
scroll to position [0, 0]
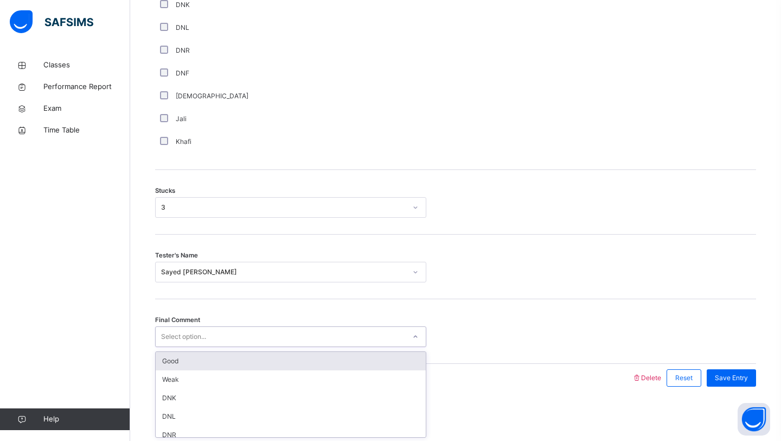
click at [234, 359] on div "Good" at bounding box center [291, 361] width 270 height 18
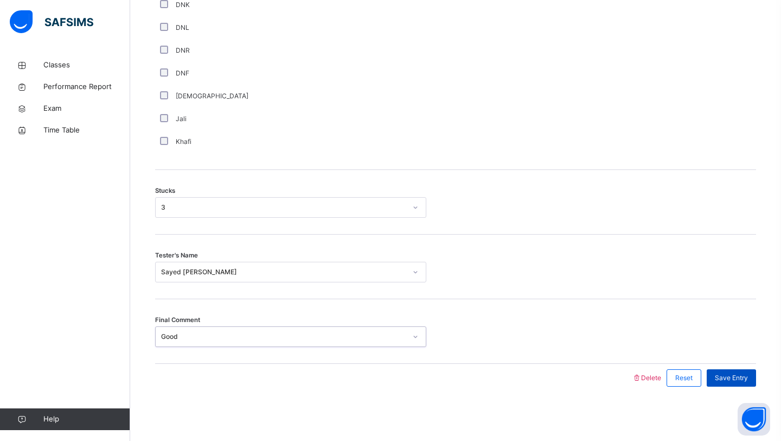
click at [746, 377] on span "Save Entry" at bounding box center [731, 378] width 33 height 10
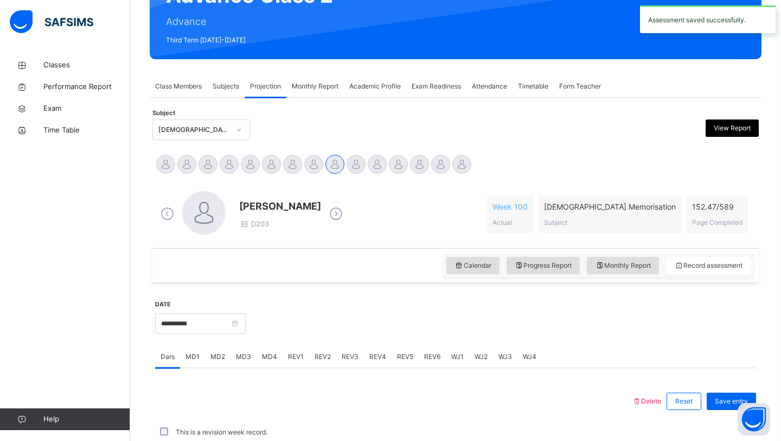
scroll to position [374, 0]
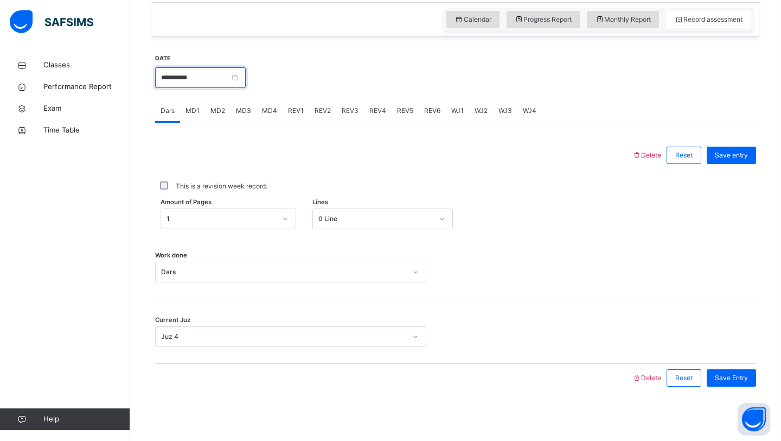
click at [223, 83] on input "**********" at bounding box center [200, 77] width 91 height 21
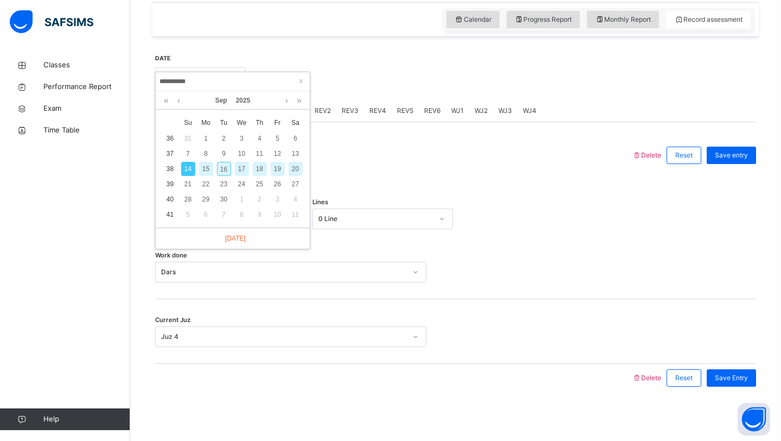
click at [225, 171] on div "16" at bounding box center [224, 169] width 14 height 14
type input "**********"
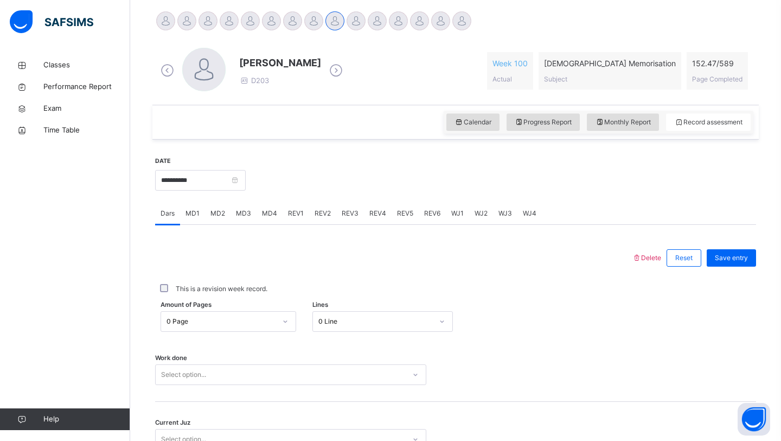
scroll to position [316, 0]
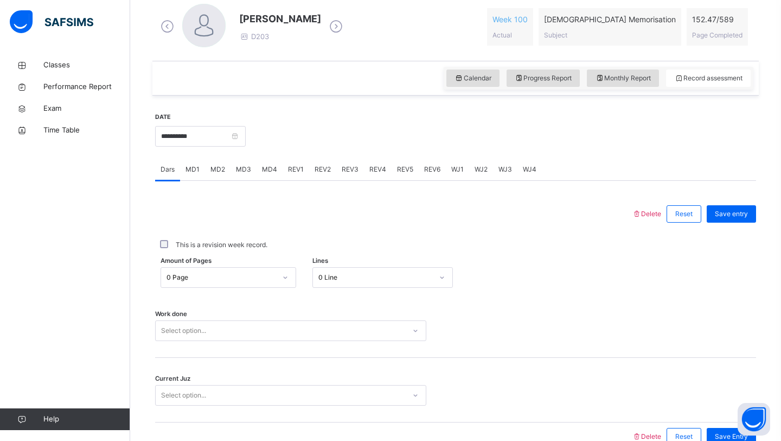
click at [221, 334] on div "Select option..." at bounding box center [290, 330] width 271 height 21
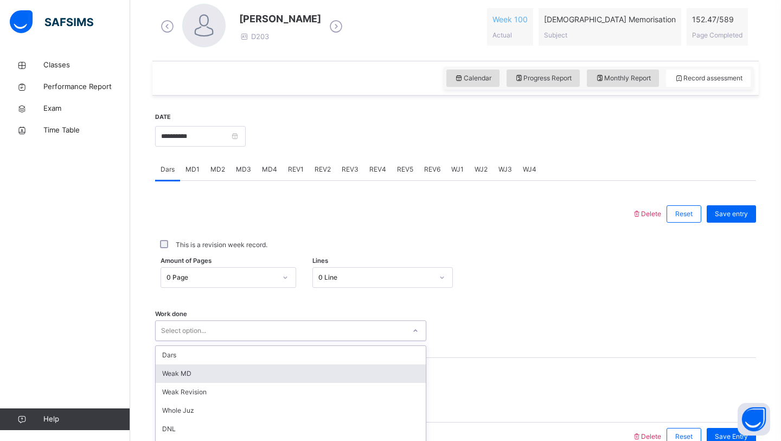
scroll to position [374, 0]
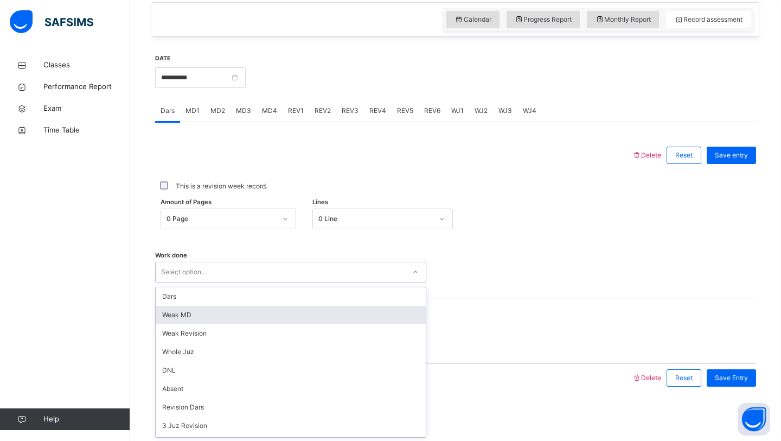
click at [229, 314] on div "Weak MD" at bounding box center [291, 314] width 270 height 18
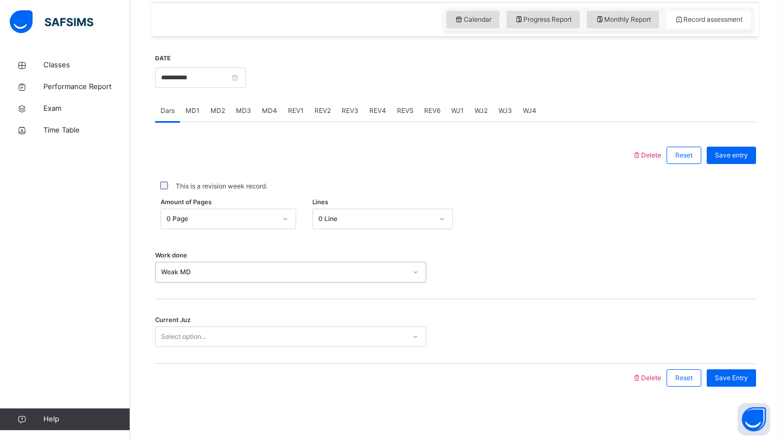
click at [227, 333] on div "Select option..." at bounding box center [281, 336] width 250 height 17
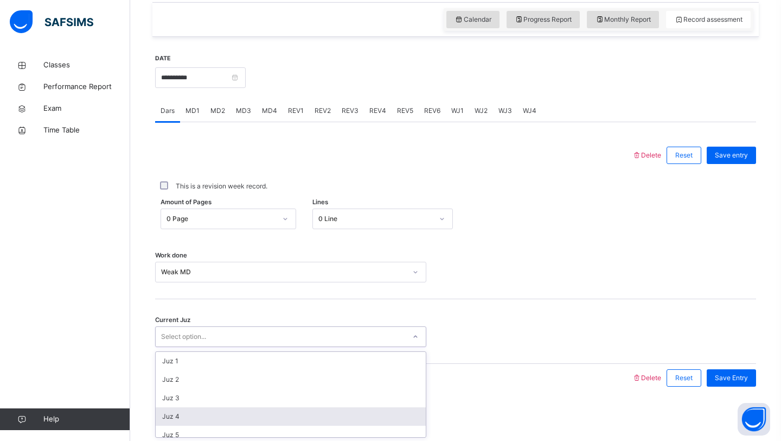
click at [206, 416] on div "Juz 4" at bounding box center [291, 416] width 270 height 18
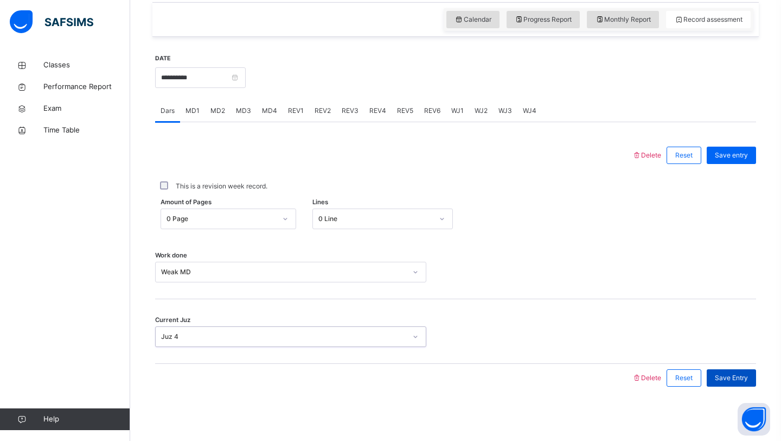
click at [741, 384] on div "Save Entry" at bounding box center [731, 377] width 49 height 17
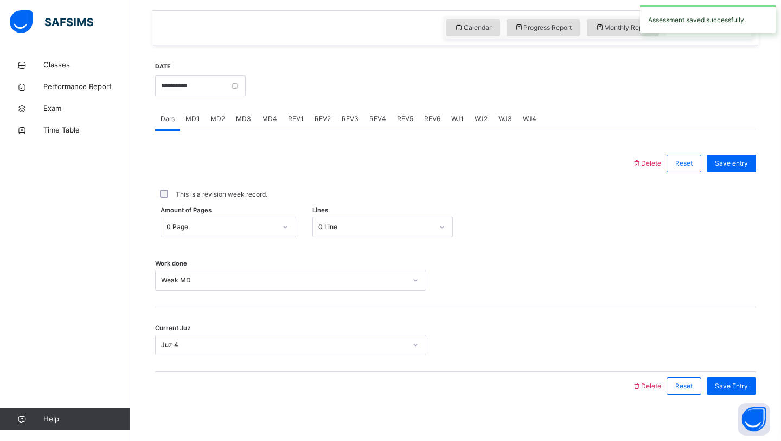
scroll to position [362, 0]
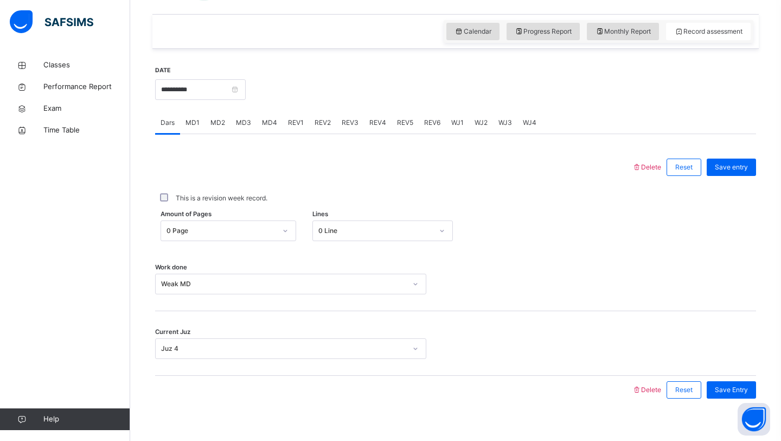
click at [252, 122] on div "MD3" at bounding box center [244, 123] width 26 height 22
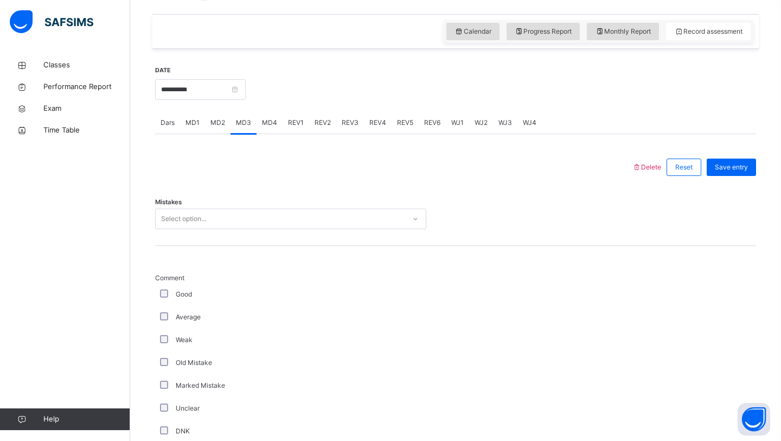
click at [214, 211] on div "Select option..." at bounding box center [281, 218] width 250 height 17
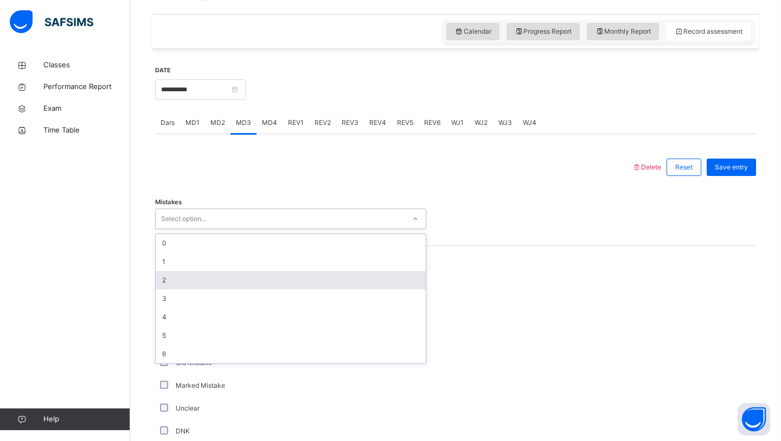
click at [174, 277] on div "2" at bounding box center [291, 280] width 270 height 18
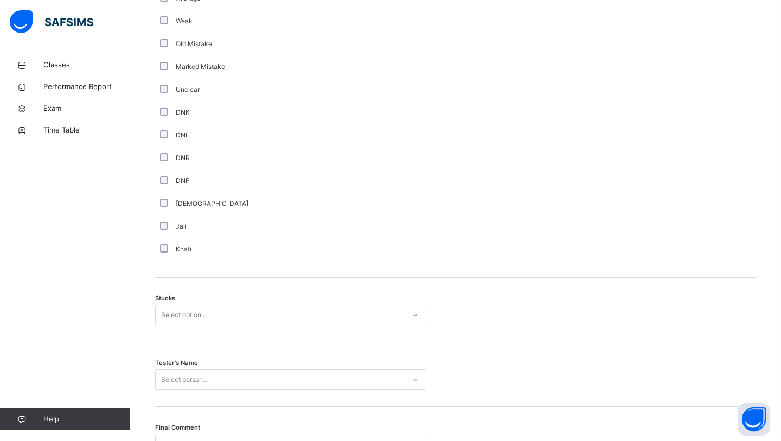
click at [199, 324] on div "Stucks Select option..." at bounding box center [455, 309] width 601 height 65
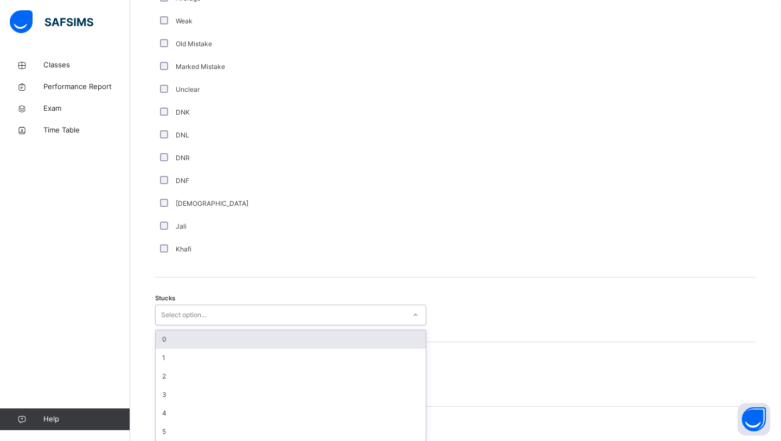
scroll to position [686, 0]
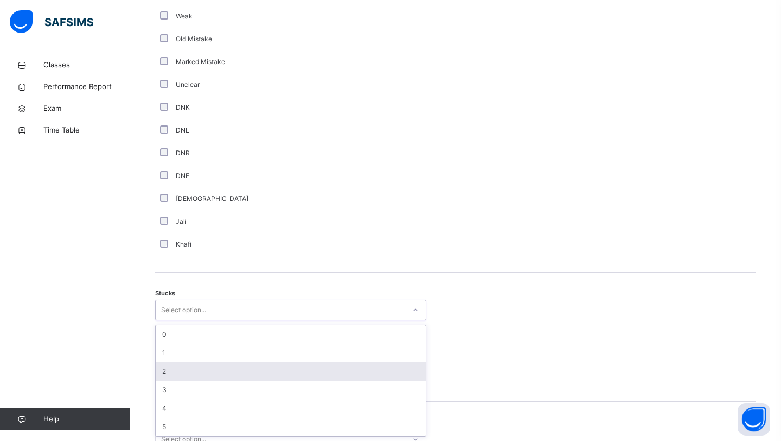
click at [185, 367] on div "2" at bounding box center [291, 371] width 270 height 18
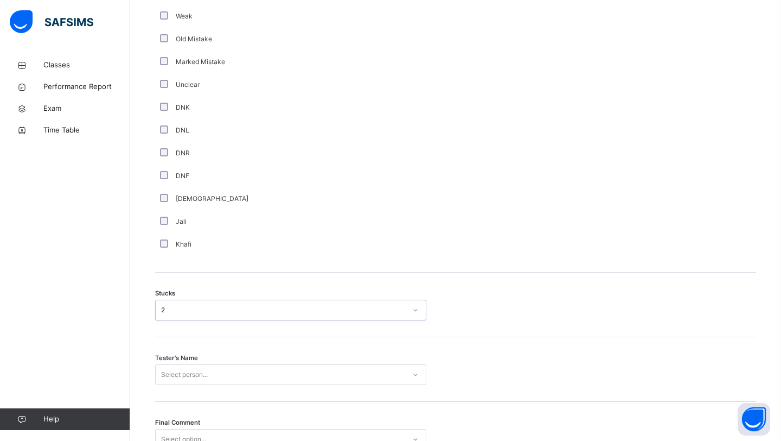
click at [187, 368] on div "Select person..." at bounding box center [290, 374] width 271 height 21
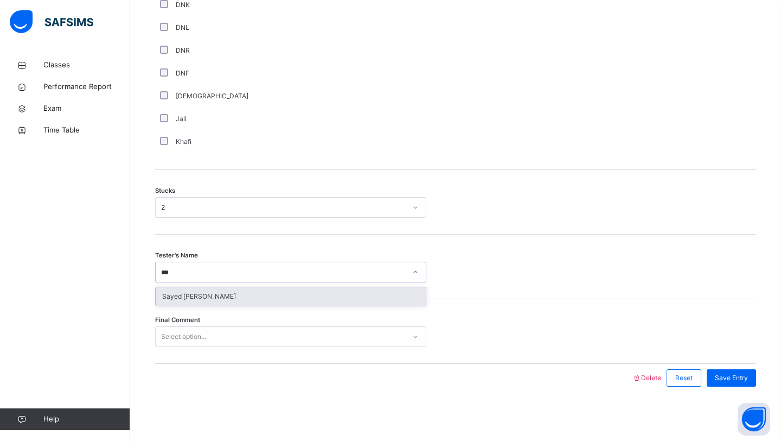
type input "****"
click at [220, 292] on div "Sayed [PERSON_NAME]" at bounding box center [291, 296] width 270 height 18
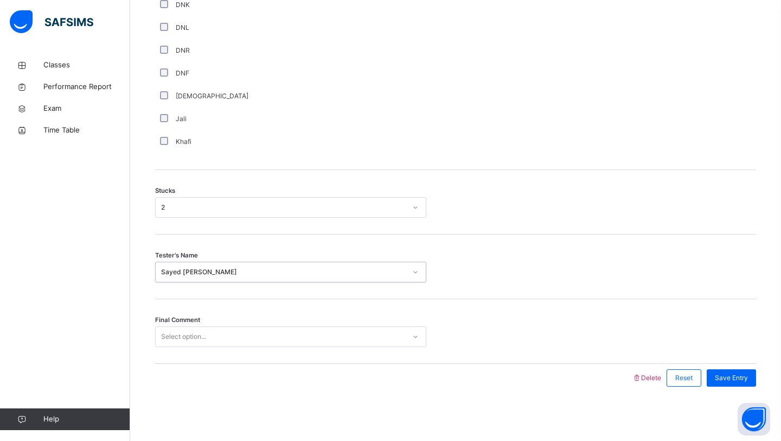
click at [205, 339] on div "Select option..." at bounding box center [183, 336] width 45 height 21
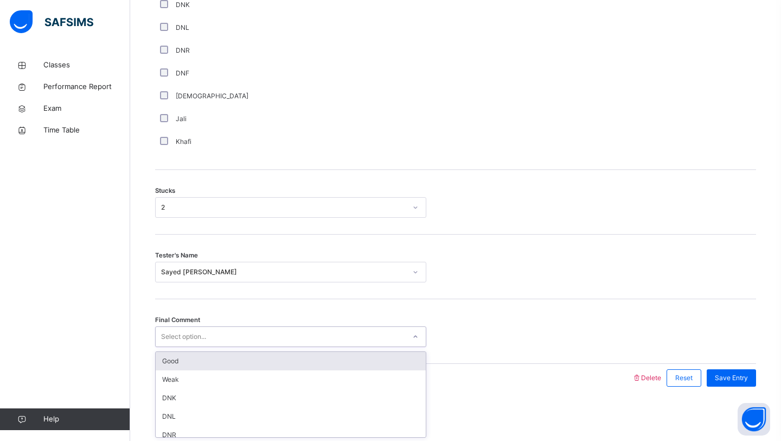
click at [200, 360] on div "Good" at bounding box center [291, 361] width 270 height 18
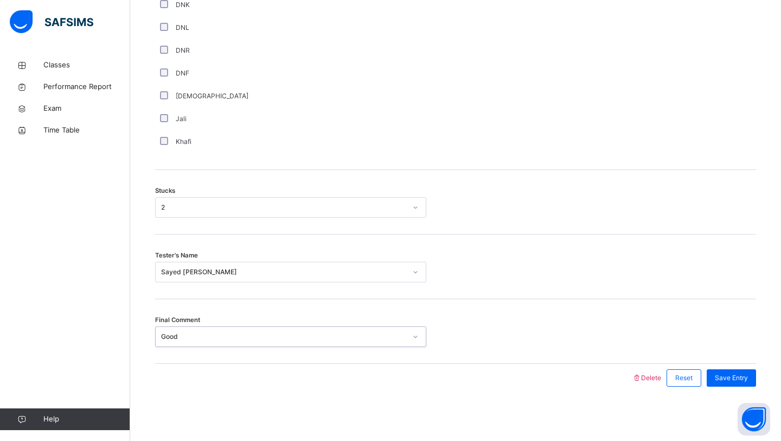
click at [373, 344] on div "Good" at bounding box center [290, 336] width 271 height 21
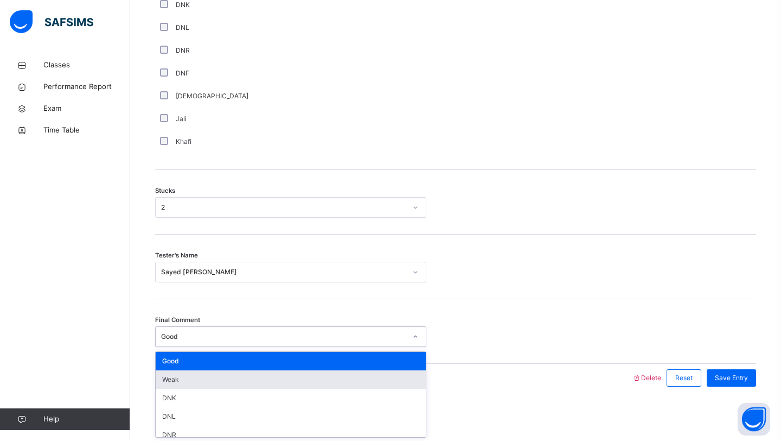
click at [309, 385] on div "Weak" at bounding box center [291, 379] width 270 height 18
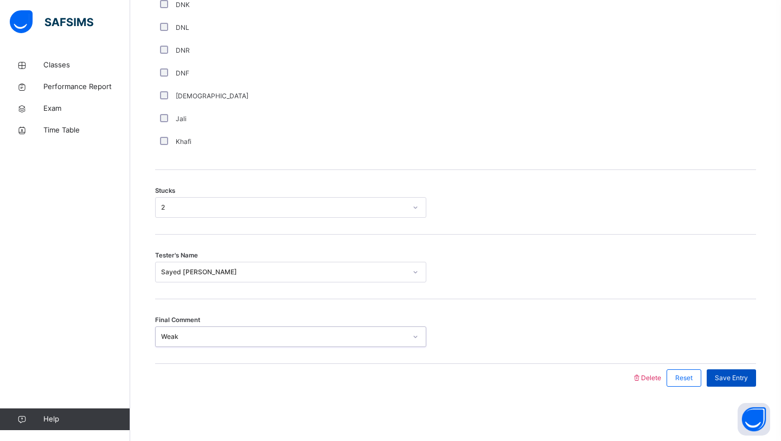
click at [718, 377] on span "Save Entry" at bounding box center [731, 378] width 33 height 10
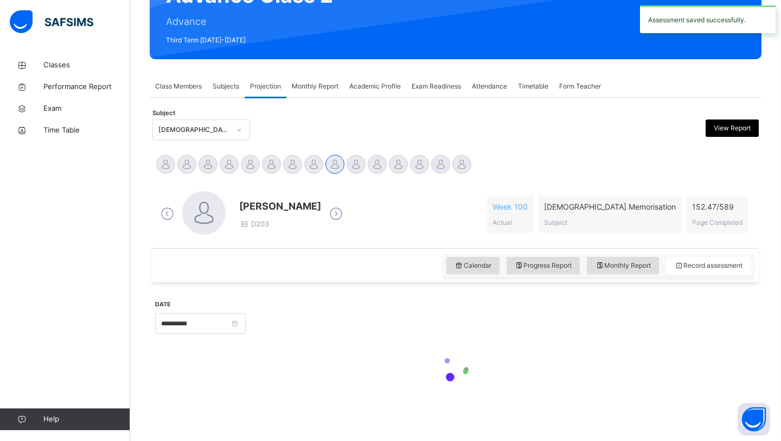
scroll to position [374, 0]
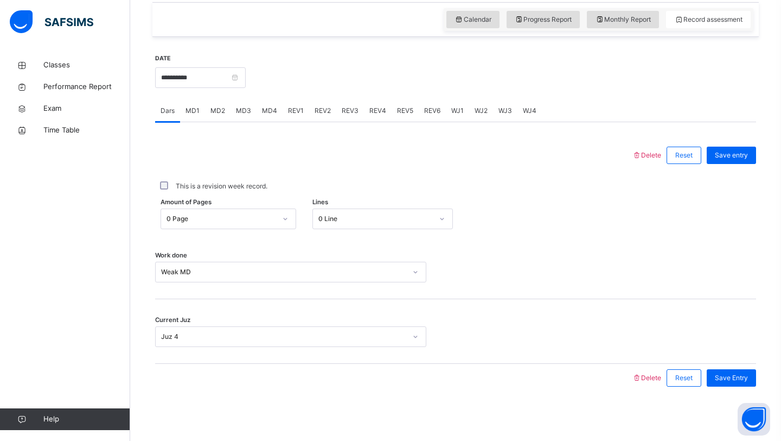
click at [295, 116] on div "REV1" at bounding box center [296, 111] width 27 height 22
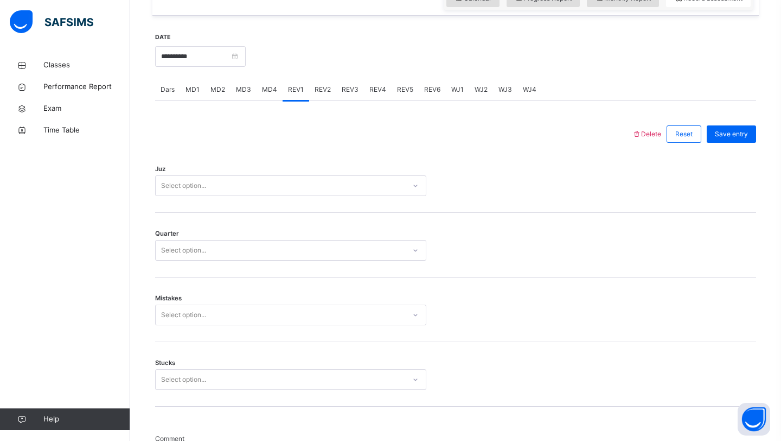
scroll to position [398, 0]
click at [219, 193] on div "Select option..." at bounding box center [290, 183] width 271 height 21
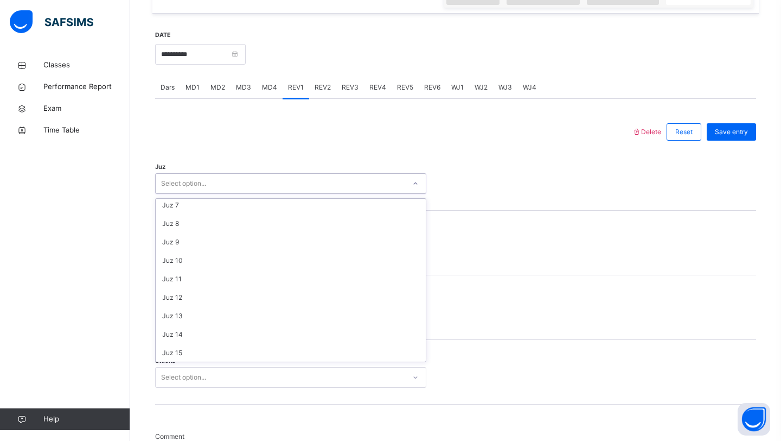
scroll to position [0, 0]
click at [203, 243] on div "Juz 3" at bounding box center [291, 244] width 270 height 18
click at [205, 250] on div "Select option..." at bounding box center [183, 248] width 45 height 21
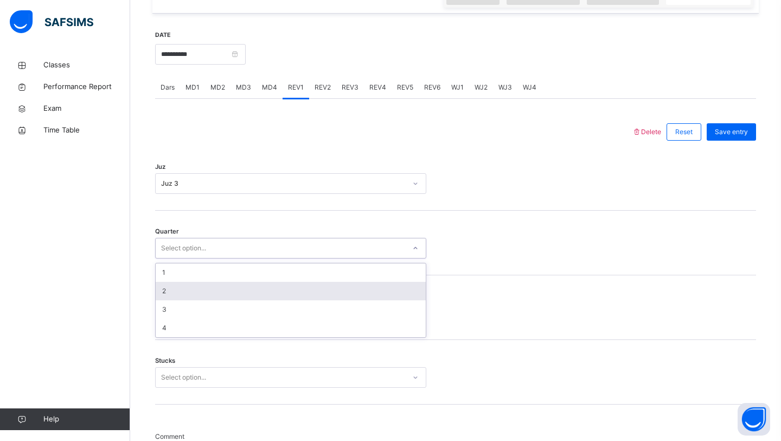
click at [186, 295] on div "2" at bounding box center [291, 291] width 270 height 18
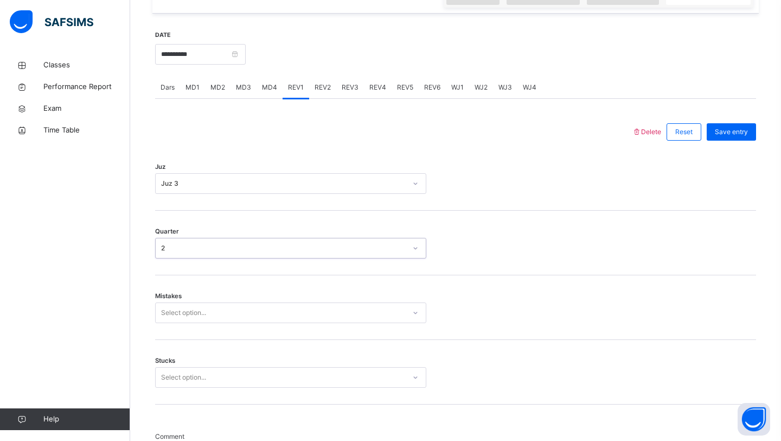
click at [175, 312] on div "Select option..." at bounding box center [183, 312] width 45 height 21
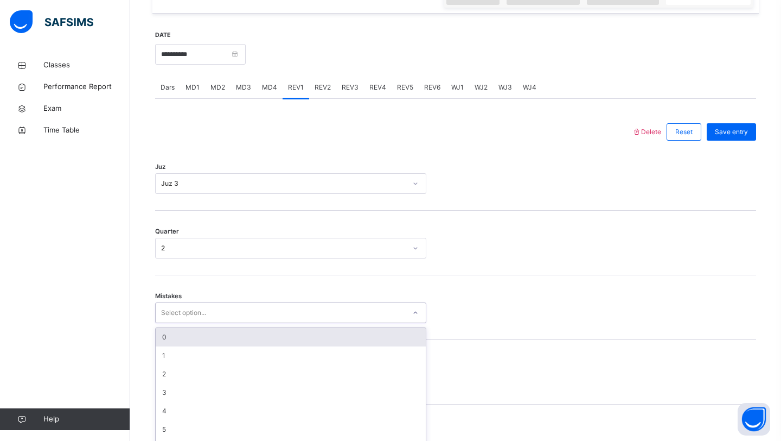
scroll to position [419, 0]
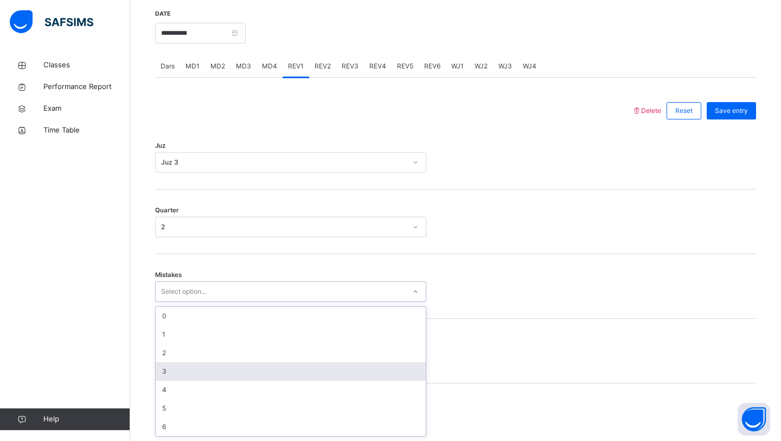
click at [164, 366] on div "3" at bounding box center [291, 371] width 270 height 18
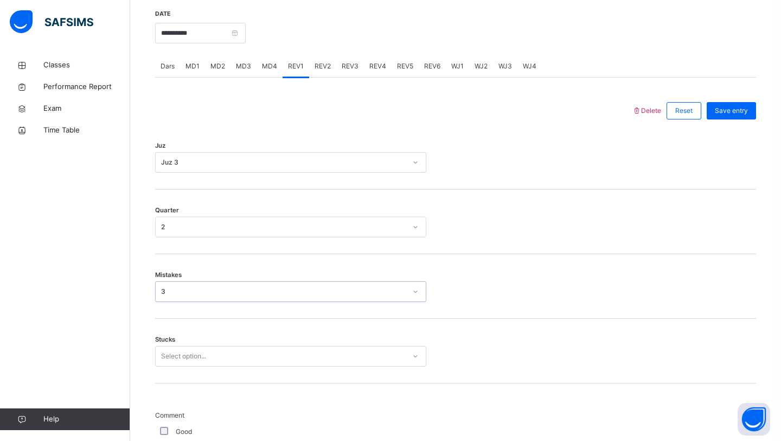
click at [188, 357] on div "Select option..." at bounding box center [290, 356] width 271 height 21
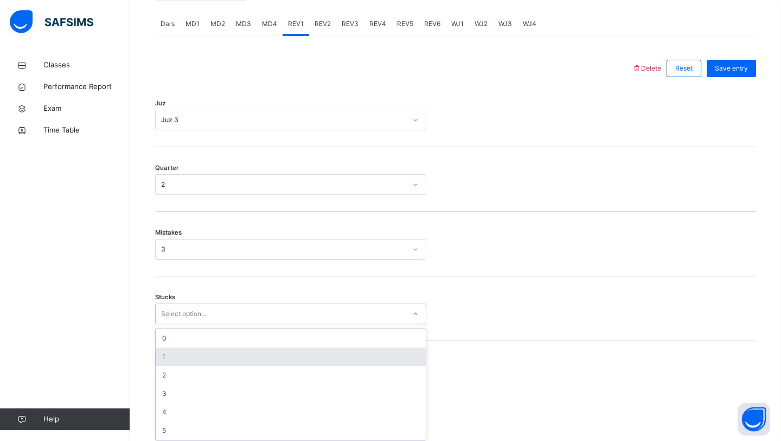
scroll to position [465, 0]
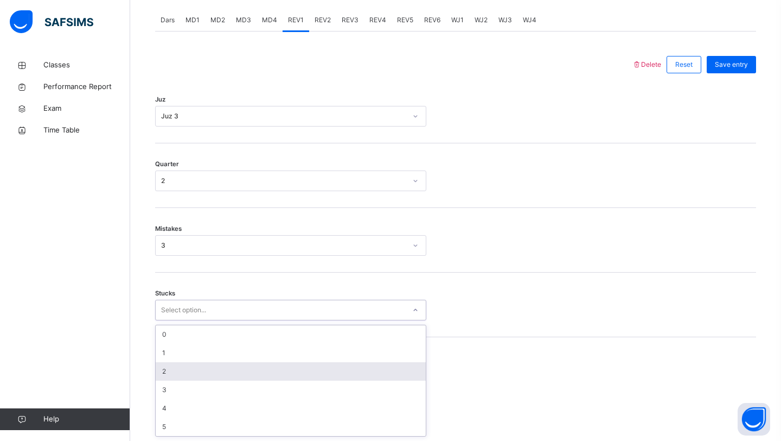
click at [177, 373] on div "2" at bounding box center [291, 371] width 270 height 18
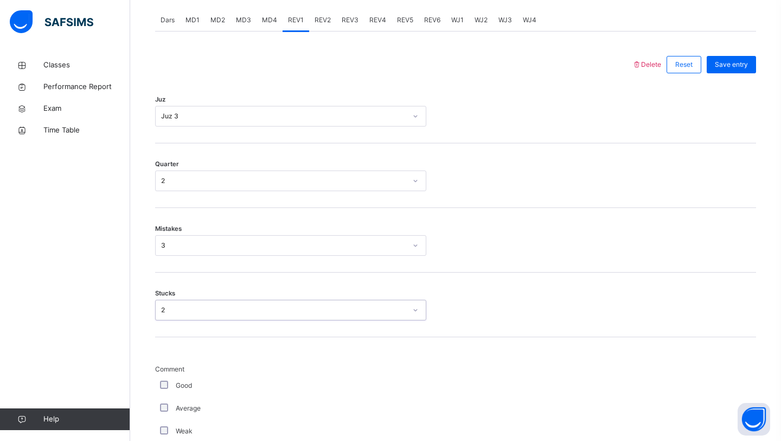
click at [238, 245] on div "3" at bounding box center [283, 245] width 245 height 10
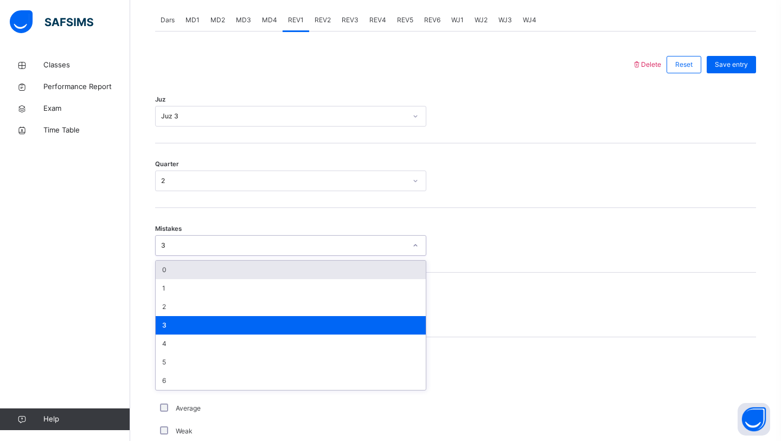
click at [214, 276] on div "0" at bounding box center [291, 269] width 270 height 18
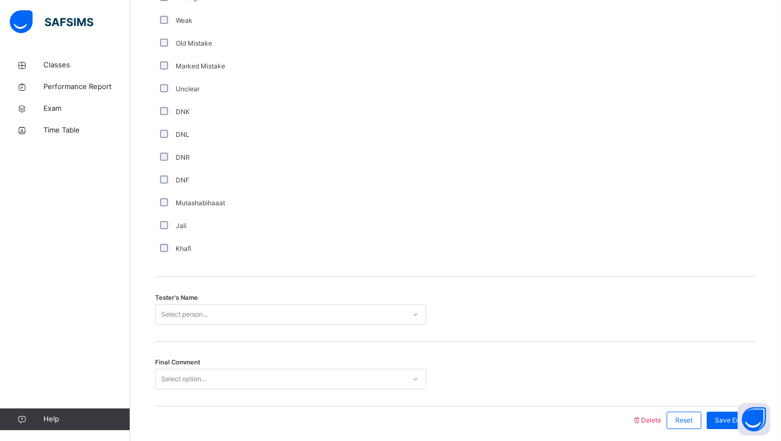
scroll to position [917, 0]
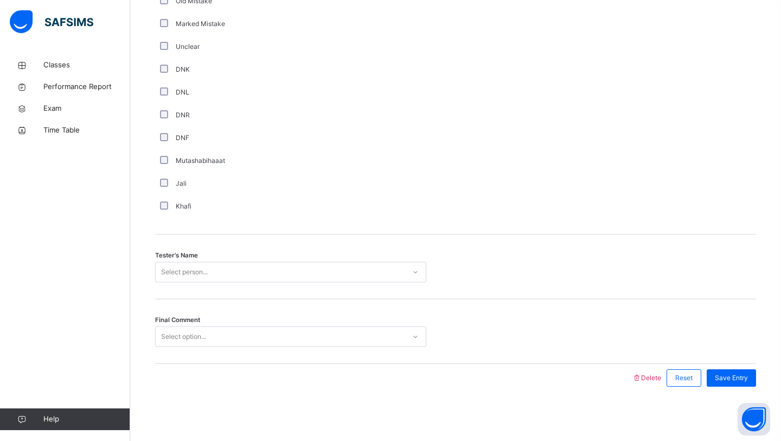
click at [189, 270] on div "Select person..." at bounding box center [184, 271] width 47 height 21
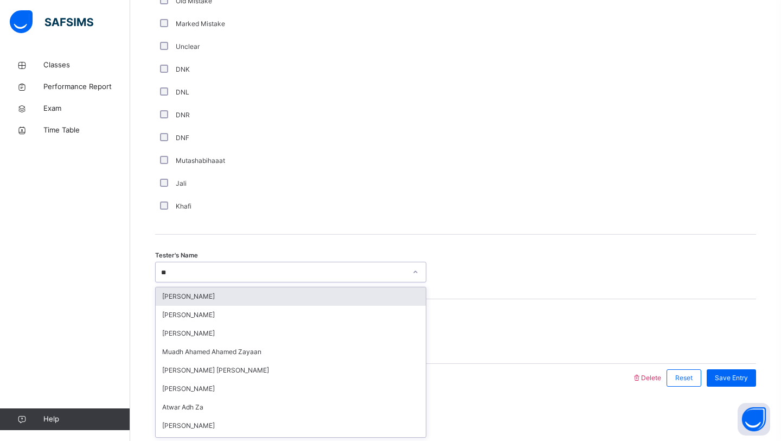
type input "***"
click at [221, 298] on div "[PERSON_NAME]" at bounding box center [291, 296] width 270 height 18
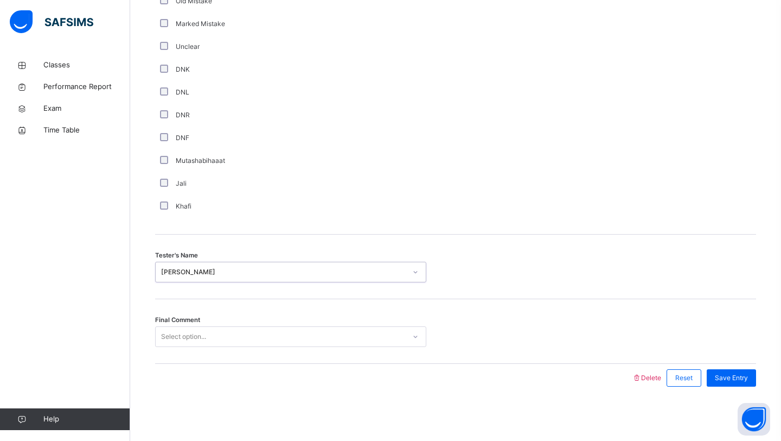
click at [203, 337] on div "Select option..." at bounding box center [183, 336] width 45 height 21
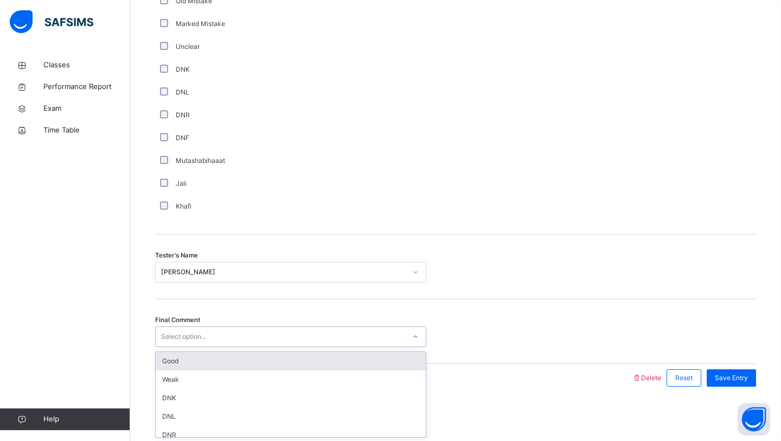
click at [199, 357] on div "Good" at bounding box center [291, 361] width 270 height 18
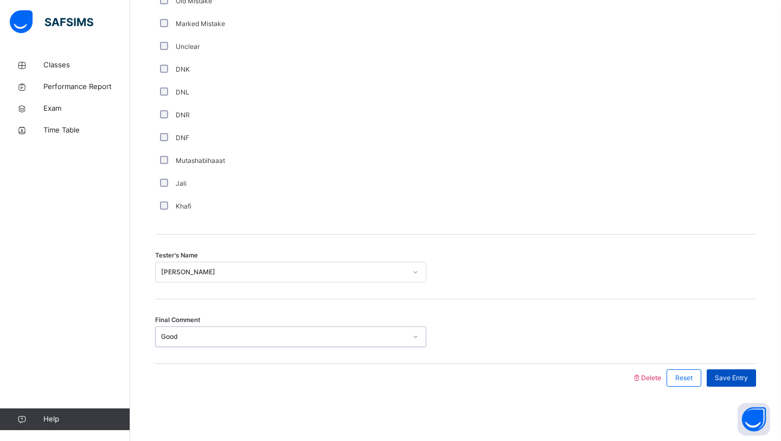
click at [733, 375] on span "Save Entry" at bounding box center [731, 378] width 33 height 10
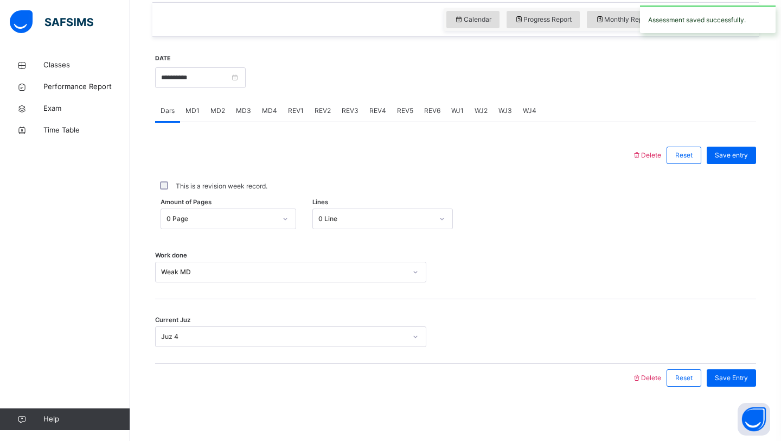
scroll to position [360, 0]
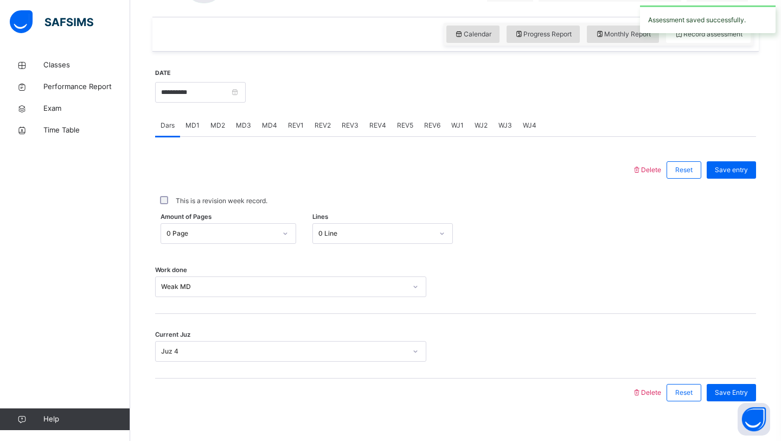
click at [317, 135] on div "REV2" at bounding box center [322, 125] width 27 height 22
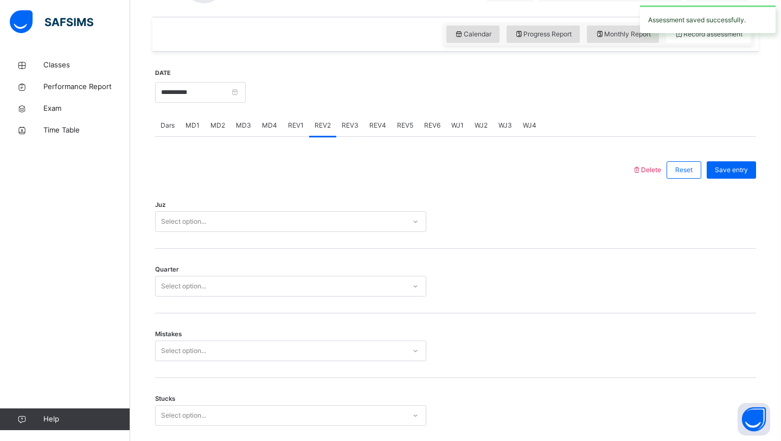
click at [317, 135] on div "REV2" at bounding box center [322, 125] width 27 height 22
click at [240, 212] on div "Select option..." at bounding box center [290, 221] width 271 height 21
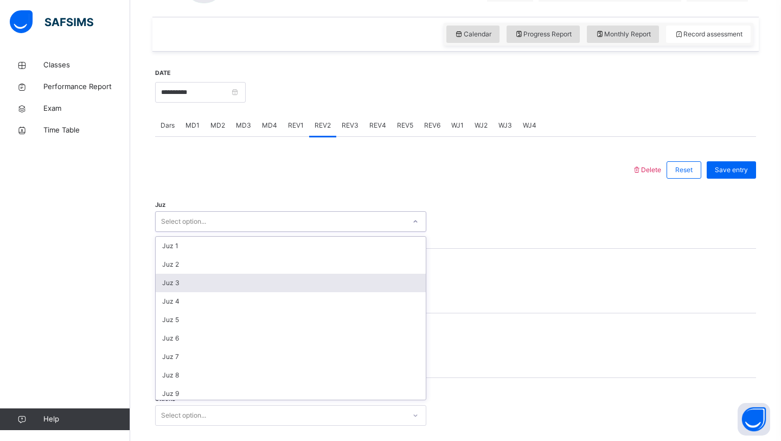
click at [197, 284] on div "Juz 3" at bounding box center [291, 282] width 270 height 18
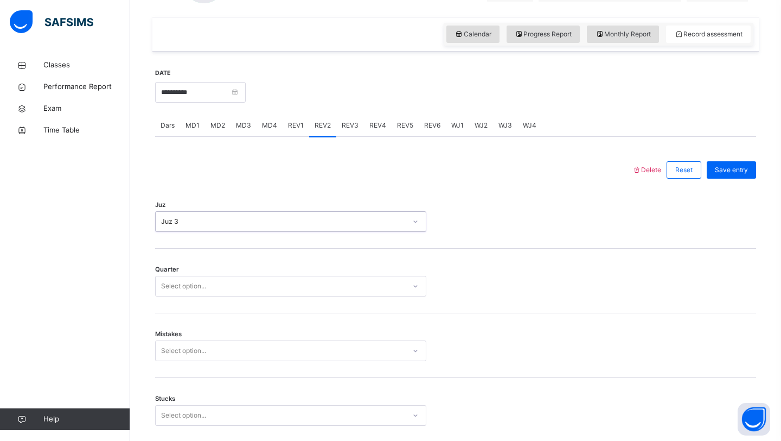
click at [205, 287] on div "Select option..." at bounding box center [183, 286] width 45 height 21
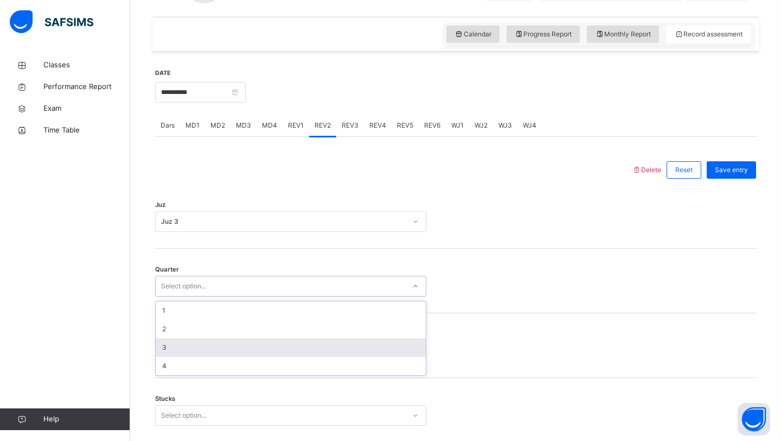
click at [193, 352] on div "3" at bounding box center [291, 347] width 270 height 18
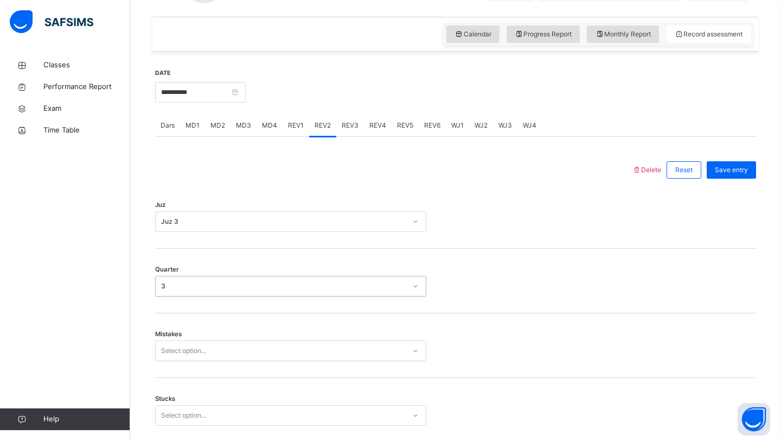
click at [209, 346] on div "Select option..." at bounding box center [281, 350] width 250 height 17
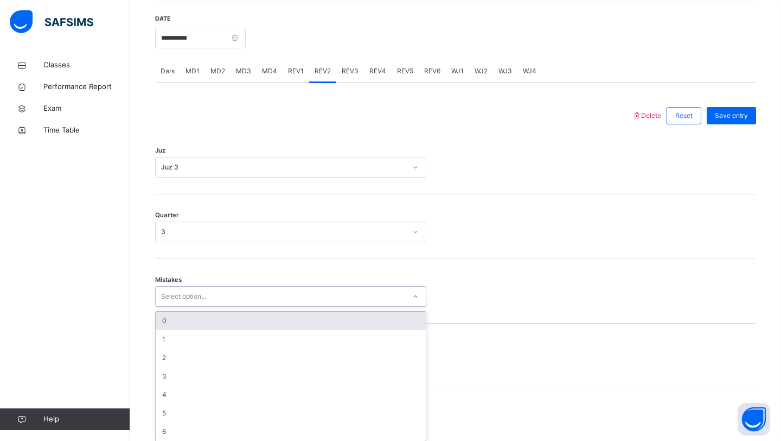
scroll to position [419, 0]
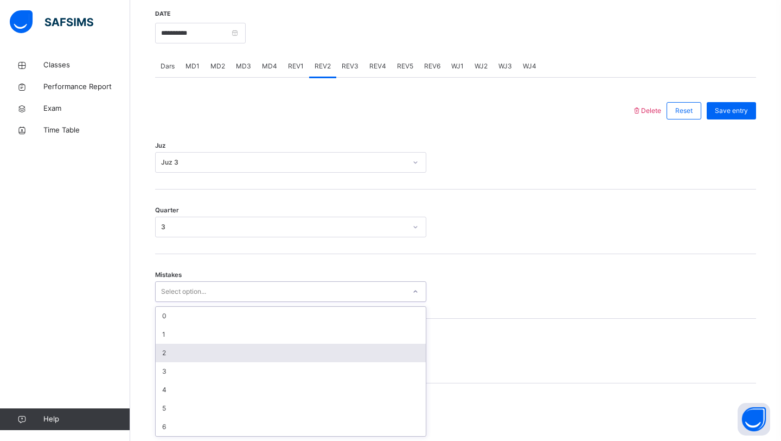
click at [206, 348] on div "2" at bounding box center [291, 352] width 270 height 18
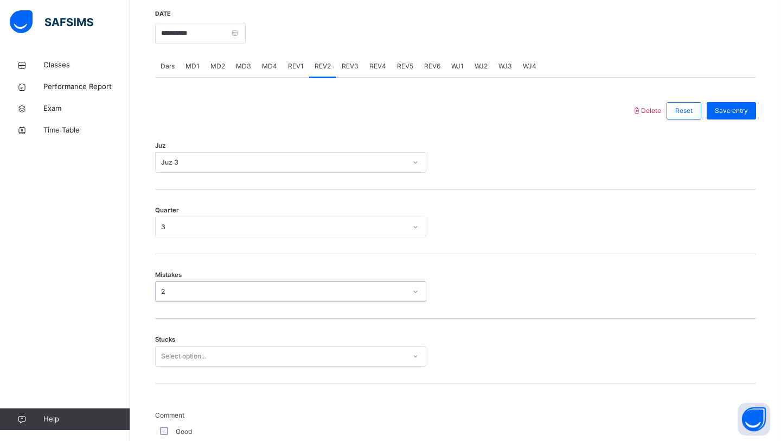
click at [206, 354] on div "Stucks Select option..." at bounding box center [455, 350] width 601 height 65
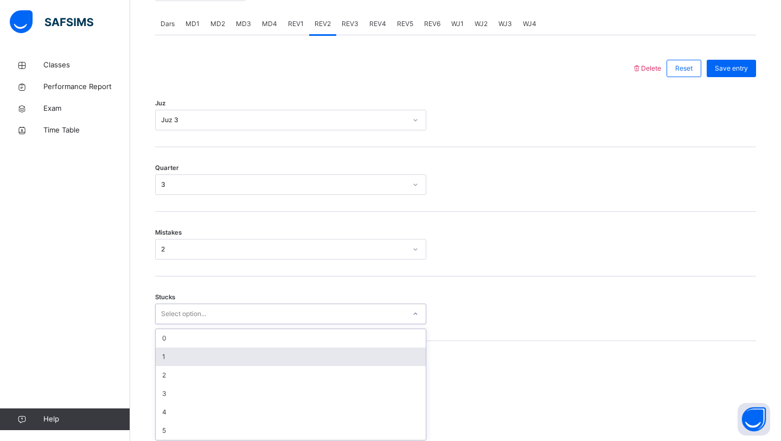
scroll to position [465, 0]
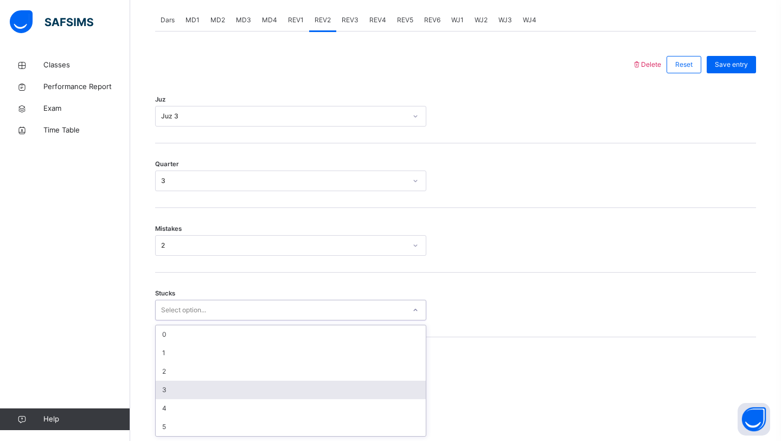
click at [188, 386] on div "3" at bounding box center [291, 389] width 270 height 18
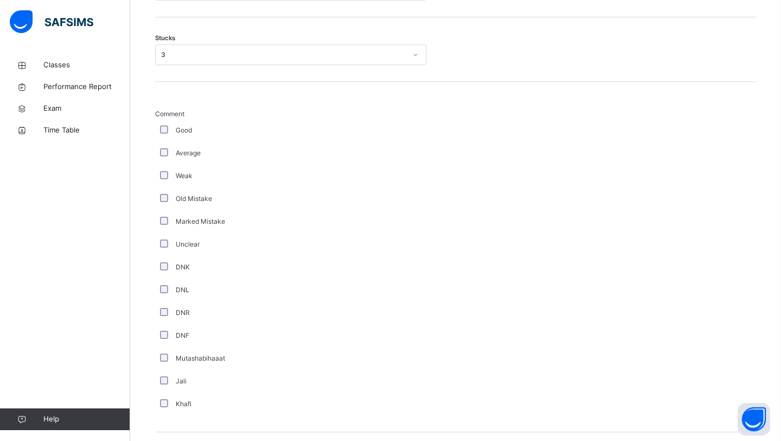
scroll to position [917, 0]
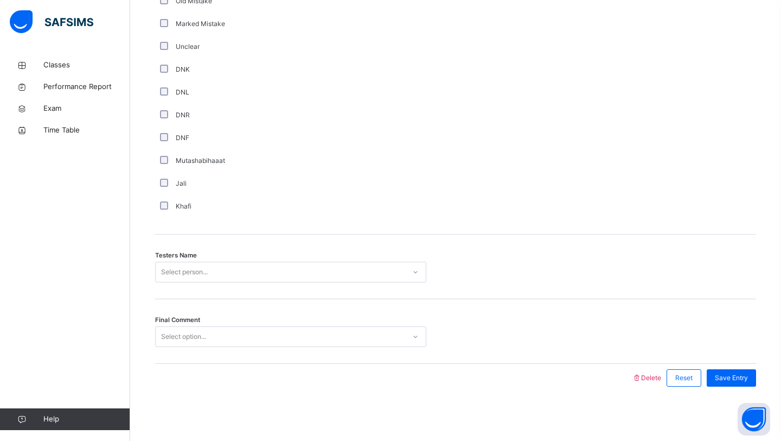
click at [210, 285] on div "Testers Name Select person..." at bounding box center [455, 266] width 601 height 65
click at [232, 268] on div "Select person..." at bounding box center [281, 272] width 250 height 17
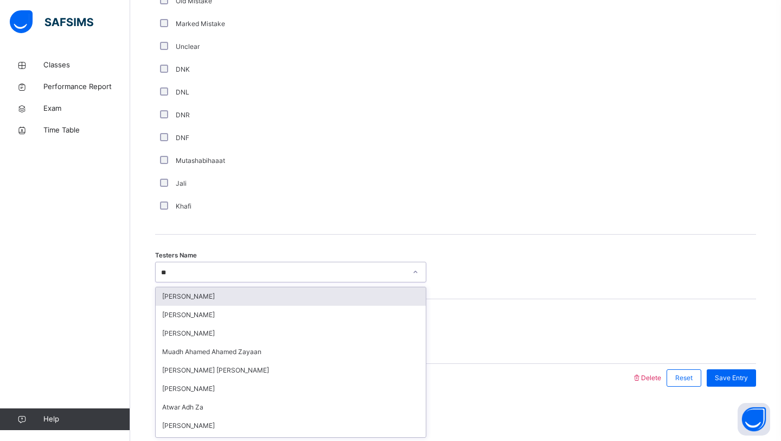
type input "***"
click at [260, 295] on div "[PERSON_NAME]" at bounding box center [291, 296] width 270 height 18
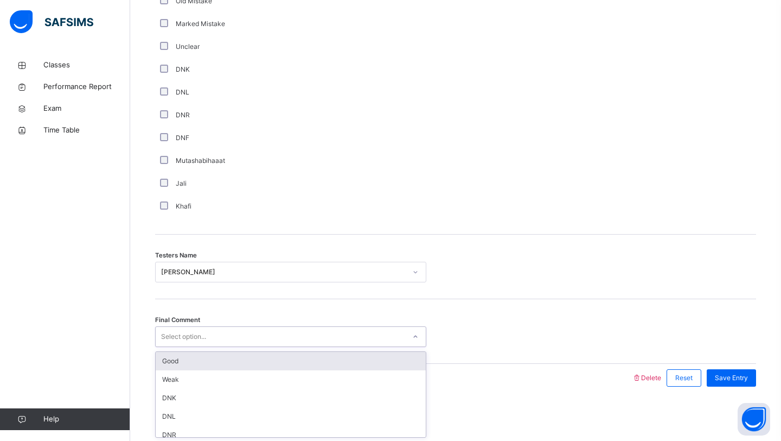
click at [242, 343] on div "Select option..." at bounding box center [281, 336] width 250 height 17
click at [253, 362] on div "Good" at bounding box center [291, 361] width 270 height 18
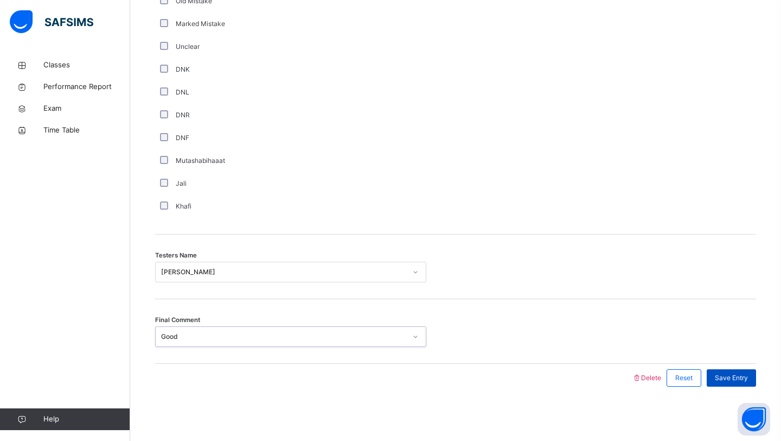
click at [750, 373] on div "Save Entry" at bounding box center [731, 377] width 49 height 17
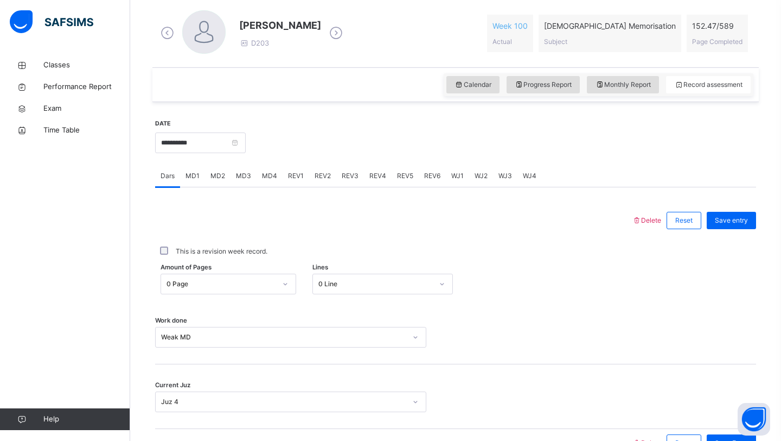
scroll to position [308, 0]
click at [623, 86] on span "Monthly Report" at bounding box center [623, 86] width 56 height 10
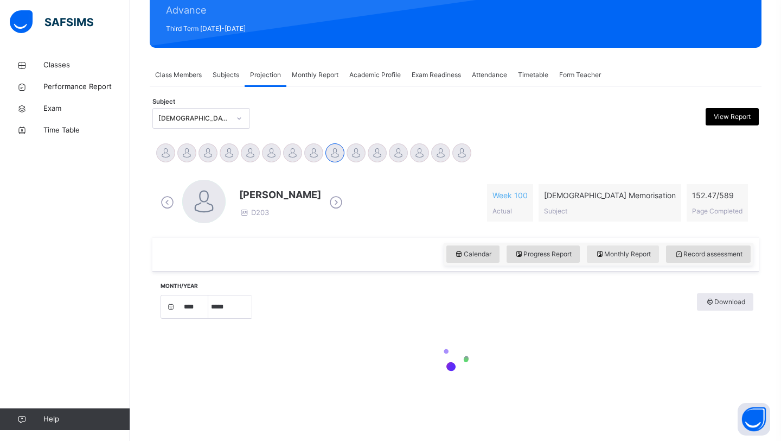
scroll to position [140, 0]
select select "****"
select select "*"
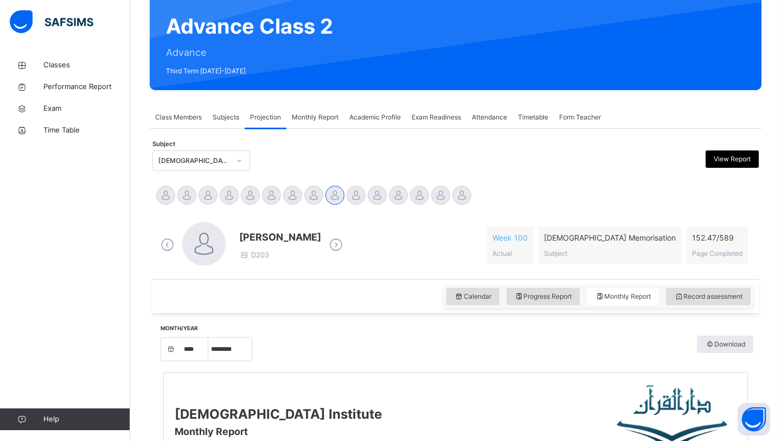
scroll to position [0, 0]
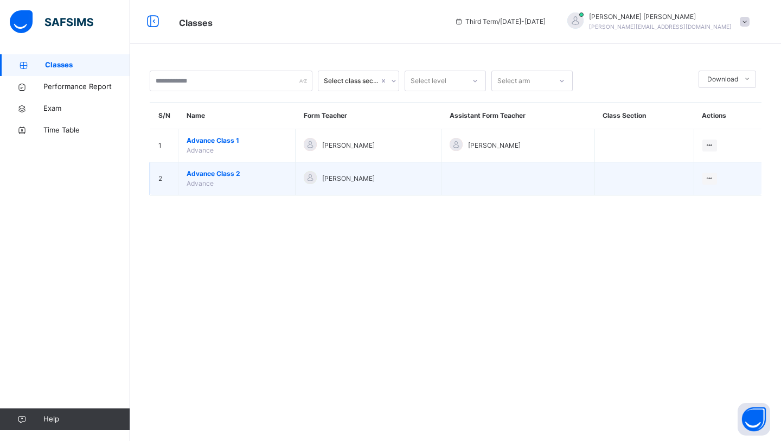
click at [242, 181] on td "Advance Class 2 Advance" at bounding box center [236, 178] width 117 height 33
click at [341, 180] on span "[PERSON_NAME]" at bounding box center [348, 179] width 53 height 10
click at [220, 177] on span "Advance Class 2" at bounding box center [237, 174] width 100 height 10
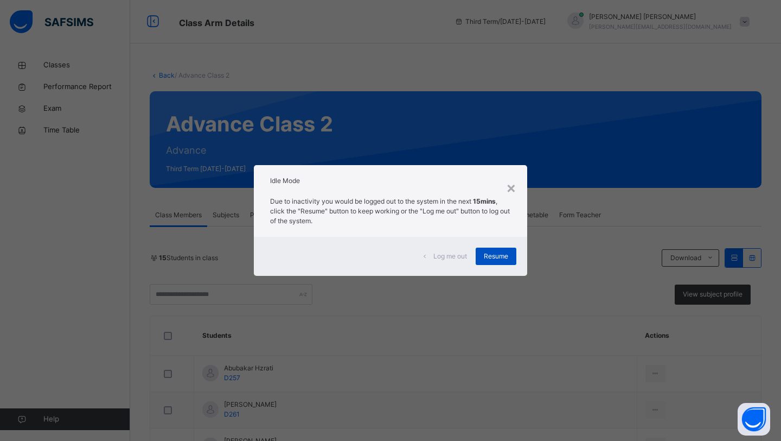
click at [506, 259] on span "Resume" at bounding box center [496, 256] width 24 height 10
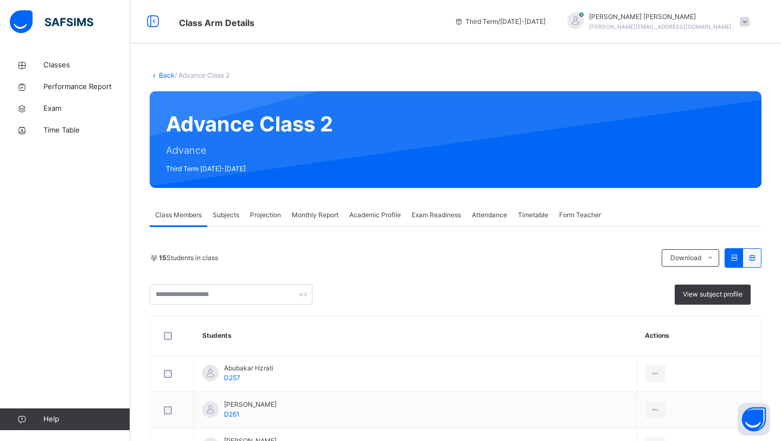
click at [278, 210] on span "Projection" at bounding box center [265, 215] width 31 height 10
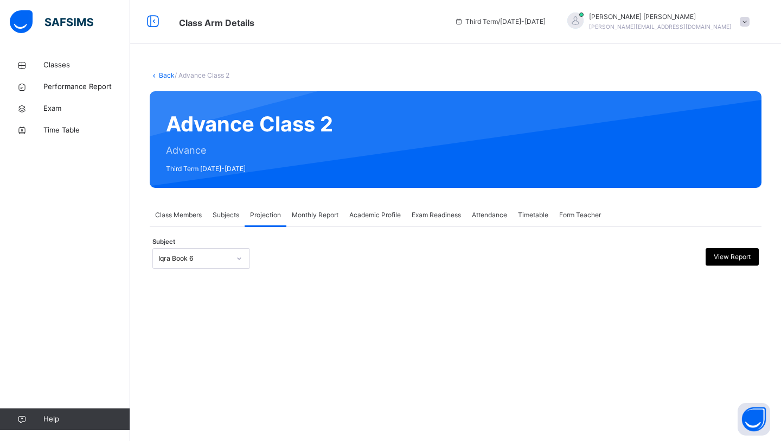
click at [247, 258] on div at bounding box center [239, 258] width 18 height 17
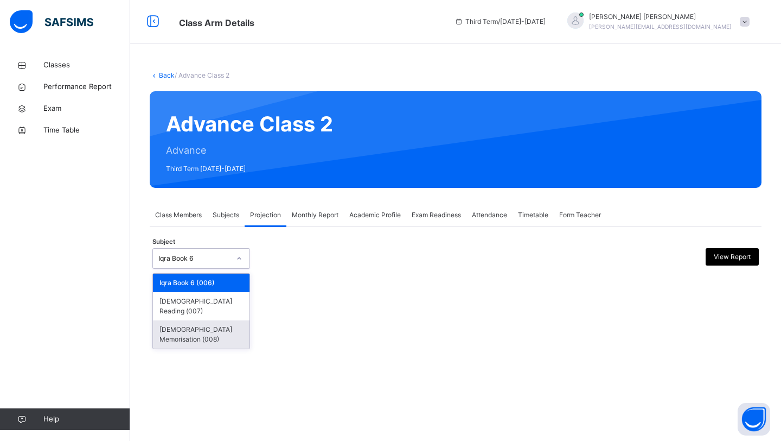
click at [240, 320] on div "[DEMOGRAPHIC_DATA] Memorisation (008)" at bounding box center [201, 334] width 97 height 28
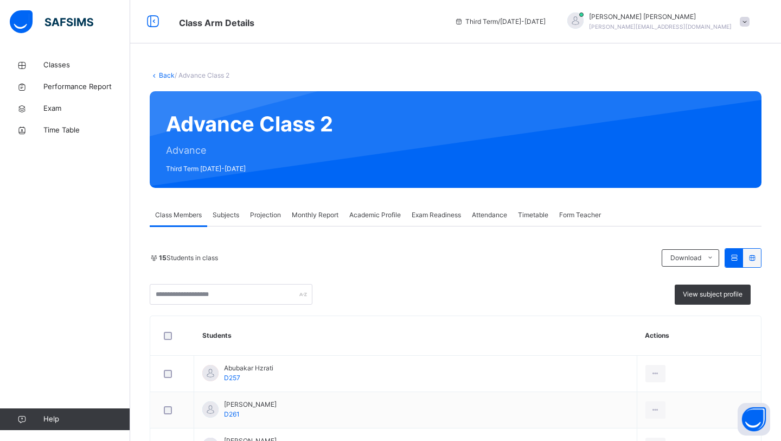
click at [275, 212] on span "Projection" at bounding box center [265, 215] width 31 height 10
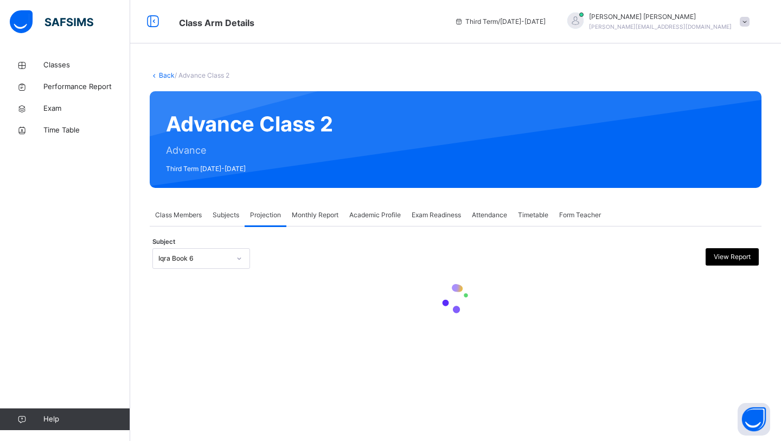
click at [238, 266] on div at bounding box center [239, 258] width 18 height 17
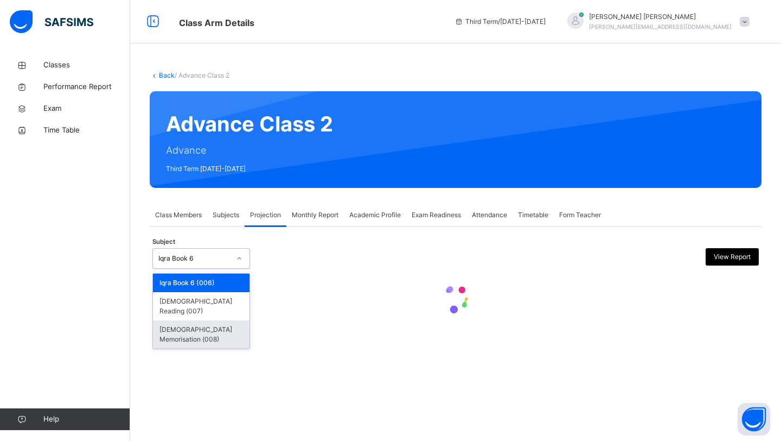
click at [244, 322] on div "[DEMOGRAPHIC_DATA] Memorisation (008)" at bounding box center [201, 334] width 97 height 28
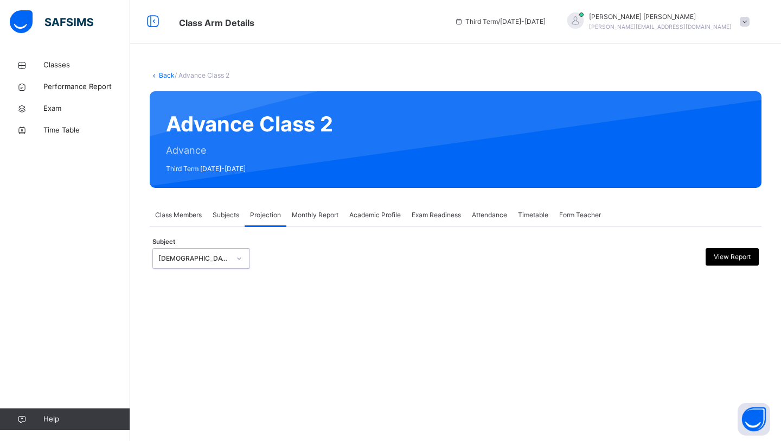
click at [223, 251] on div "[DEMOGRAPHIC_DATA] Memorisation (008)" at bounding box center [191, 258] width 76 height 17
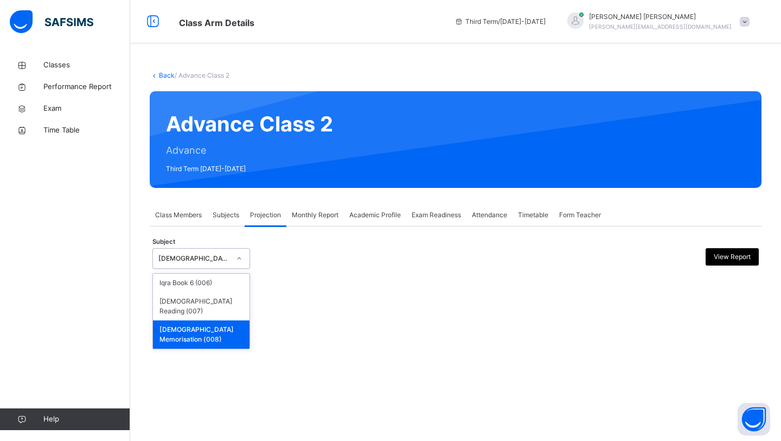
click at [238, 320] on div "[DEMOGRAPHIC_DATA] Memorisation (008)" at bounding box center [201, 334] width 97 height 28
click at [225, 259] on div "[DEMOGRAPHIC_DATA] Memorisation (008)" at bounding box center [194, 258] width 72 height 10
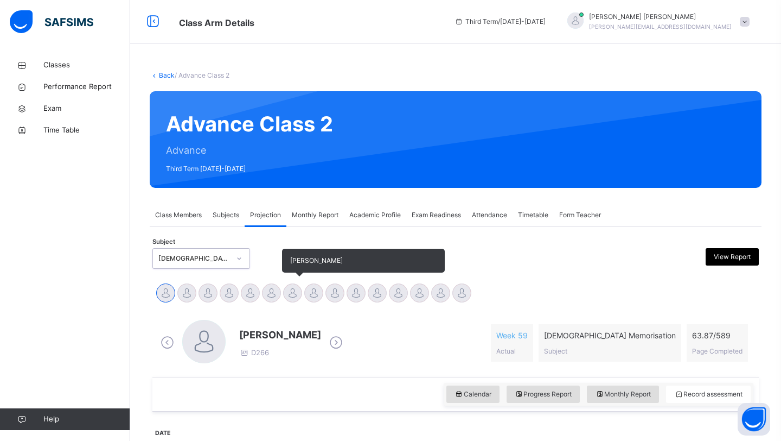
click at [290, 289] on div at bounding box center [292, 292] width 19 height 19
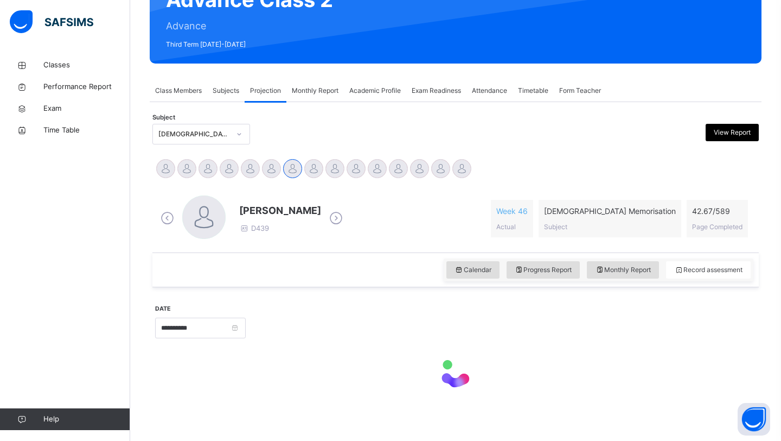
scroll to position [129, 0]
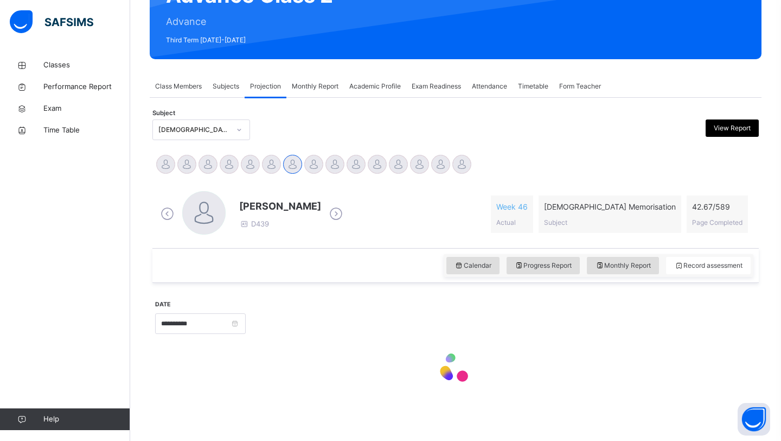
click at [349, 311] on div at bounding box center [501, 322] width 500 height 47
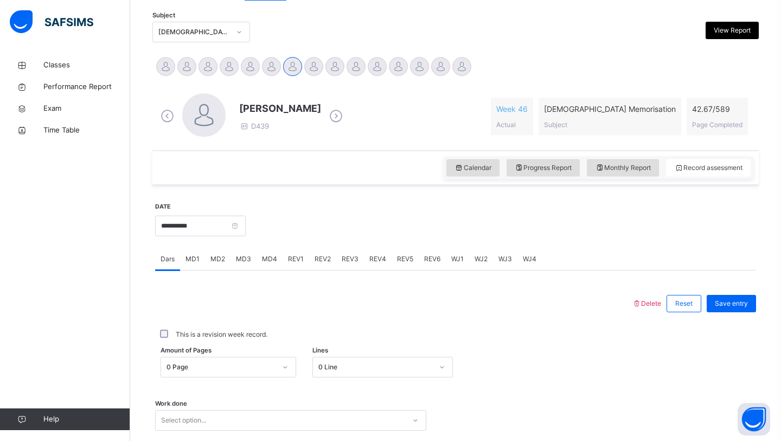
scroll to position [283, 0]
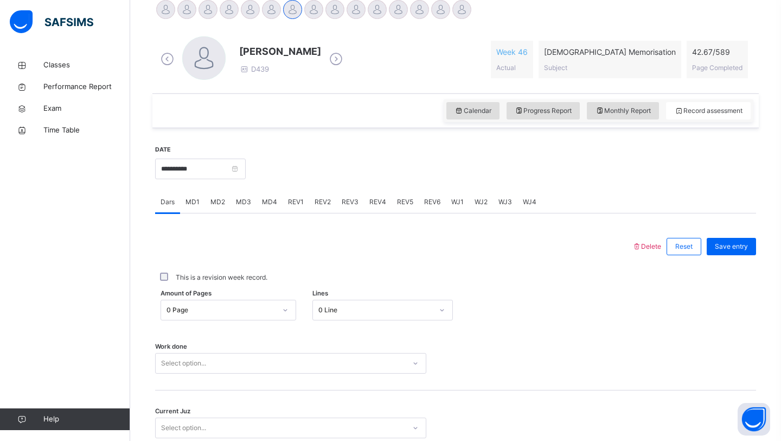
click at [240, 201] on span "MD3" at bounding box center [243, 202] width 15 height 10
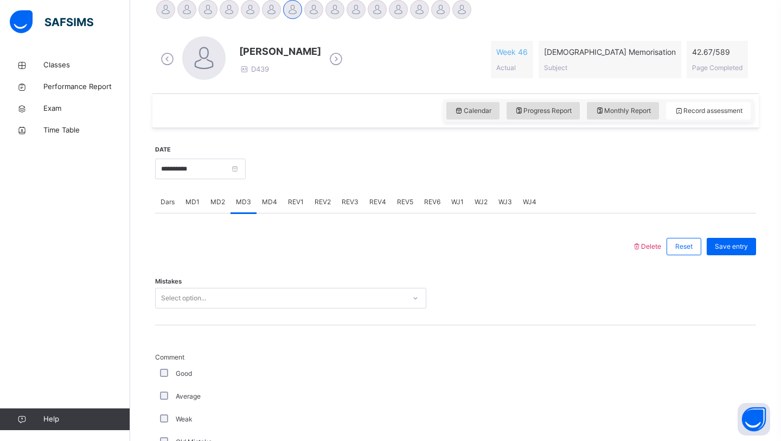
click at [267, 202] on span "MD4" at bounding box center [269, 202] width 15 height 10
click at [246, 203] on span "MD3" at bounding box center [243, 202] width 15 height 10
click at [283, 205] on div "REV1" at bounding box center [296, 202] width 27 height 22
click at [246, 187] on div "**********" at bounding box center [200, 167] width 91 height 47
click at [265, 205] on span "MD4" at bounding box center [269, 202] width 15 height 10
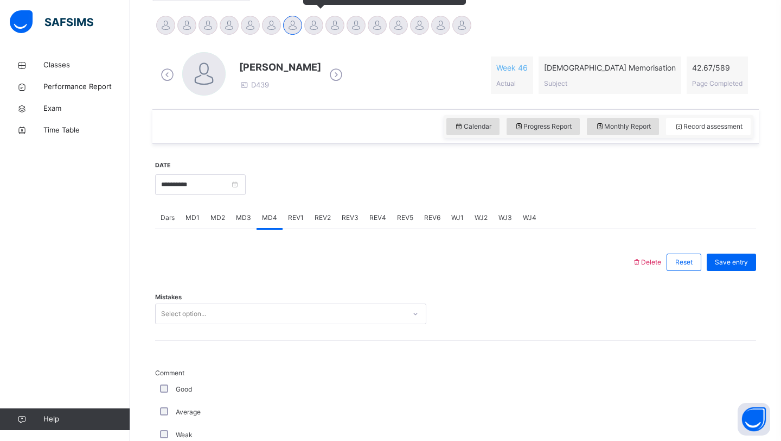
scroll to position [220, 0]
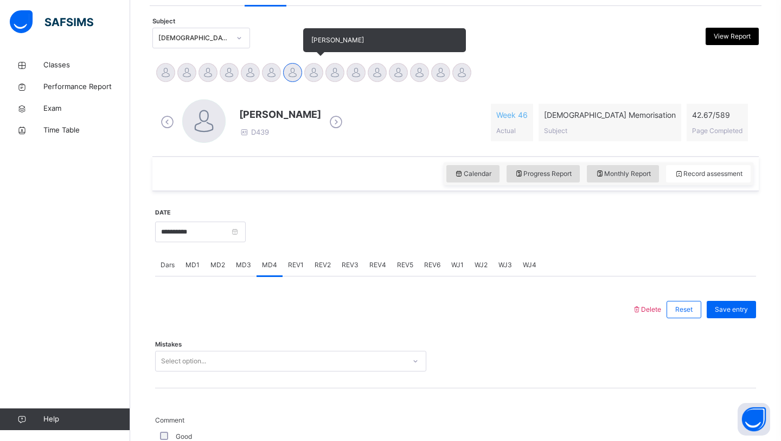
click at [310, 68] on div at bounding box center [313, 72] width 19 height 19
